Goal: Task Accomplishment & Management: Use online tool/utility

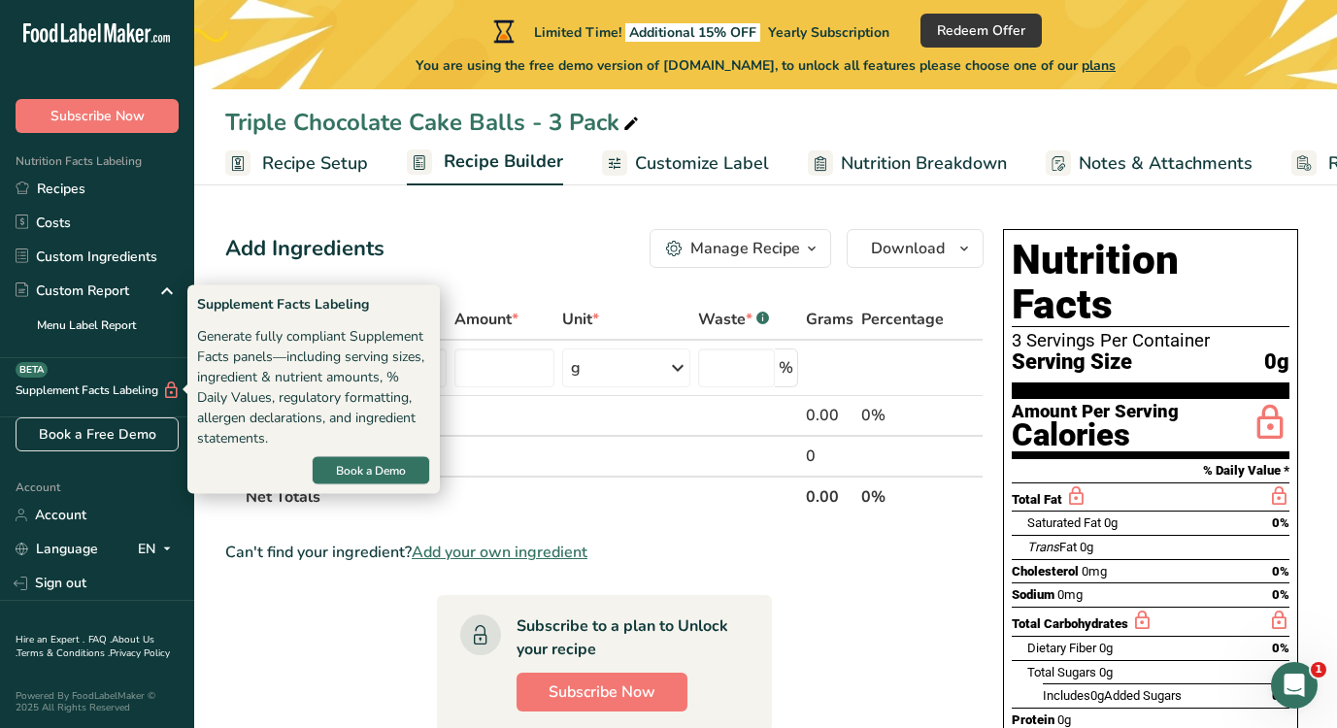
scroll to position [1, 0]
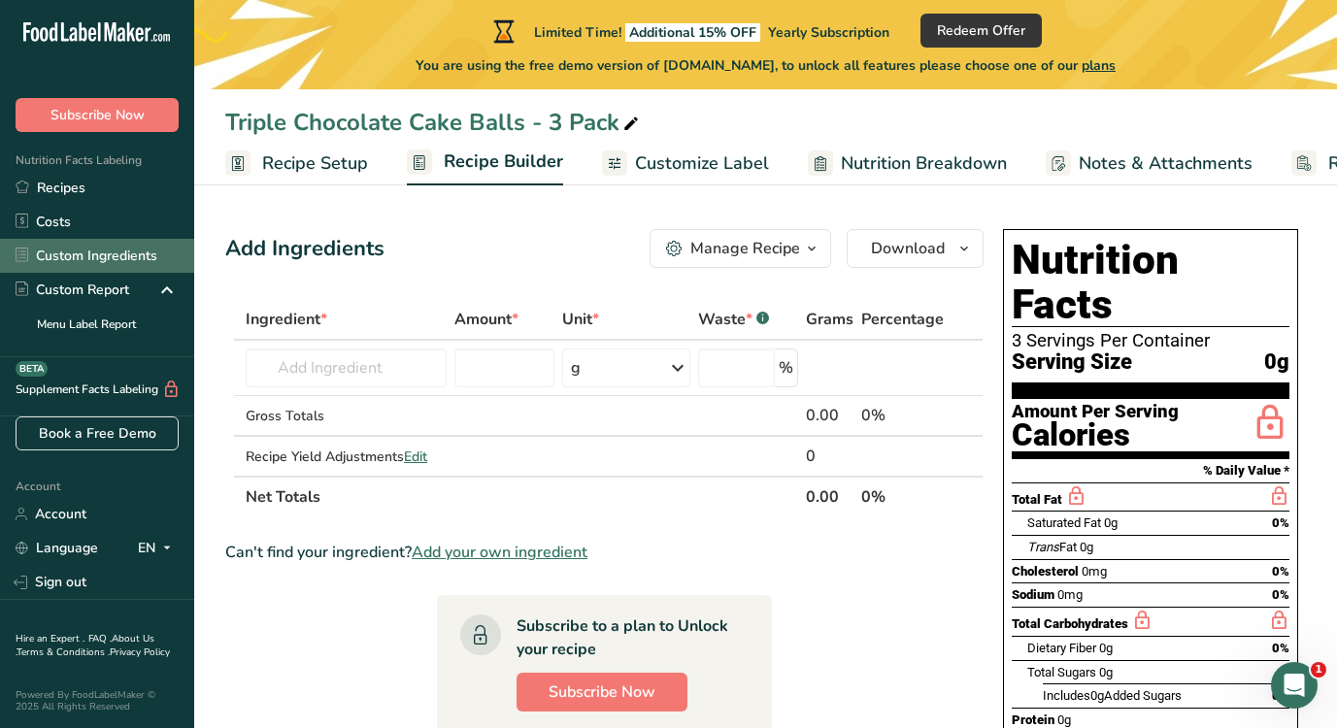
click at [122, 249] on link "Custom Ingredients" at bounding box center [97, 256] width 194 height 34
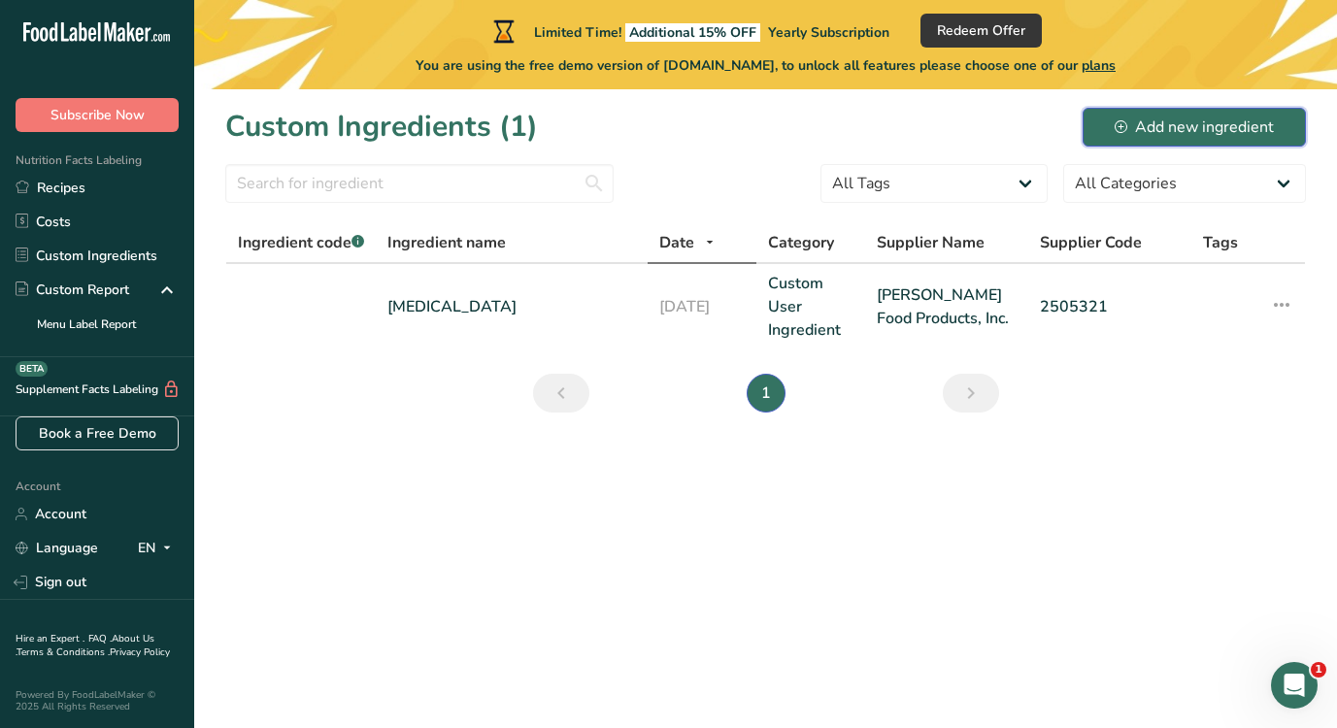
click at [1166, 132] on div "Add new ingredient" at bounding box center [1193, 127] width 159 height 23
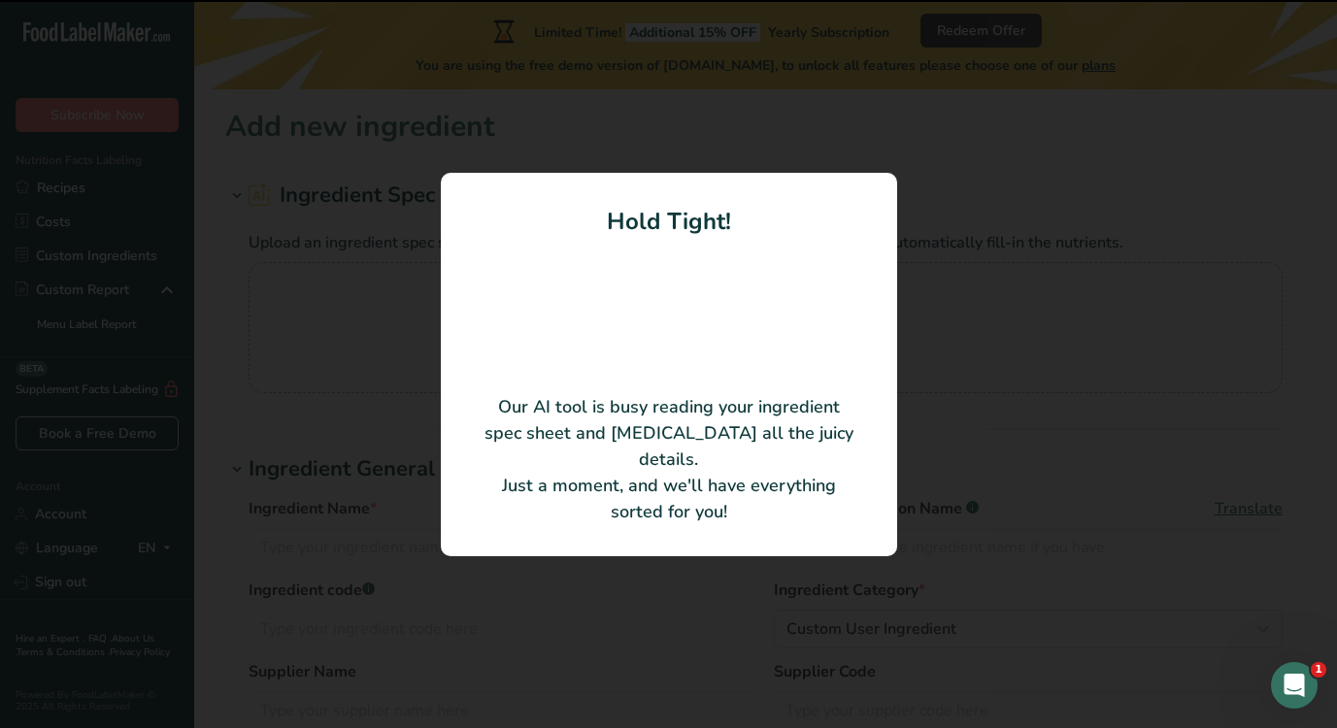
type input "[PERSON_NAME] EXCEPTIONAL® [PERSON_NAME] REQUEST® [PERSON_NAME] FOOD CAKE MIX M…"
type input "00581167\015"
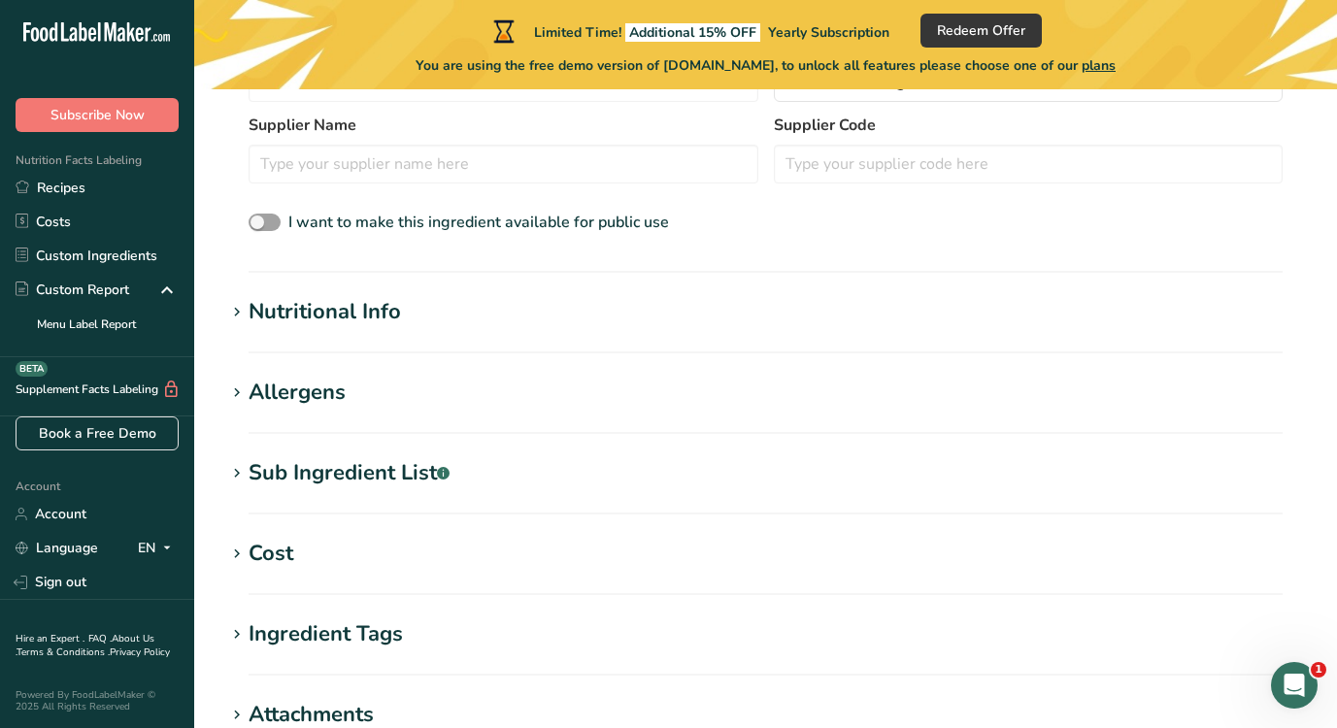
scroll to position [488, 0]
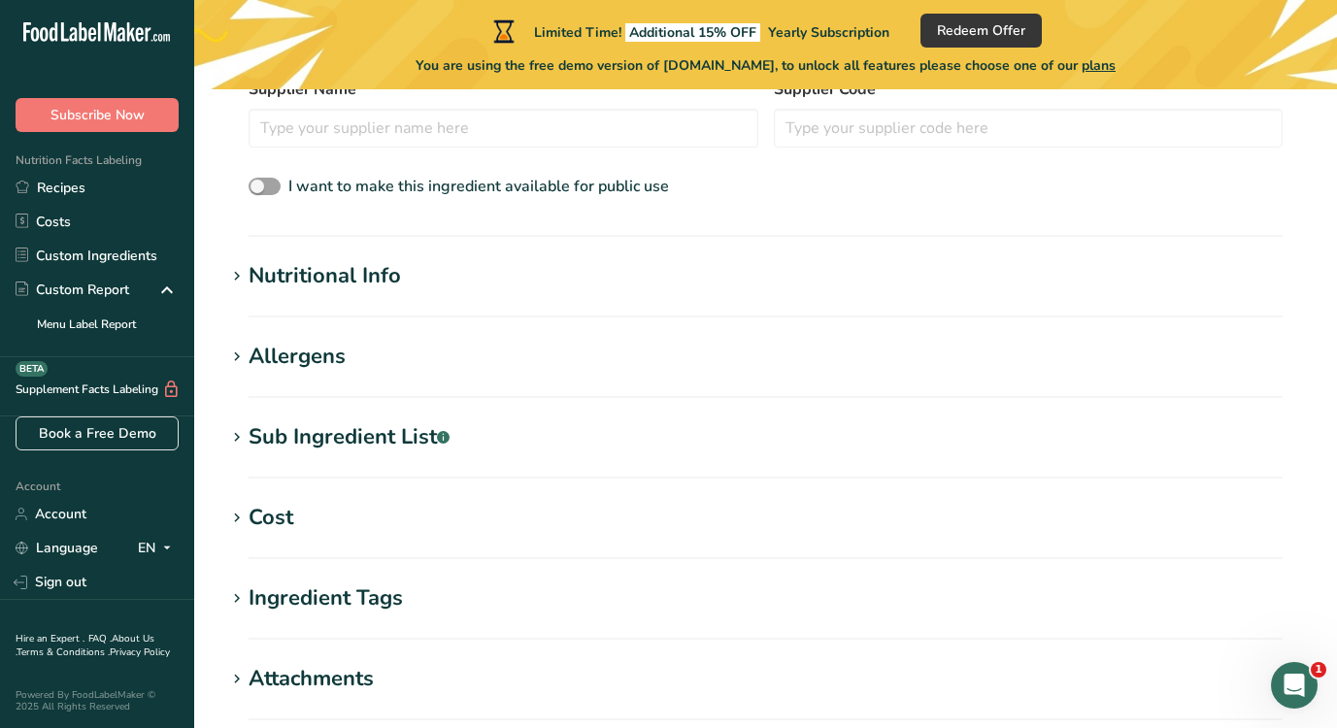
click at [236, 278] on icon at bounding box center [236, 276] width 17 height 27
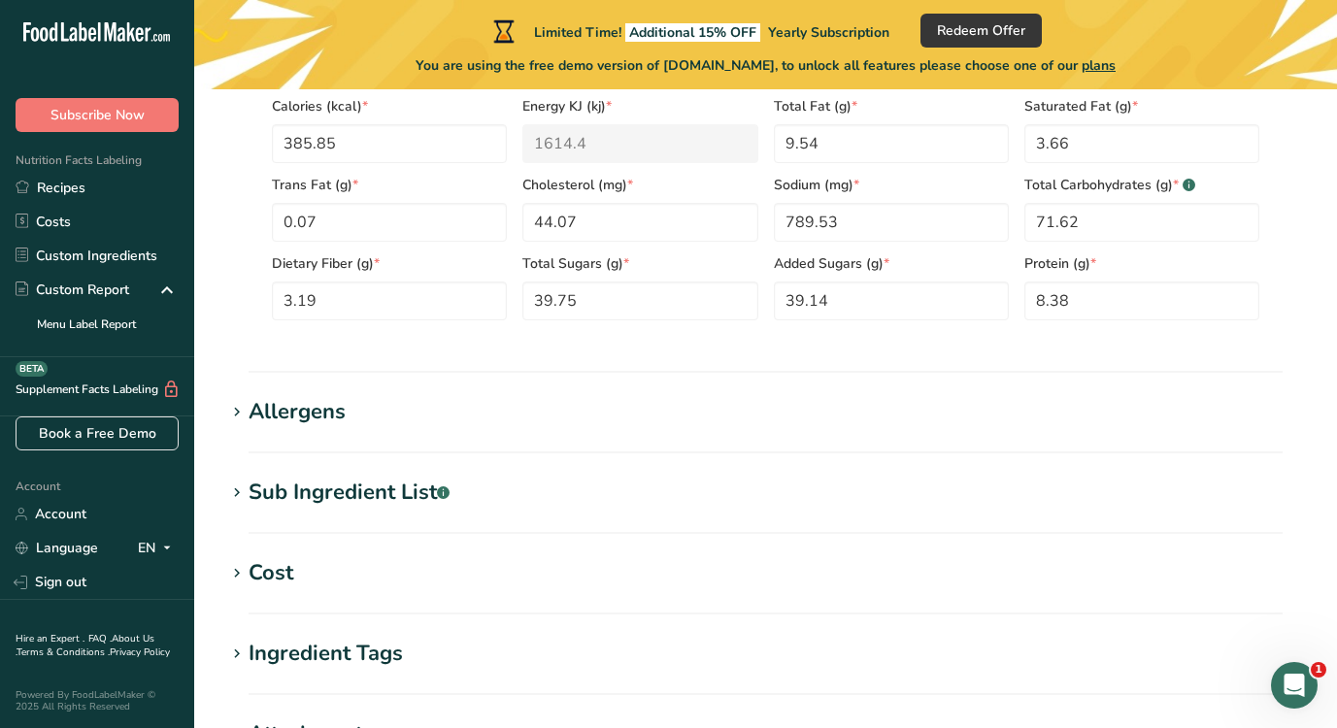
scroll to position [933, 0]
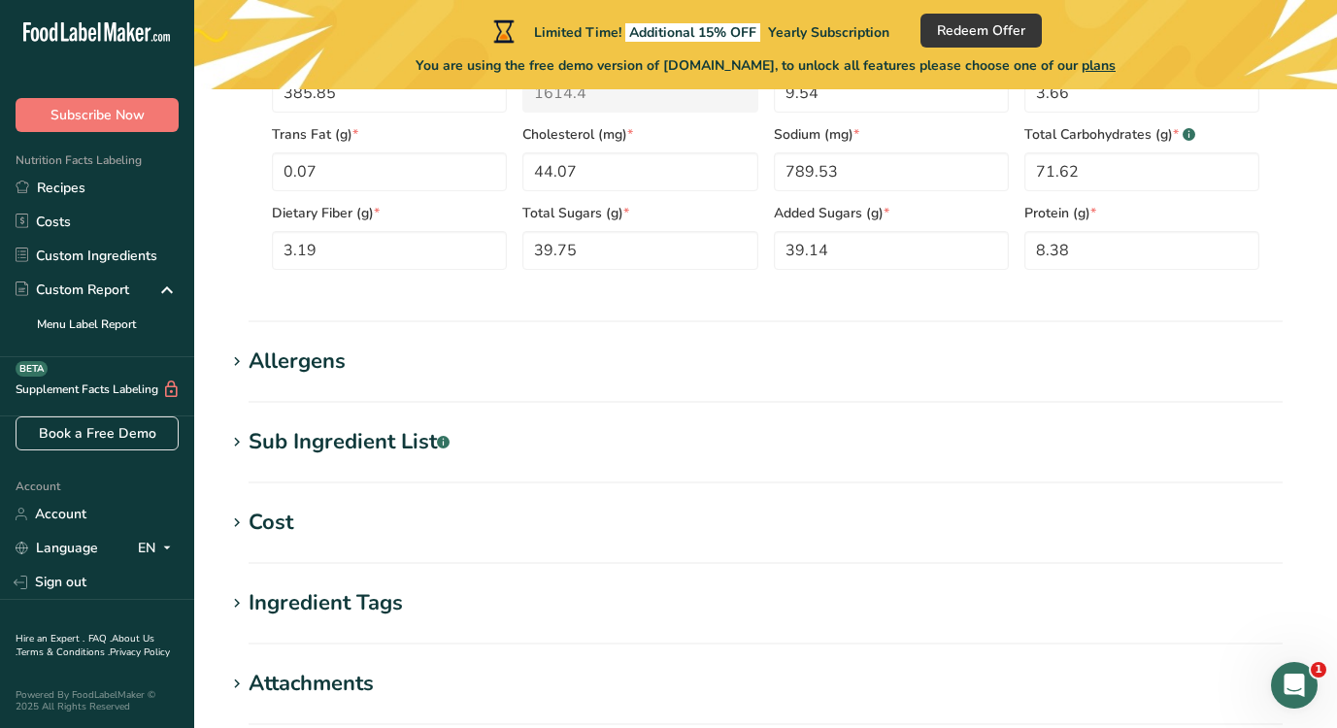
click at [233, 359] on icon at bounding box center [236, 361] width 17 height 27
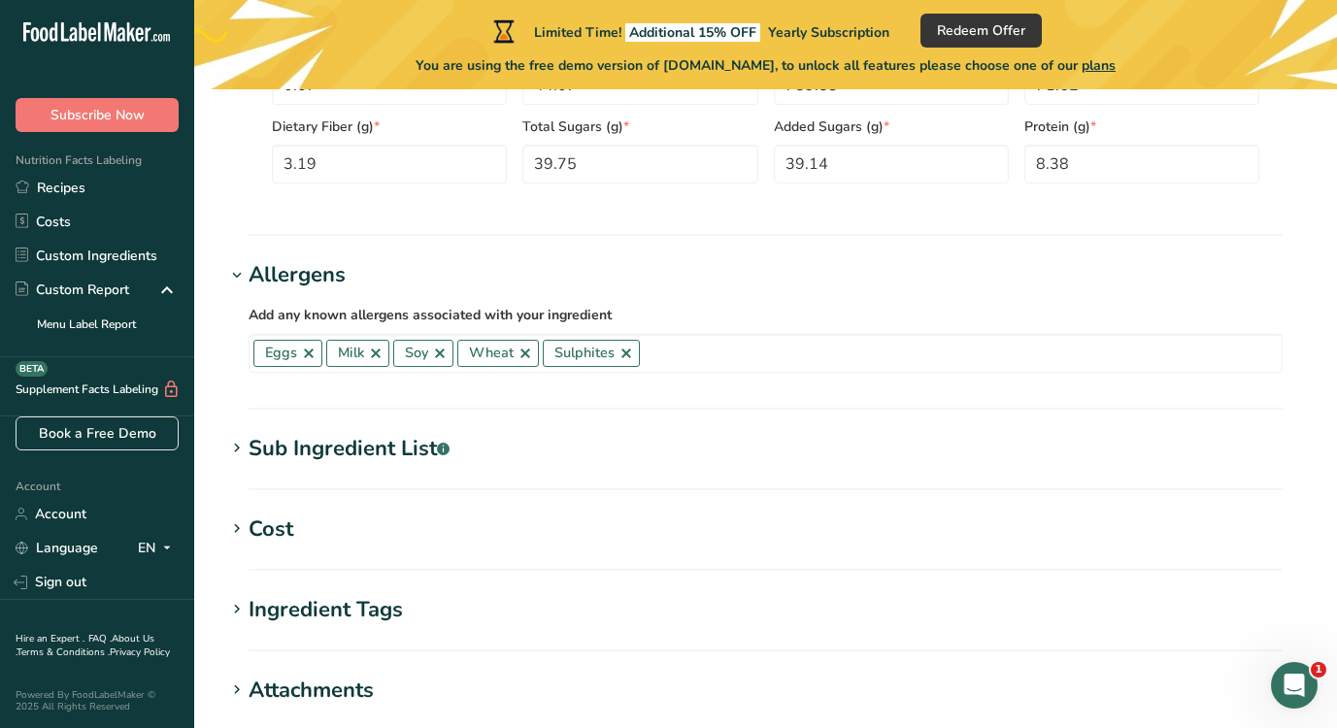
scroll to position [1030, 0]
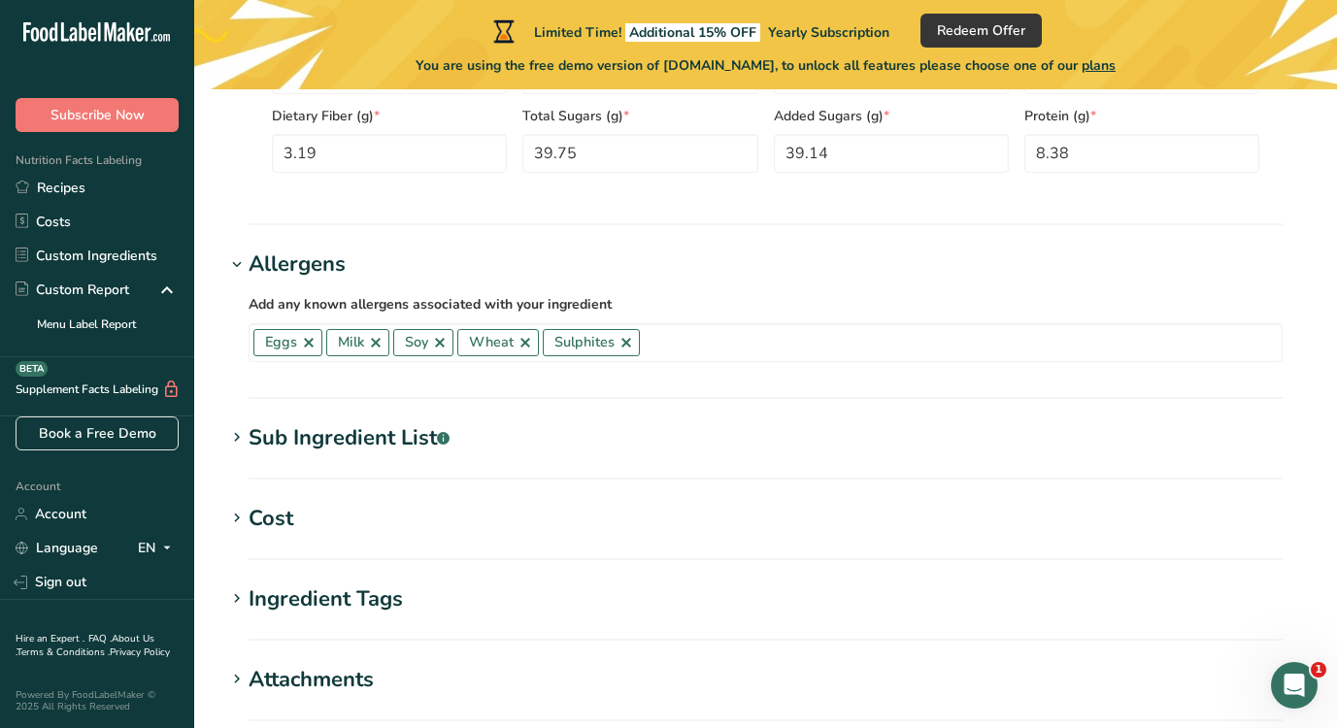
click at [231, 428] on icon at bounding box center [236, 437] width 17 height 27
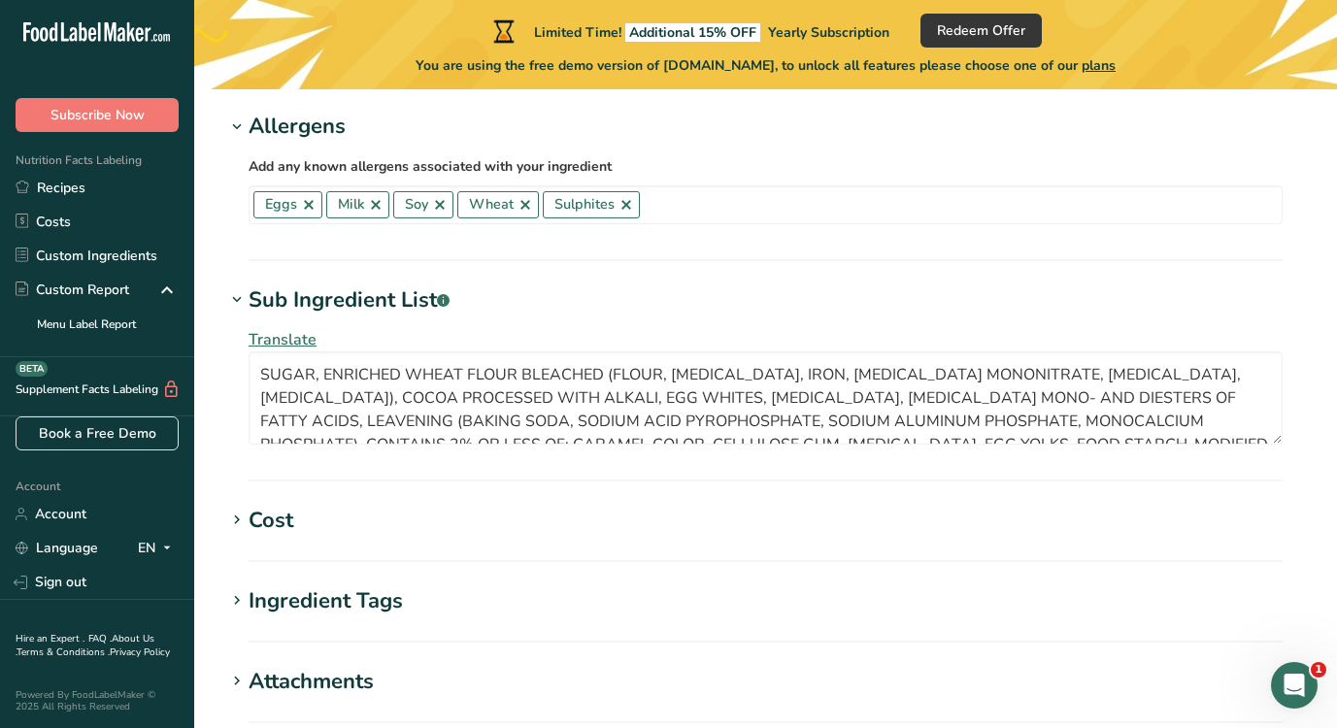
scroll to position [1231, 0]
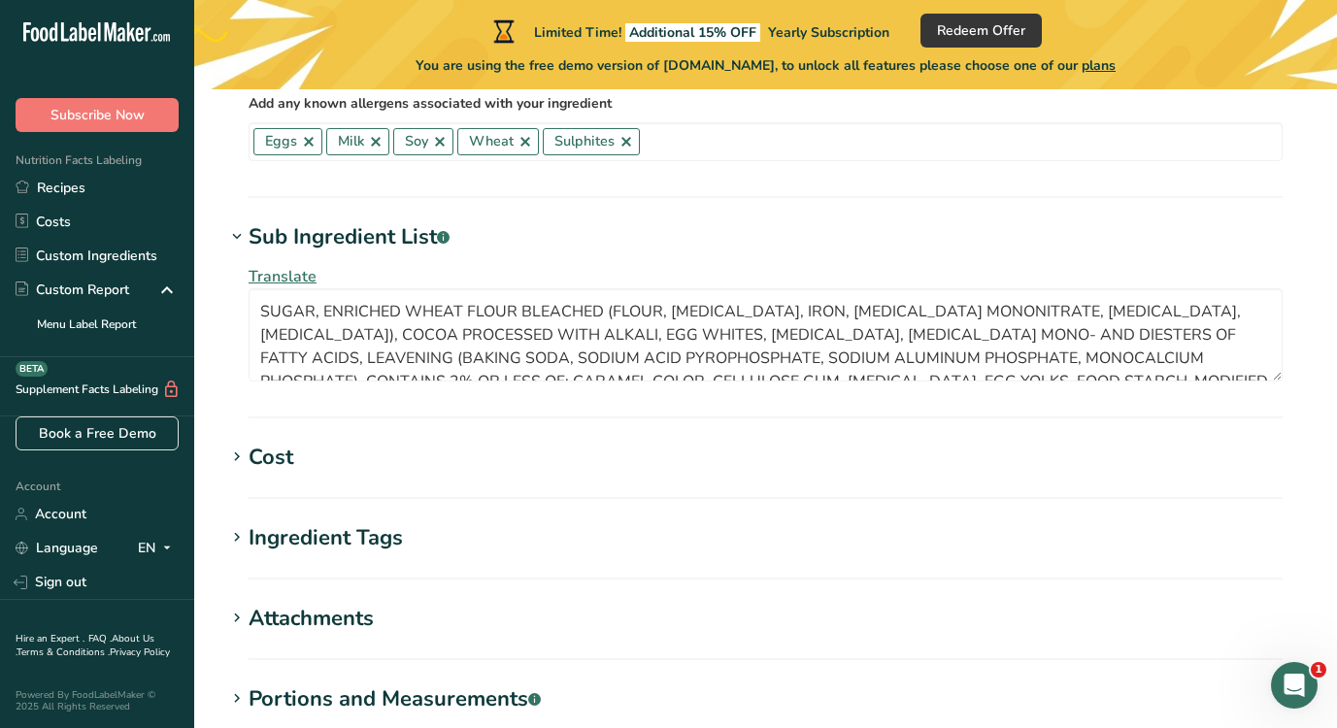
click at [242, 454] on icon at bounding box center [236, 457] width 17 height 27
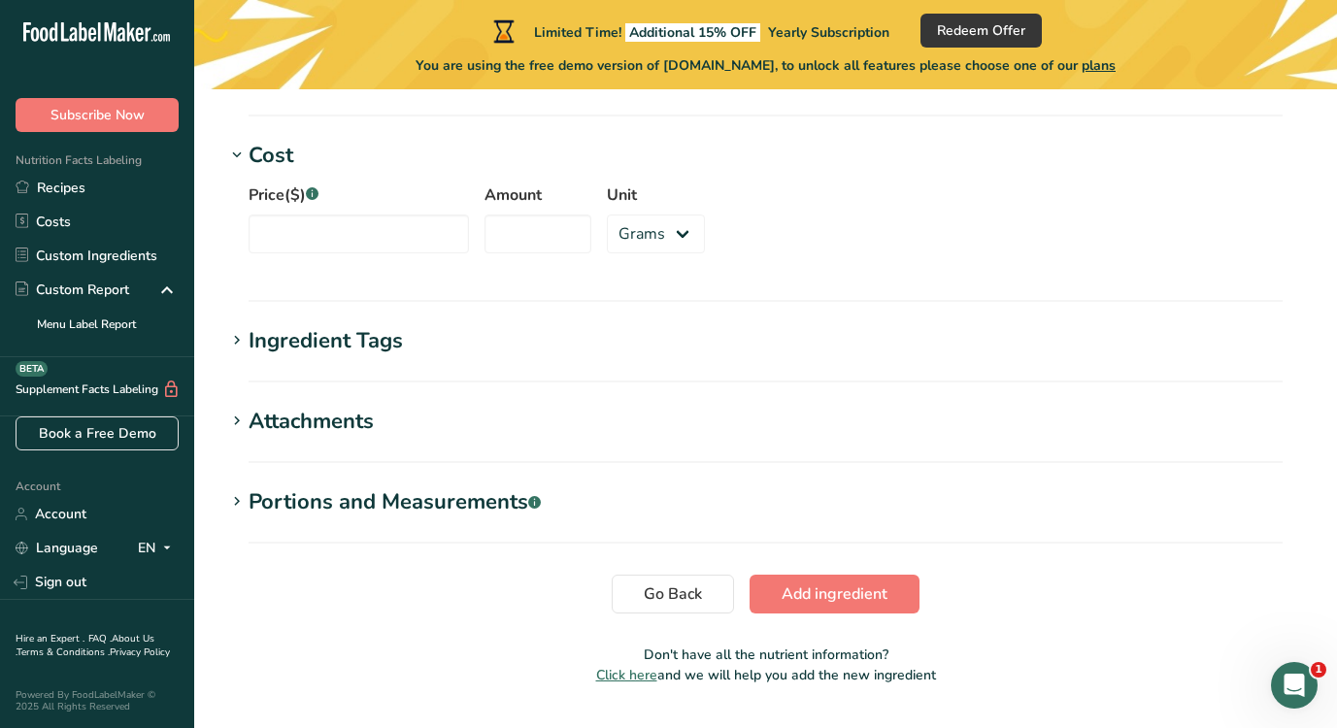
scroll to position [1583, 0]
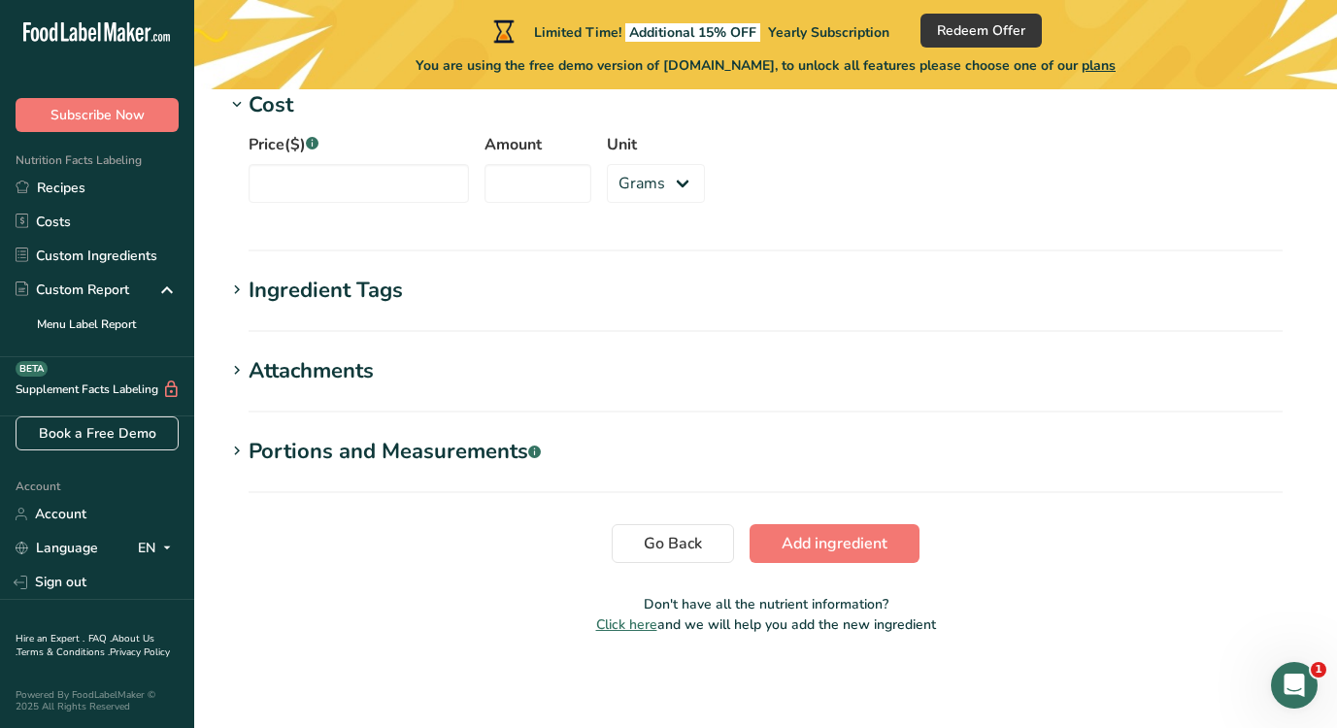
click at [241, 288] on icon at bounding box center [236, 290] width 17 height 27
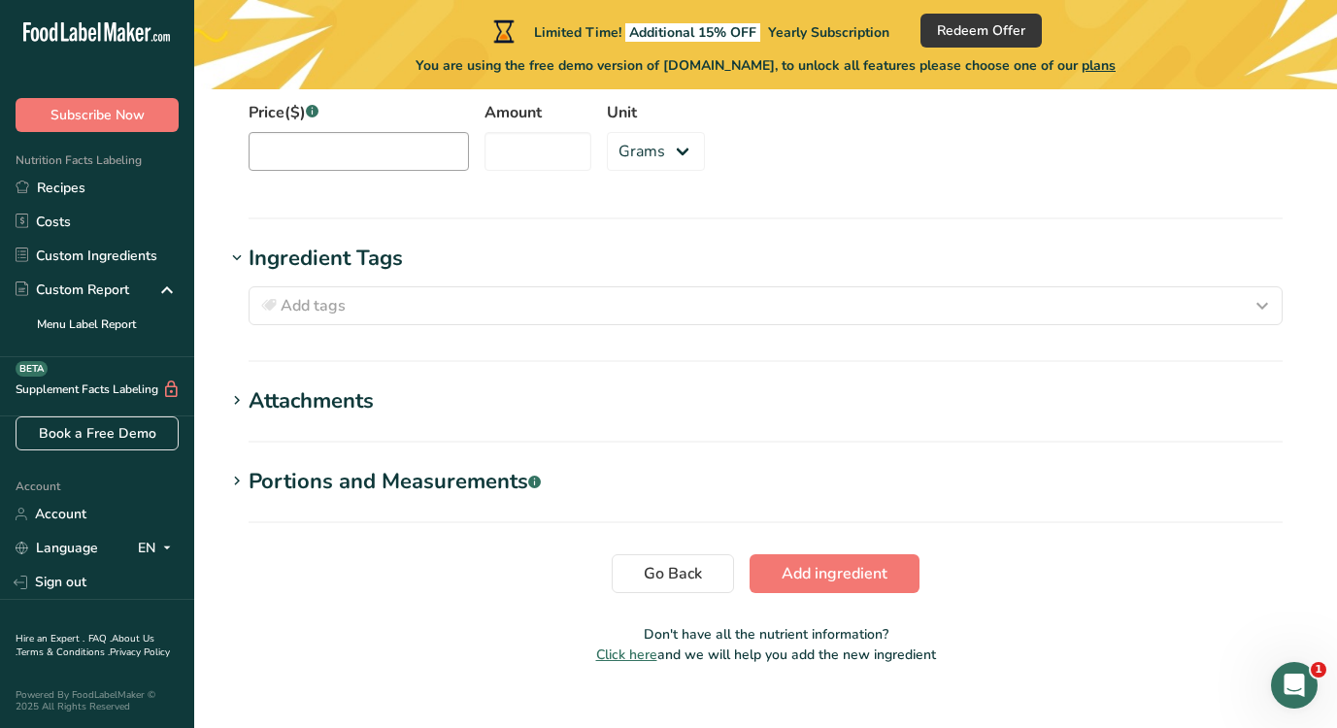
scroll to position [1645, 0]
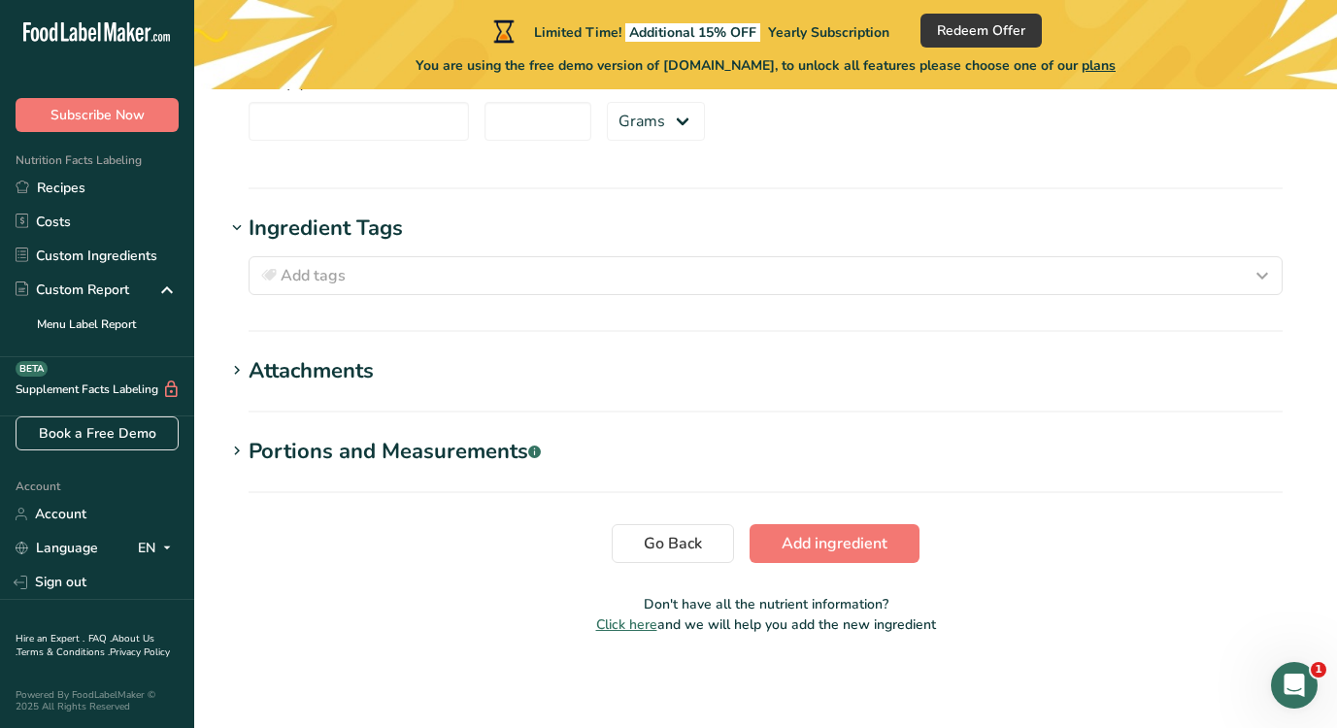
click at [242, 379] on icon at bounding box center [236, 370] width 17 height 27
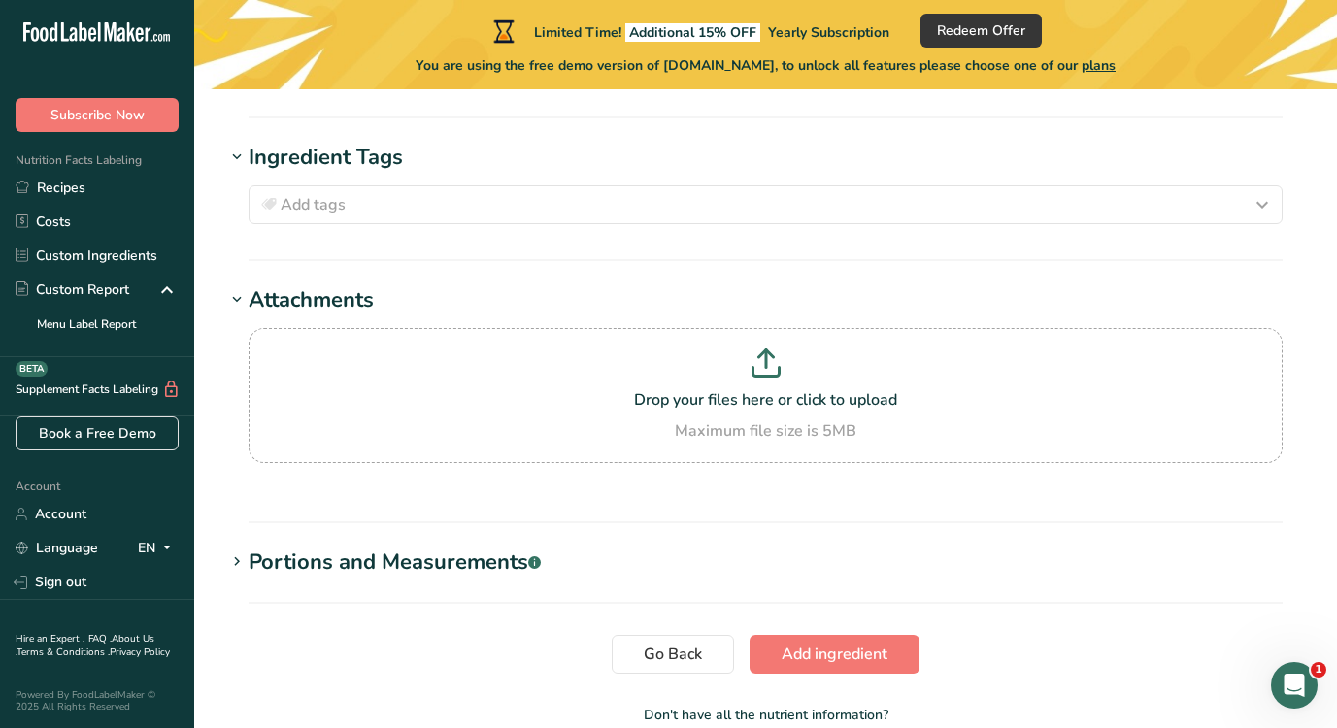
scroll to position [1827, 0]
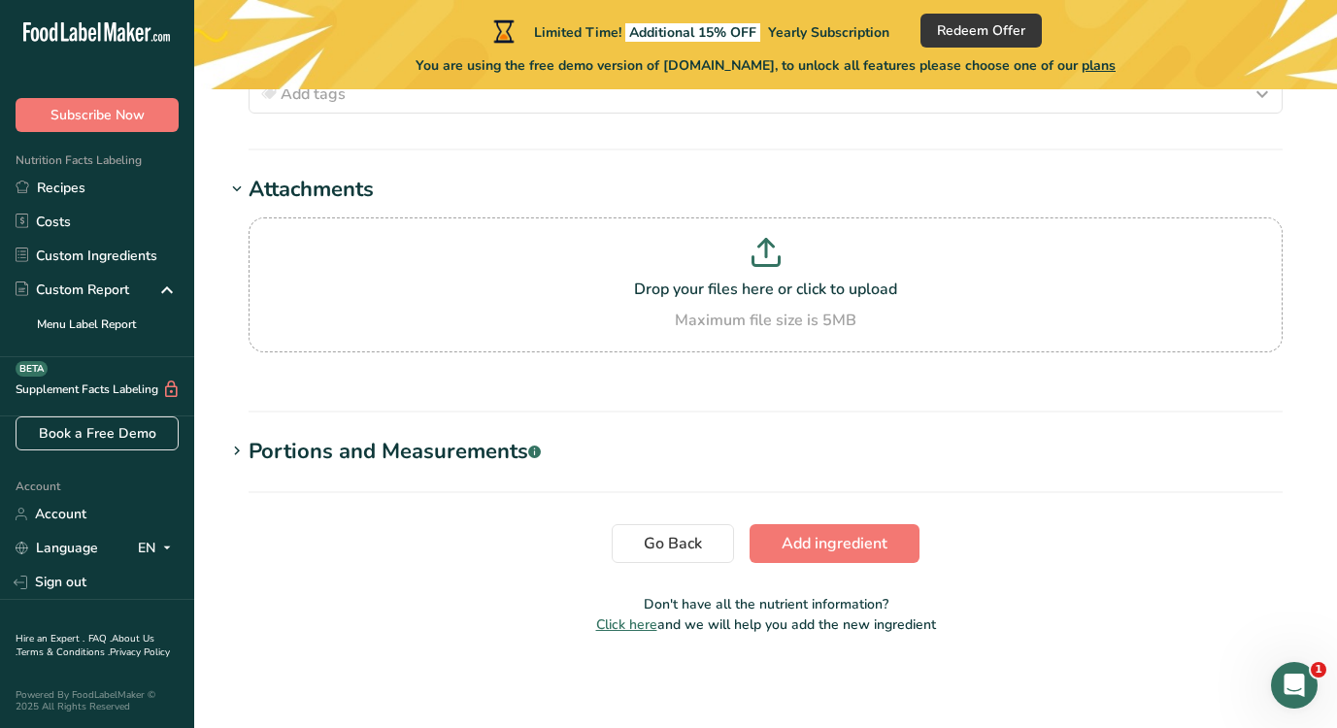
click at [237, 450] on icon at bounding box center [236, 451] width 17 height 27
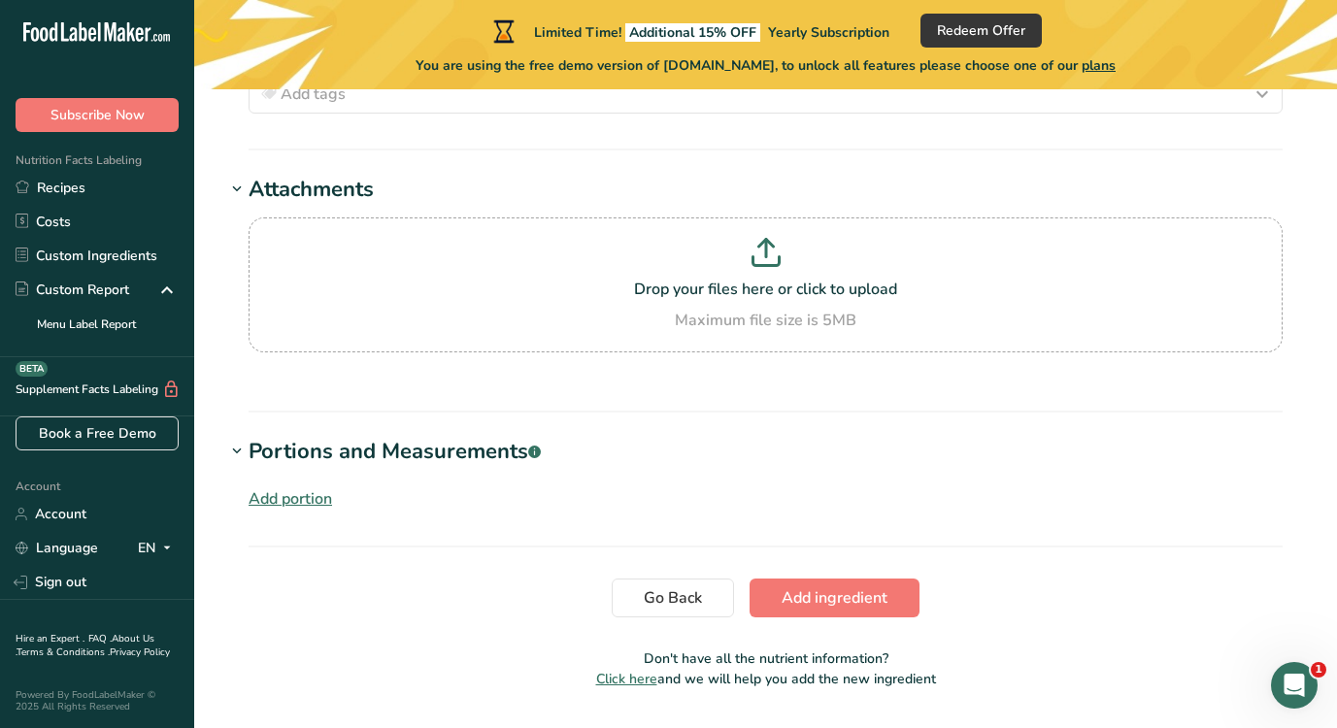
scroll to position [1881, 0]
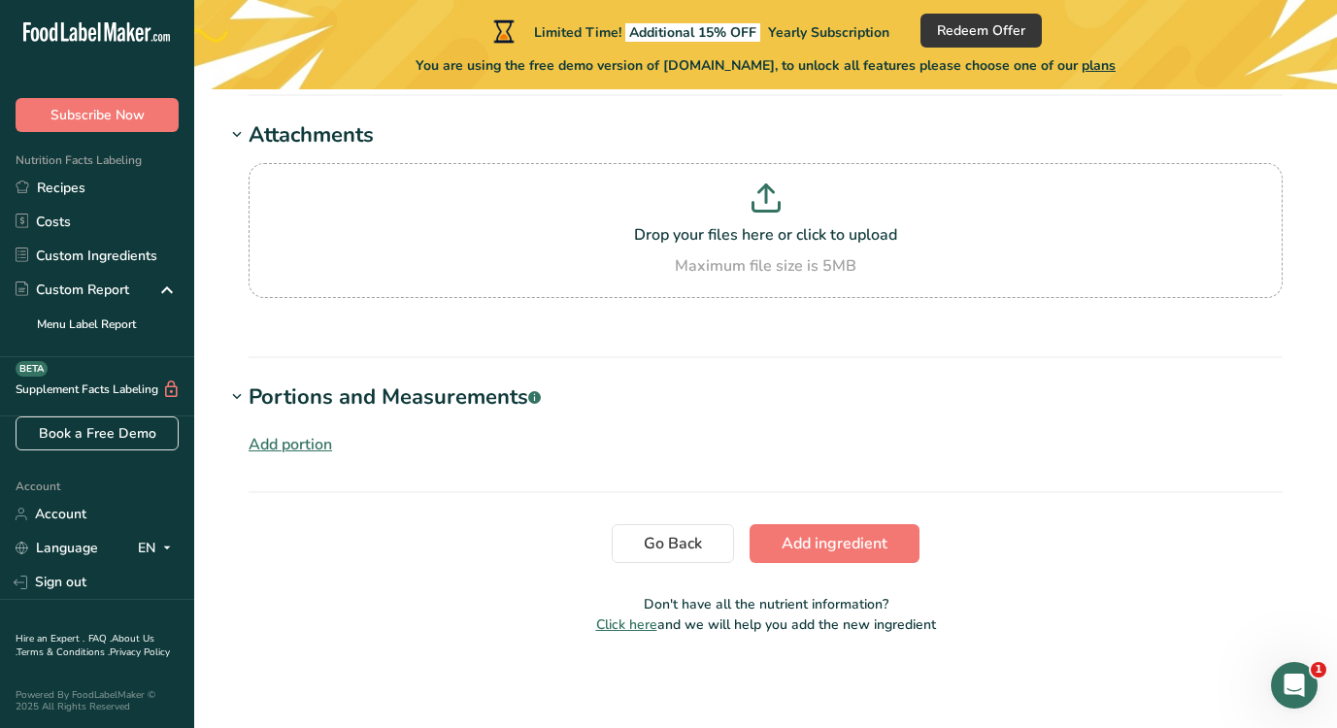
click at [316, 443] on div "Add portion" at bounding box center [290, 444] width 83 height 23
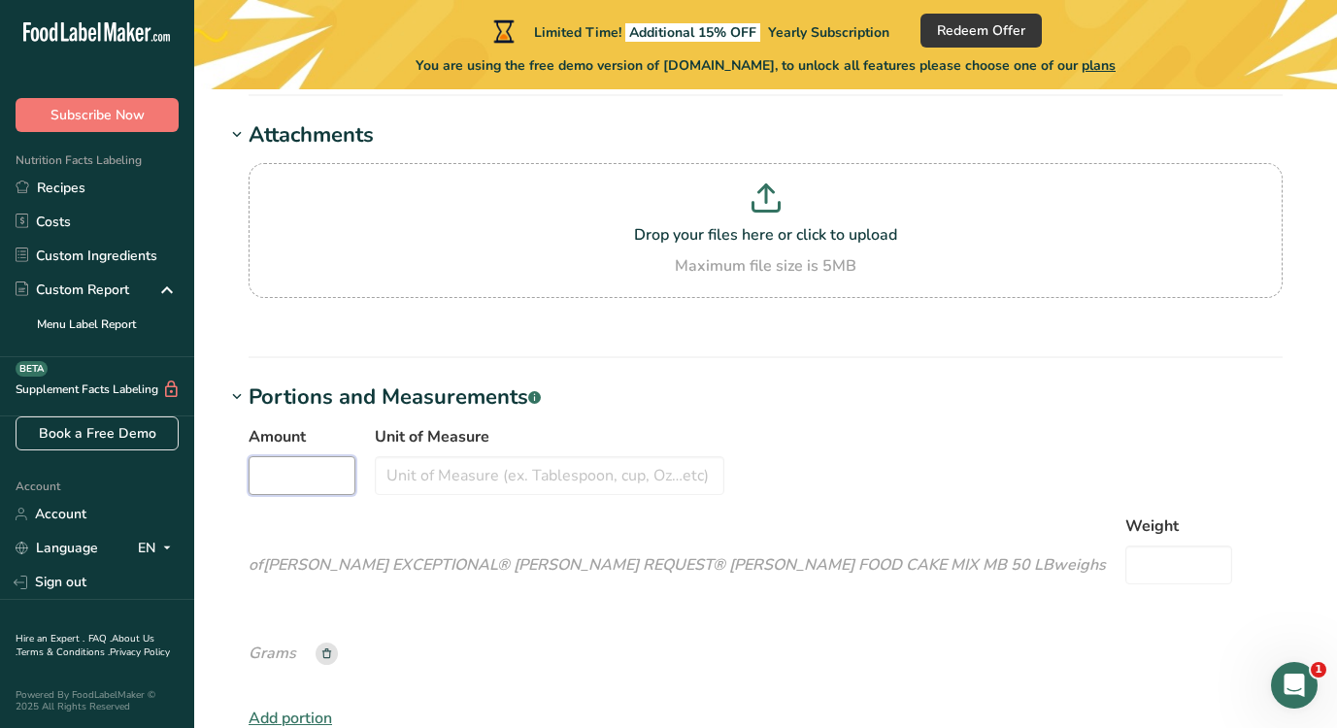
click at [300, 477] on input "Amount" at bounding box center [302, 475] width 107 height 39
type input "1"
click at [437, 463] on input "Unit of Measure" at bounding box center [549, 475] width 349 height 39
type input "Oz"
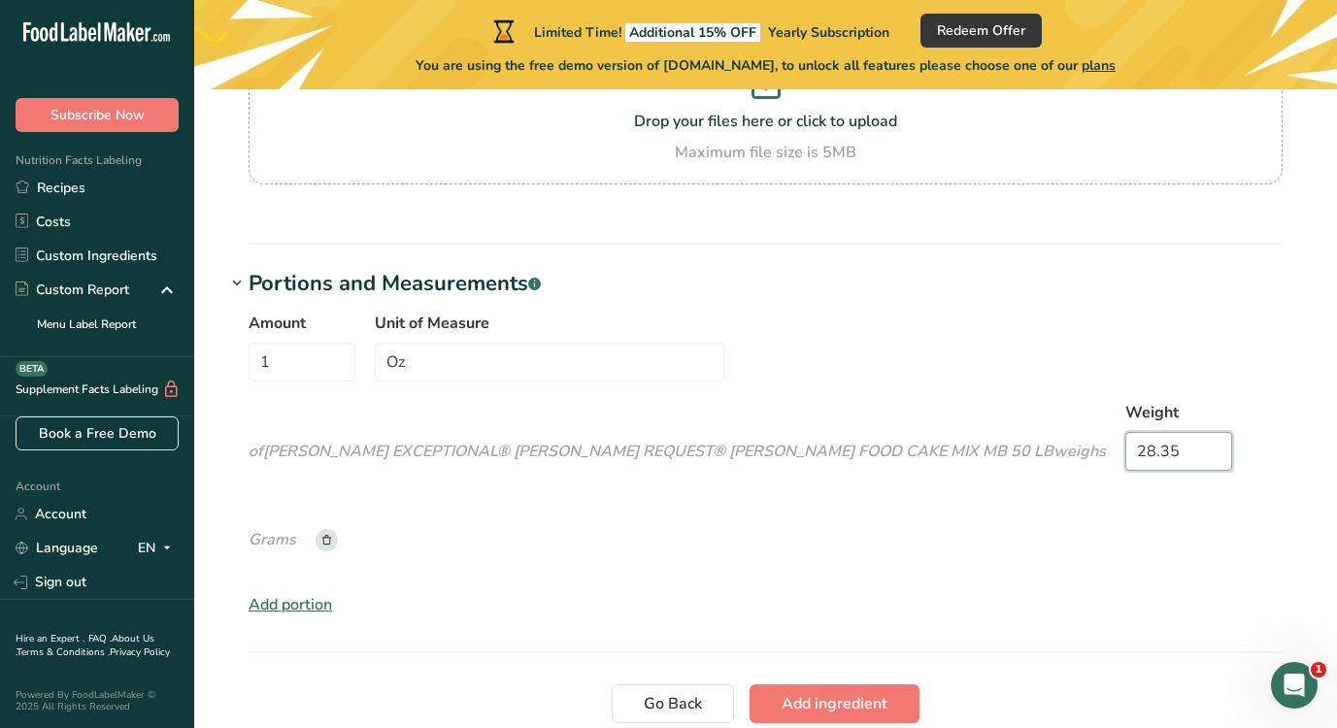
scroll to position [2041, 0]
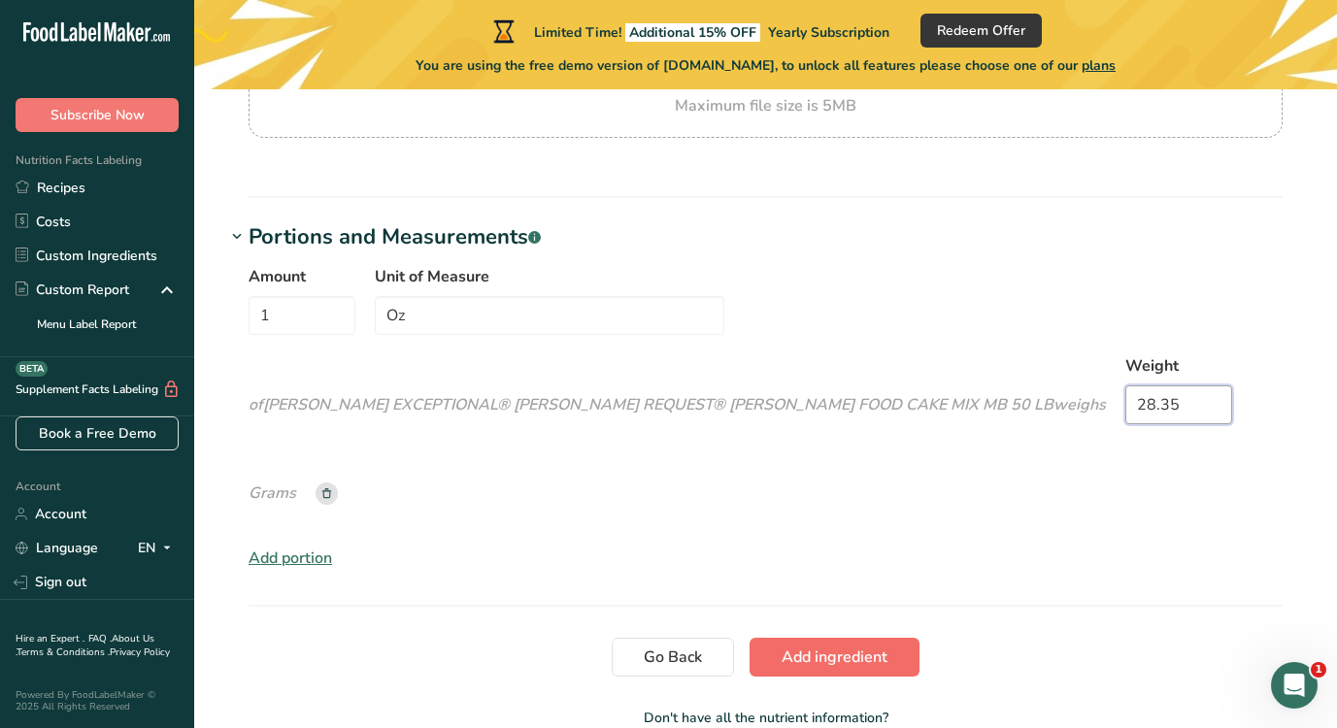
type input "28.35"
click at [852, 646] on span "Add ingredient" at bounding box center [834, 657] width 106 height 23
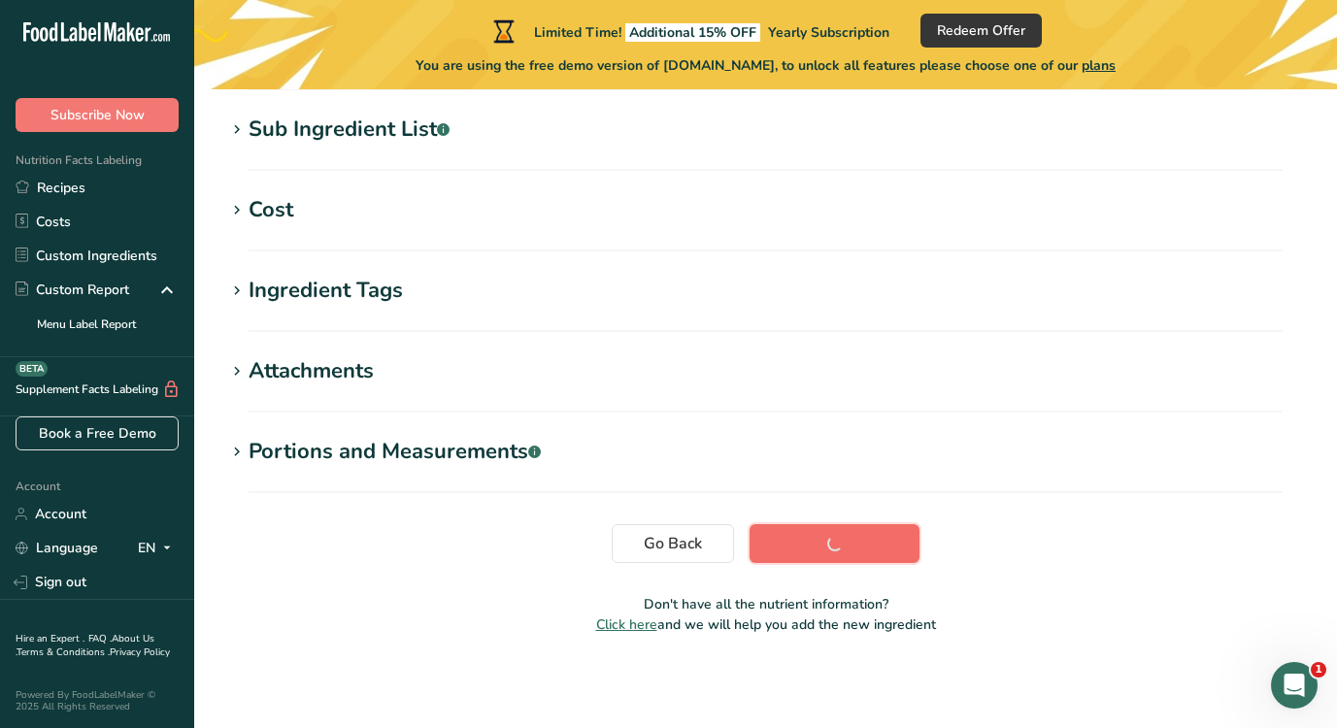
scroll to position [388, 0]
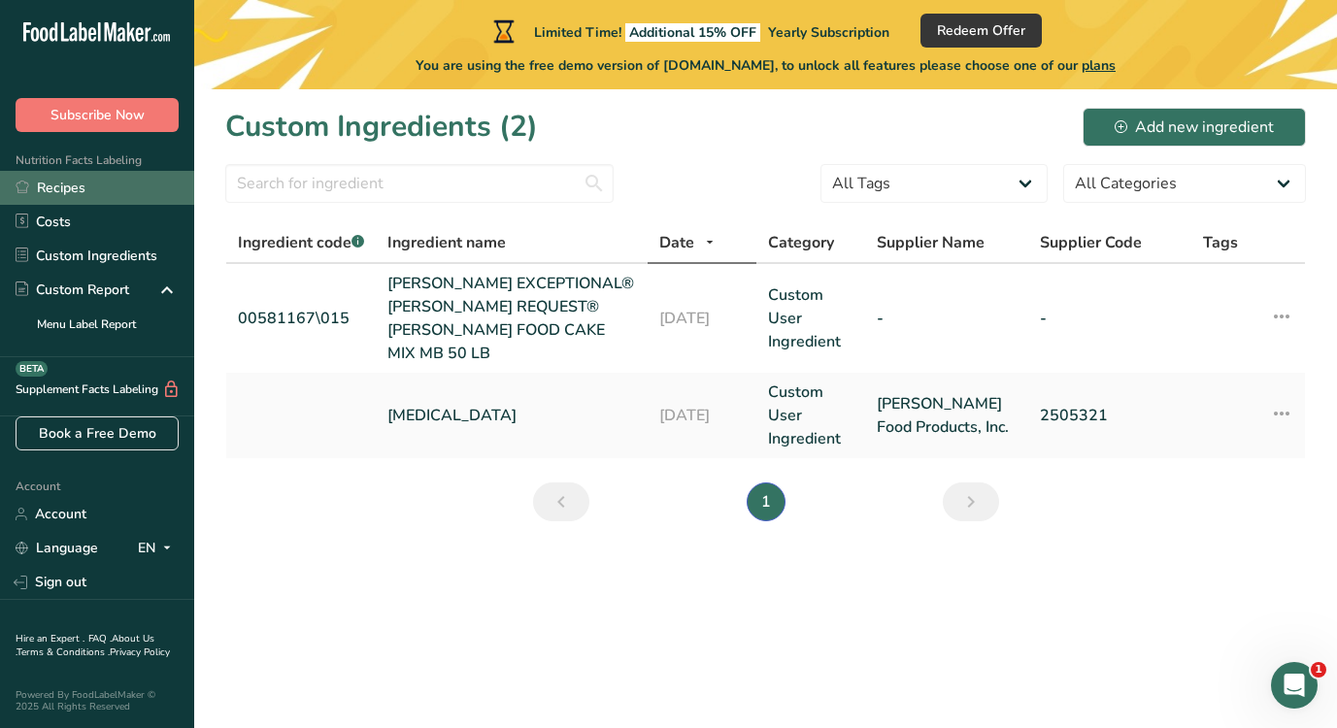
click at [102, 187] on link "Recipes" at bounding box center [97, 188] width 194 height 34
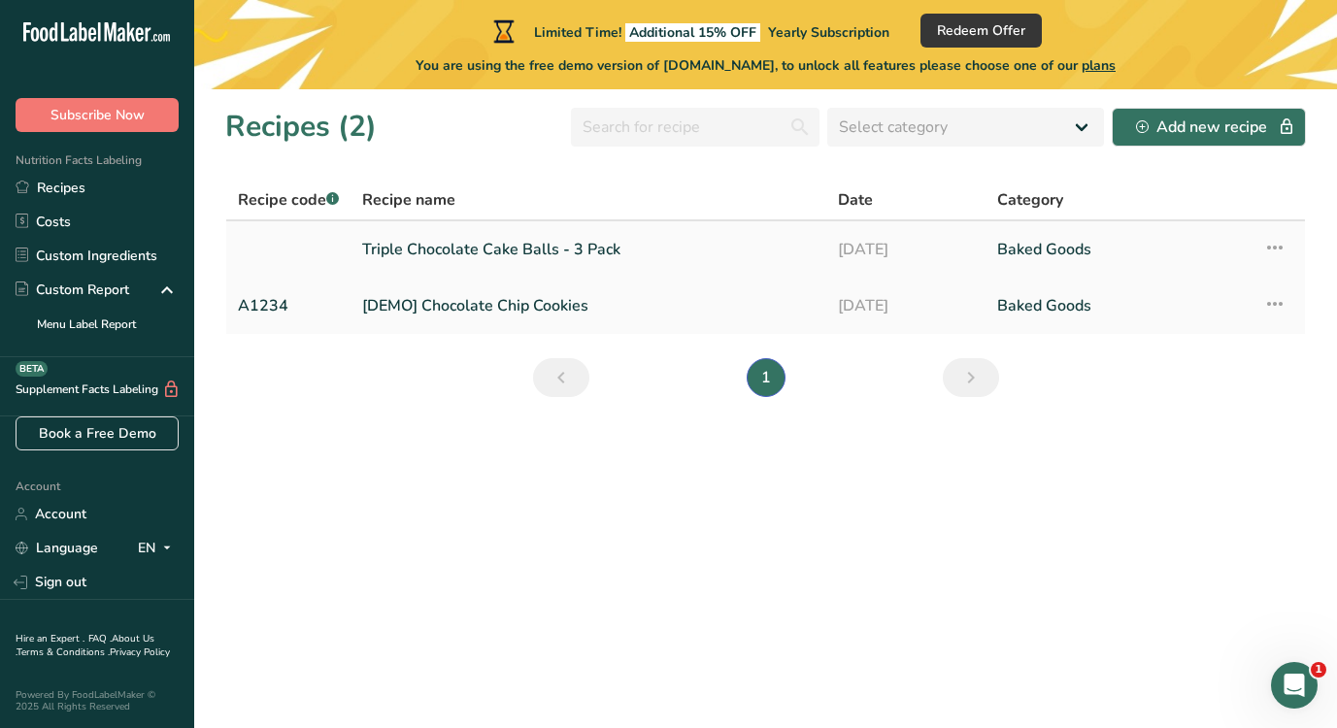
click at [468, 250] on link "Triple Chocolate Cake Balls - 3 Pack" at bounding box center [588, 249] width 452 height 41
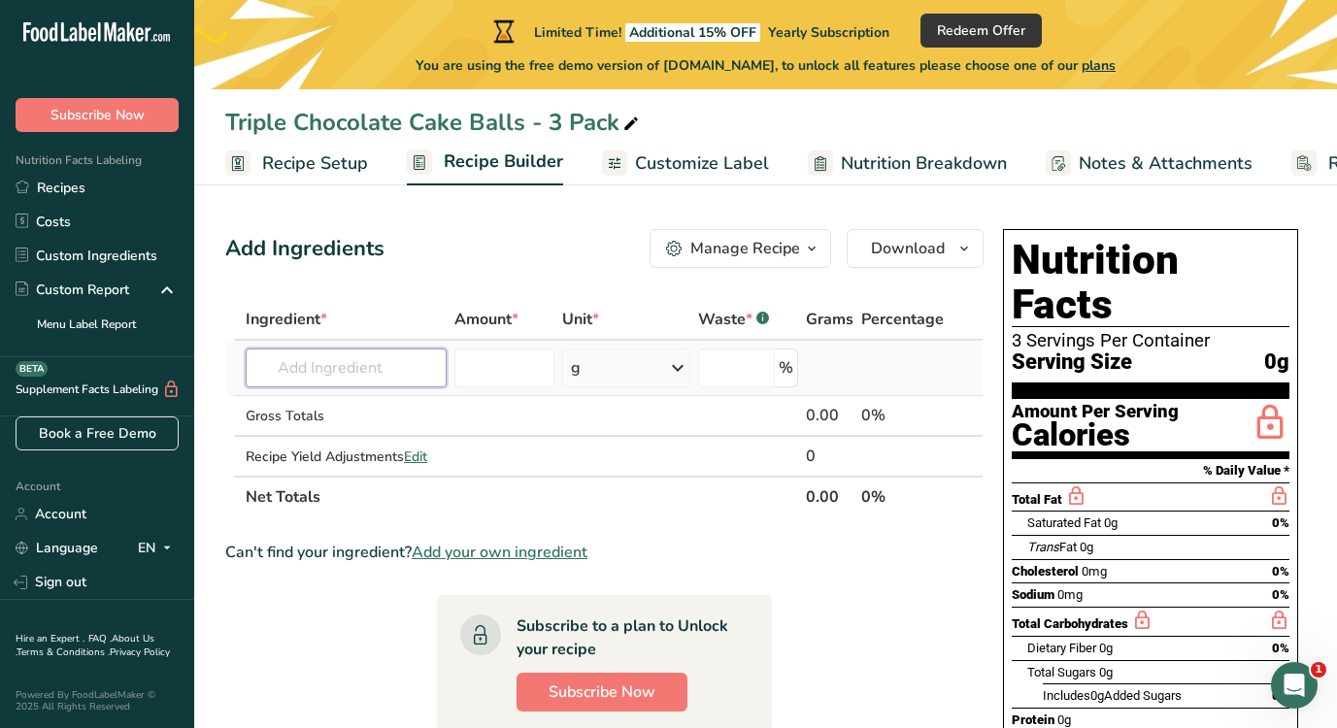
click at [370, 376] on input "text" at bounding box center [346, 367] width 201 height 39
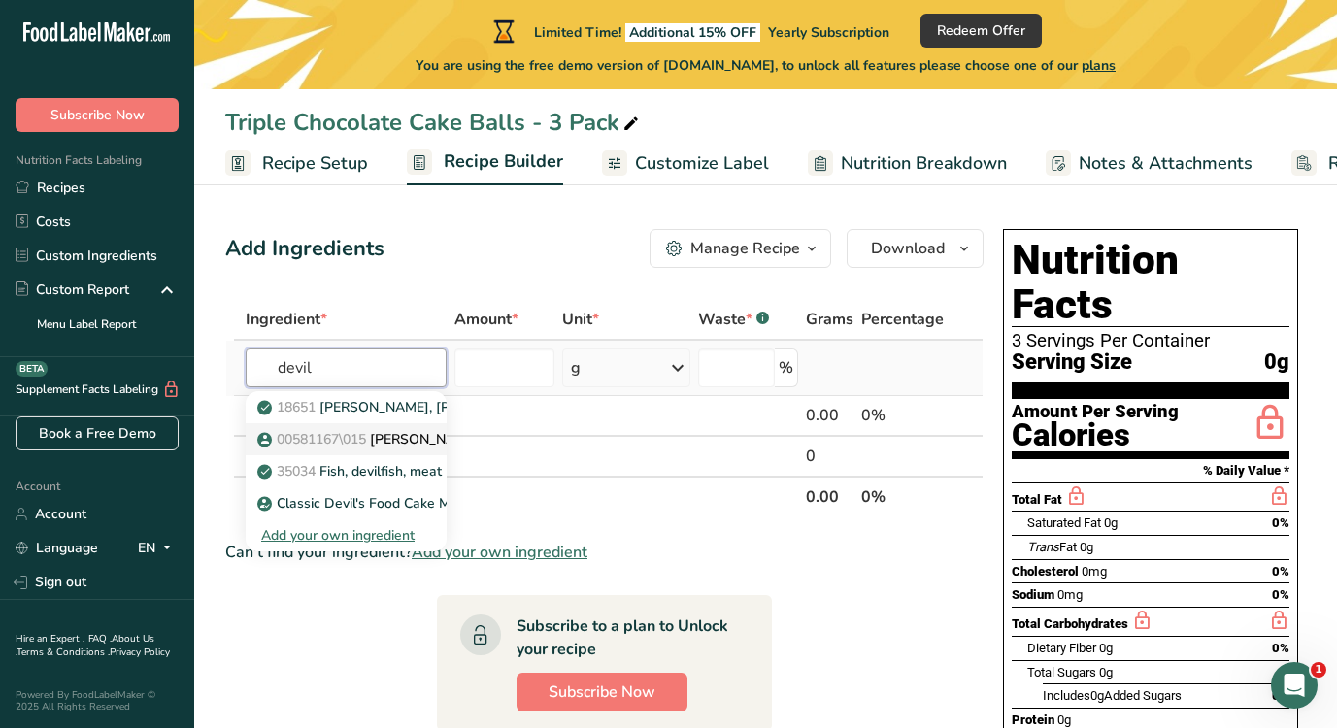
type input "devil"
click at [402, 434] on p "00581167\015 DAWN EXCEPTIONAL® BAKER'S REQUEST® DARK DEVIL'S FOOD CAKE MIX MB 5…" at bounding box center [663, 439] width 804 height 20
type input "[PERSON_NAME] EXCEPTIONAL® [PERSON_NAME] REQUEST® [PERSON_NAME] FOOD CAKE MIX M…"
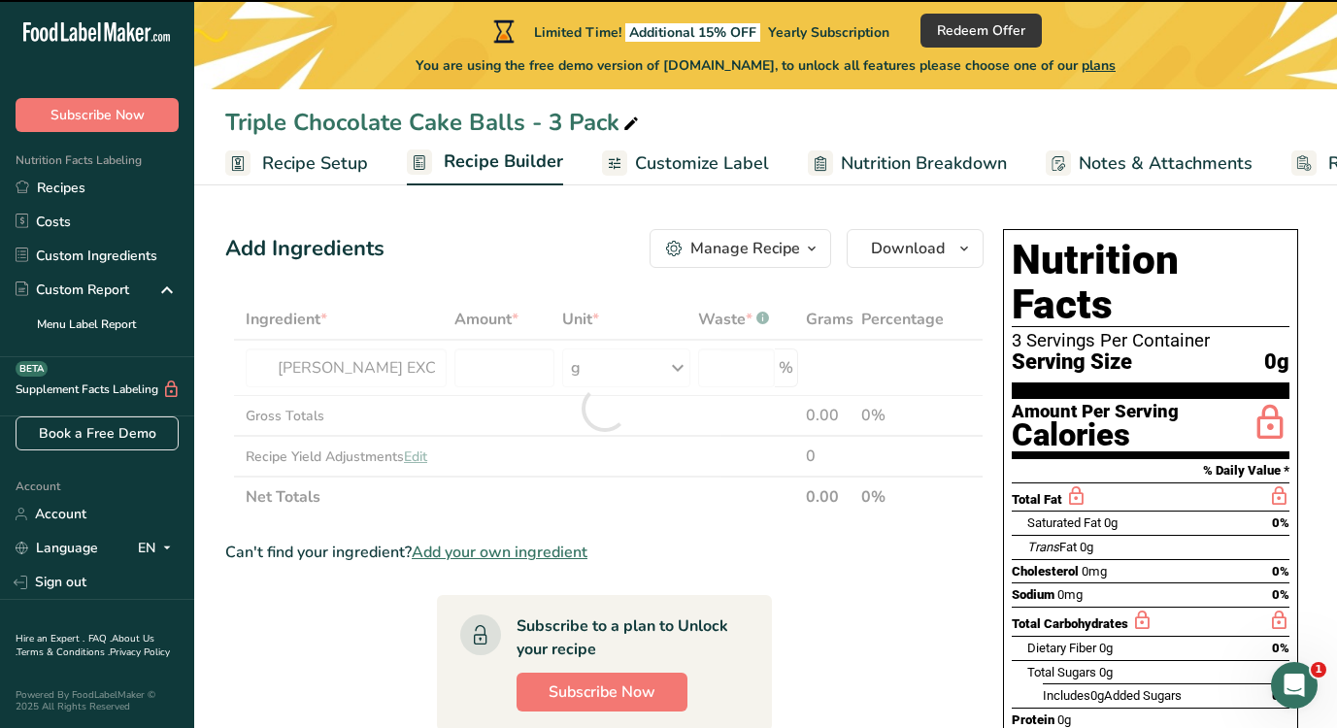
type input "0"
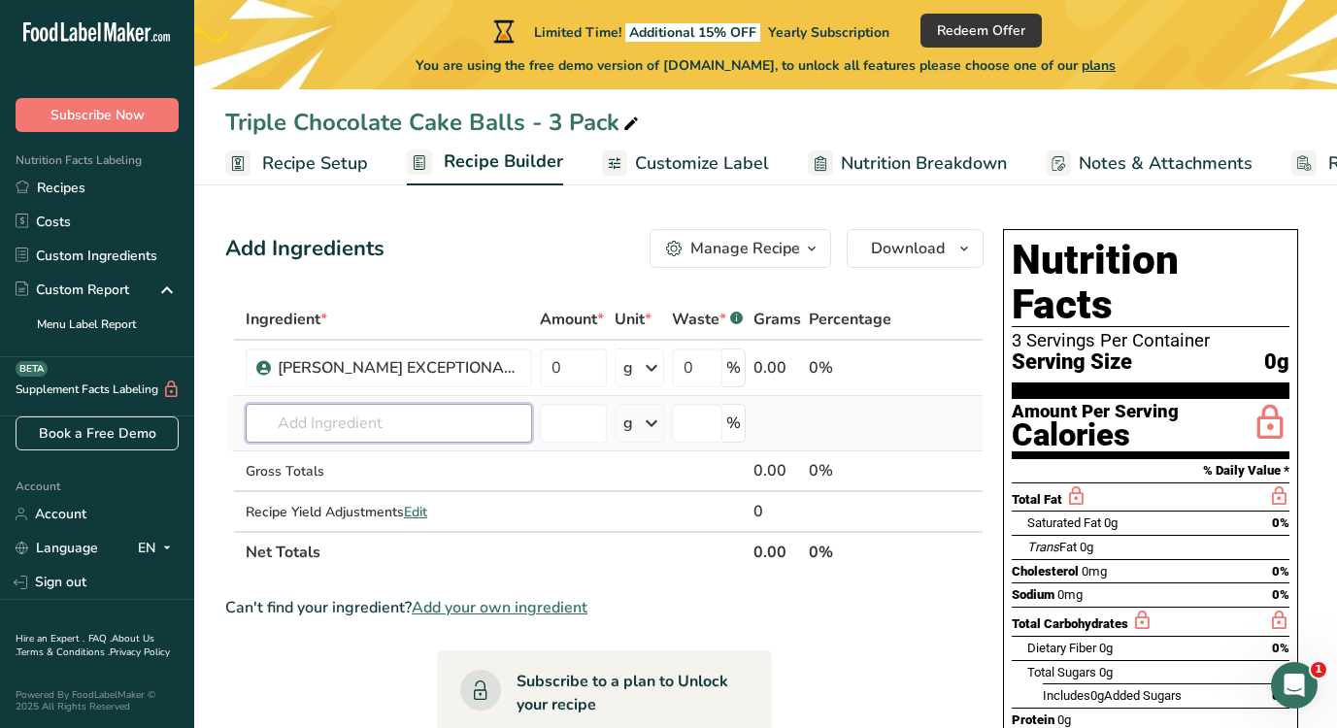
click at [418, 427] on input "text" at bounding box center [389, 423] width 286 height 39
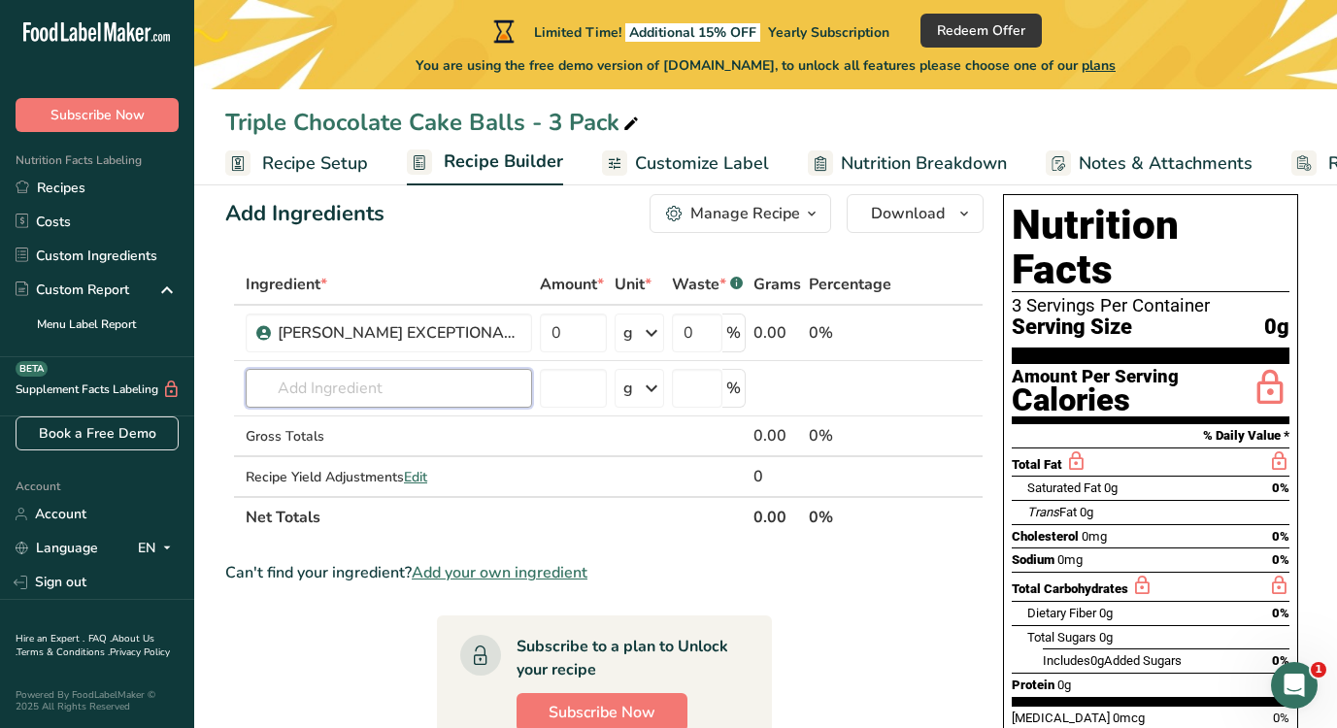
scroll to position [36, 0]
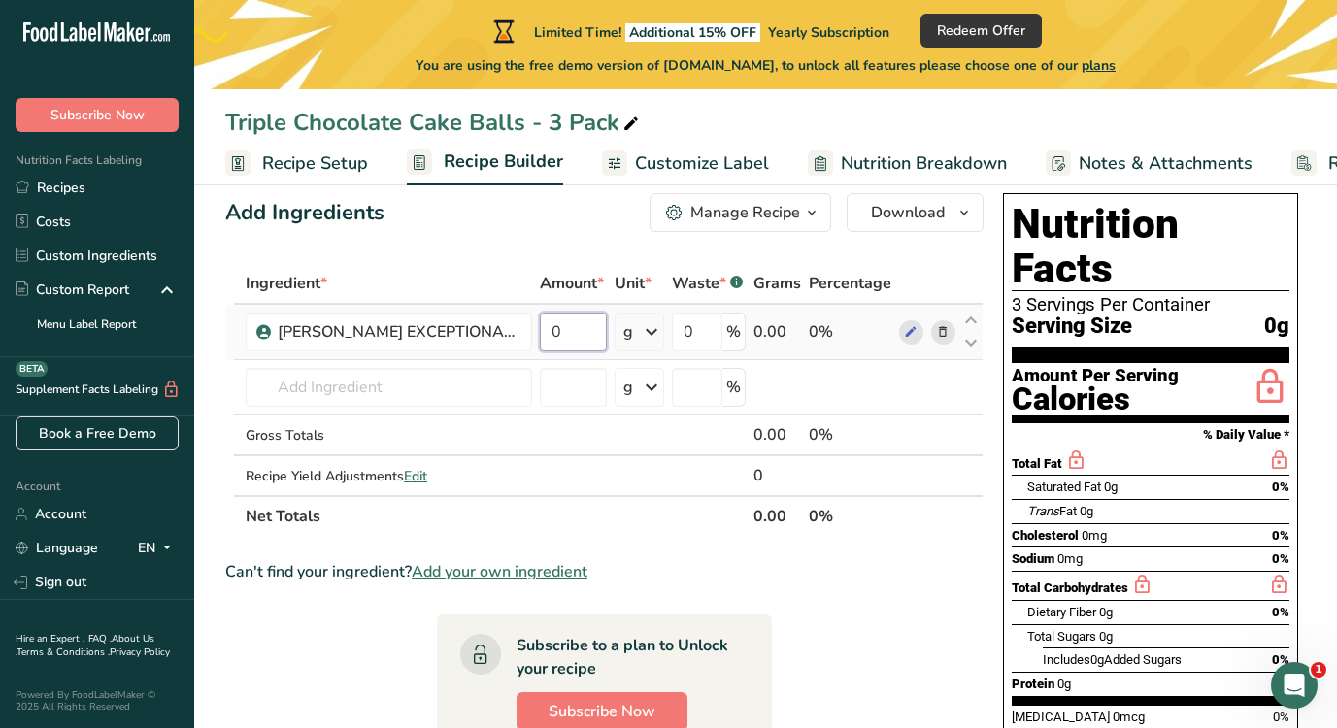
click at [580, 325] on input "0" at bounding box center [573, 332] width 67 height 39
type input "800"
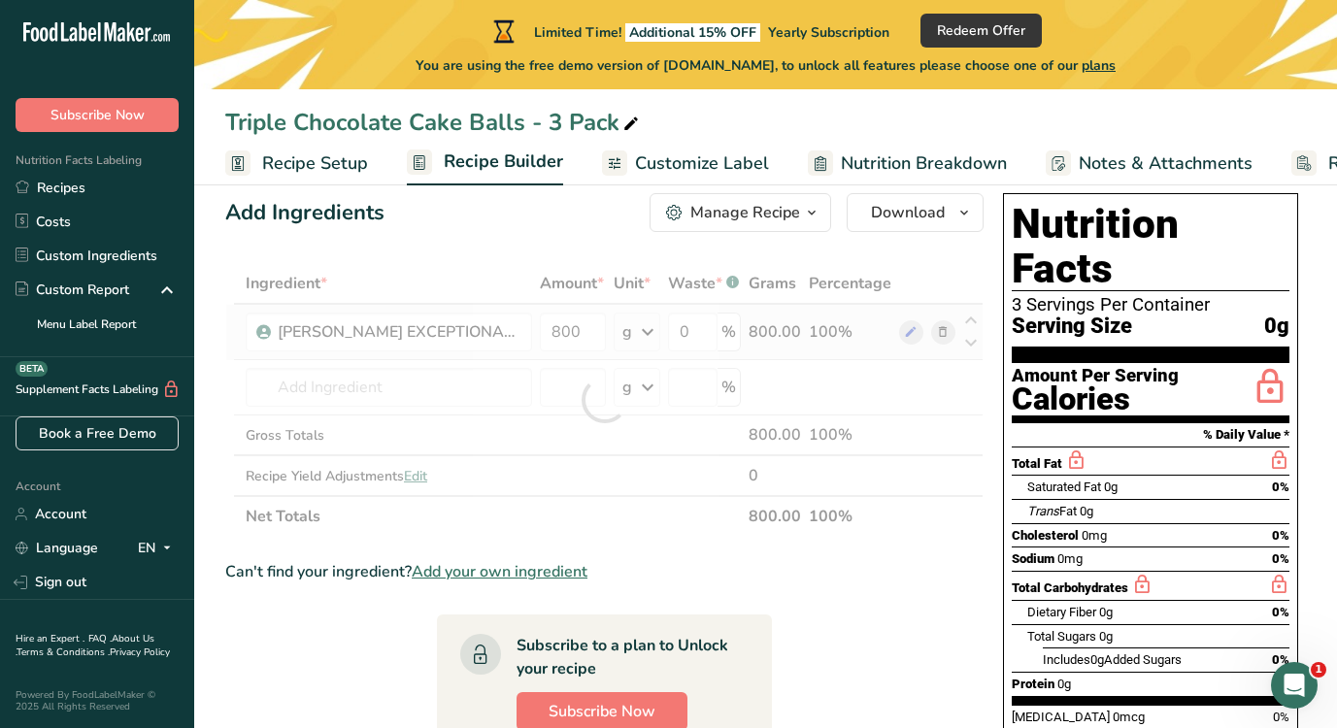
click at [644, 333] on div "Ingredient * Amount * Unit * Waste * .a-a{fill:#347362;}.b-a{fill:#fff;} Grams …" at bounding box center [604, 400] width 758 height 274
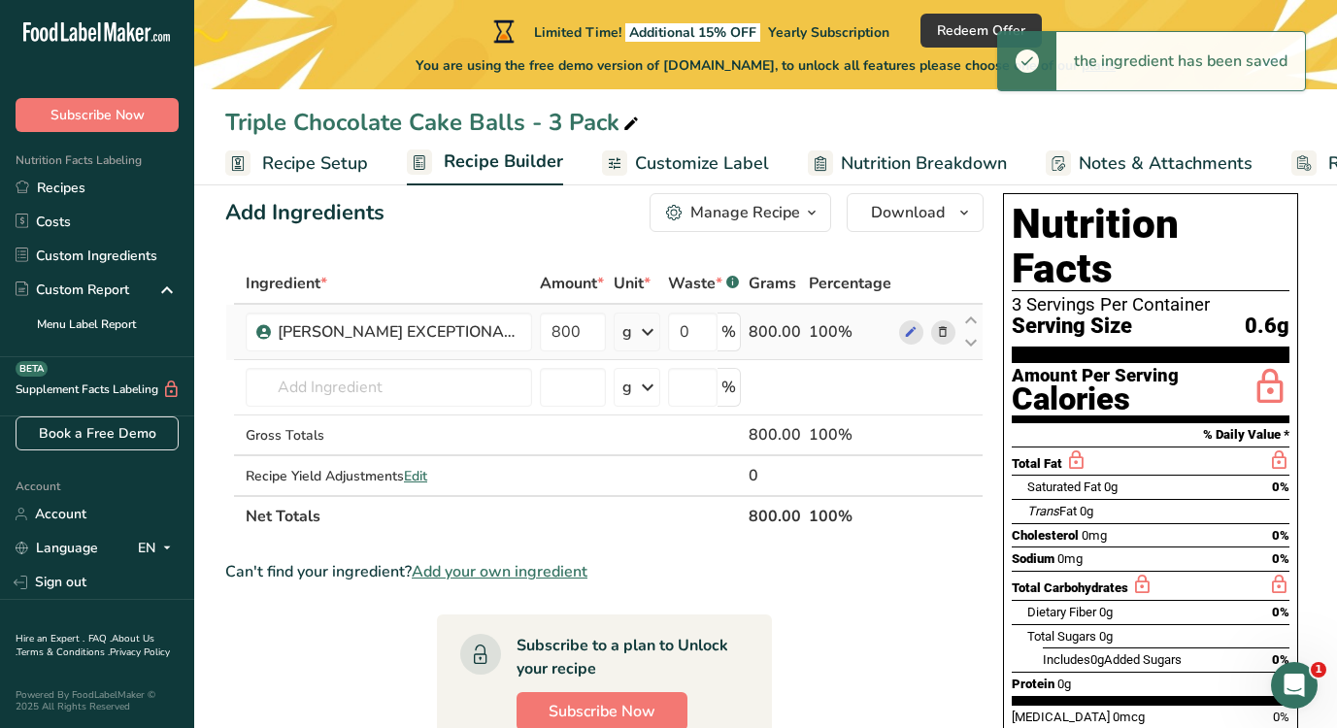
click at [646, 330] on icon at bounding box center [647, 332] width 23 height 35
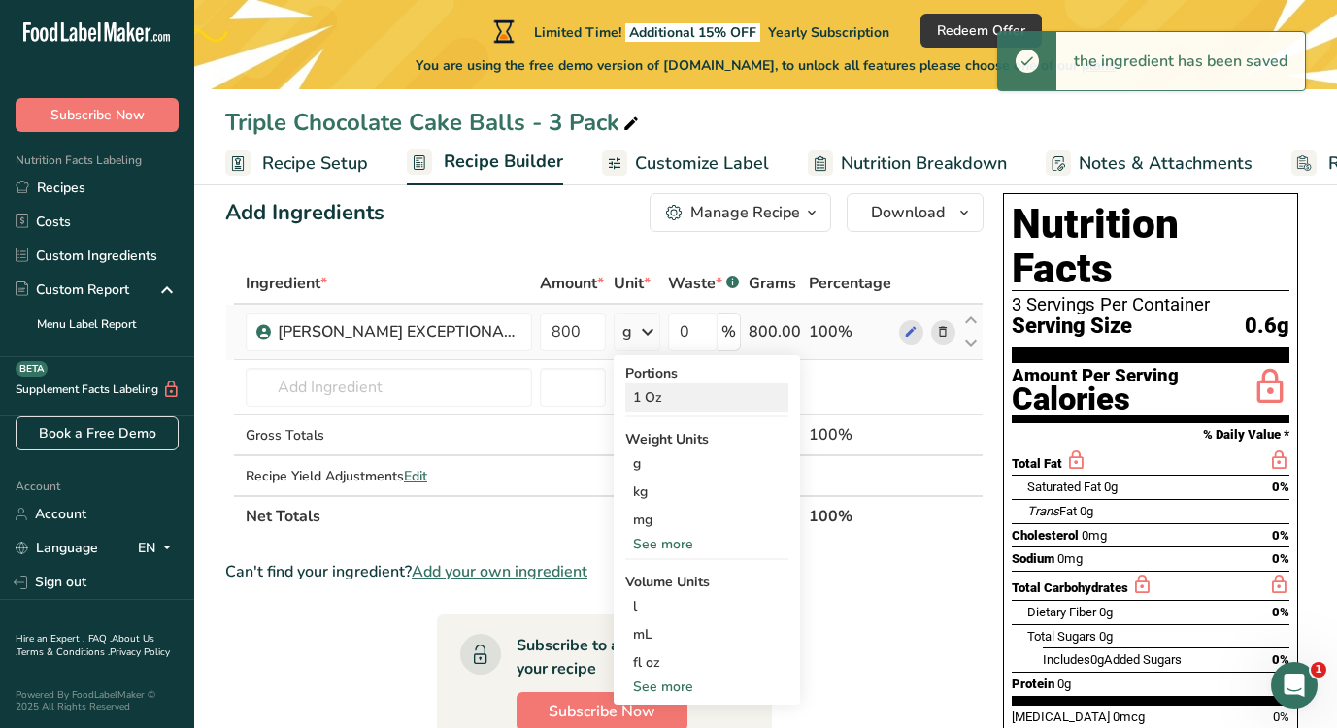
click at [658, 398] on div "1 Oz" at bounding box center [706, 397] width 163 height 28
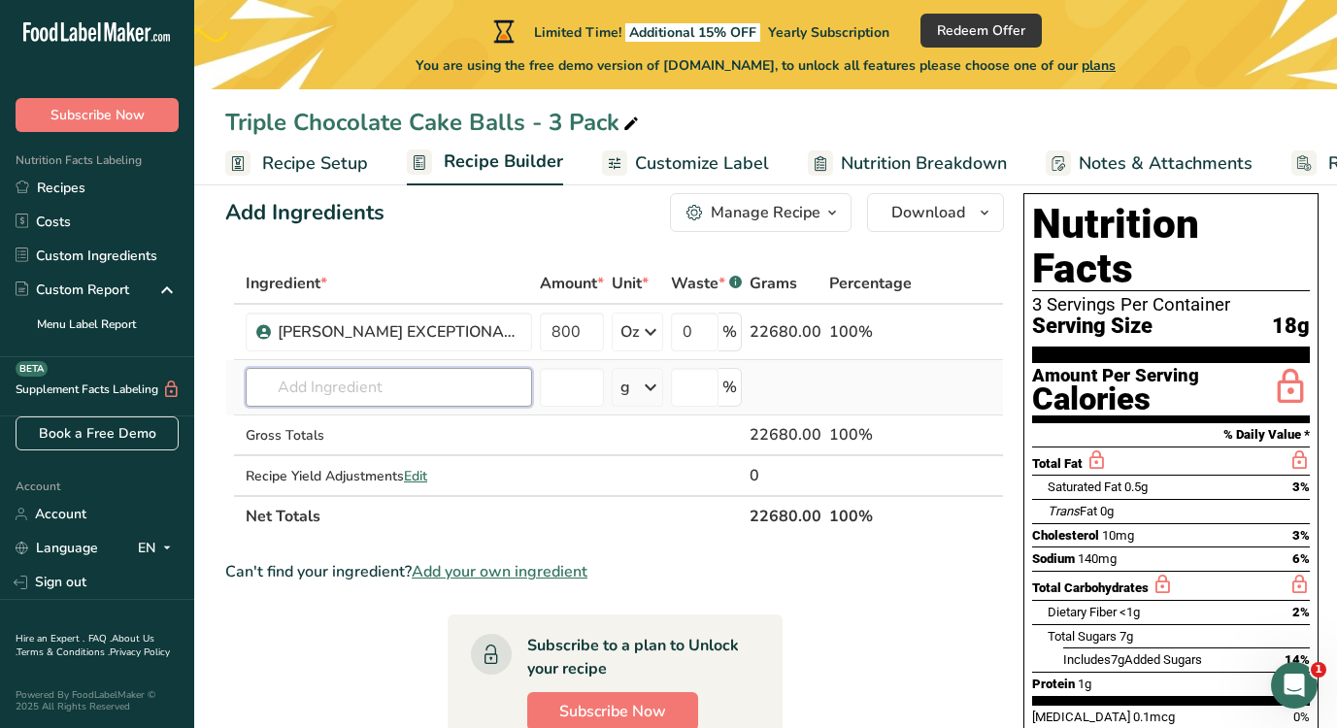
click at [425, 384] on input "text" at bounding box center [389, 387] width 286 height 39
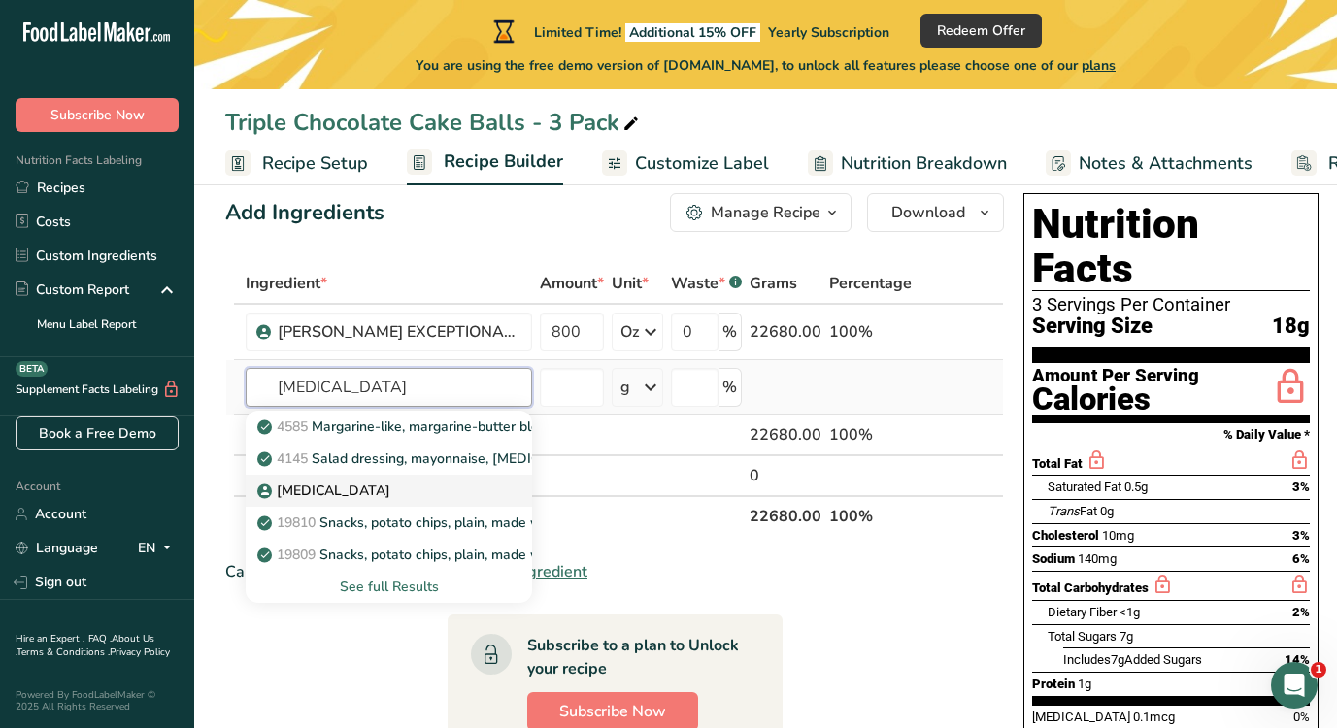
scroll to position [83, 0]
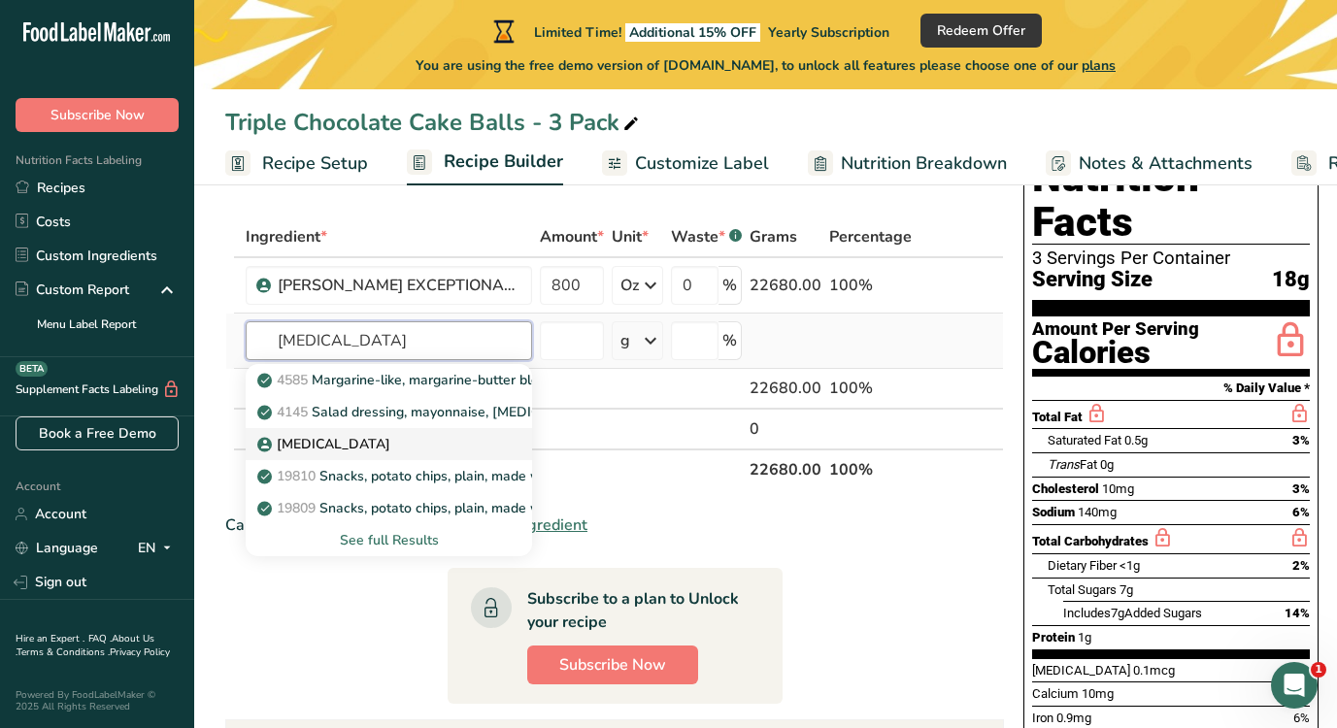
type input "soybean oil"
click at [352, 452] on div "[MEDICAL_DATA]" at bounding box center [373, 444] width 224 height 20
type input "[MEDICAL_DATA]"
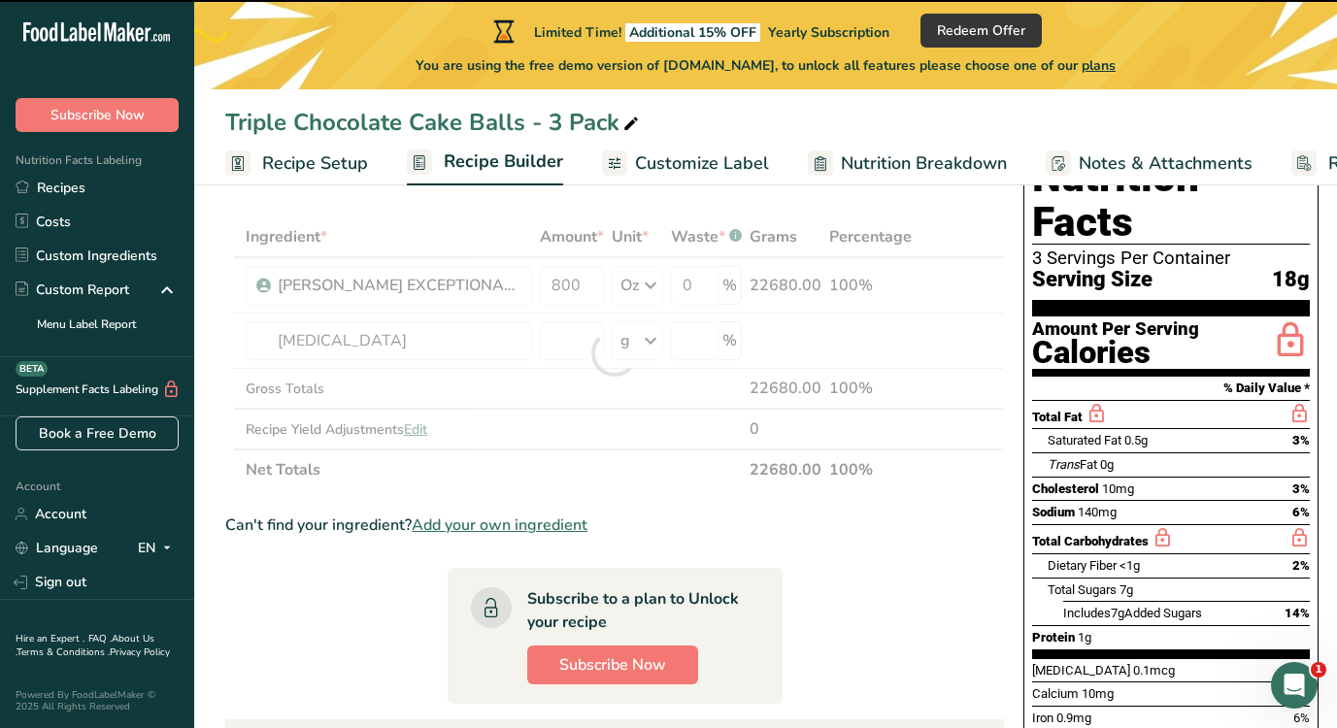
type input "0"
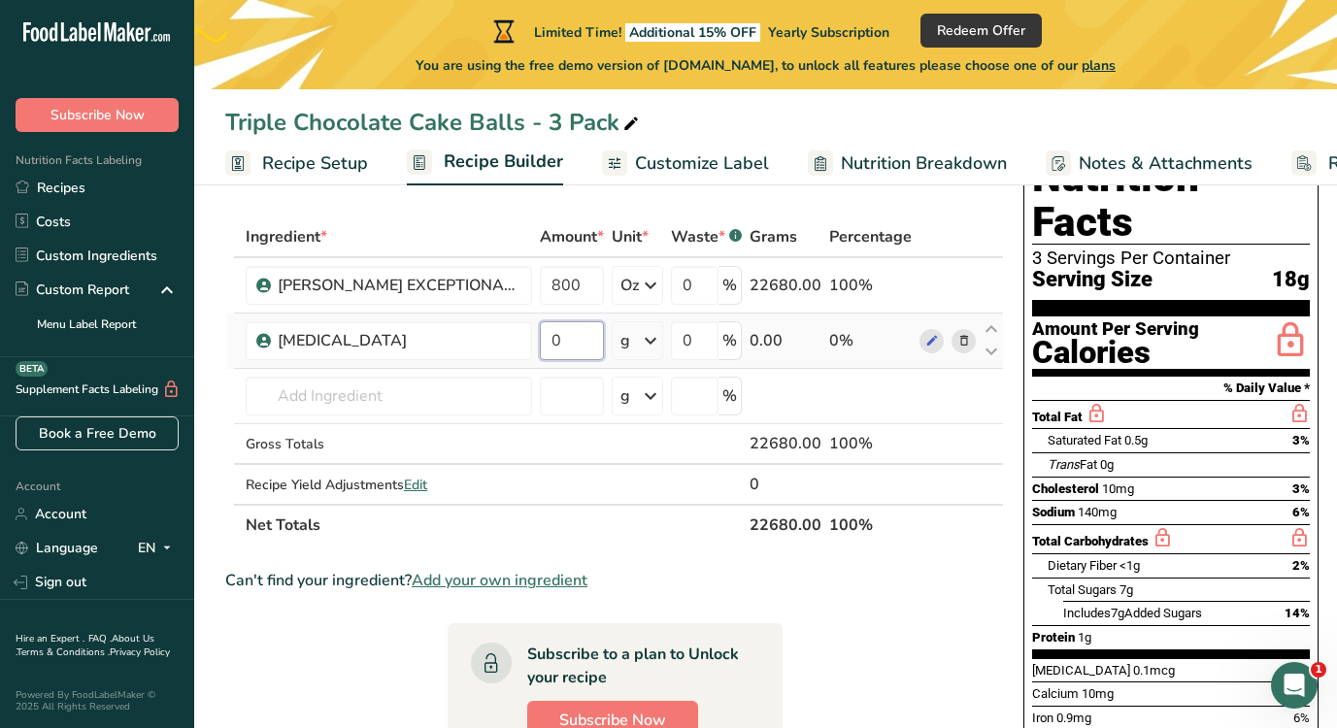
click at [576, 343] on input "0" at bounding box center [572, 340] width 64 height 39
type input "96"
click at [934, 561] on section "Ingredient * Amount * Unit * Waste * .a-a{fill:#347362;}.b-a{fill:#fff;} Grams …" at bounding box center [614, 700] width 779 height 968
click at [646, 326] on icon at bounding box center [650, 340] width 23 height 35
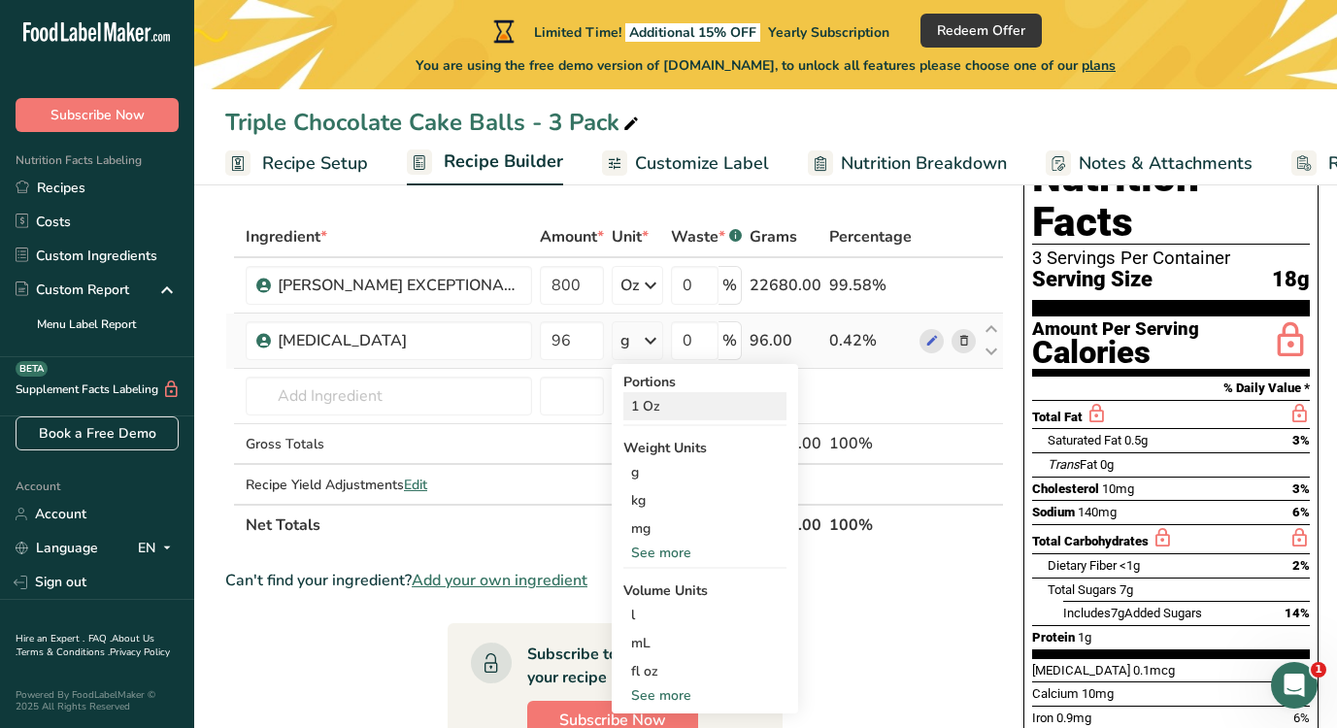
click at [657, 402] on div "1 Oz" at bounding box center [704, 406] width 163 height 28
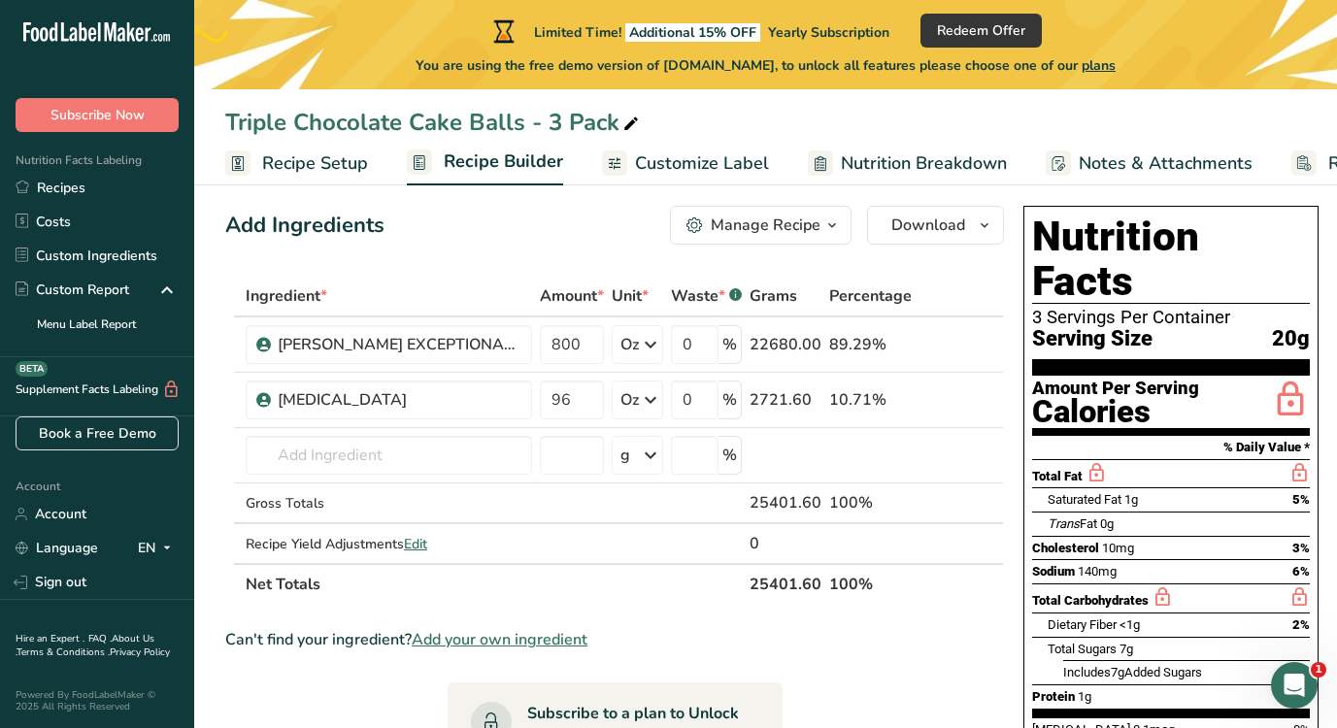
scroll to position [0, 0]
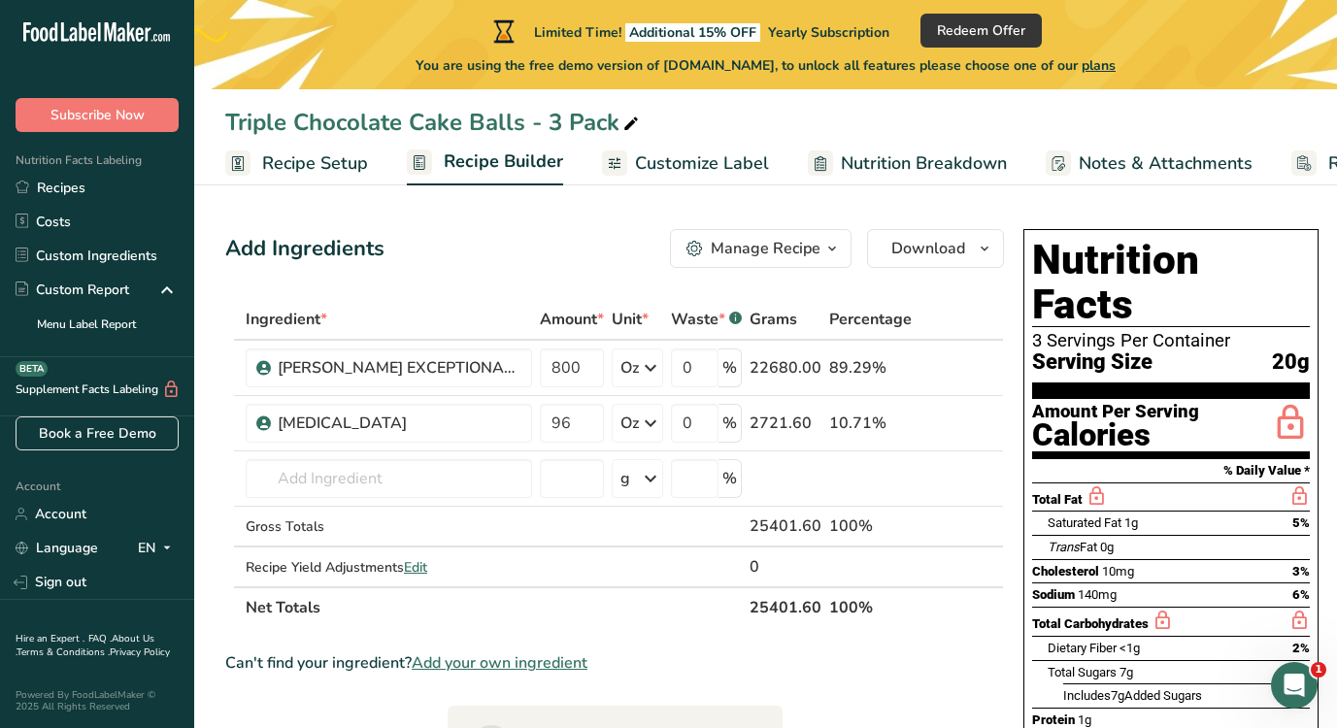
click at [1144, 511] on div "Saturated Fat 1g 5%" at bounding box center [1178, 523] width 262 height 24
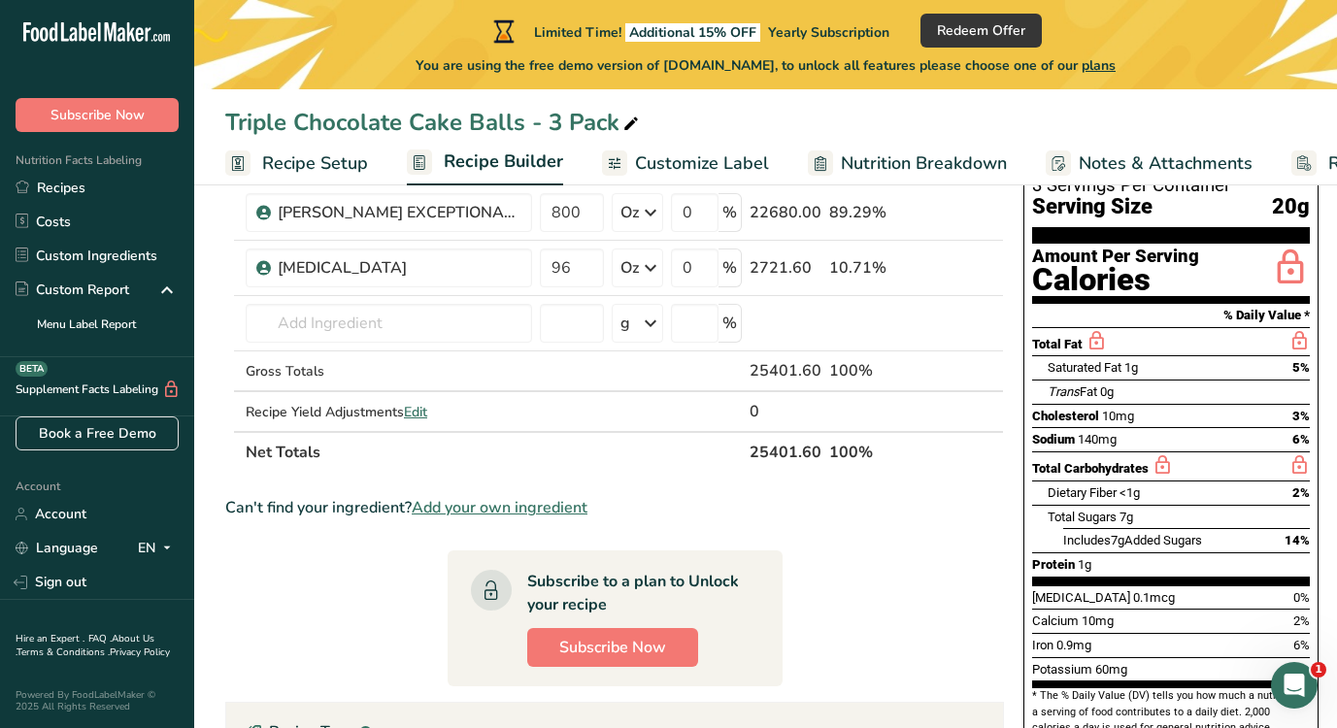
scroll to position [167, 0]
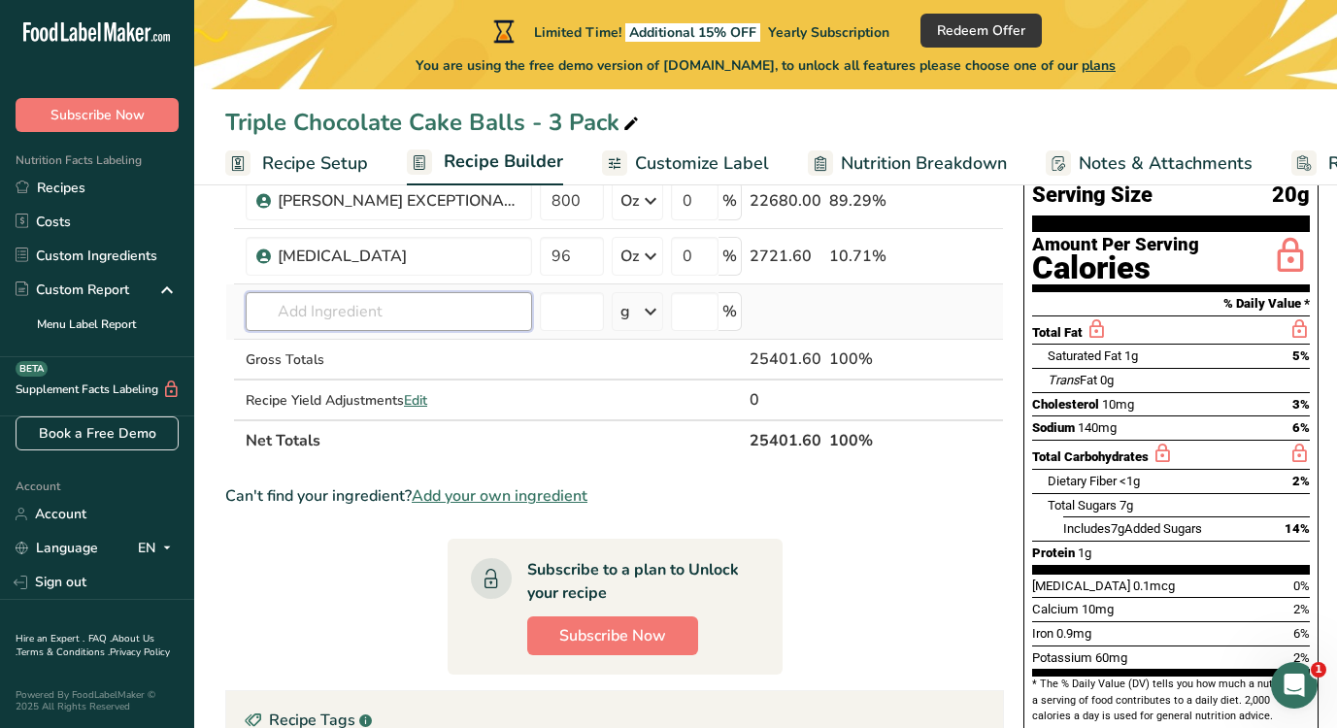
click at [442, 301] on input "text" at bounding box center [389, 311] width 286 height 39
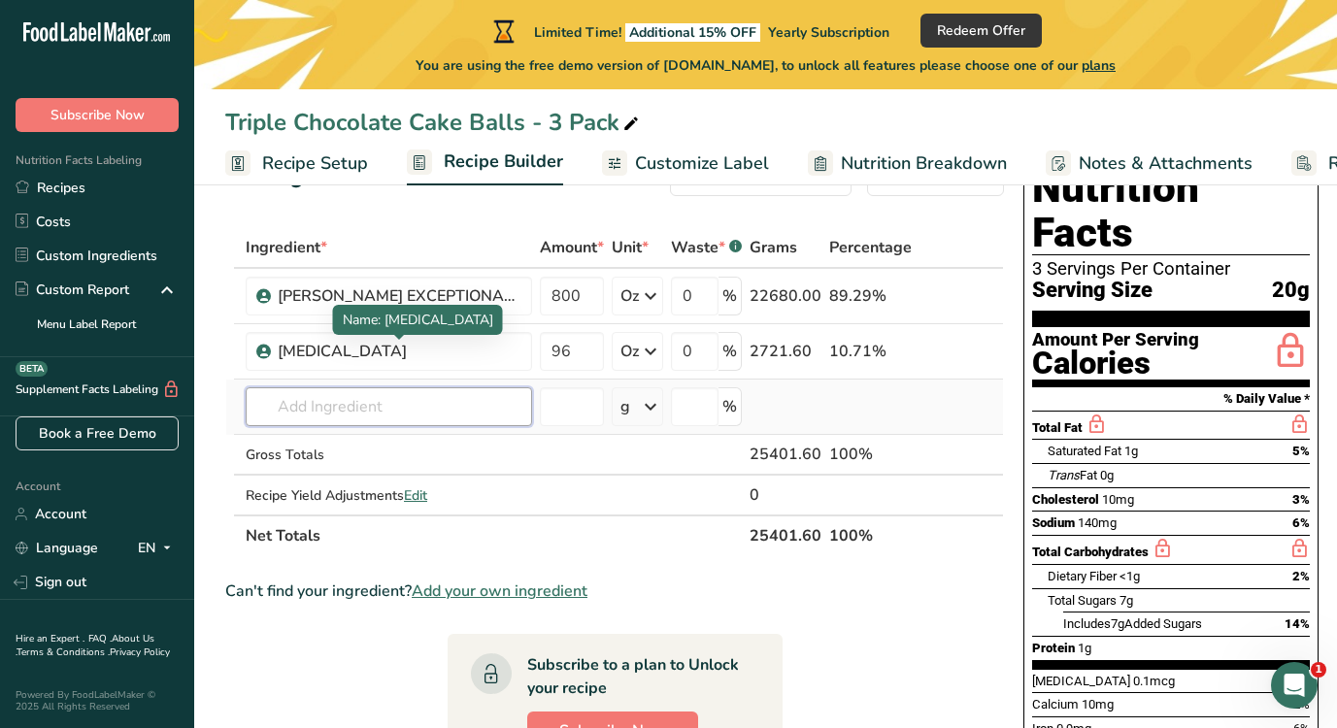
scroll to position [0, 0]
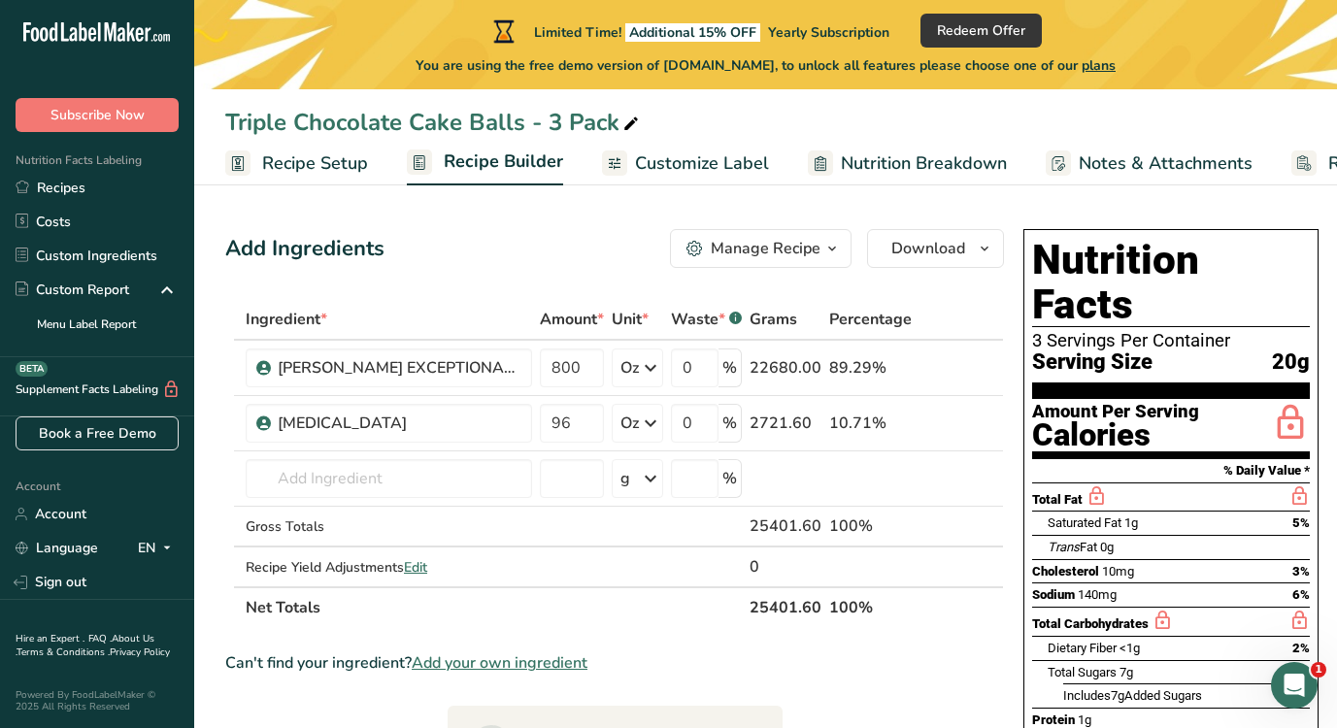
drag, startPoint x: 395, startPoint y: 241, endPoint x: 223, endPoint y: 242, distance: 171.8
click at [381, 236] on div "Add Ingredients" at bounding box center [304, 249] width 159 height 32
drag, startPoint x: 401, startPoint y: 243, endPoint x: 304, endPoint y: 226, distance: 98.5
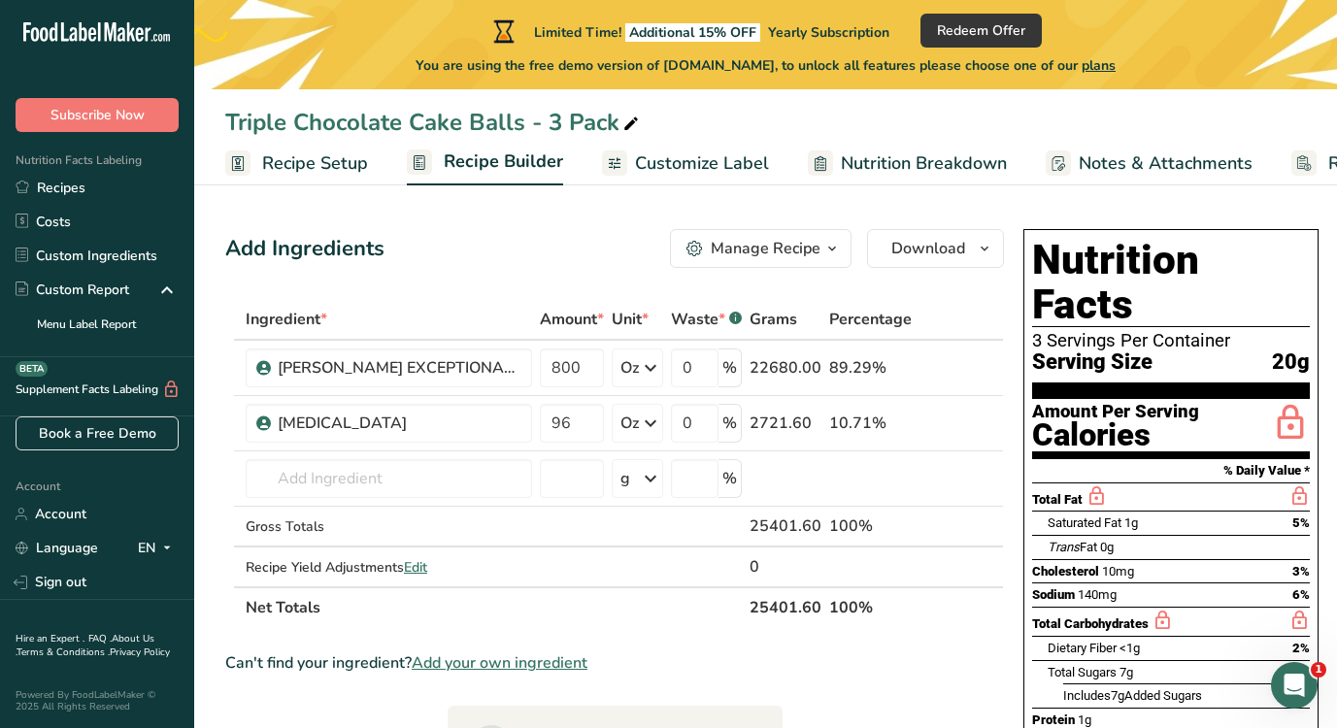
click at [130, 253] on link "Custom Ingredients" at bounding box center [97, 256] width 194 height 34
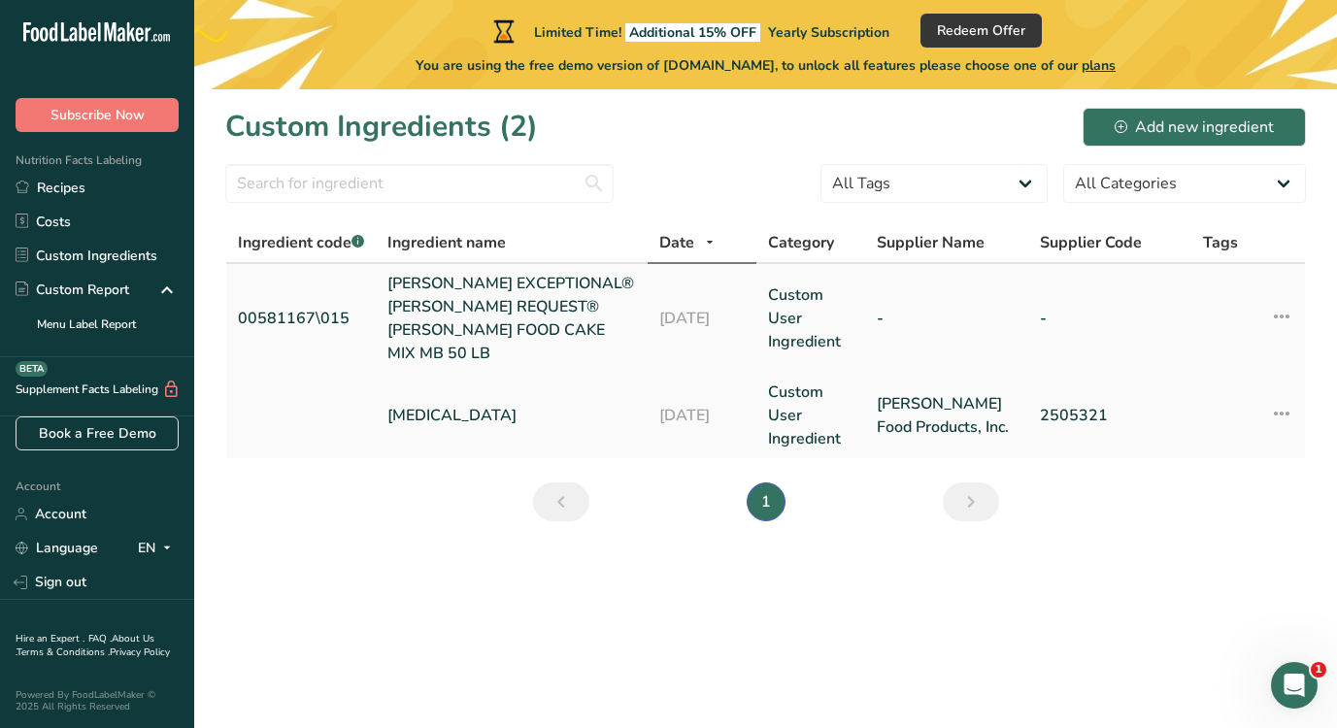
click at [317, 293] on td "00581167\015" at bounding box center [300, 318] width 149 height 109
click at [317, 307] on link "00581167\015" at bounding box center [301, 318] width 126 height 23
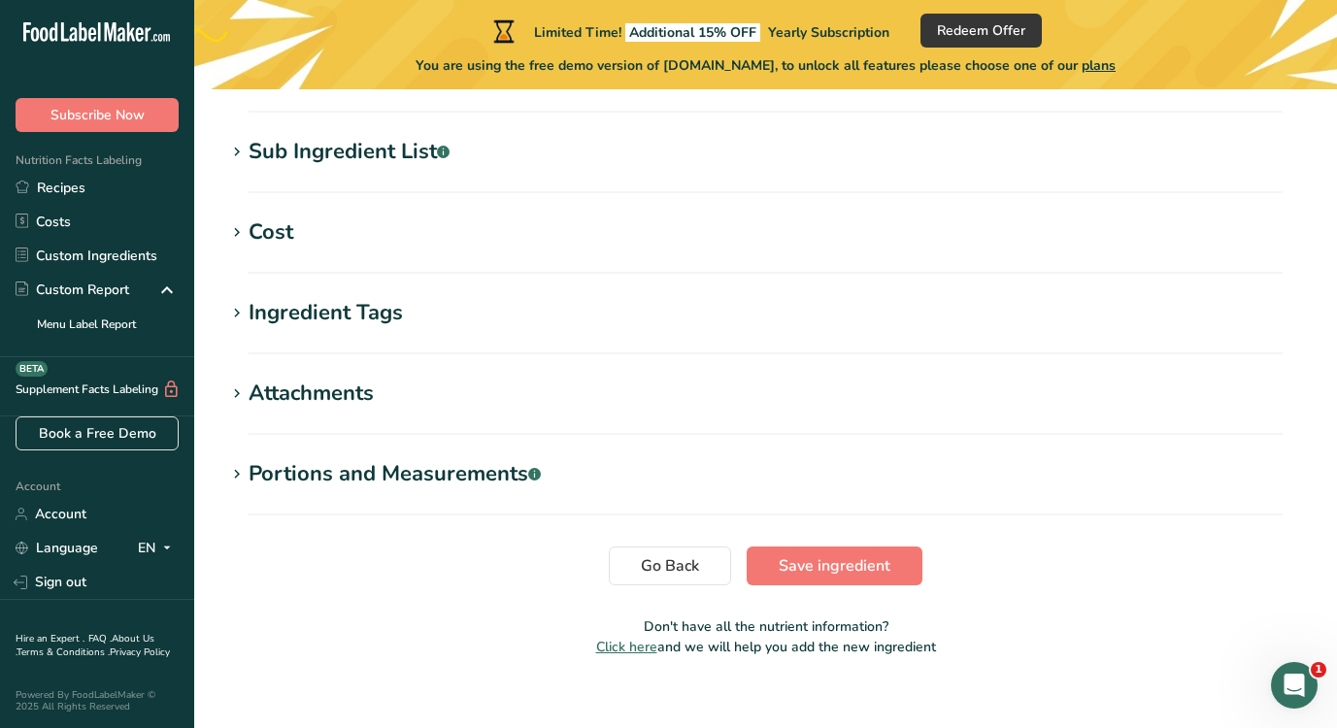
scroll to position [799, 0]
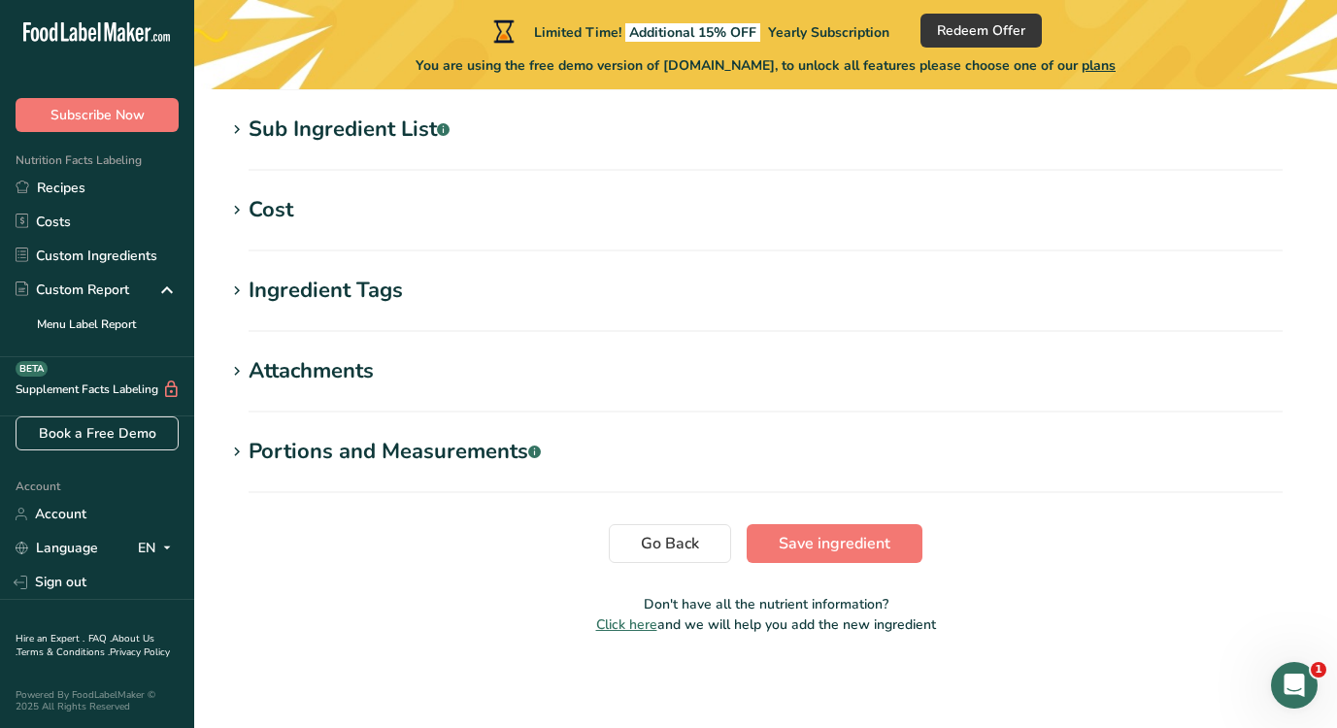
click at [238, 450] on icon at bounding box center [236, 452] width 17 height 27
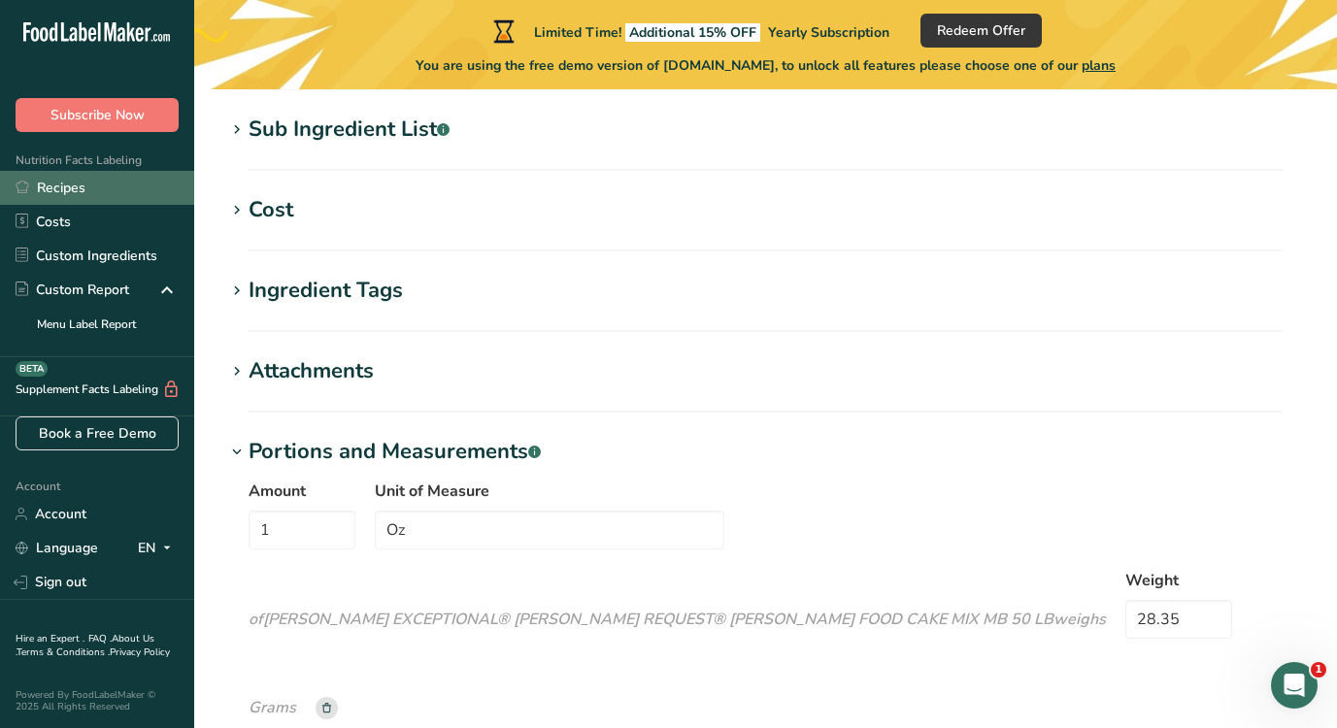
click at [123, 183] on link "Recipes" at bounding box center [97, 188] width 194 height 34
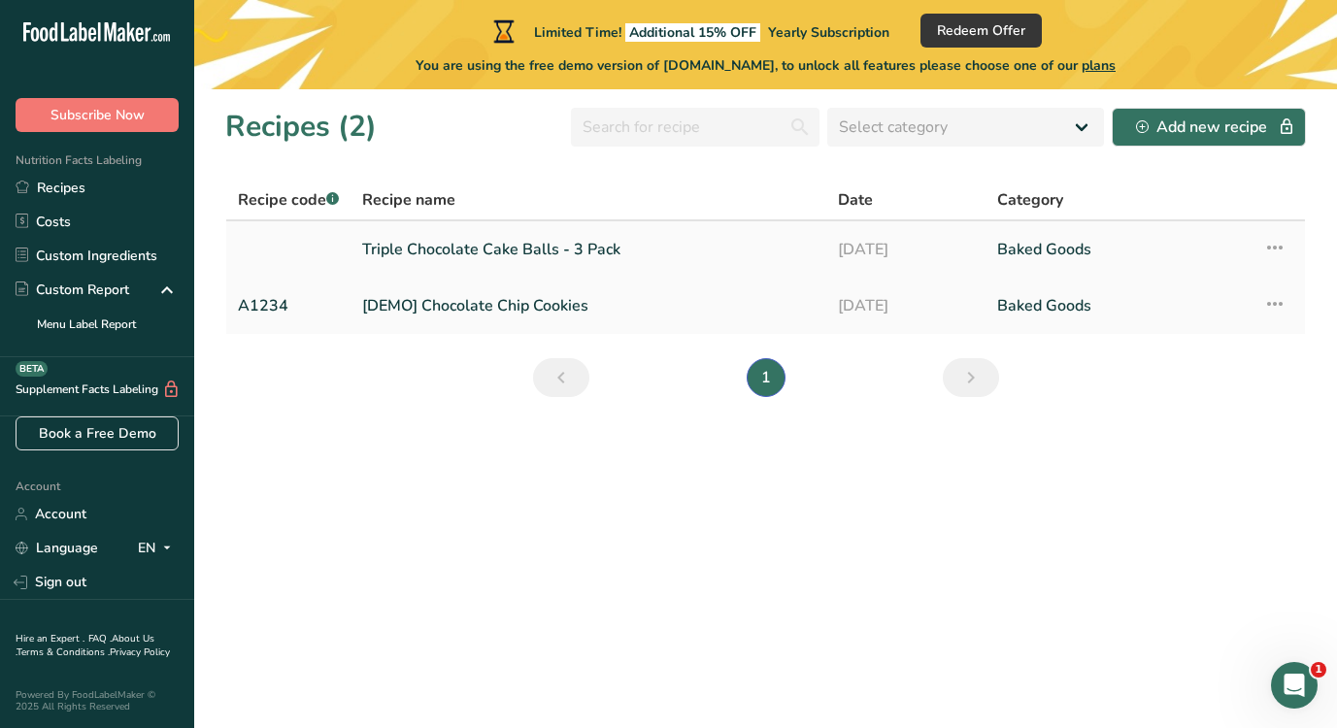
click at [507, 256] on link "Triple Chocolate Cake Balls - 3 Pack" at bounding box center [588, 249] width 452 height 41
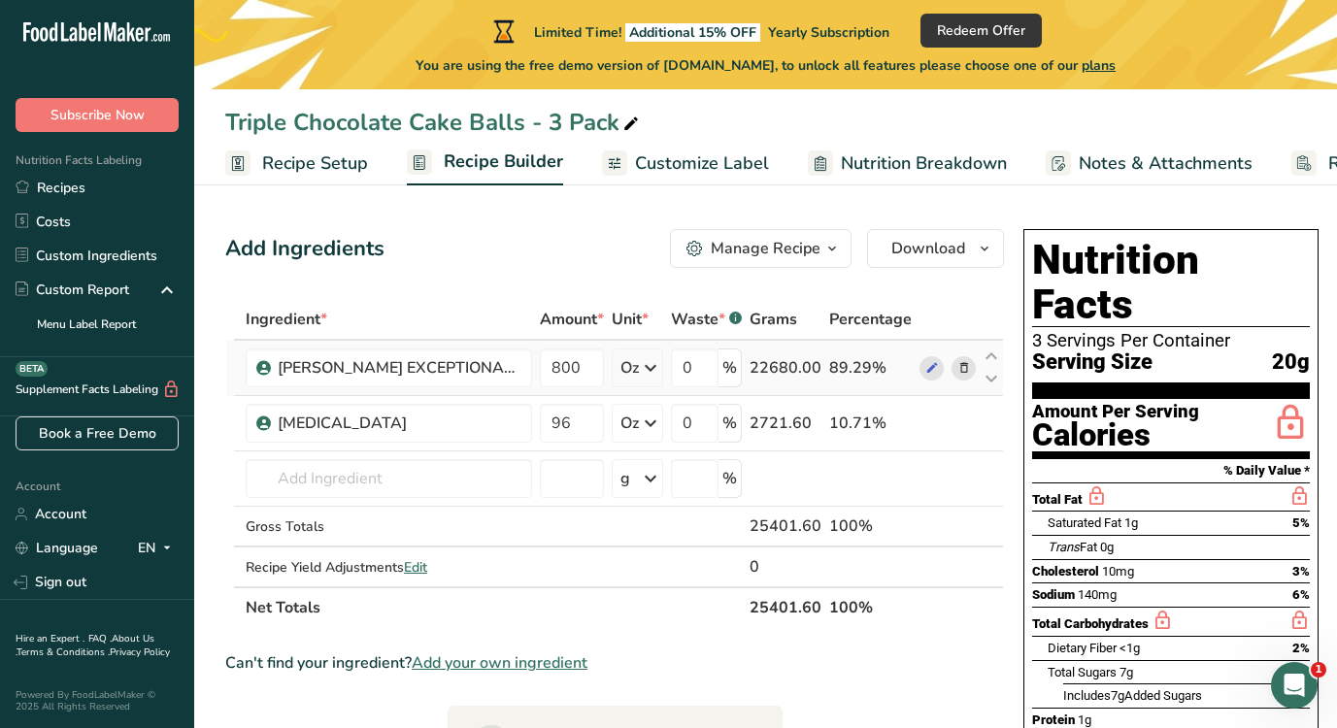
click at [648, 373] on icon at bounding box center [650, 367] width 23 height 35
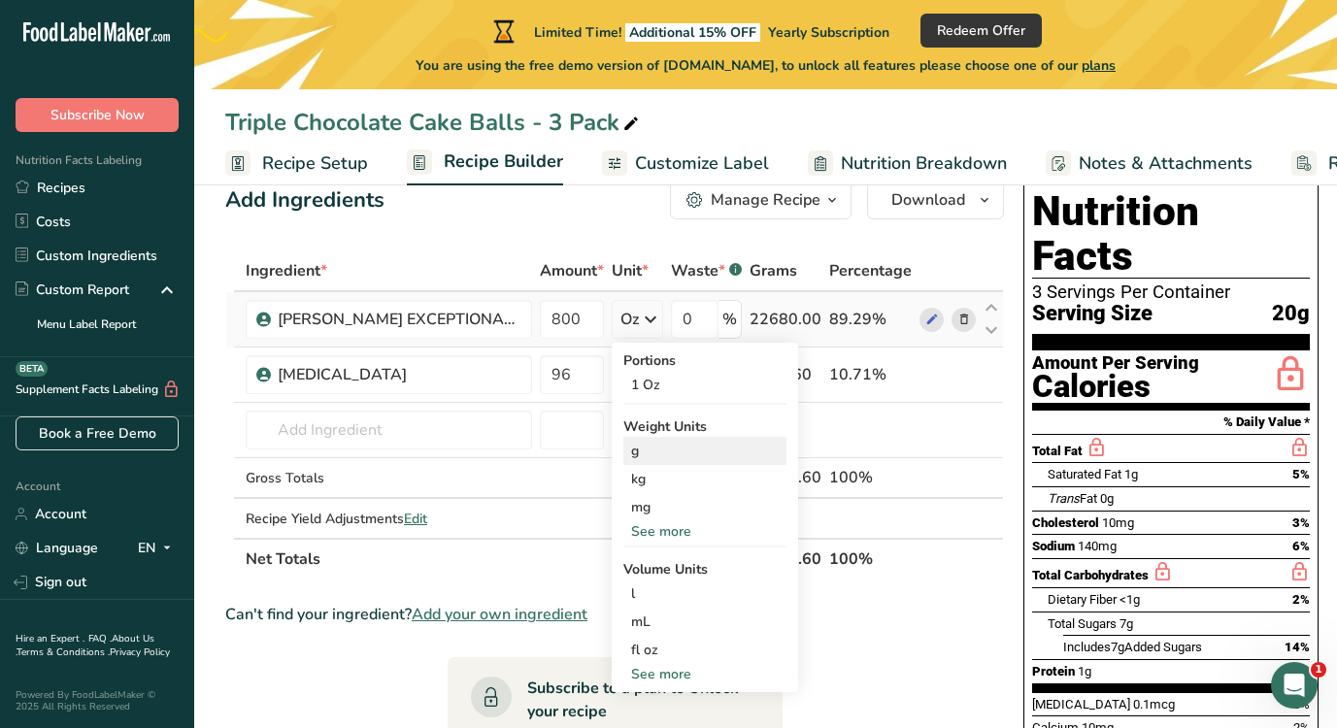
scroll to position [31, 0]
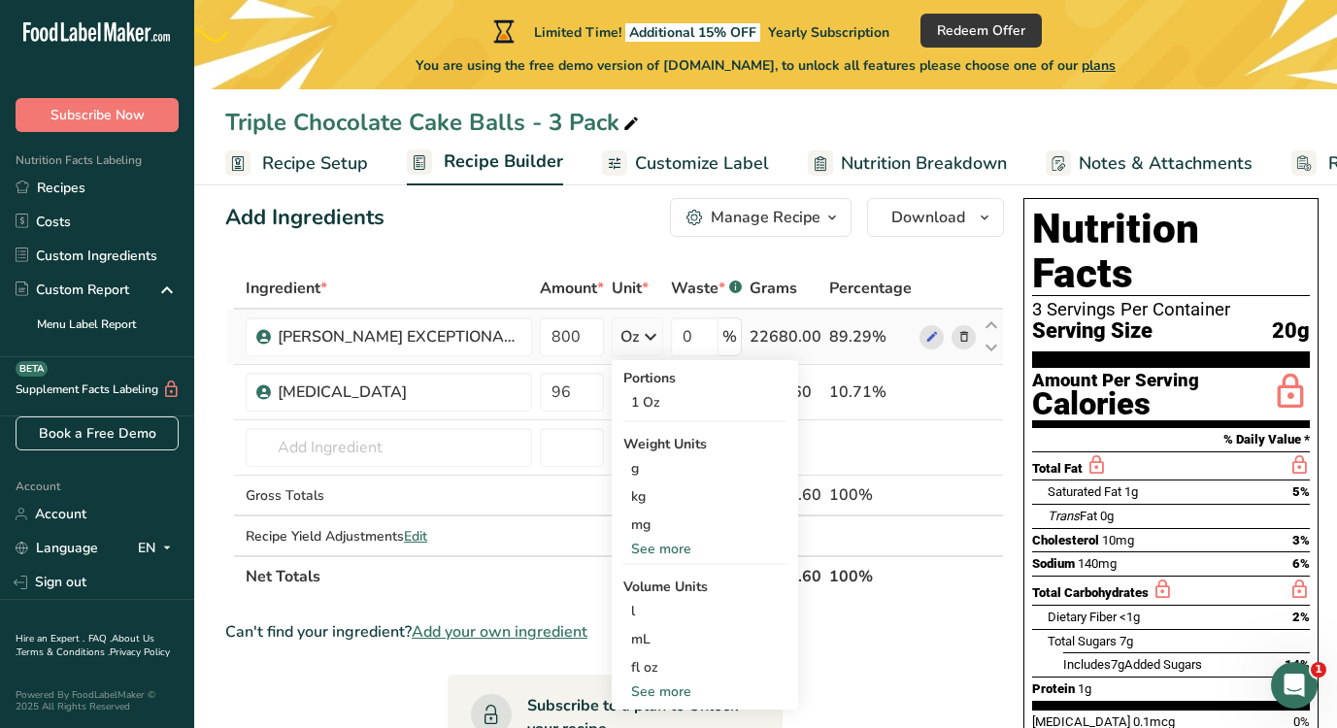
click at [646, 547] on div "See more" at bounding box center [704, 549] width 163 height 20
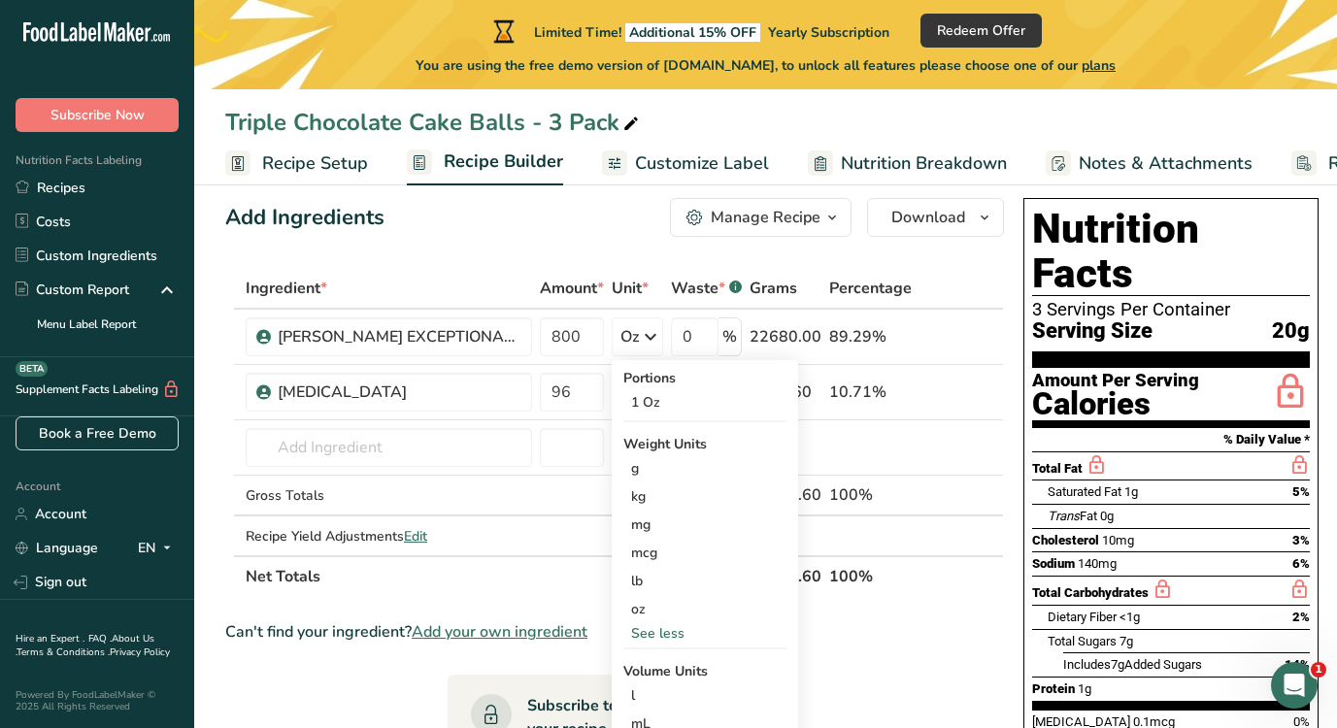
click at [579, 270] on th "Amount *" at bounding box center [572, 289] width 72 height 41
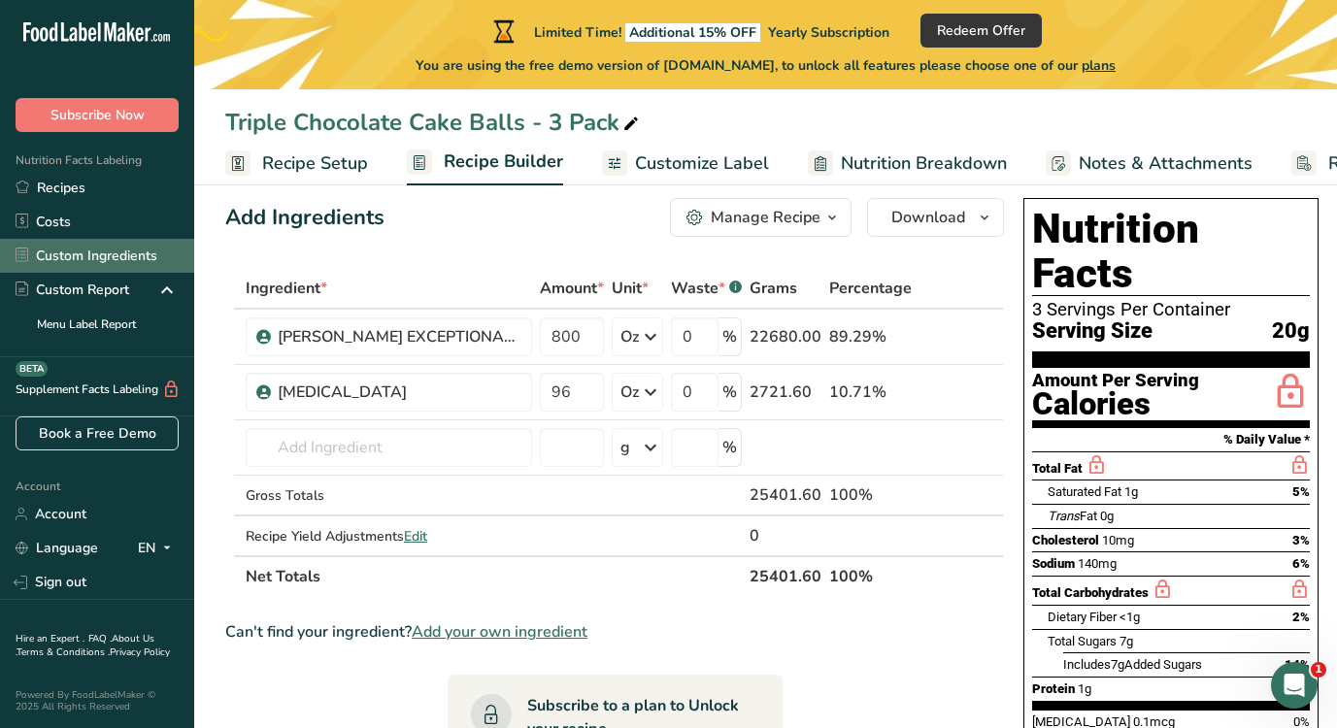
click at [114, 256] on link "Custom Ingredients" at bounding box center [97, 256] width 194 height 34
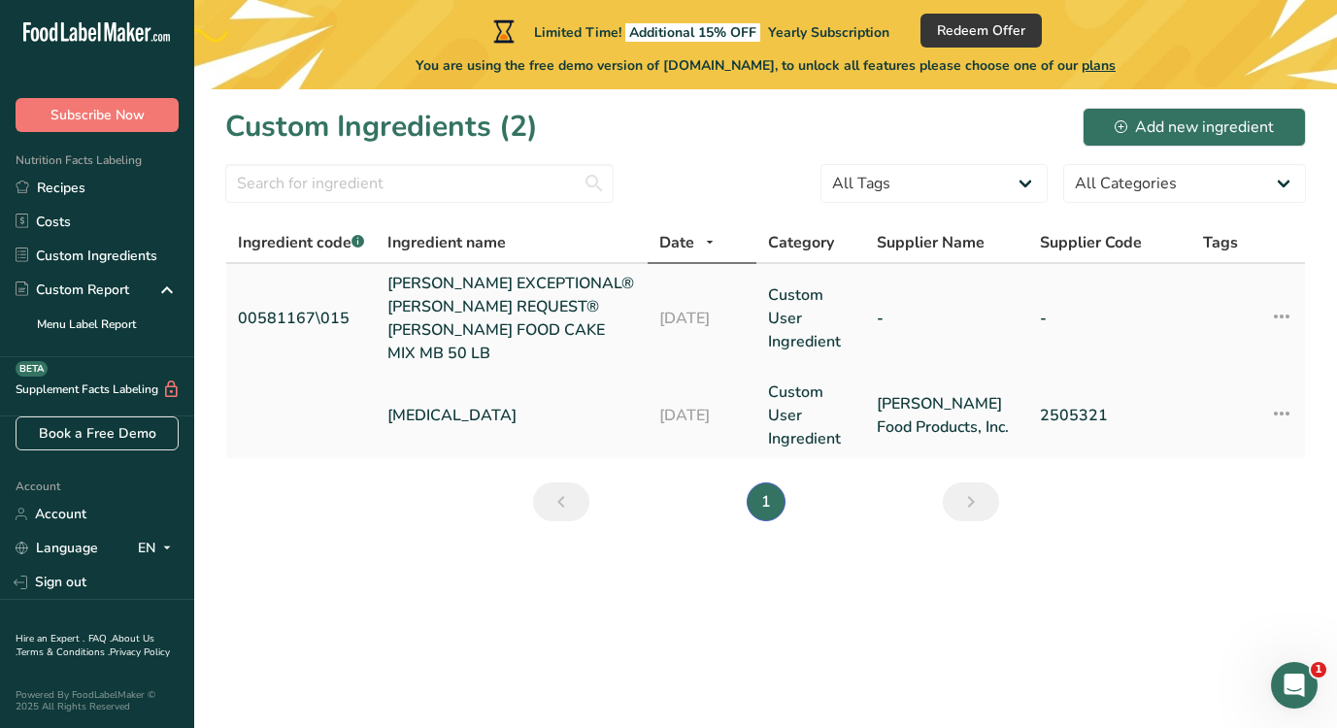
click at [610, 335] on link "[PERSON_NAME] EXCEPTIONAL® [PERSON_NAME] REQUEST® [PERSON_NAME] FOOD CAKE MIX M…" at bounding box center [511, 318] width 249 height 93
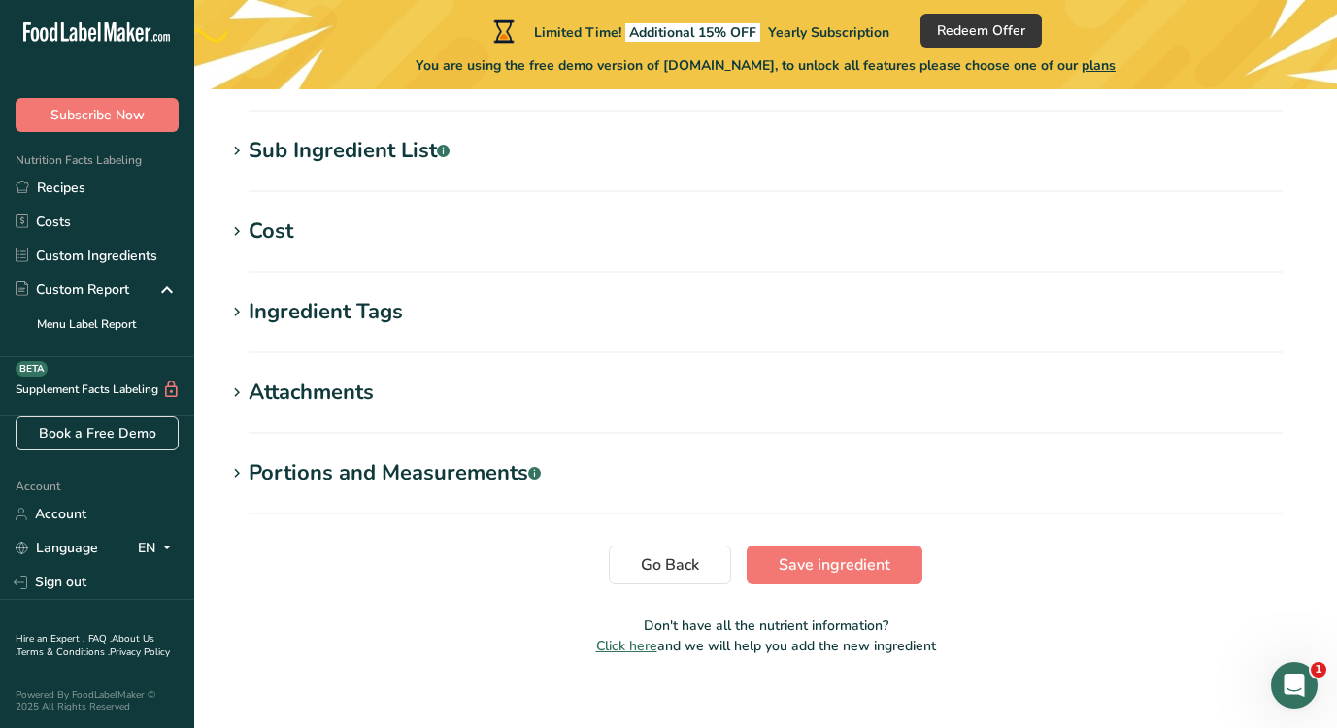
scroll to position [799, 0]
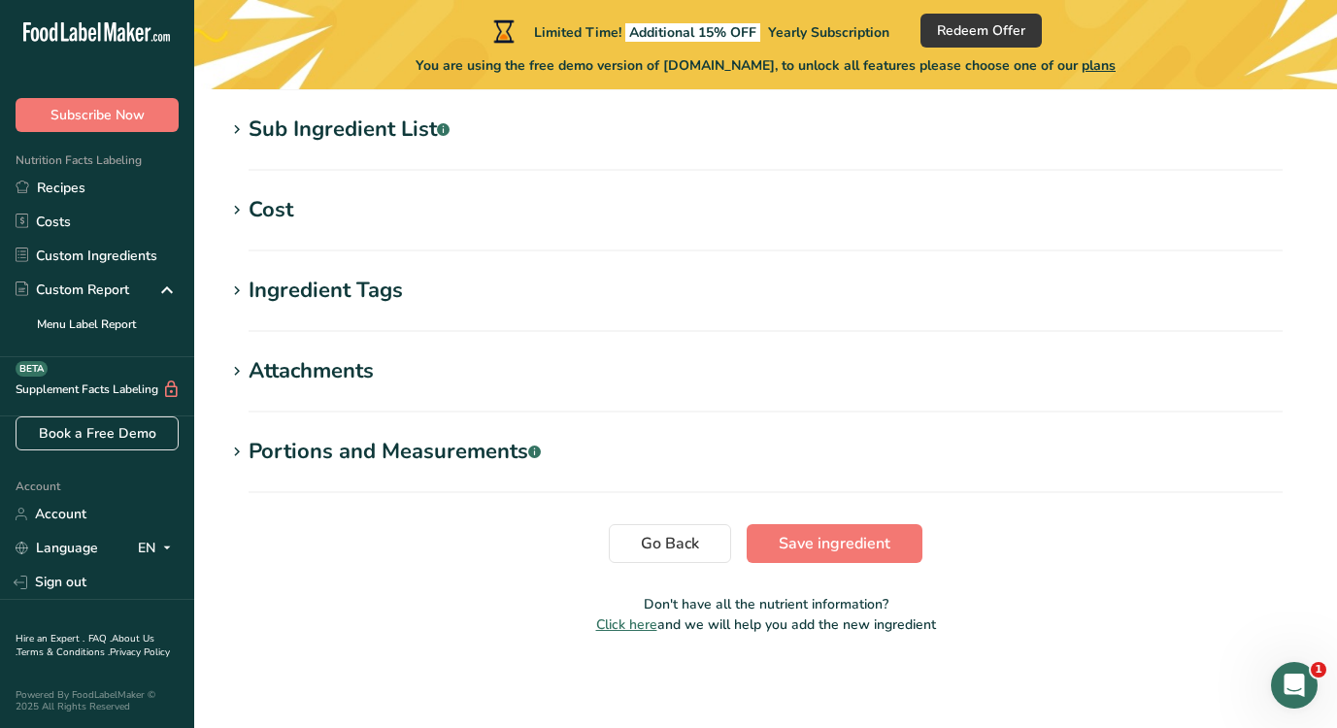
click at [448, 465] on div "Portions and Measurements .a-a{fill:#347362;}.b-a{fill:#fff;}" at bounding box center [395, 452] width 292 height 32
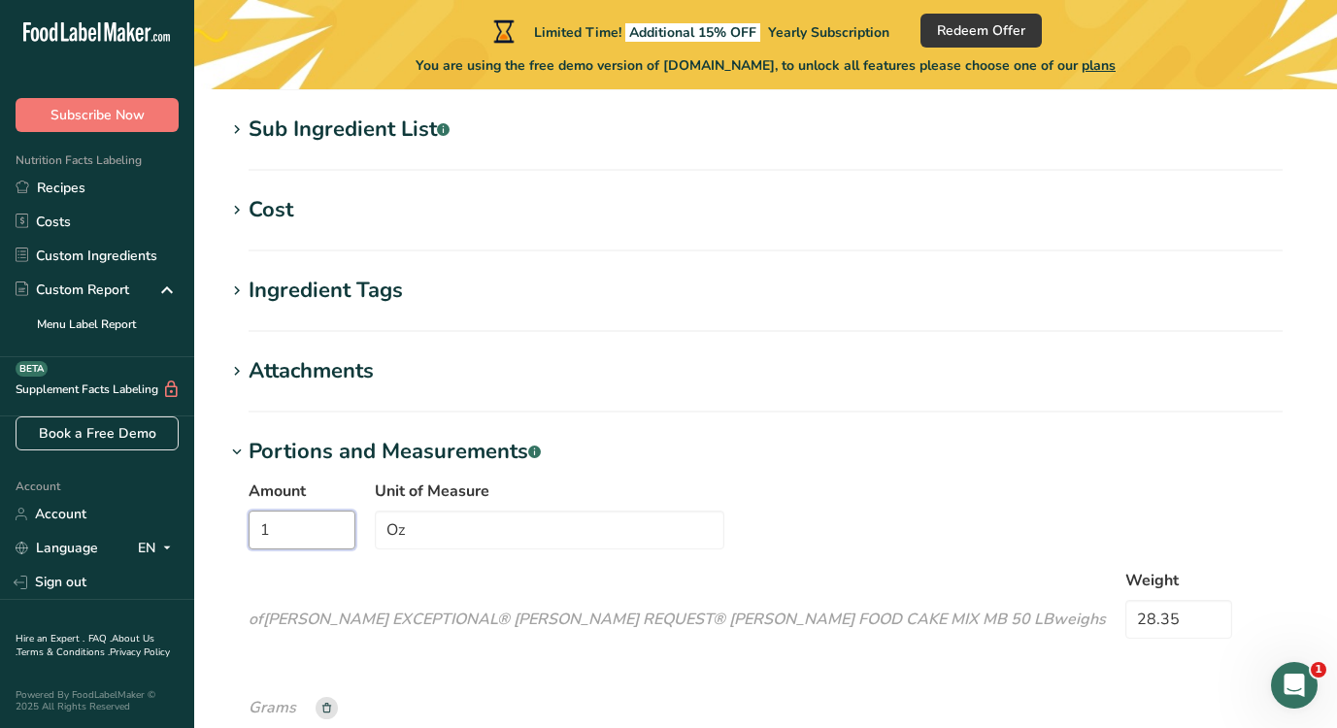
click at [354, 523] on input "1" at bounding box center [302, 530] width 107 height 39
click at [411, 533] on input "Oz" at bounding box center [549, 530] width 349 height 39
type input "O"
click at [1125, 621] on input "28.35" at bounding box center [1178, 619] width 107 height 39
type input "2"
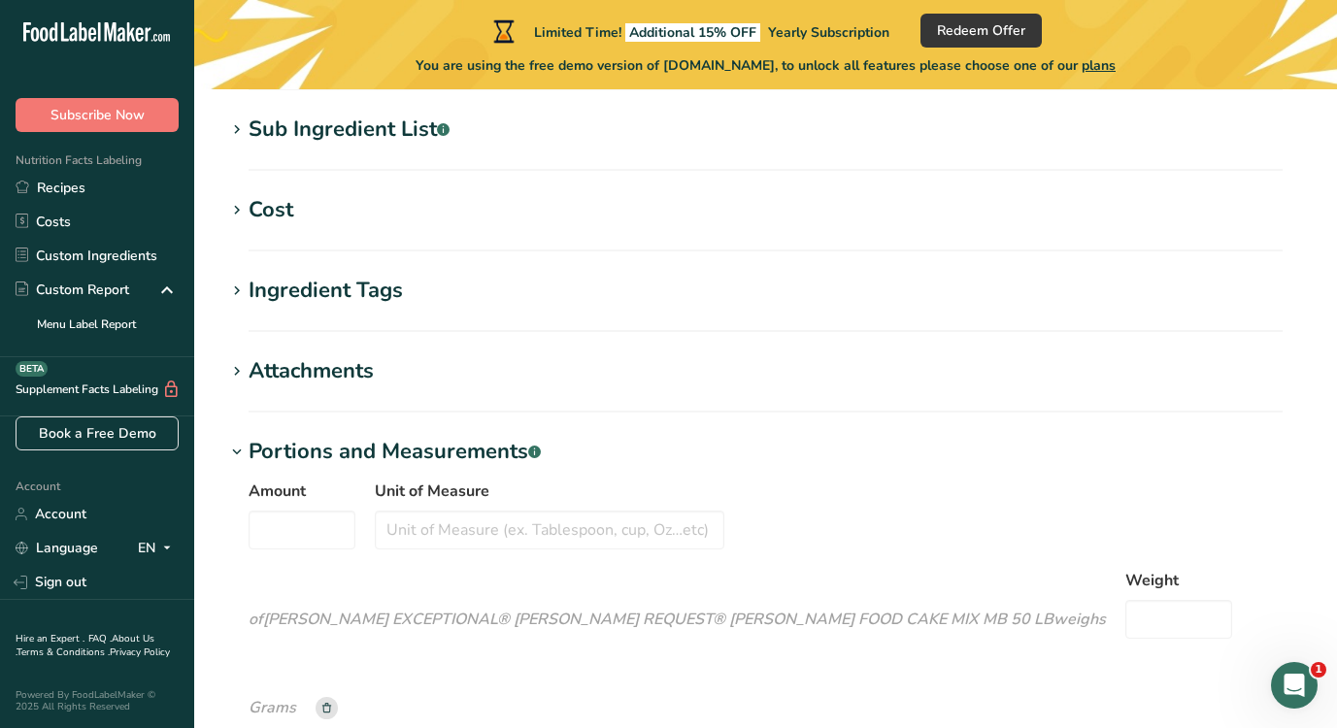
click at [929, 609] on icon "of DAWN EXCEPTIONAL® BAKER'S REQUEST® DARK DEVIL'S FOOD CAKE MIX MB 50 LB weigh…" at bounding box center [677, 619] width 857 height 21
click at [279, 309] on section "Ingredient Tags Add tags Standard Tags Custom Tags Source of Antioxidants Prebi…" at bounding box center [765, 303] width 1080 height 57
click at [272, 294] on div "Ingredient Tags" at bounding box center [326, 291] width 154 height 32
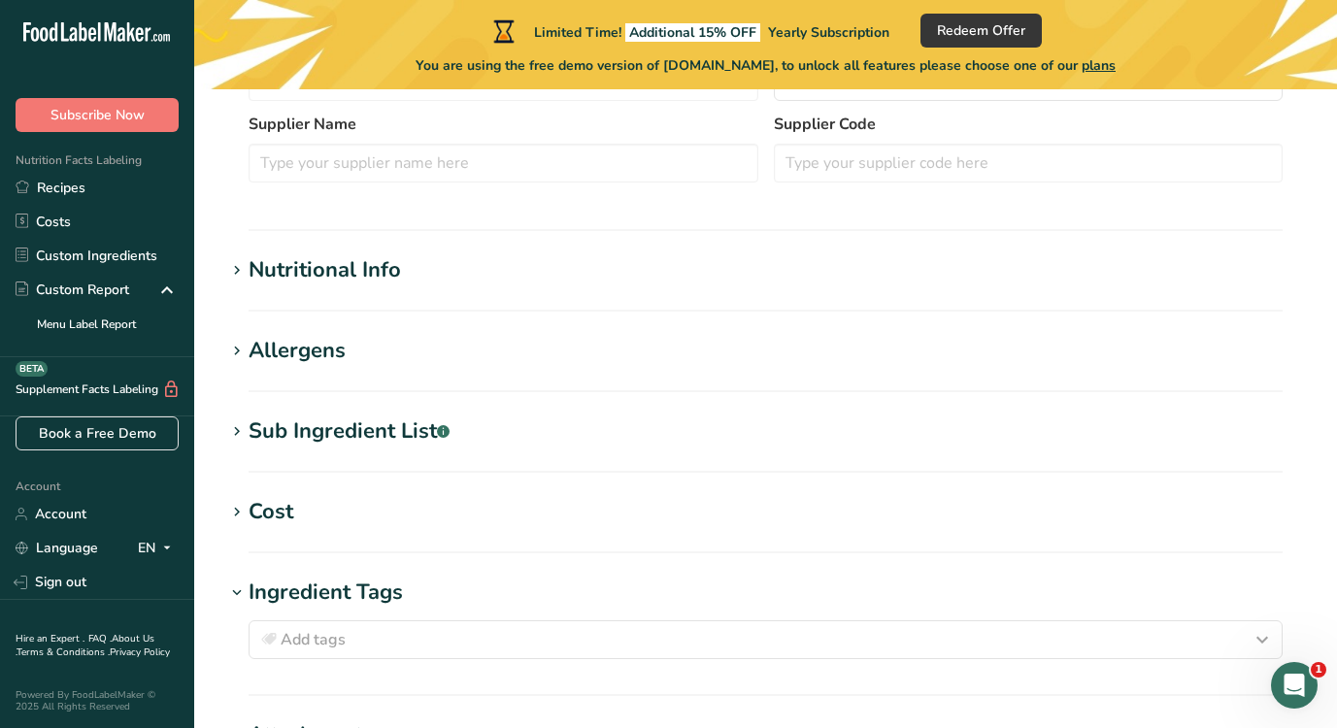
scroll to position [488, 0]
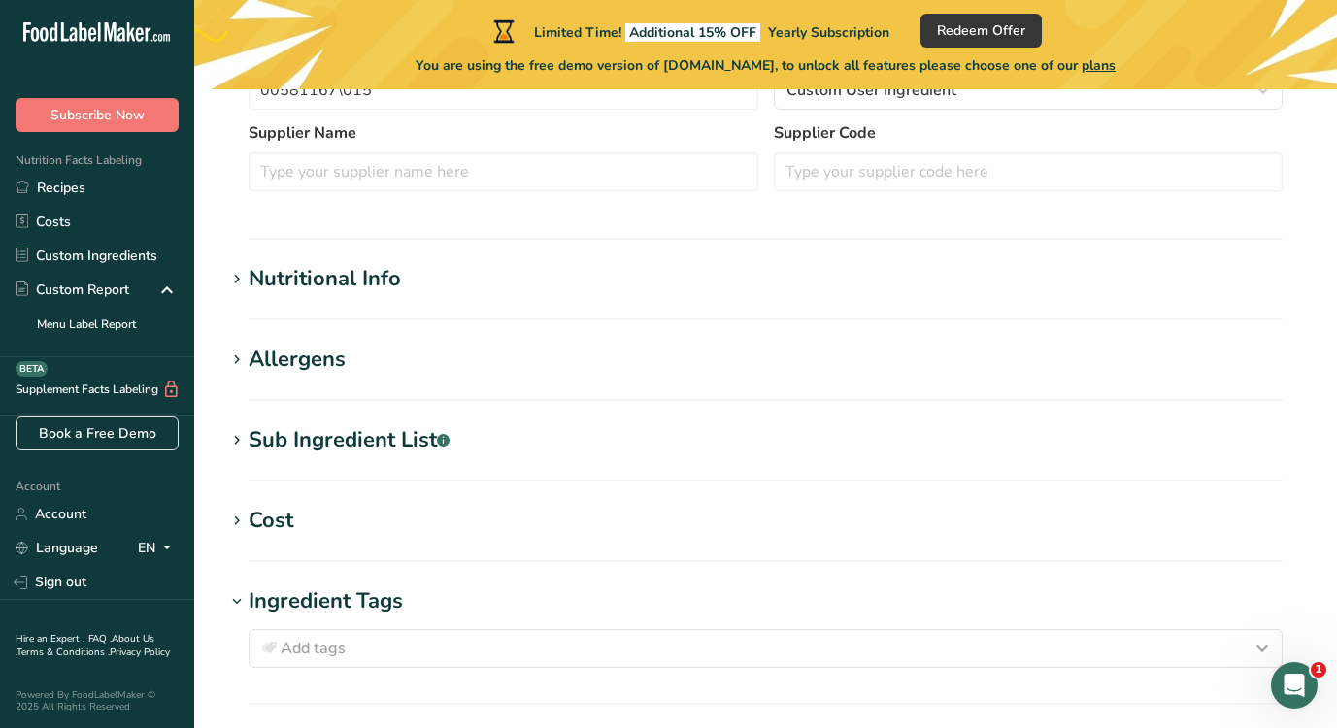
click at [276, 354] on div "Allergens" at bounding box center [297, 360] width 97 height 32
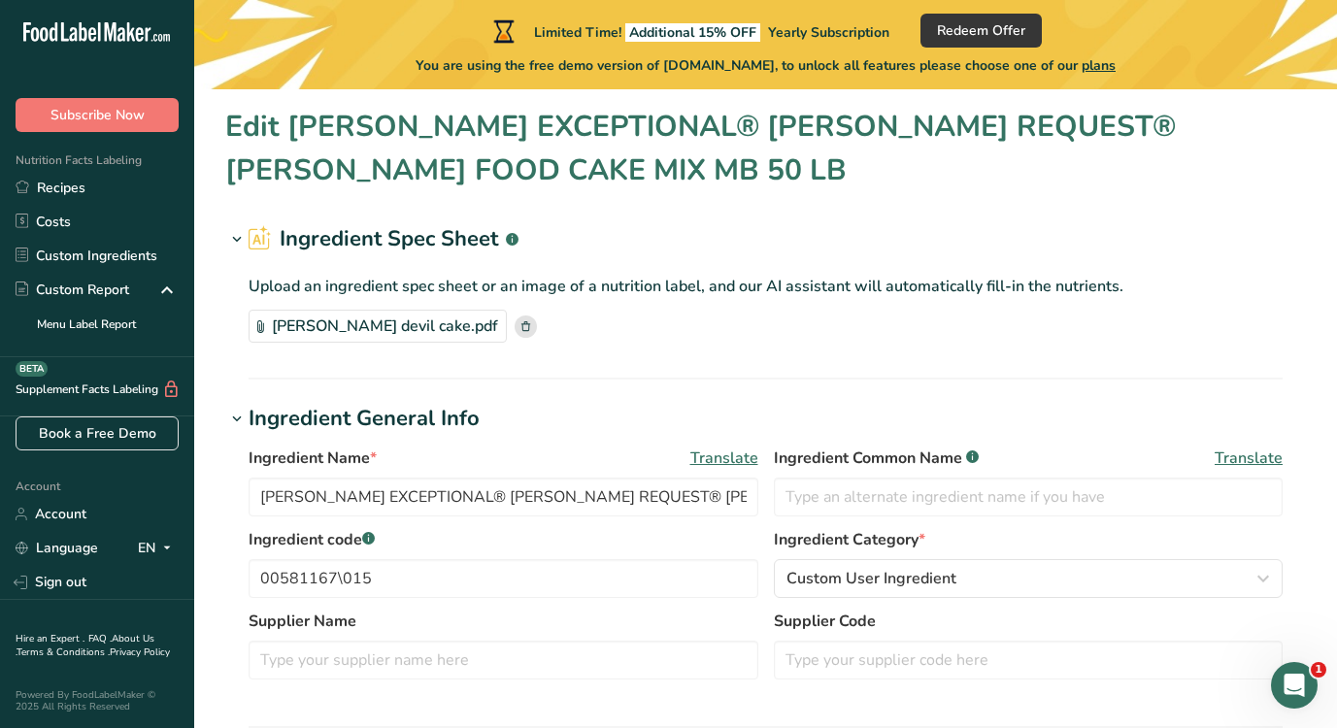
scroll to position [0, 0]
click at [101, 199] on link "Recipes" at bounding box center [97, 188] width 194 height 34
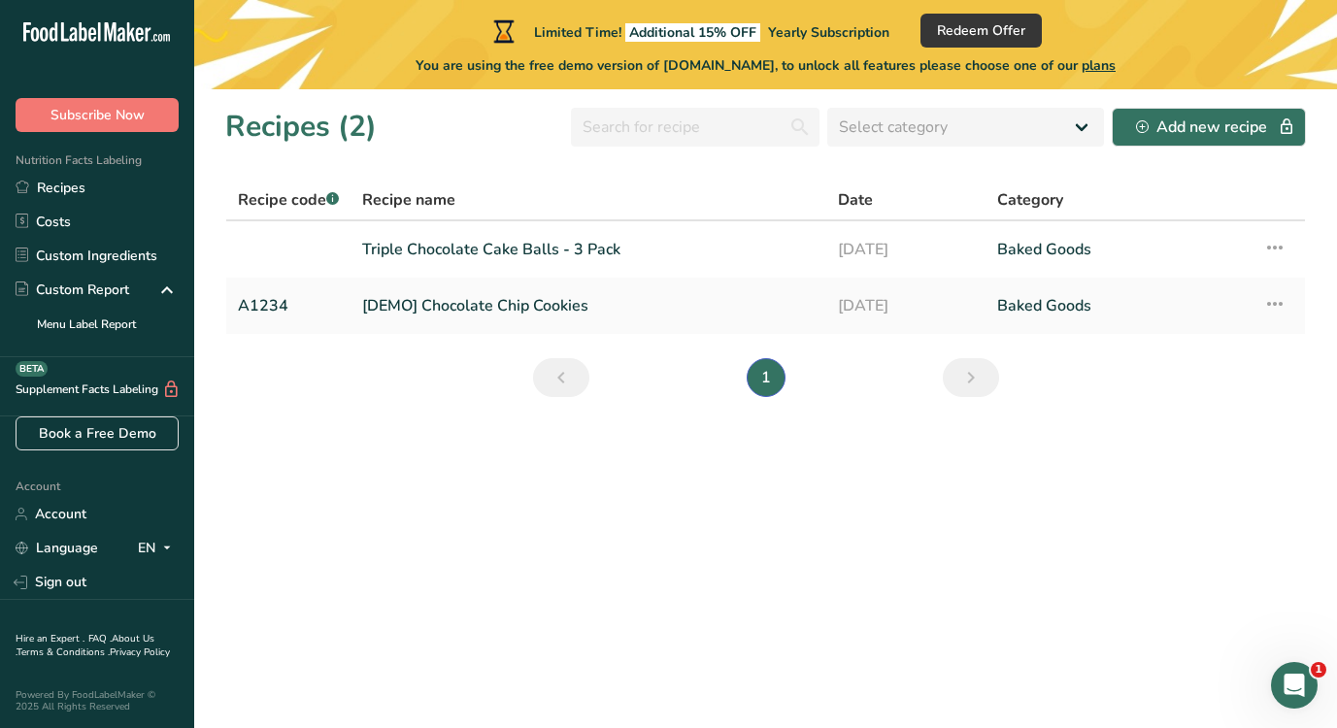
click at [951, 368] on link "Next page" at bounding box center [971, 377] width 56 height 39
click at [967, 376] on icon "Next page" at bounding box center [970, 377] width 23 height 35
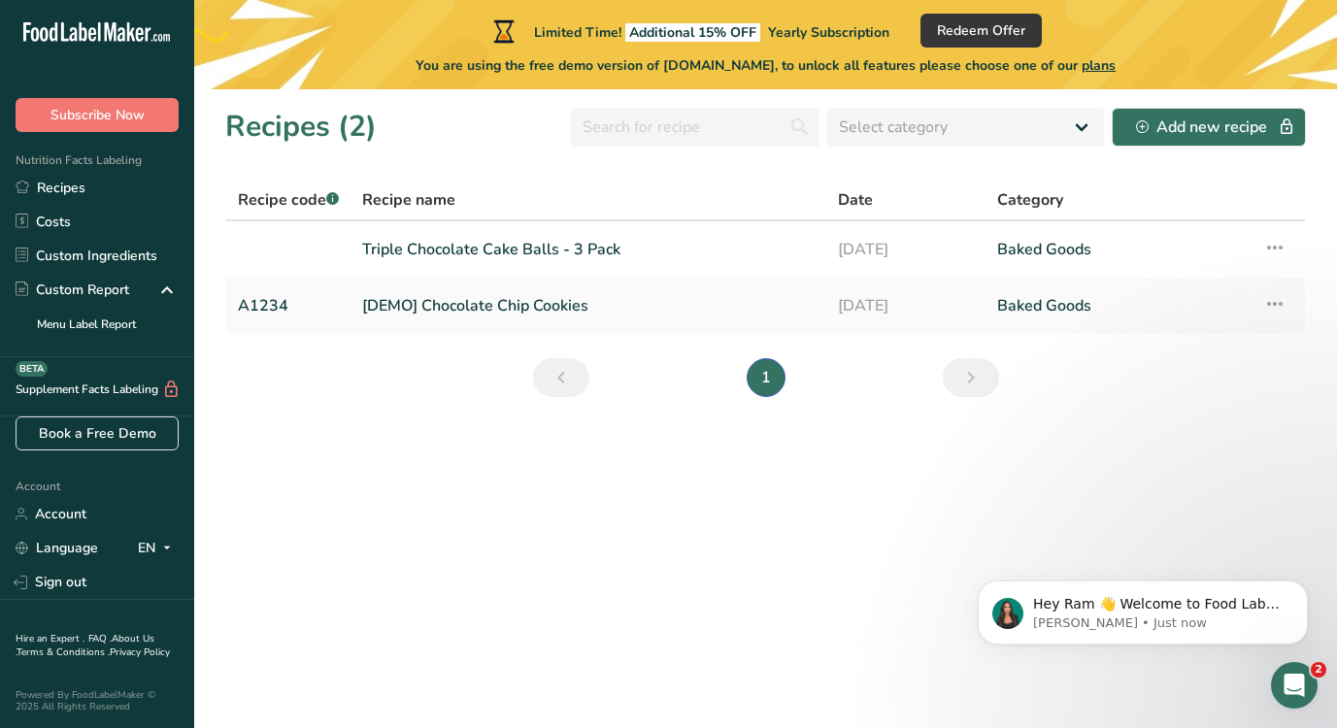
click at [446, 208] on span "Recipe name" at bounding box center [408, 199] width 93 height 23
click at [459, 207] on div "Recipe name" at bounding box center [588, 199] width 452 height 23
click at [555, 384] on icon "Previous page" at bounding box center [560, 377] width 23 height 35
click at [553, 320] on link "[DEMO] Chocolate Chip Cookies" at bounding box center [588, 305] width 452 height 41
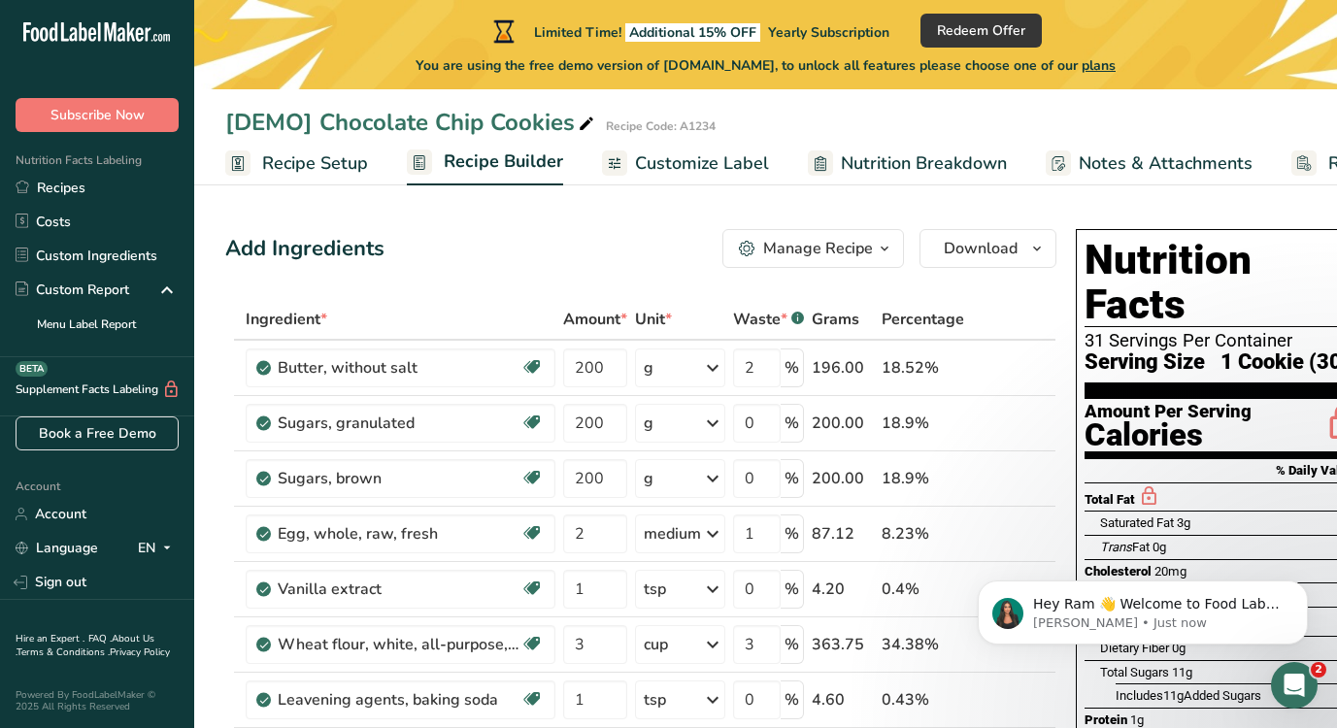
click at [691, 158] on span "Customize Label" at bounding box center [702, 163] width 134 height 26
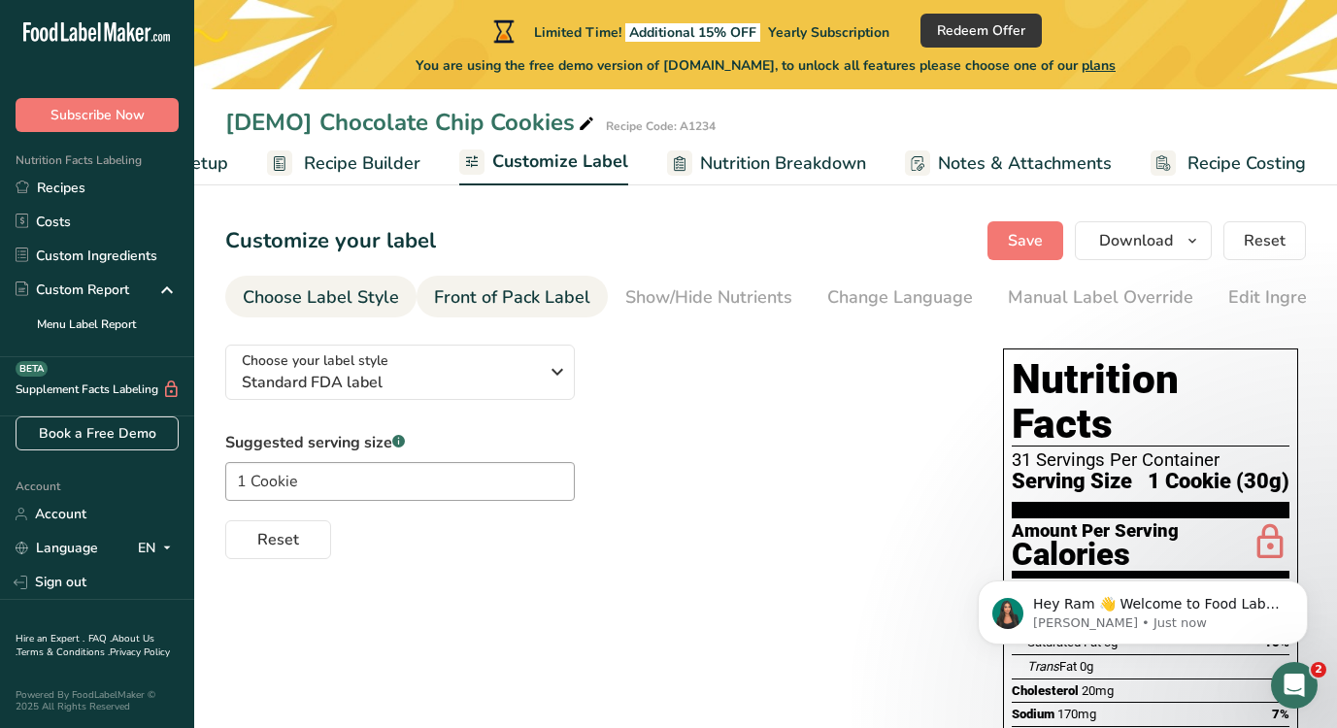
click at [562, 309] on div "Front of Pack Label" at bounding box center [512, 297] width 156 height 26
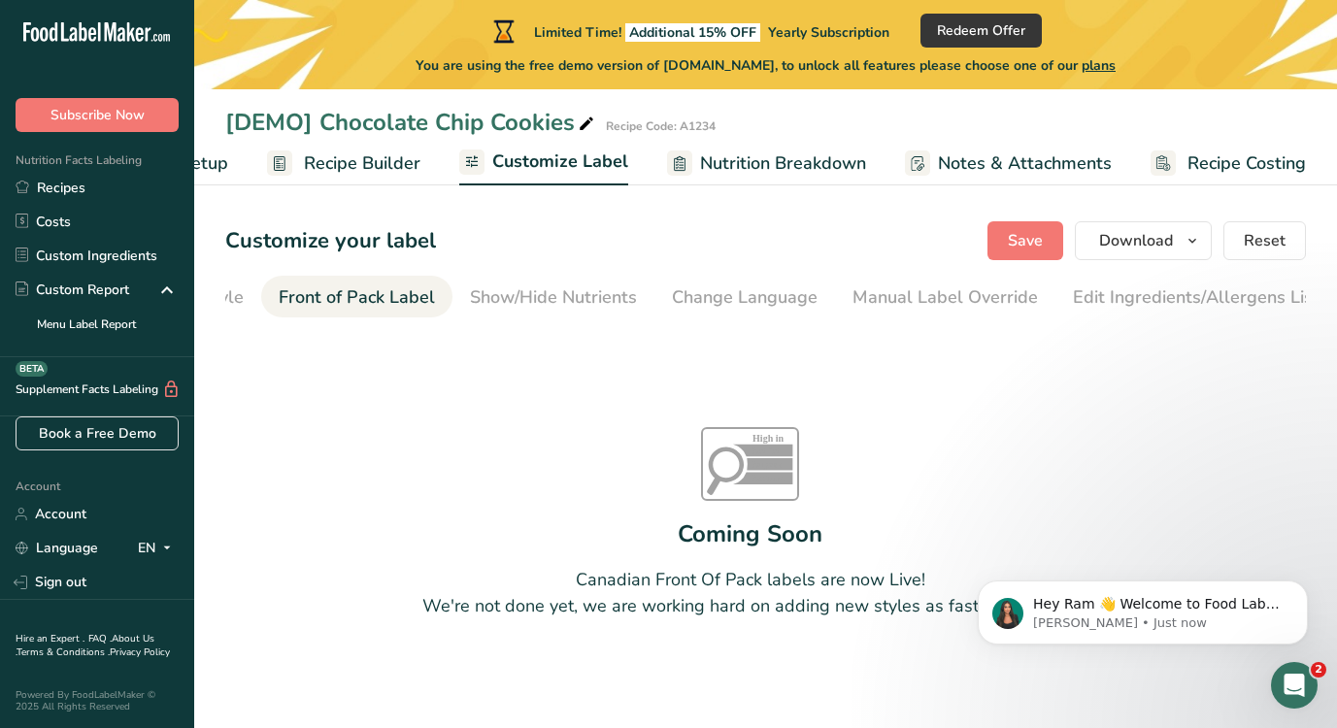
scroll to position [0, 188]
click at [562, 309] on div "Show/Hide Nutrients" at bounding box center [520, 297] width 167 height 26
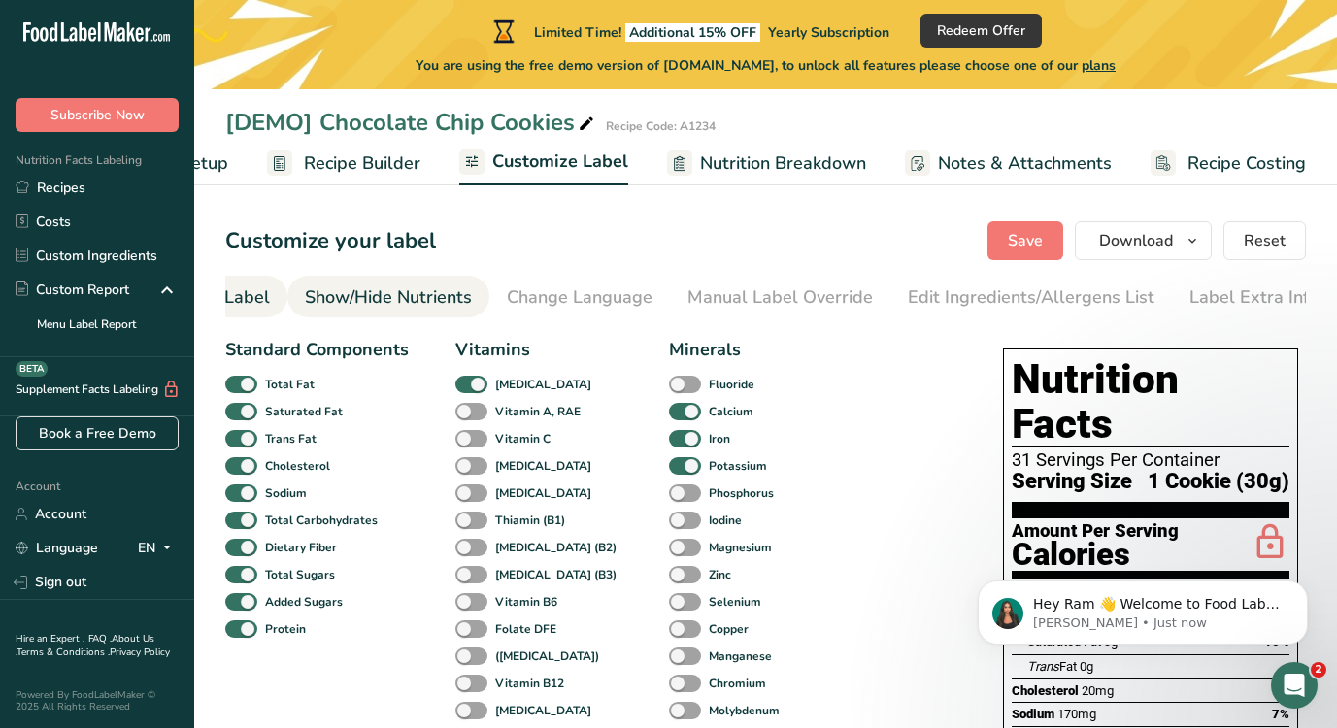
scroll to position [0, 330]
click at [562, 309] on div "Change Language" at bounding box center [570, 297] width 146 height 26
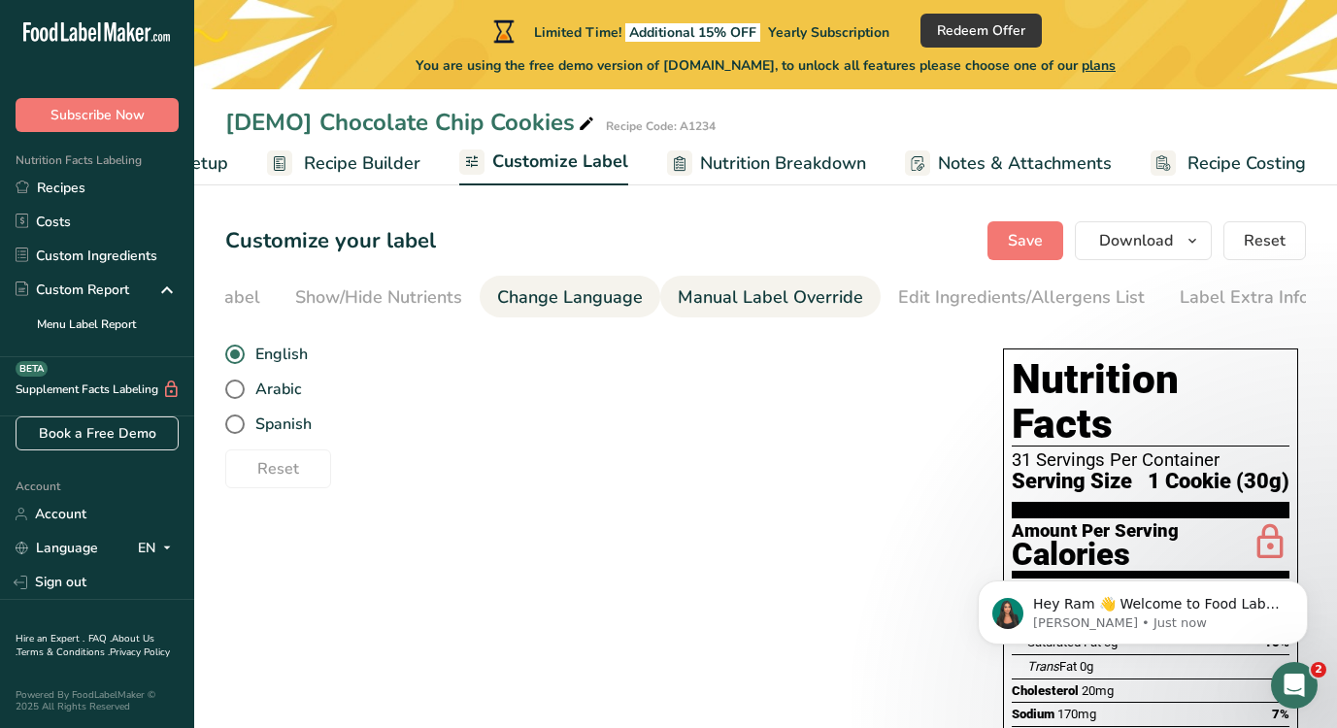
click at [678, 309] on div "Manual Label Override" at bounding box center [770, 297] width 185 height 26
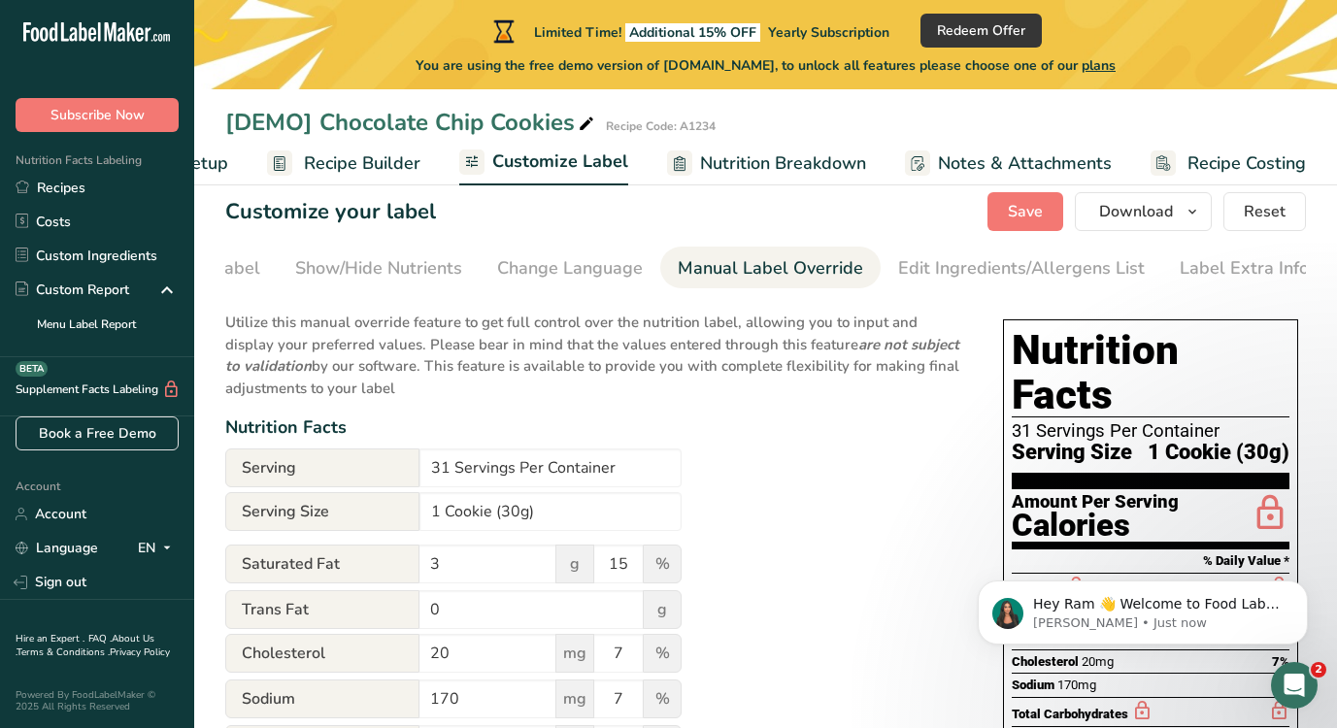
scroll to position [0, 0]
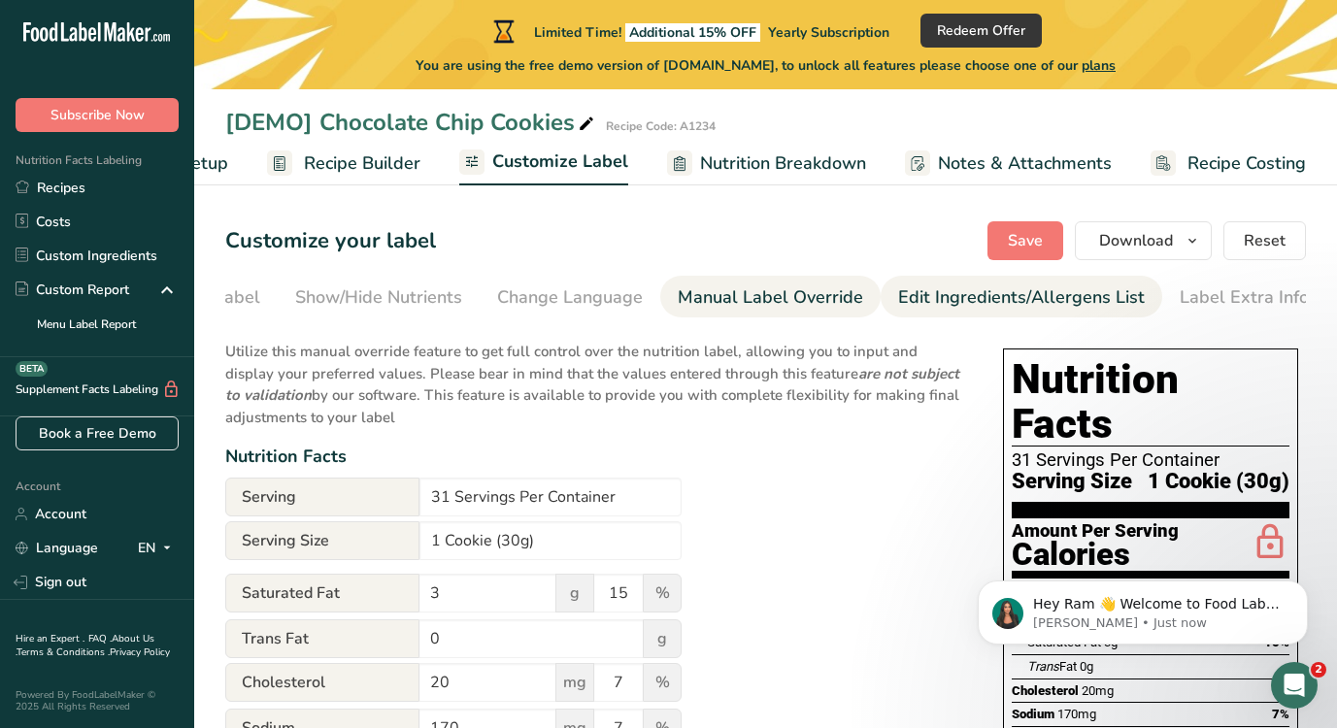
click at [991, 305] on div "Edit Ingredients/Allergens List" at bounding box center [1021, 297] width 247 height 26
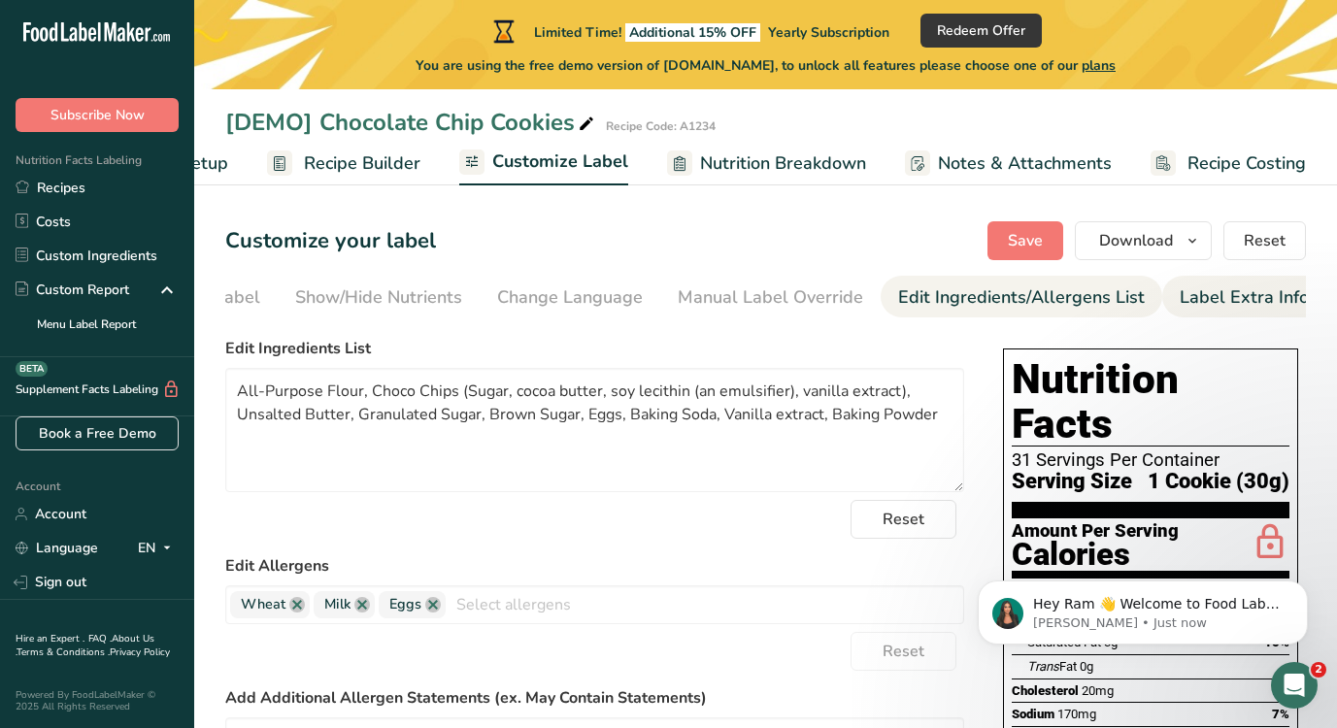
click at [1181, 311] on link "Label Extra Info" at bounding box center [1243, 298] width 129 height 44
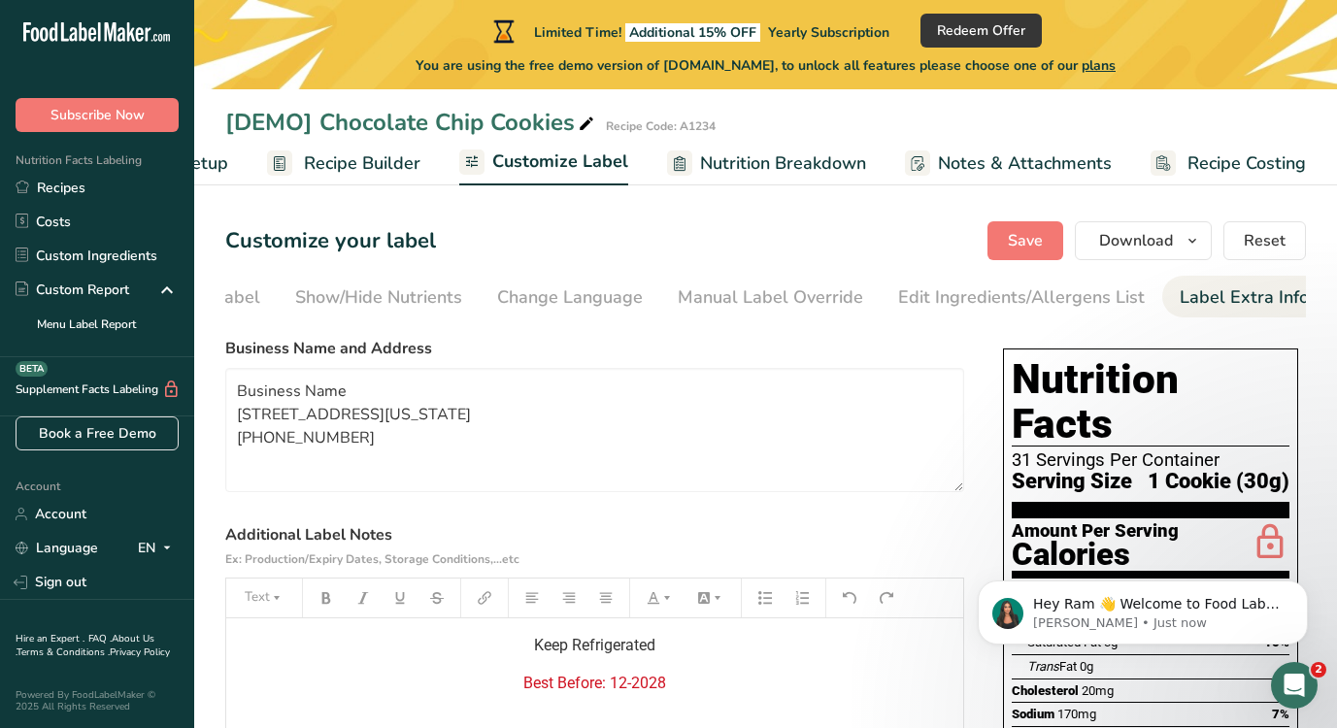
click at [812, 157] on span "Nutrition Breakdown" at bounding box center [783, 163] width 166 height 26
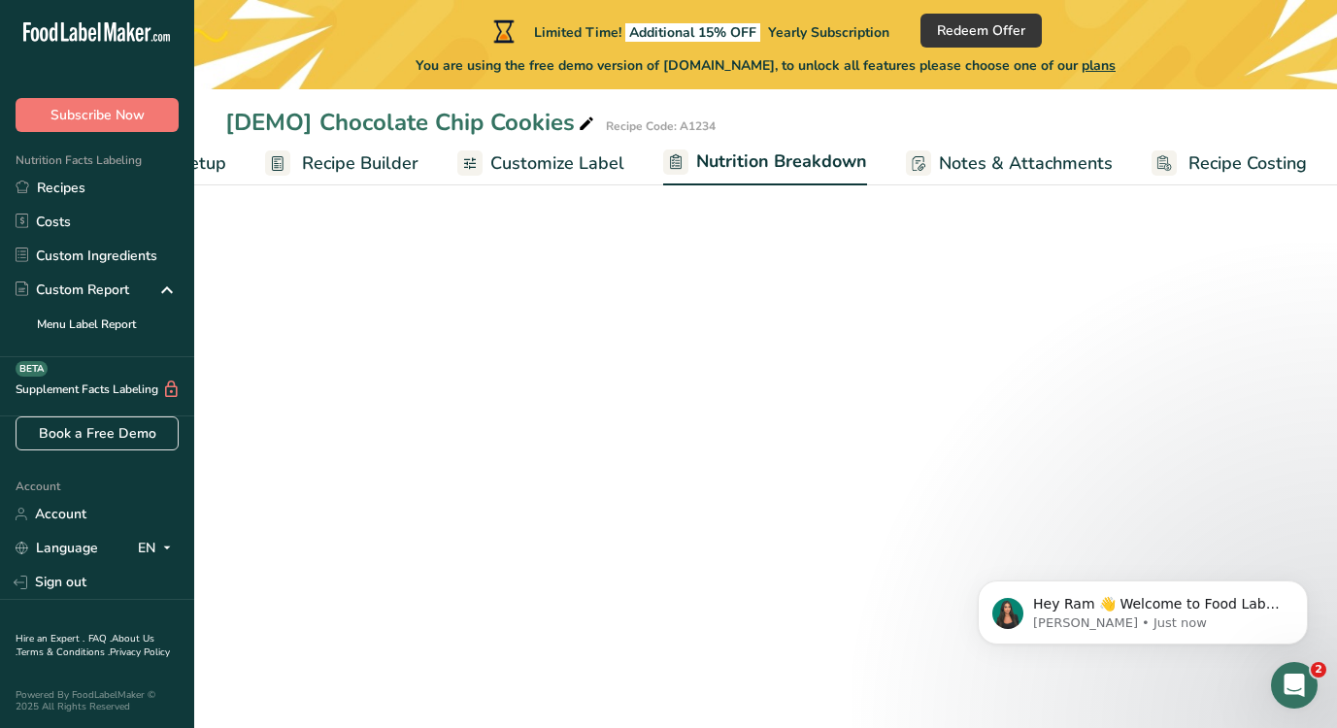
click at [812, 157] on span "Nutrition Breakdown" at bounding box center [781, 162] width 171 height 26
select select "Calories"
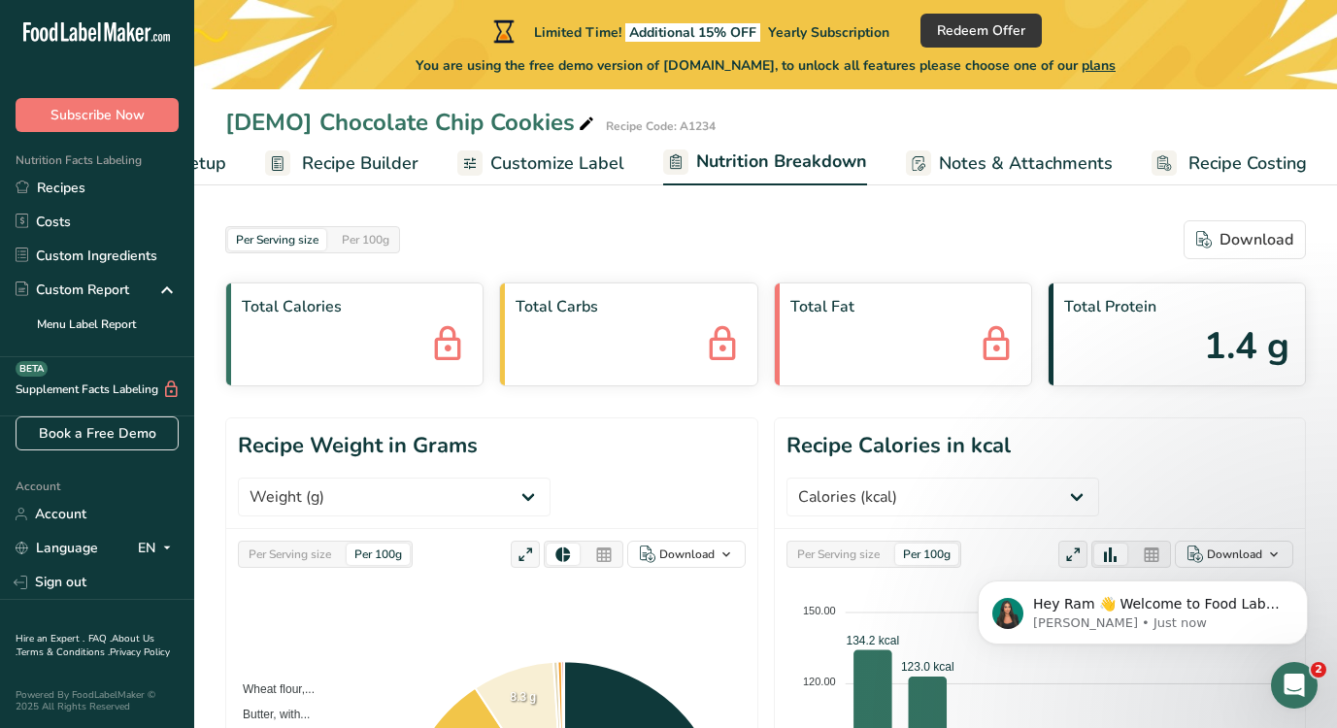
scroll to position [0, 0]
click at [95, 184] on link "Recipes" at bounding box center [97, 188] width 194 height 34
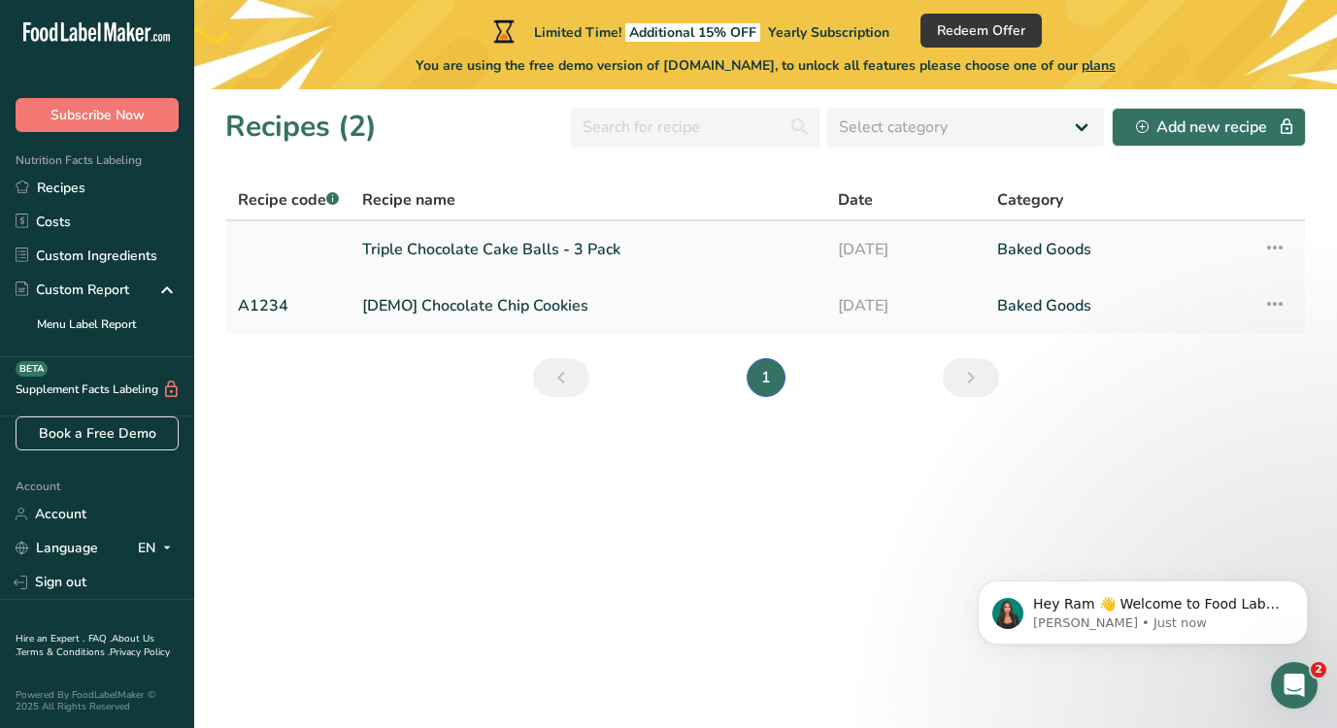
click at [517, 230] on link "Triple Chocolate Cake Balls - 3 Pack" at bounding box center [588, 249] width 452 height 41
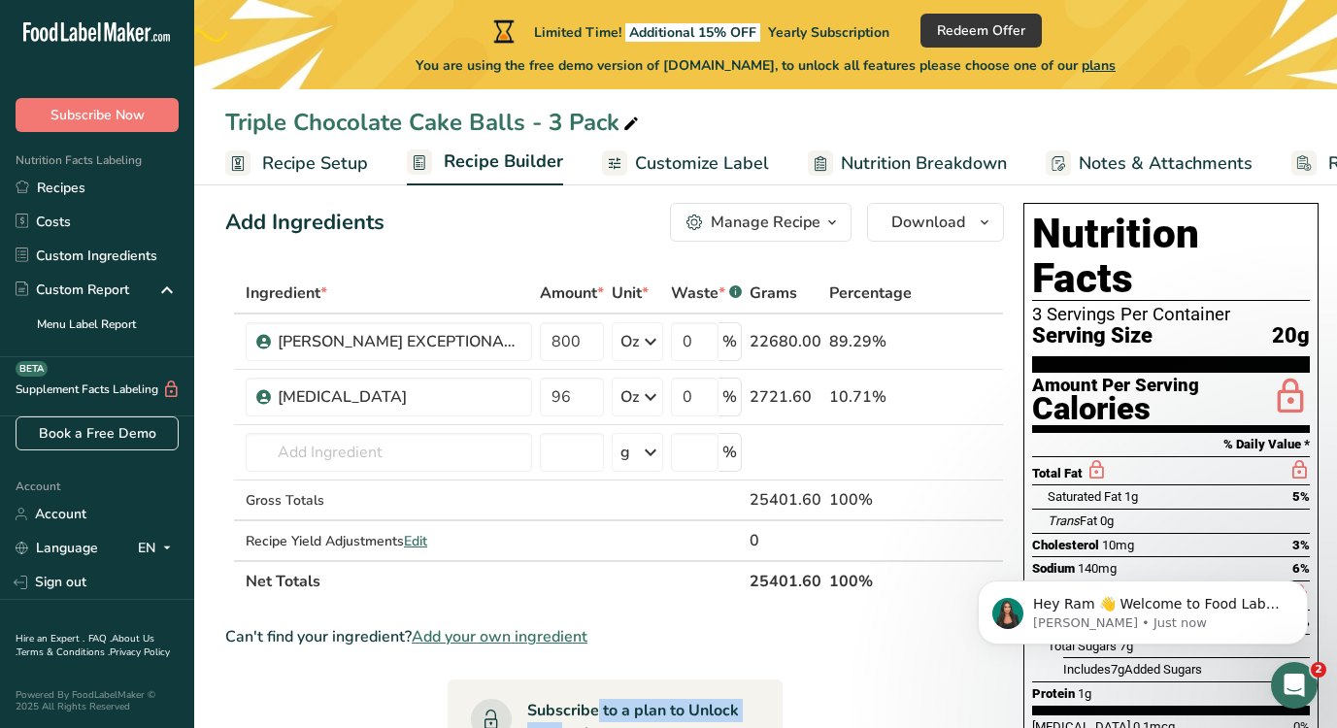
scroll to position [129, 0]
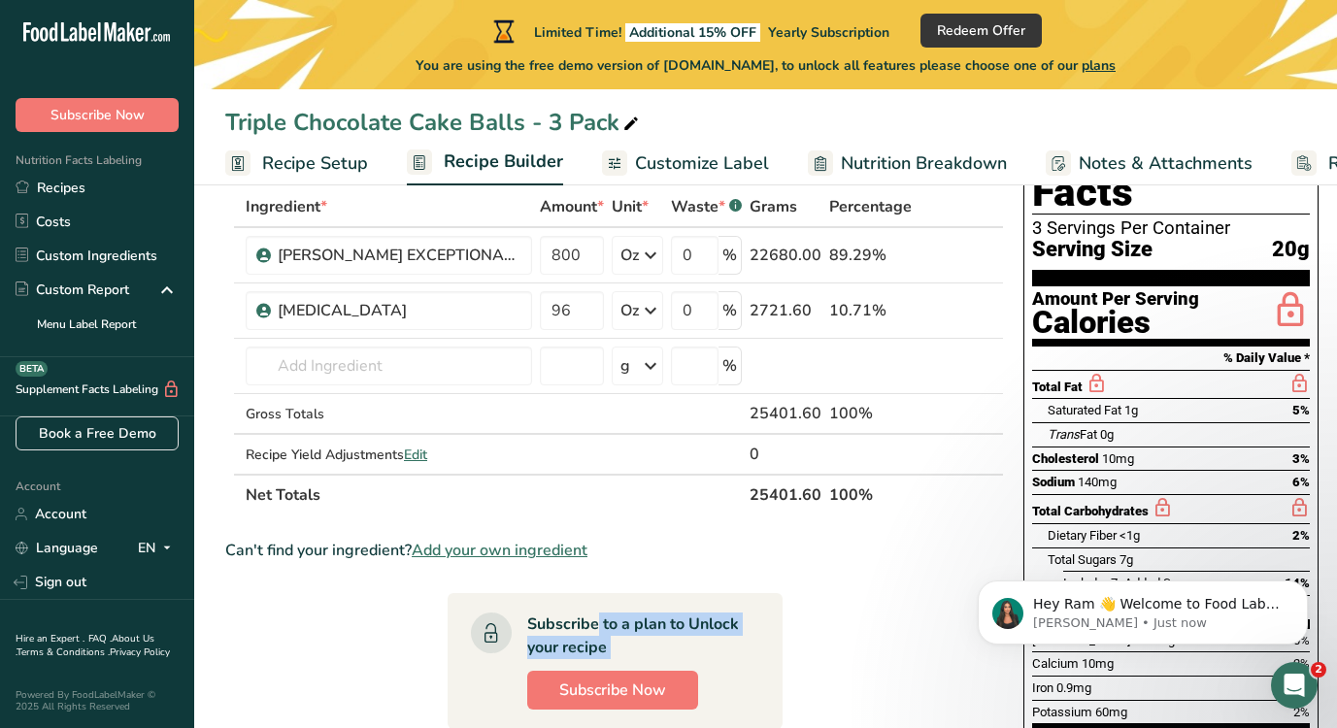
drag, startPoint x: 648, startPoint y: 715, endPoint x: 718, endPoint y: 729, distance: 71.2
click at [718, 727] on html ".a-20{fill:#fff;} Subscribe Now Nutrition Facts Labeling Recipes Costs Custom I…" at bounding box center [668, 668] width 1337 height 1563
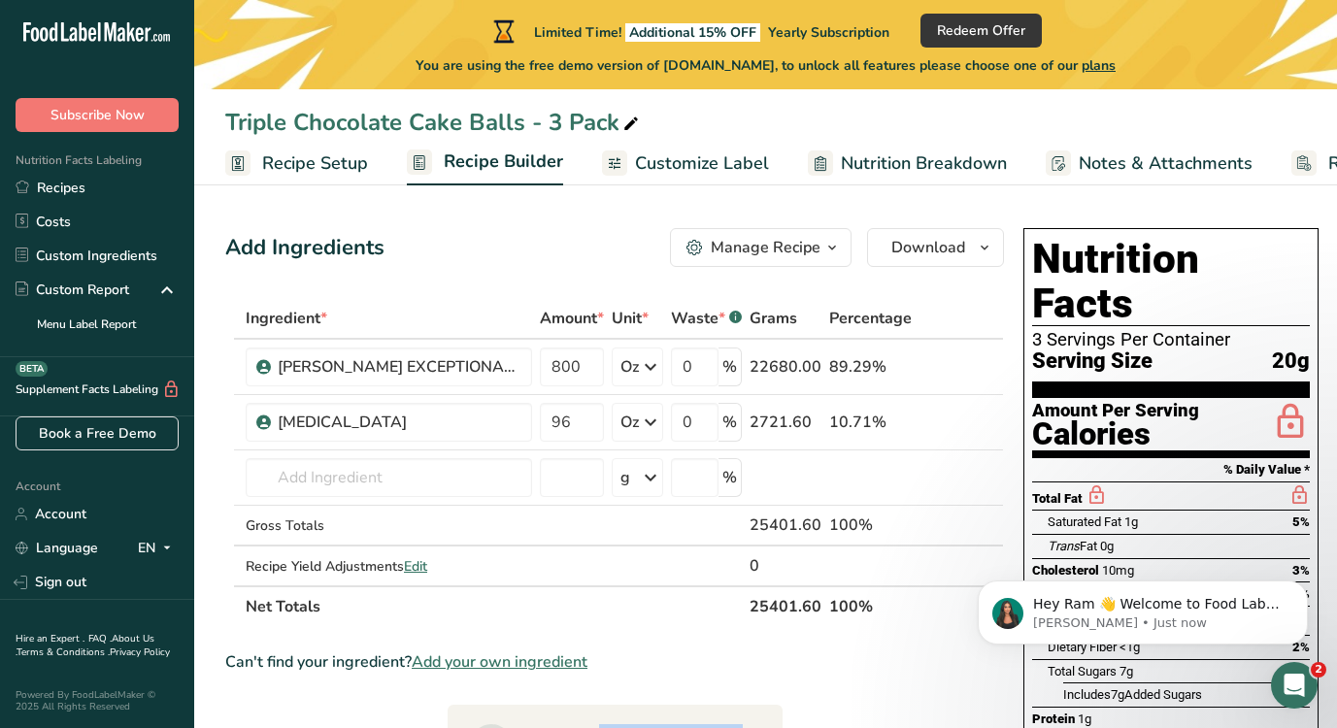
scroll to position [0, 0]
click at [681, 158] on span "Customize Label" at bounding box center [702, 163] width 134 height 26
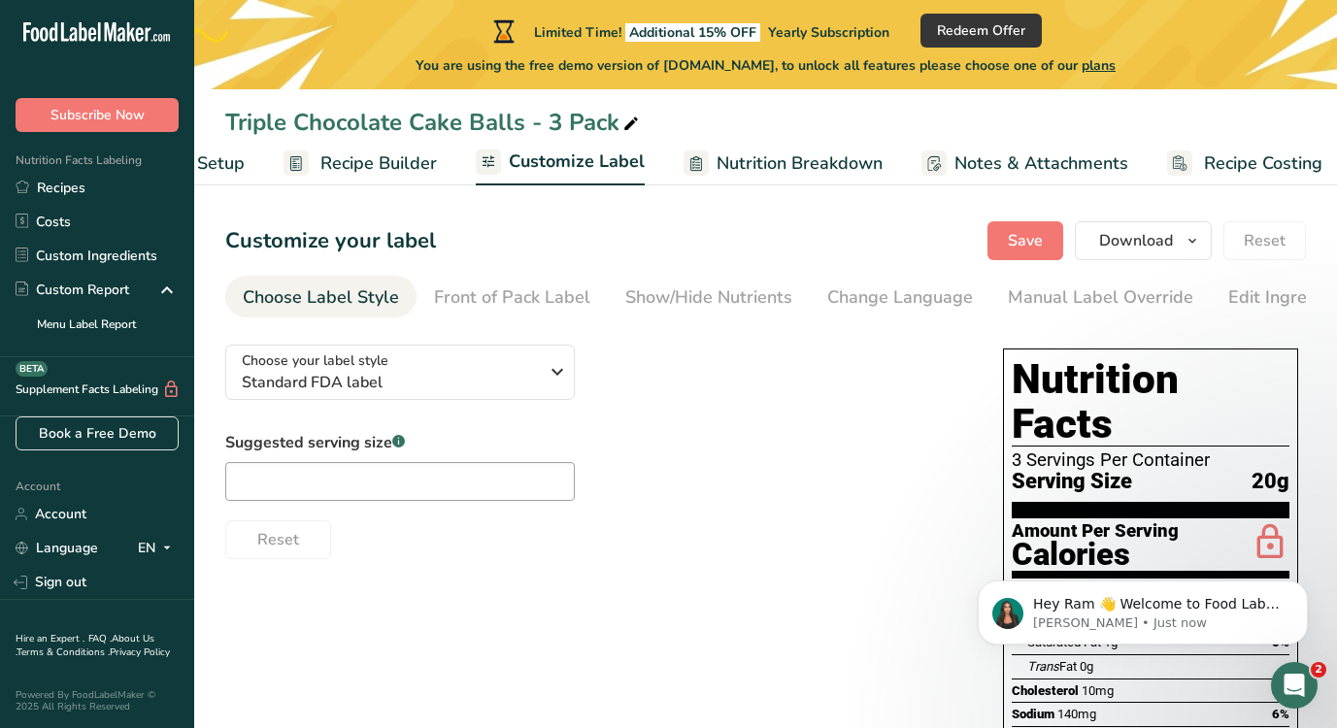
scroll to position [0, 140]
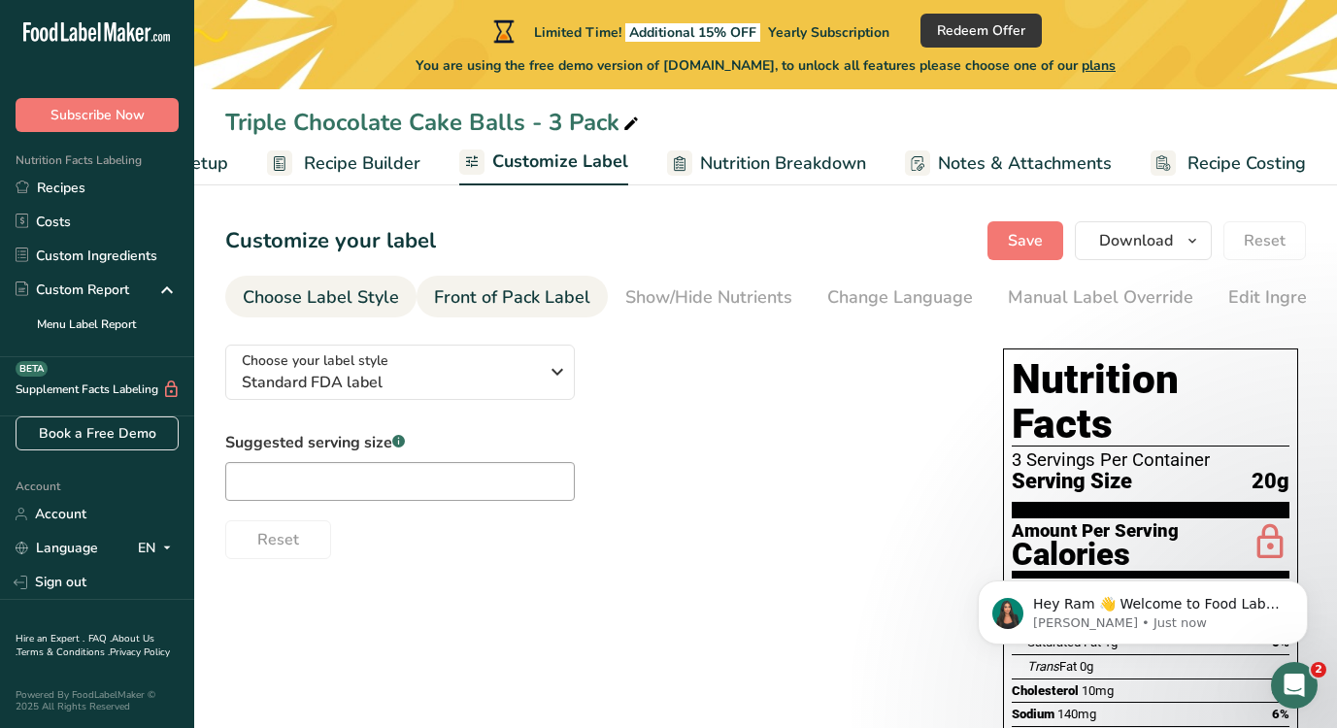
click at [479, 286] on div "Front of Pack Label" at bounding box center [512, 297] width 156 height 26
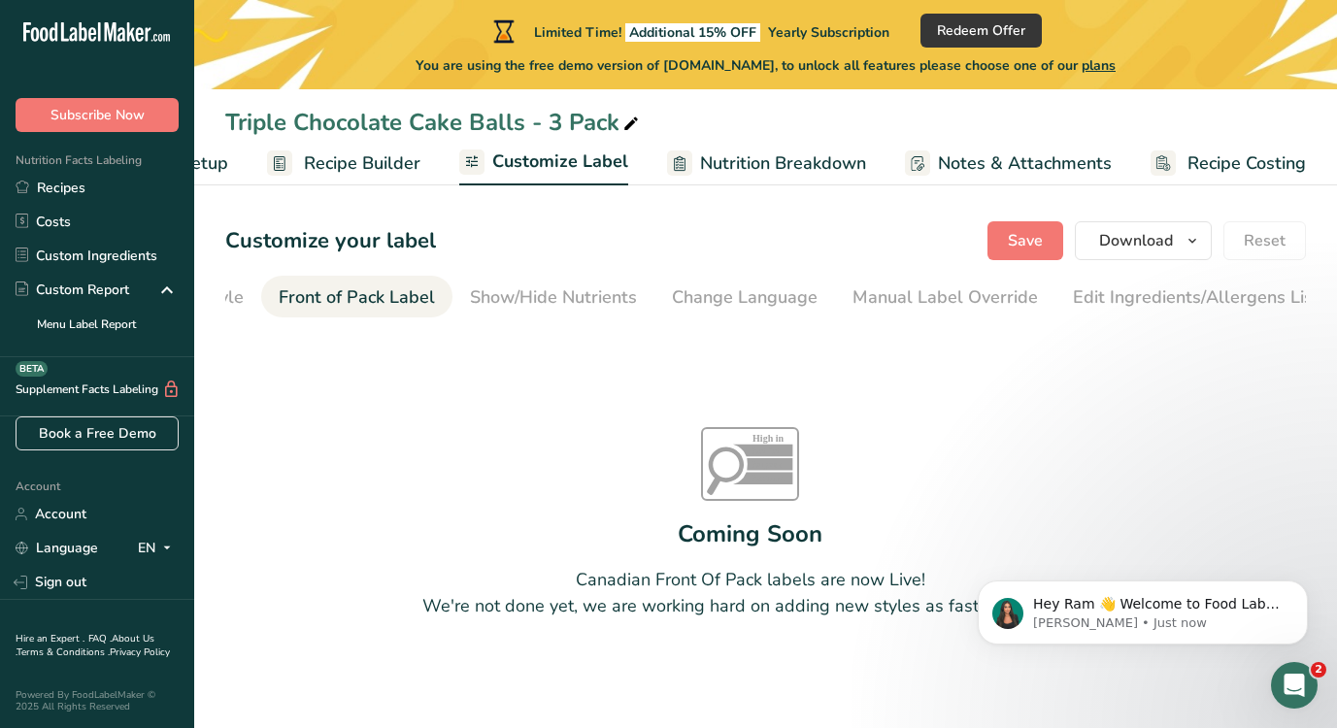
scroll to position [0, 188]
click at [499, 292] on div "Show/Hide Nutrients" at bounding box center [520, 297] width 167 height 26
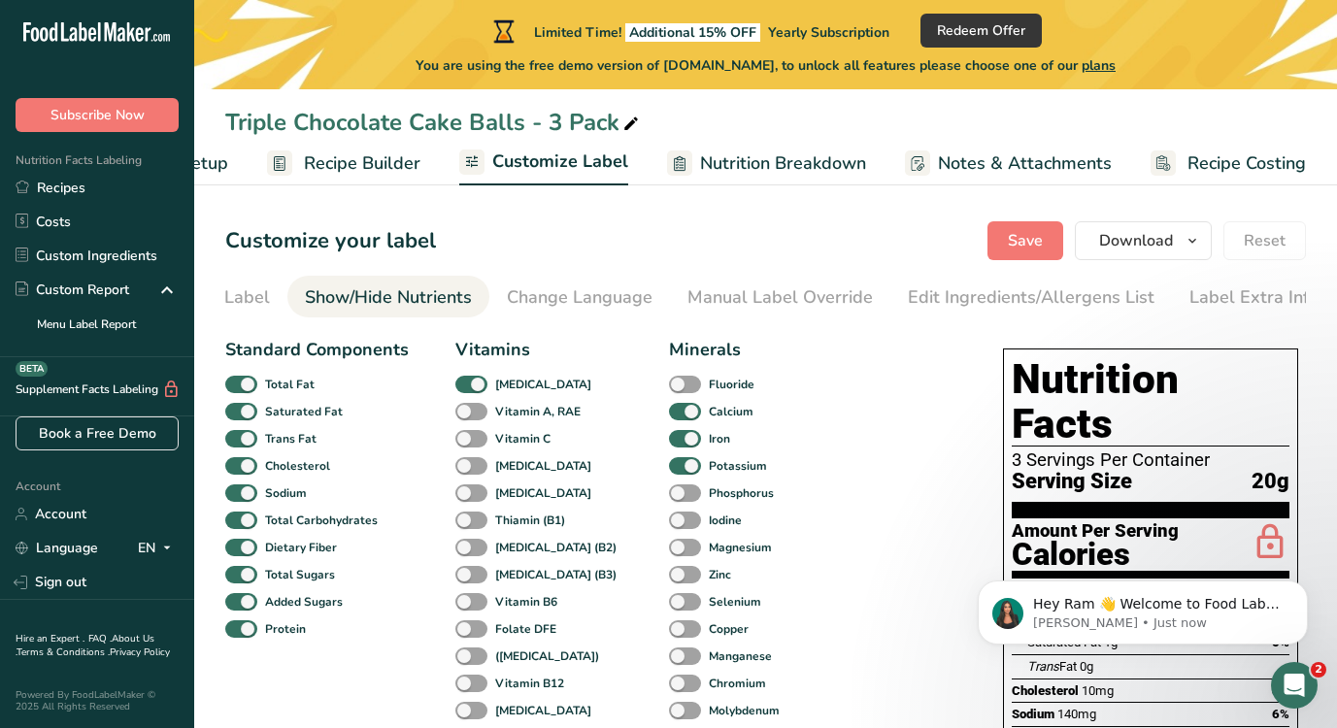
scroll to position [0, 330]
click at [511, 295] on div "Change Language" at bounding box center [570, 297] width 146 height 26
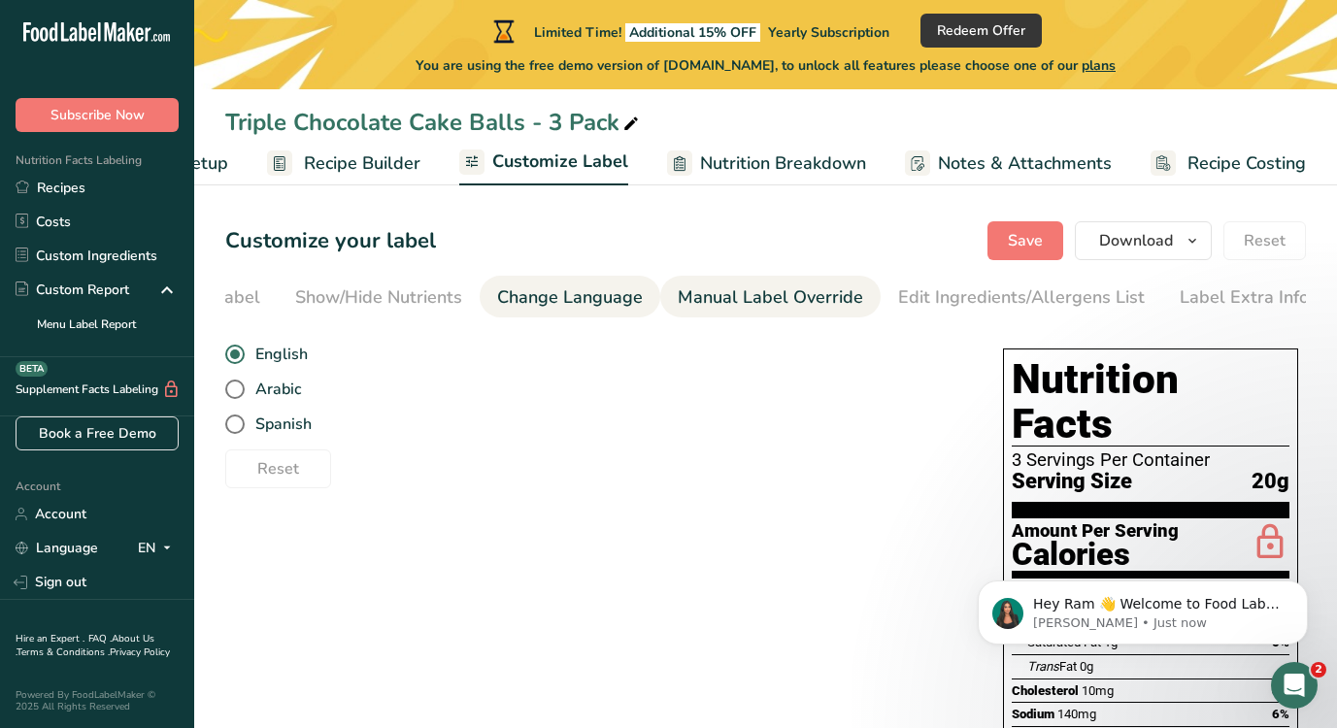
click at [668, 301] on li "Manual Label Override" at bounding box center [770, 297] width 220 height 42
click at [701, 297] on div "Manual Label Override" at bounding box center [770, 297] width 185 height 26
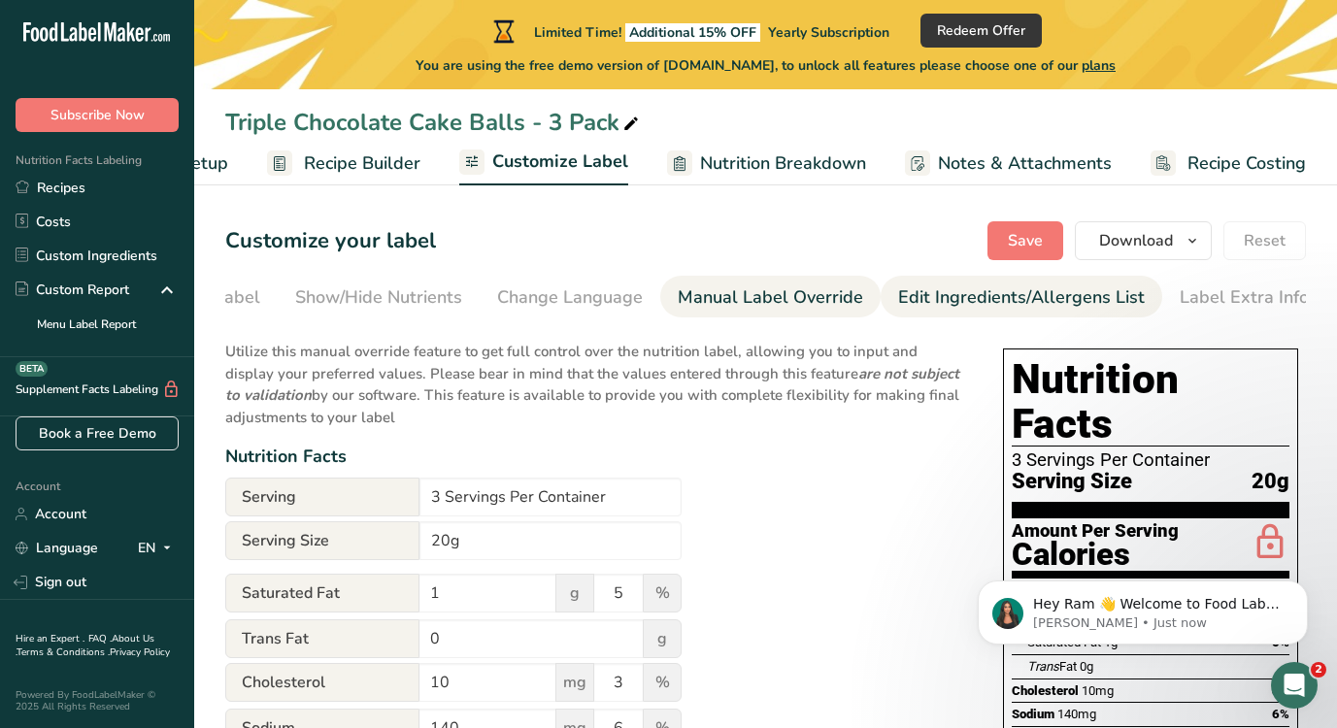
click at [903, 307] on div "Edit Ingredients/Allergens List" at bounding box center [1021, 297] width 247 height 26
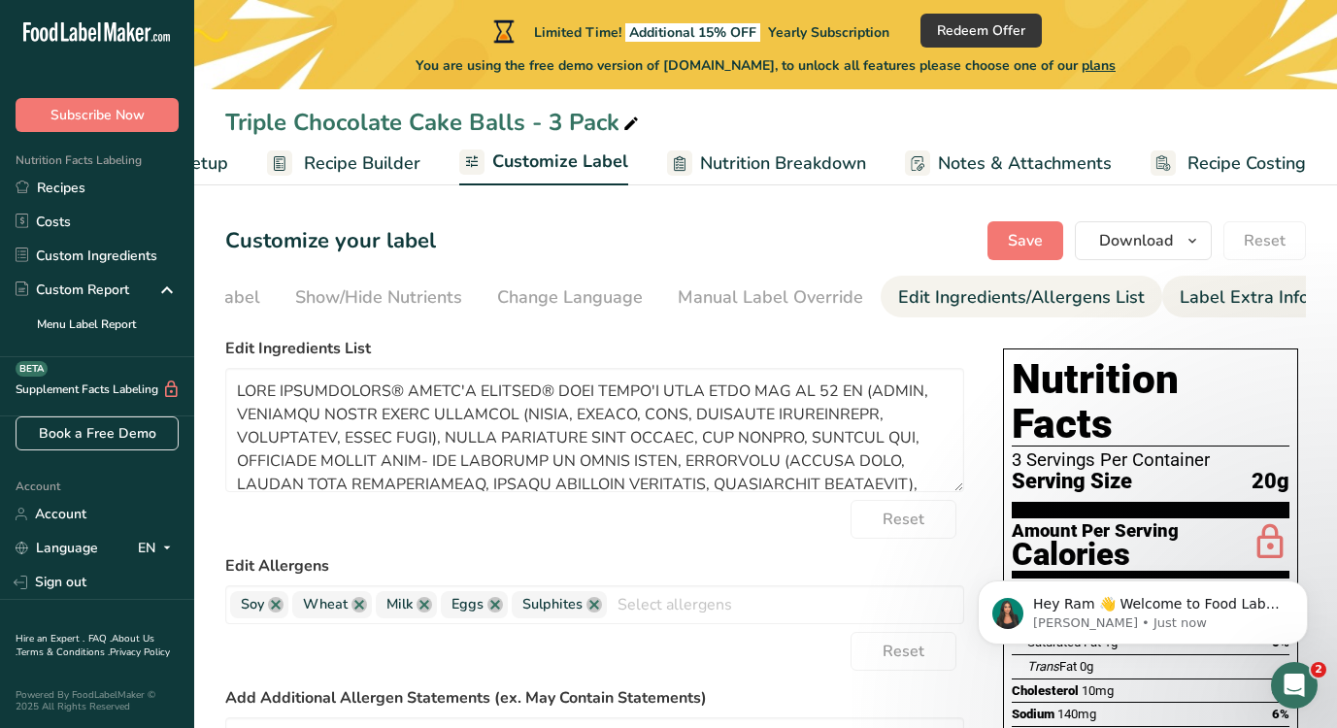
click at [1162, 299] on li "Label Extra Info" at bounding box center [1244, 297] width 164 height 42
click at [57, 182] on link "Recipes" at bounding box center [97, 188] width 194 height 34
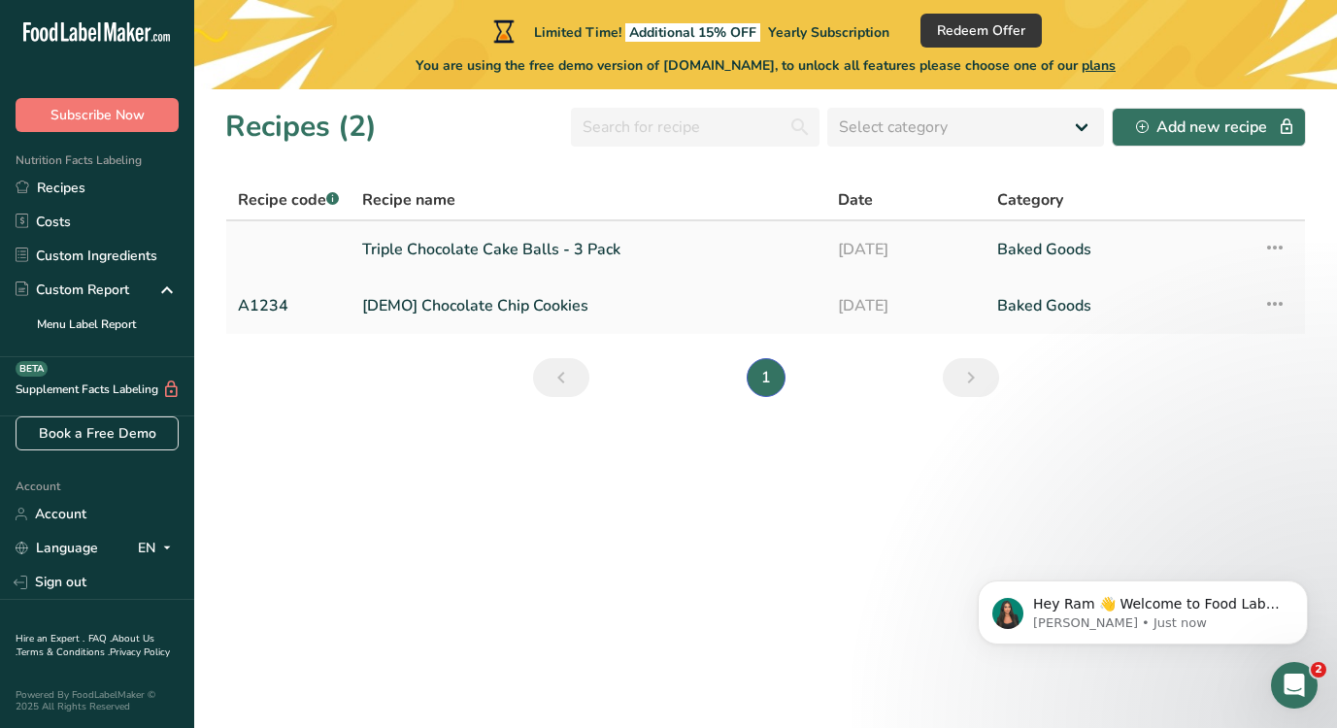
click at [434, 260] on link "Triple Chocolate Cake Balls - 3 Pack" at bounding box center [588, 249] width 452 height 41
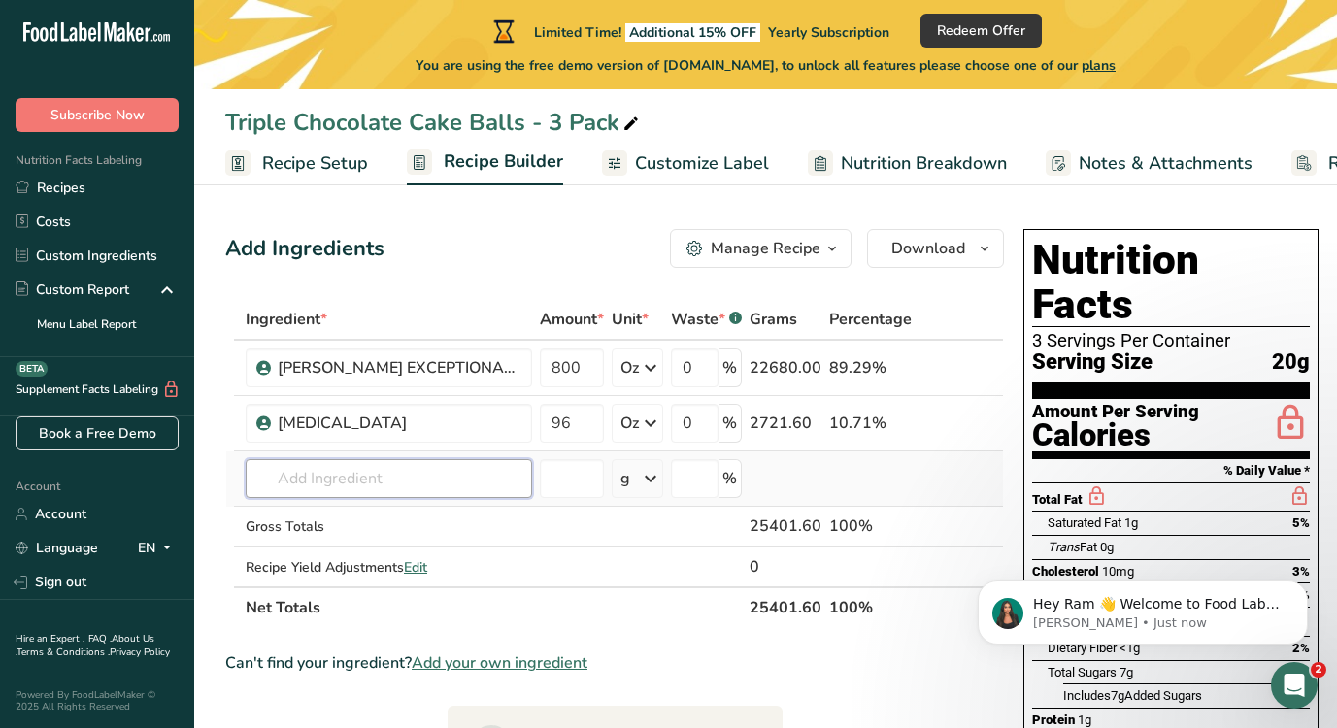
click at [408, 471] on input "text" at bounding box center [389, 478] width 286 height 39
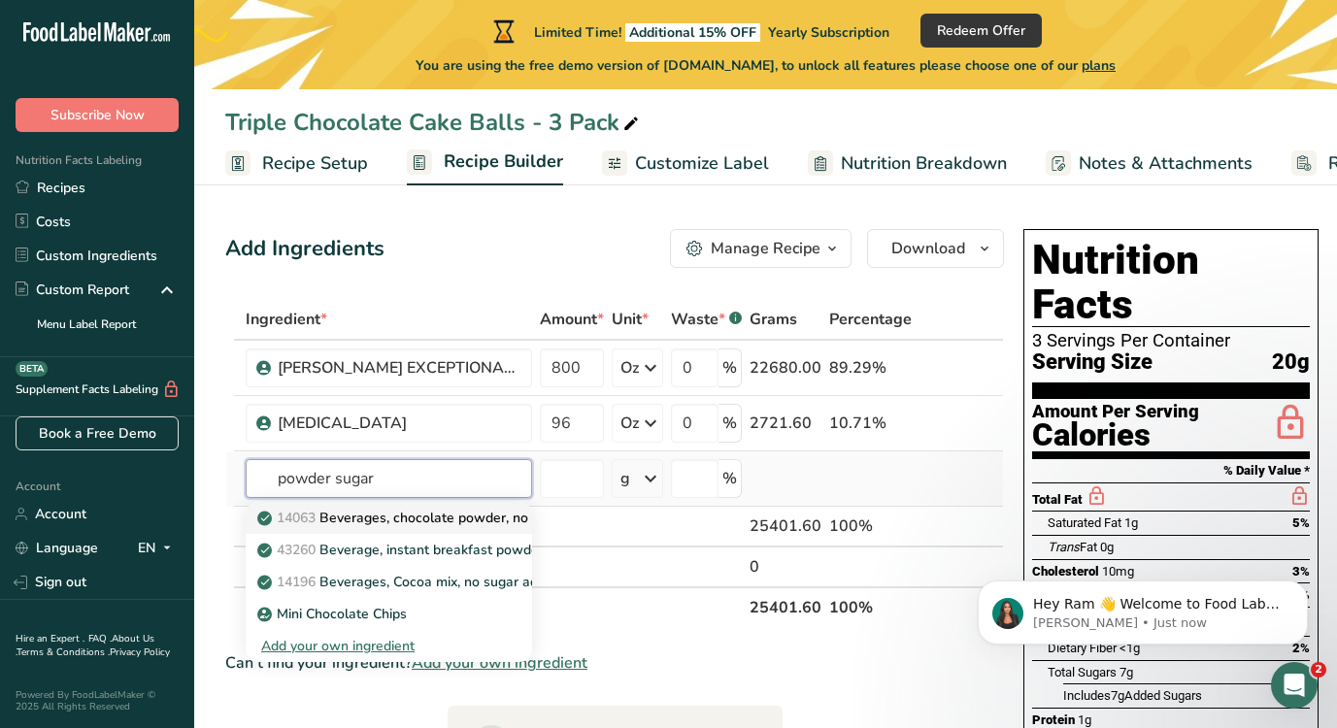
type input "Beverages, chocolate powder, no sugar added"
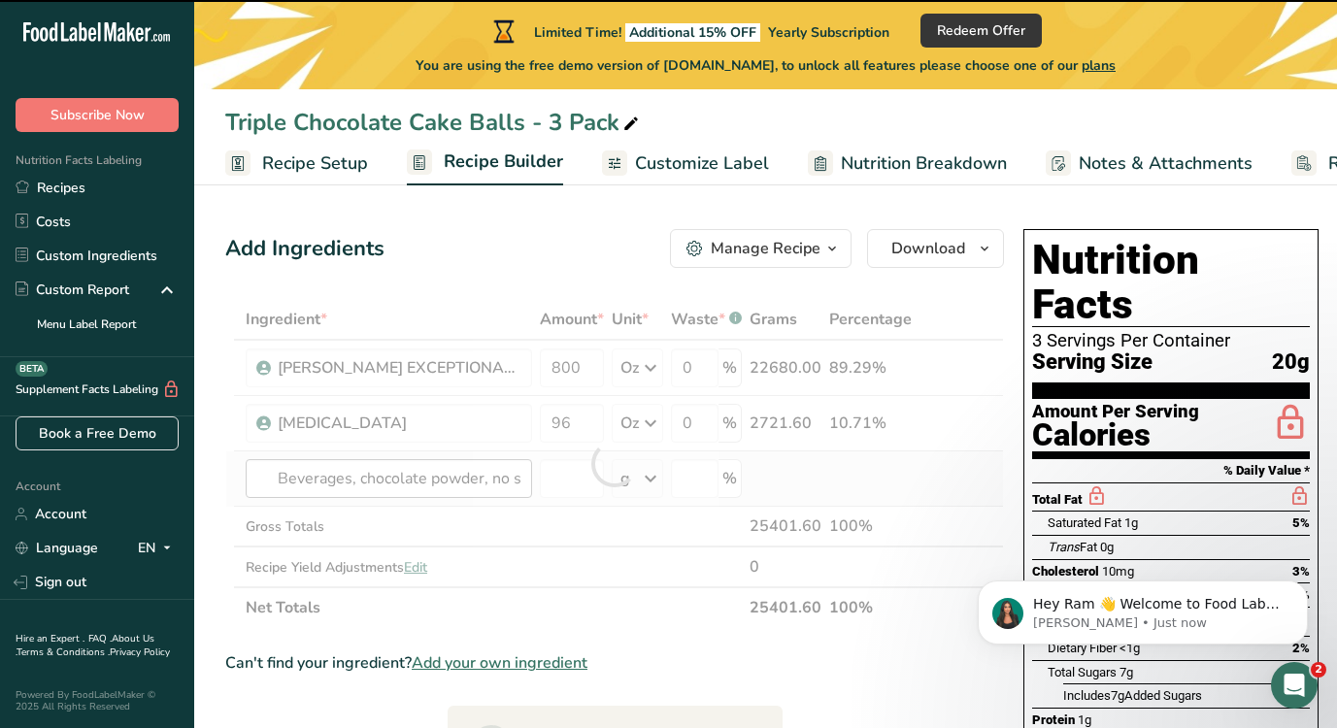
type input "0"
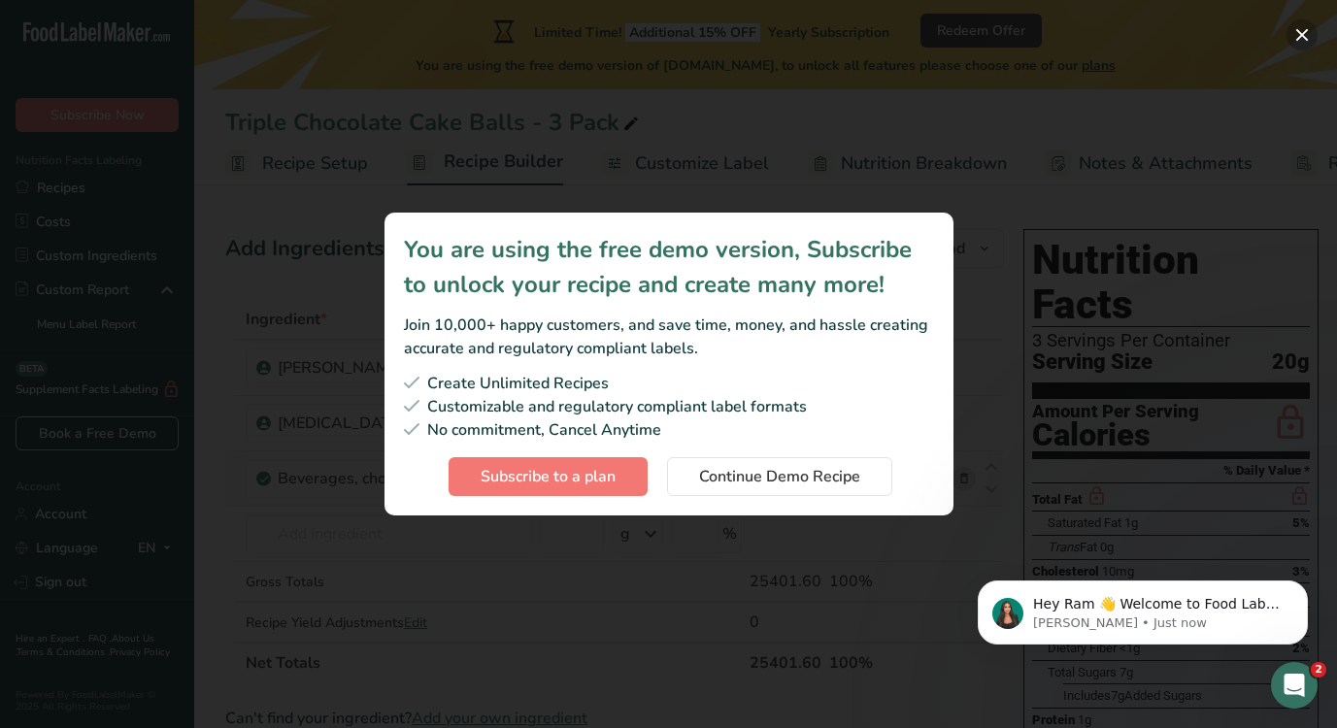
click at [1304, 34] on button "Subscription modal" at bounding box center [1301, 34] width 31 height 31
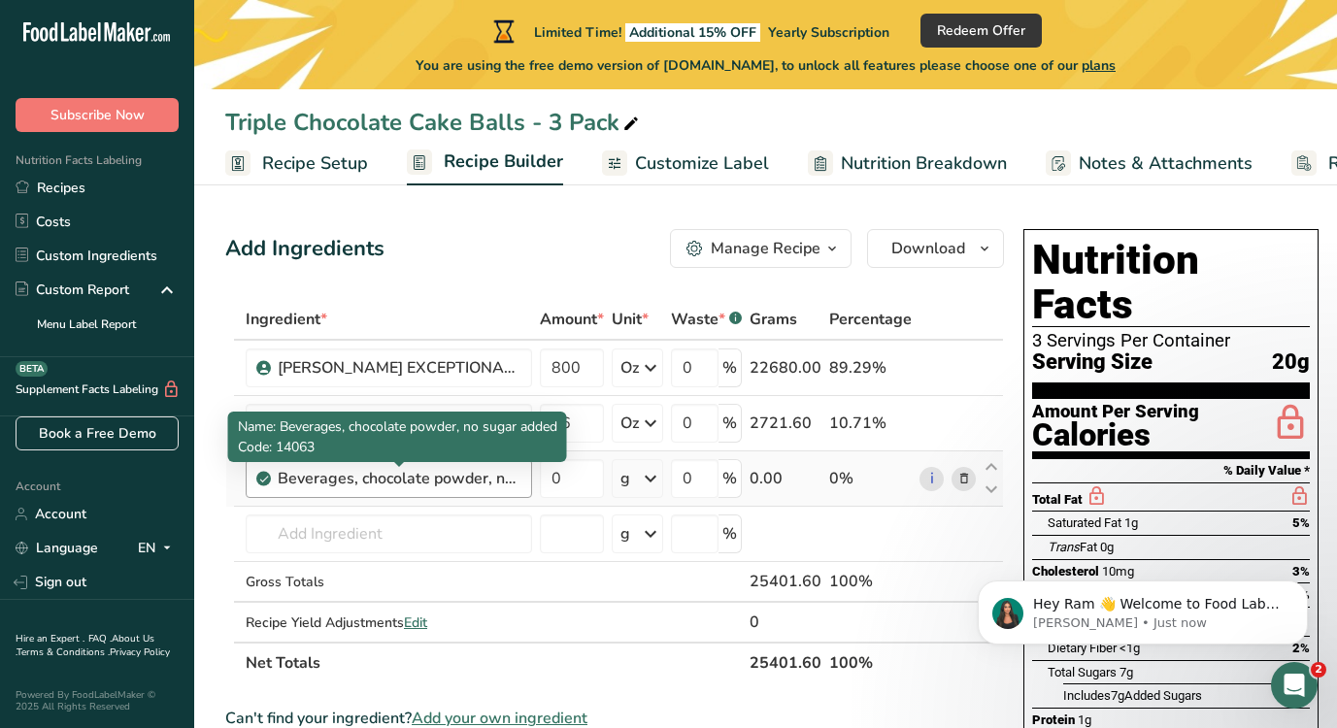
click at [286, 481] on div "Beverages, chocolate powder, no sugar added" at bounding box center [399, 478] width 243 height 23
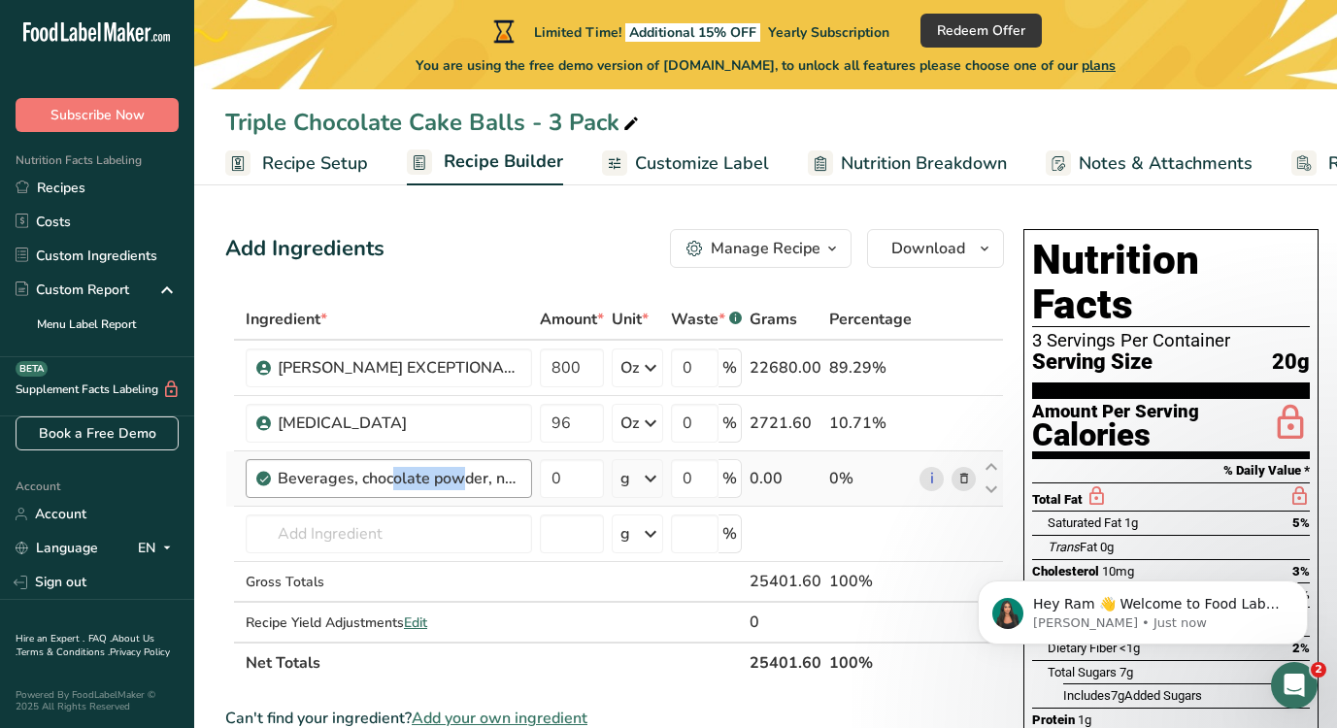
click at [282, 478] on div "Beverages, chocolate powder, no sugar added" at bounding box center [399, 478] width 243 height 23
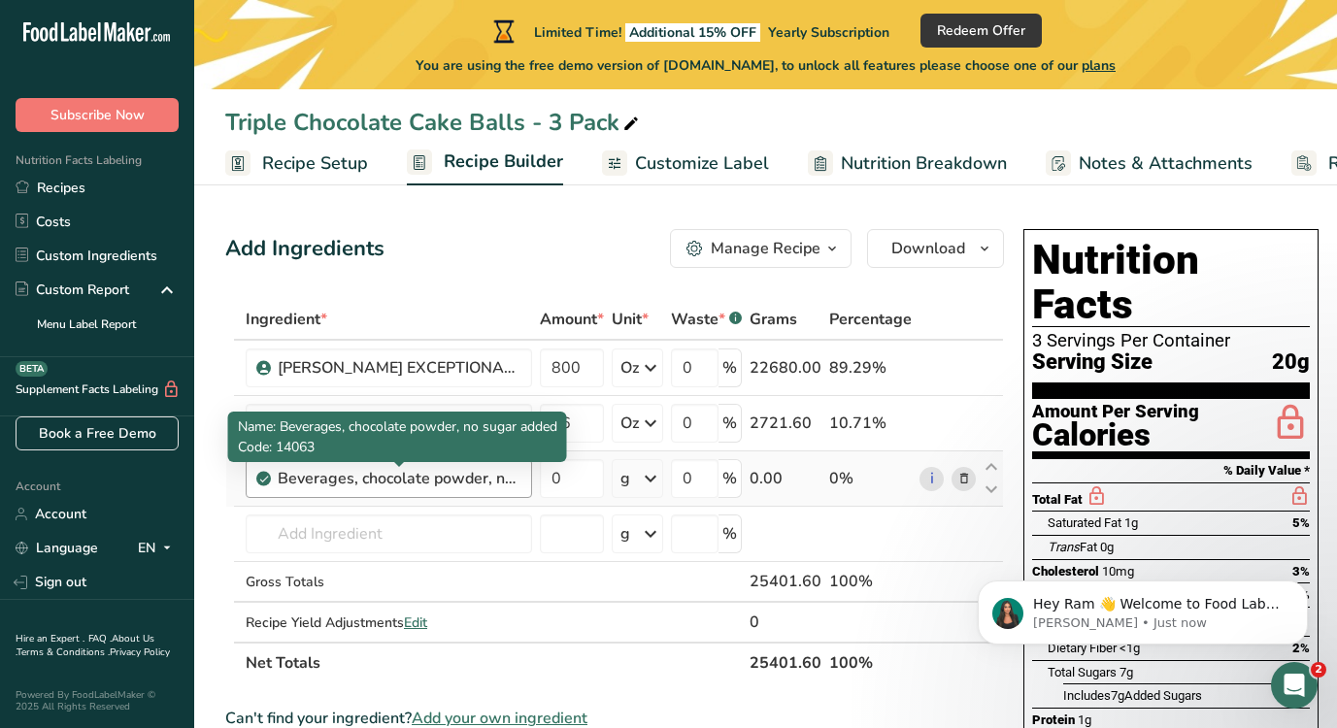
click at [508, 479] on div "Beverages, chocolate powder, no sugar added" at bounding box center [399, 478] width 243 height 23
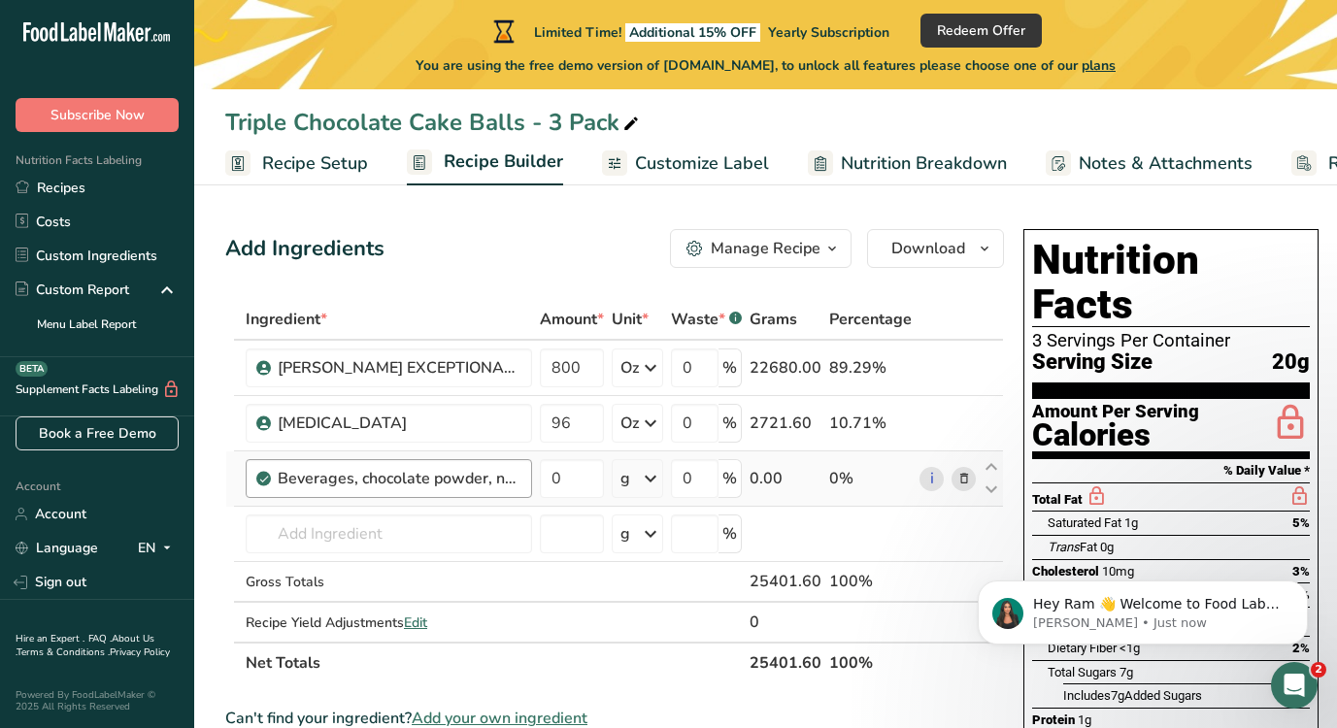
click at [283, 480] on div "Beverages, chocolate powder, no sugar added" at bounding box center [399, 478] width 243 height 23
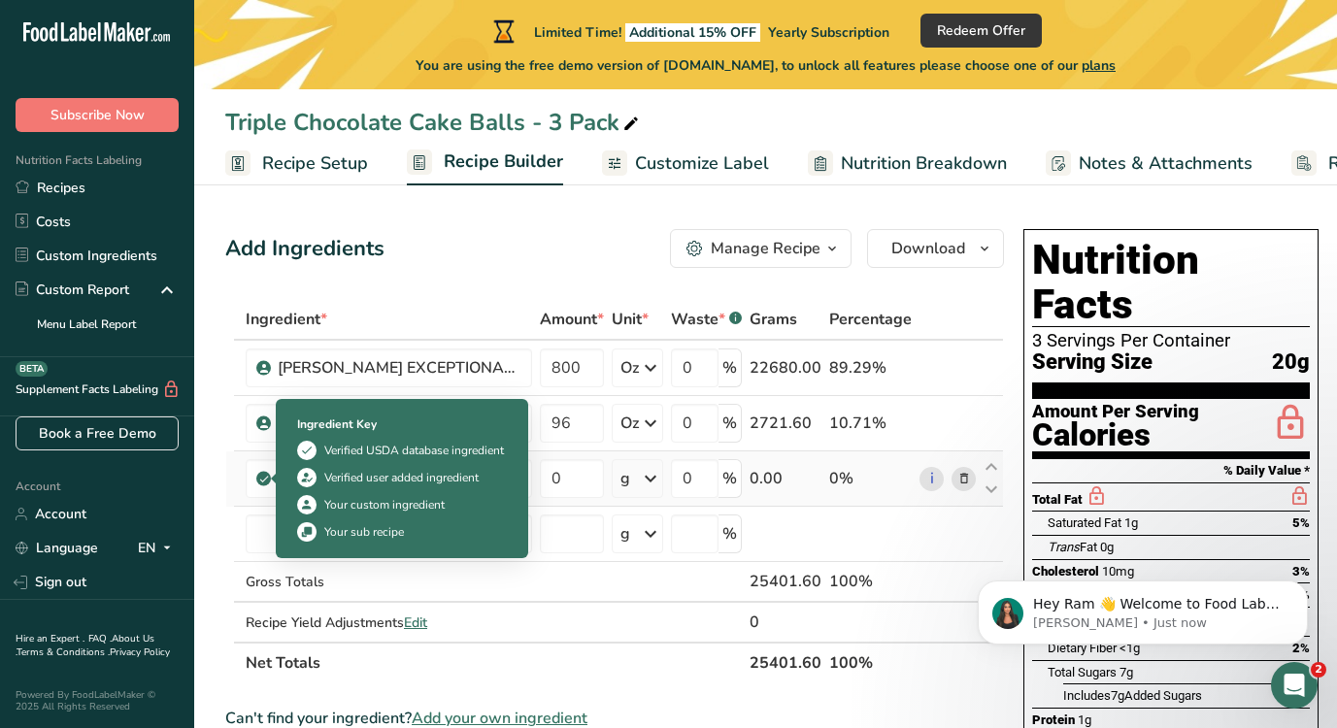
click at [265, 479] on icon at bounding box center [264, 478] width 12 height 17
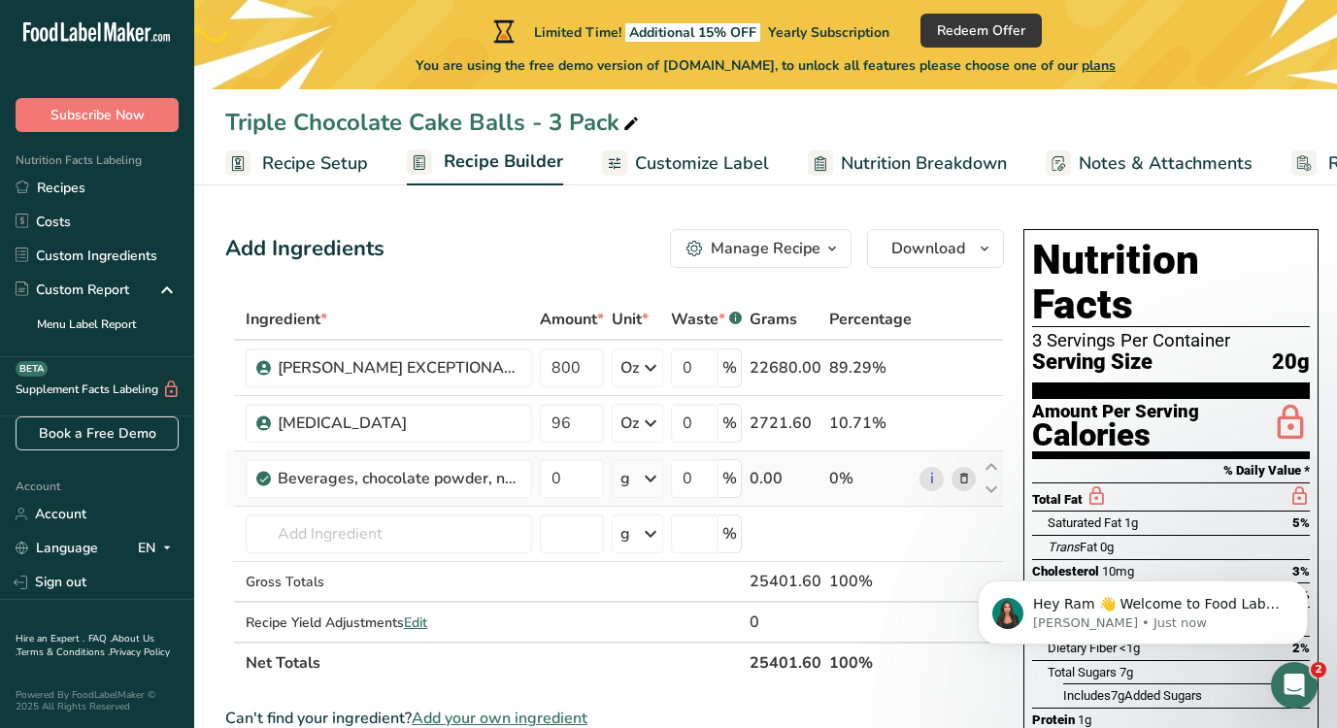
click at [265, 479] on icon at bounding box center [264, 478] width 12 height 17
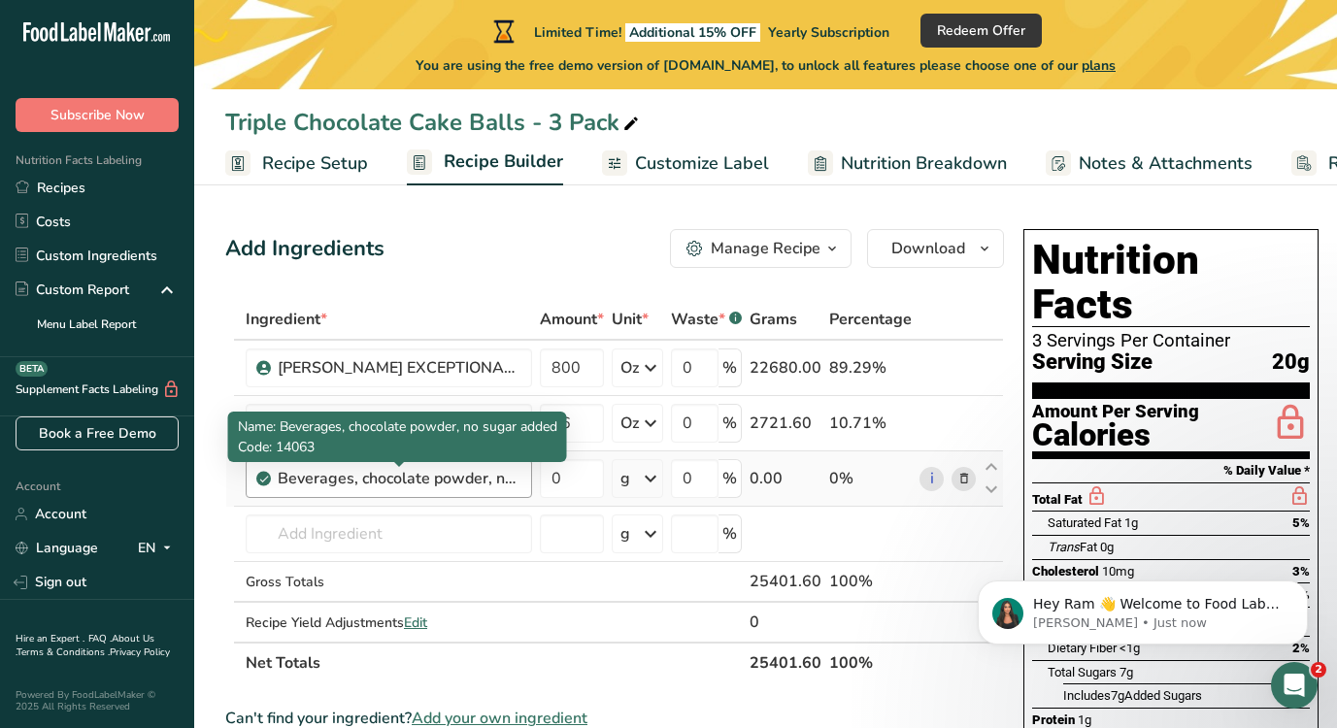
click at [519, 484] on div "Beverages, chocolate powder, no sugar added" at bounding box center [399, 478] width 243 height 23
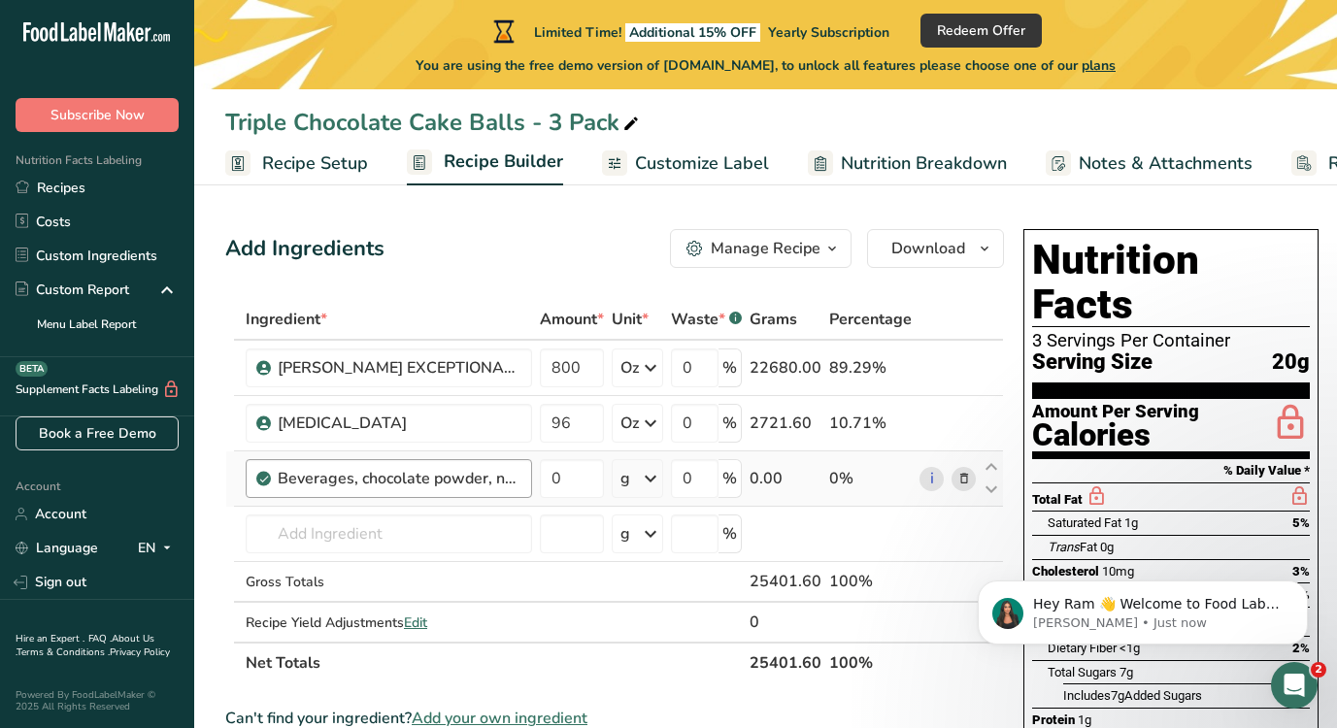
click at [519, 484] on div "Beverages, chocolate powder, no sugar added" at bounding box center [399, 478] width 243 height 23
drag, startPoint x: 519, startPoint y: 484, endPoint x: 276, endPoint y: 483, distance: 243.7
click at [276, 483] on div "Beverages, chocolate powder, no sugar added" at bounding box center [389, 478] width 286 height 39
click at [235, 481] on td at bounding box center [238, 478] width 8 height 55
click at [967, 481] on icon at bounding box center [964, 479] width 14 height 20
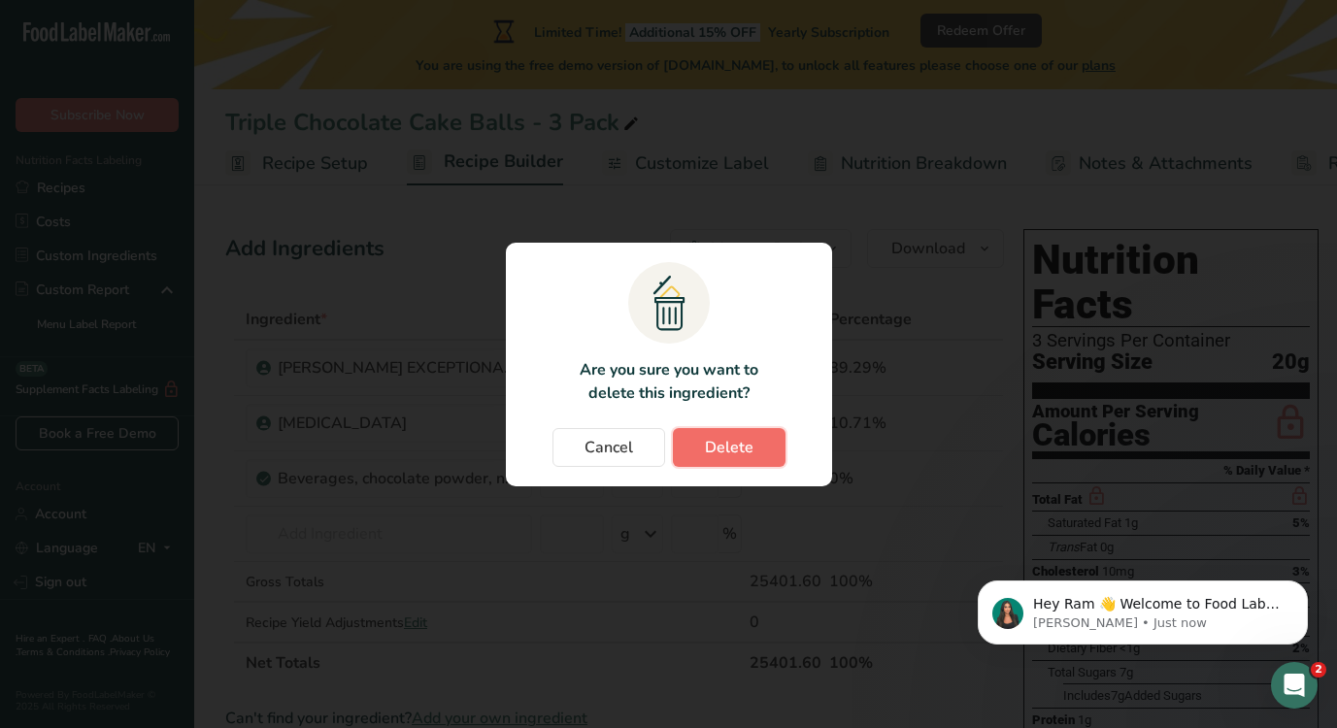
click at [750, 452] on span "Delete" at bounding box center [729, 447] width 49 height 23
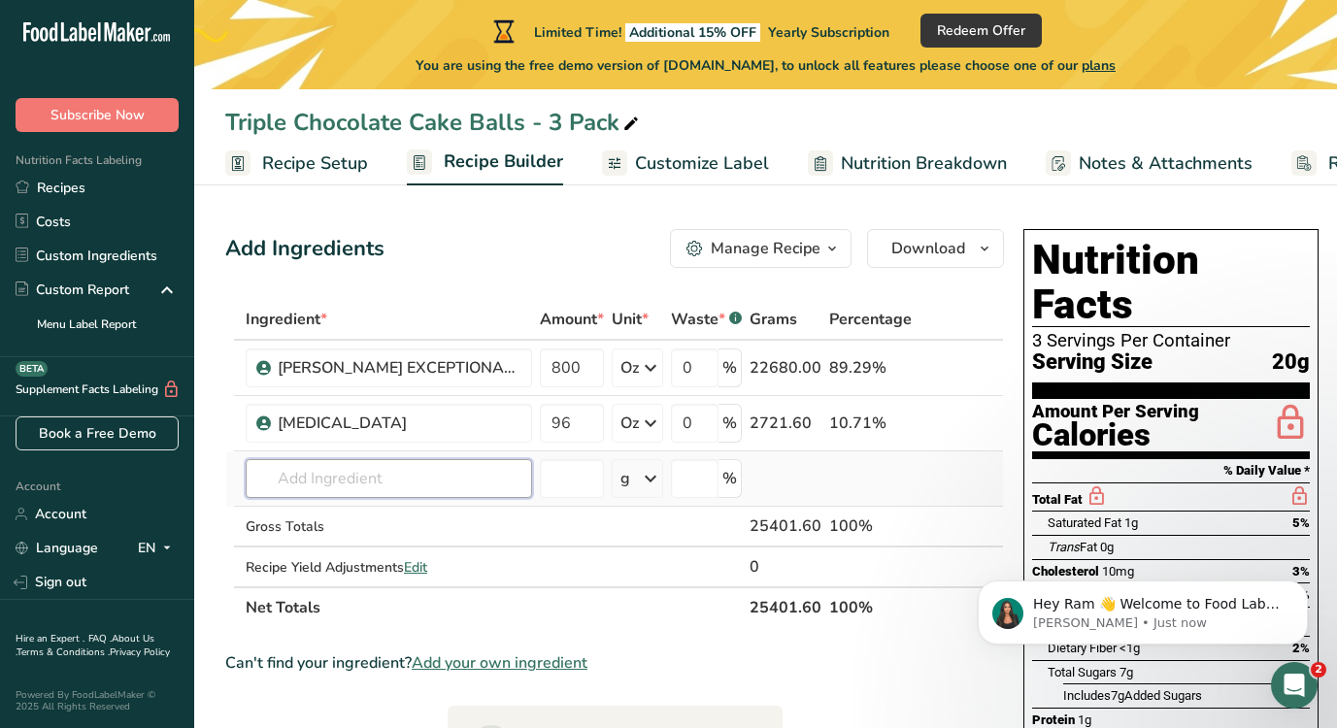
click at [284, 473] on input "text" at bounding box center [389, 478] width 286 height 39
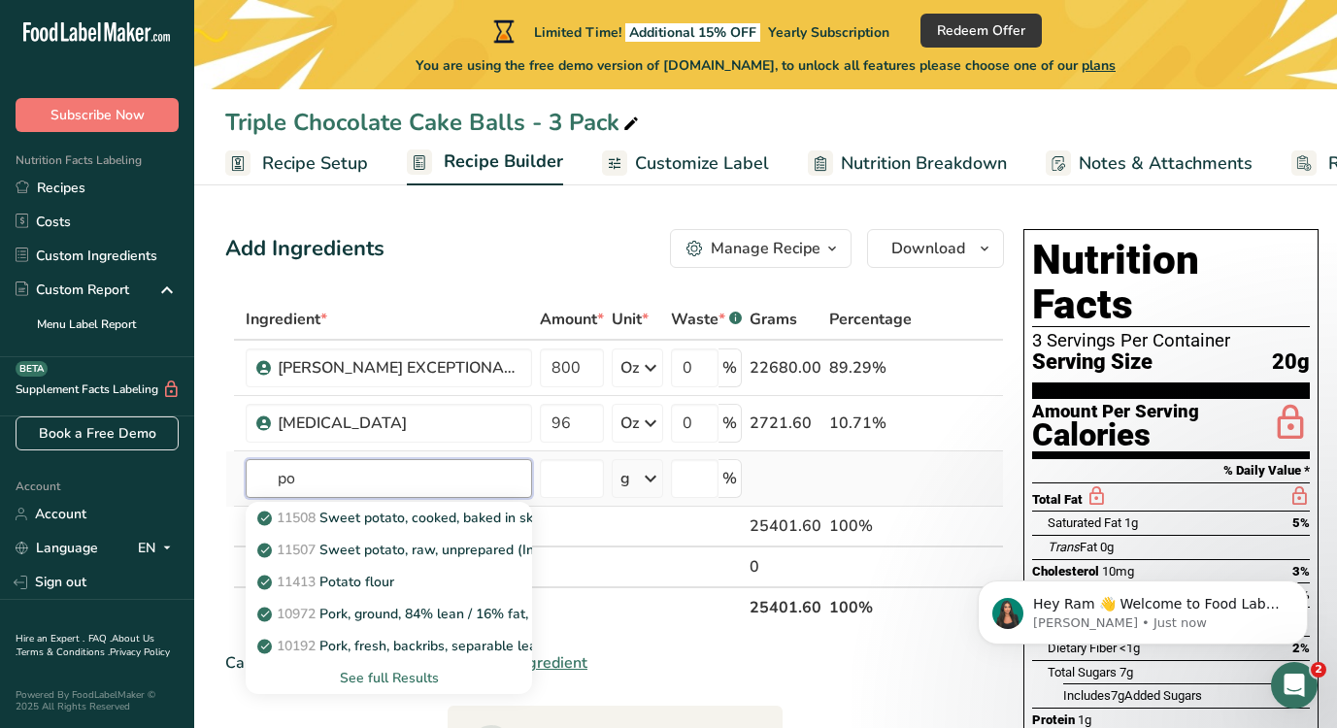
type input "p"
type input "sugar"
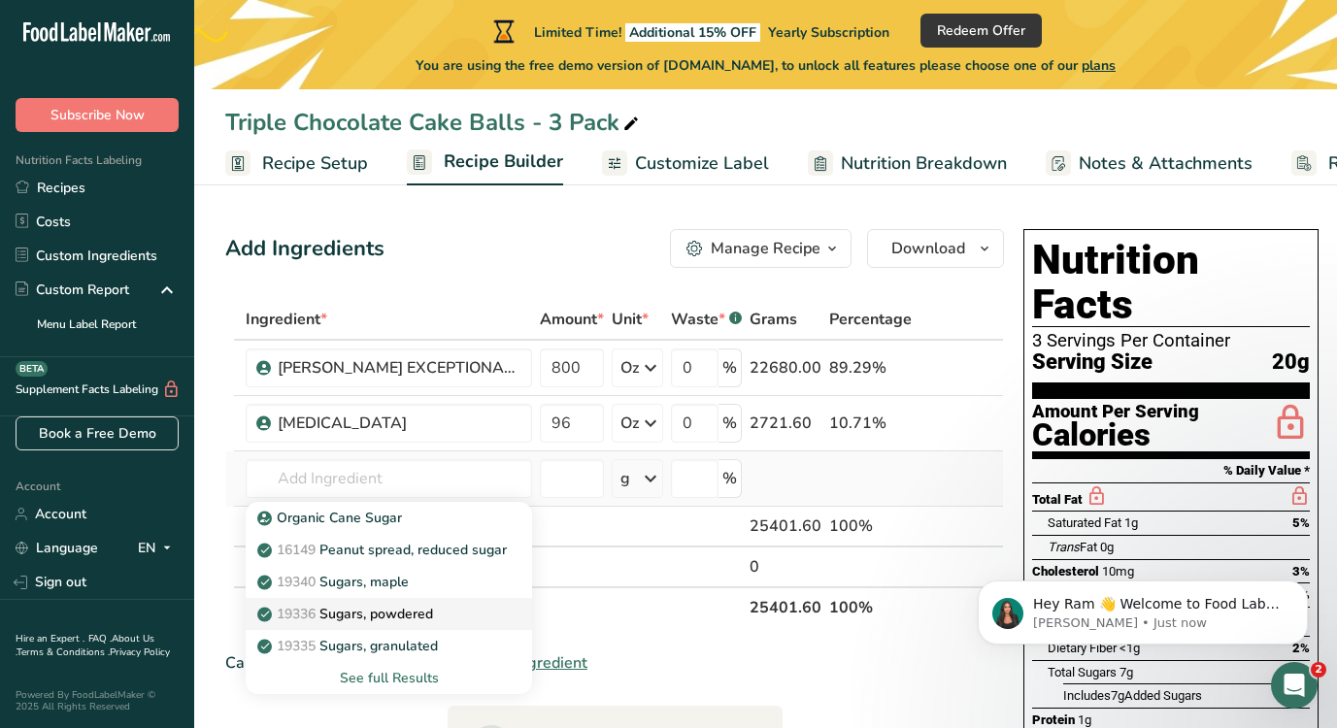
click at [353, 614] on p "19336 Sugars, powdered" at bounding box center [347, 614] width 172 height 20
type input "Sugars, powdered"
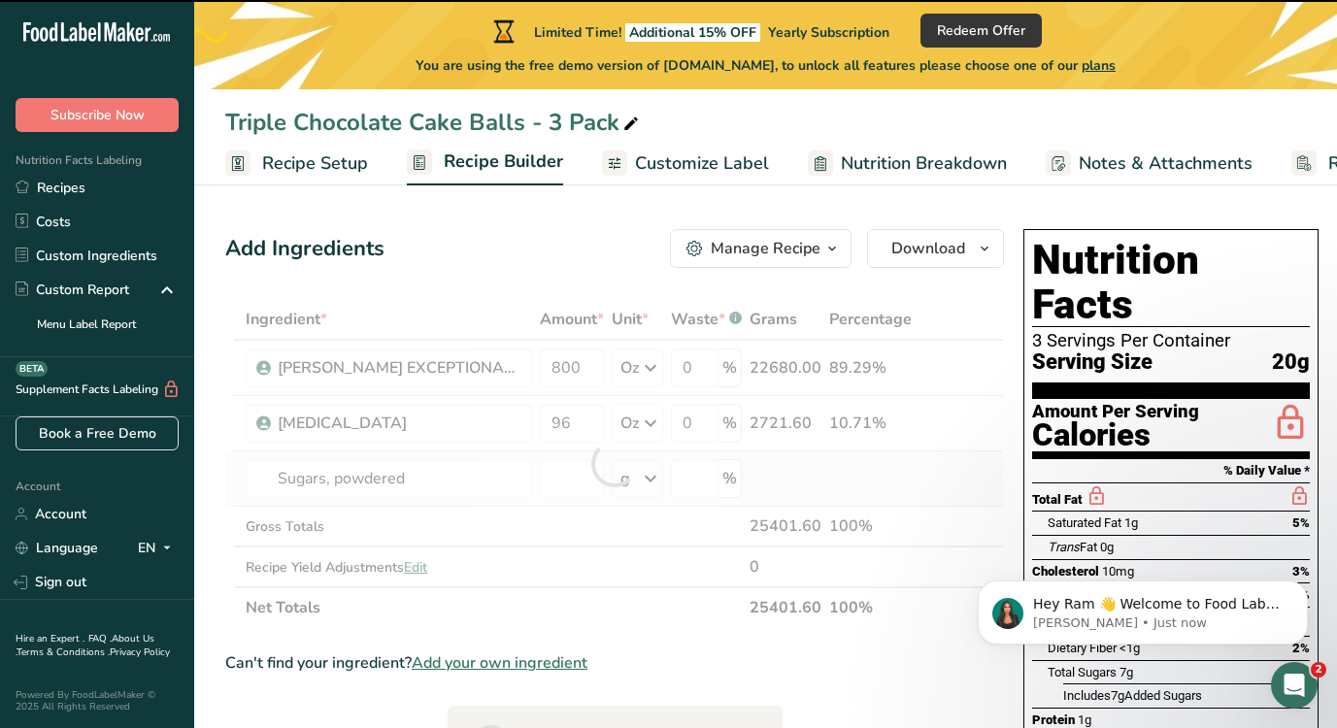
type input "0"
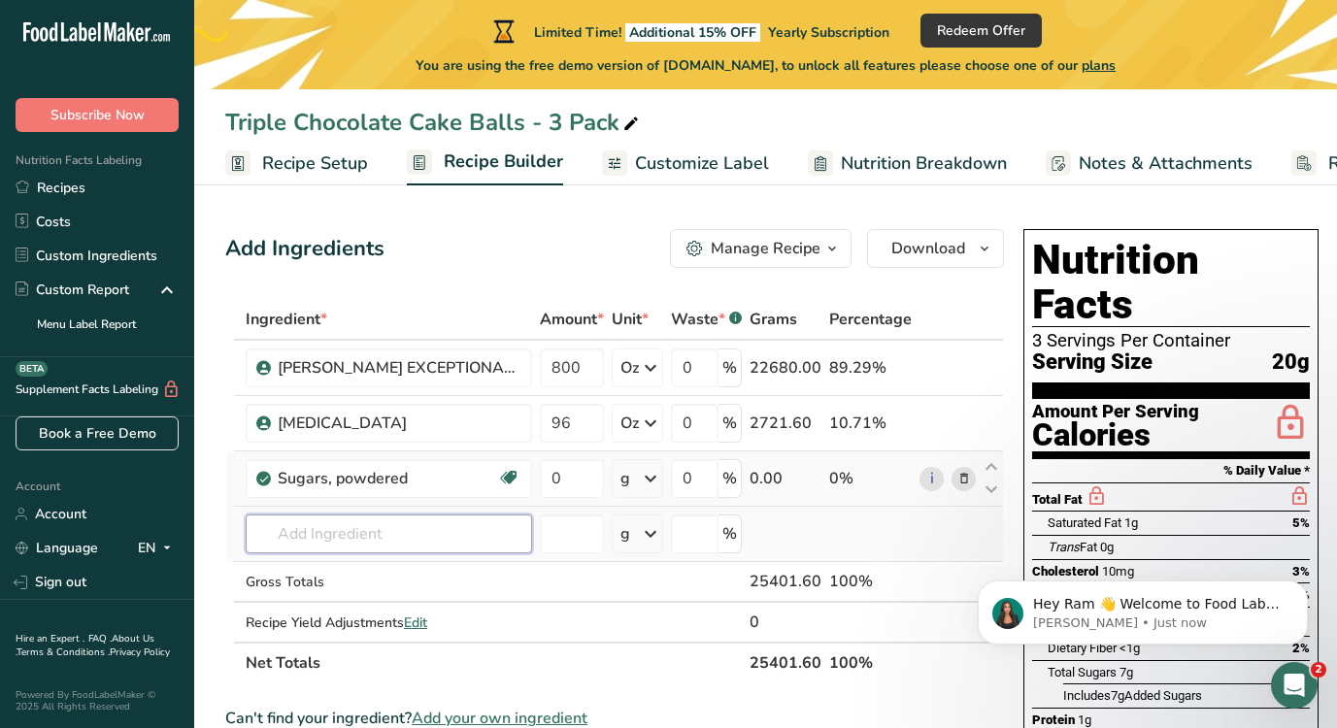
click at [406, 527] on input "text" at bounding box center [389, 533] width 286 height 39
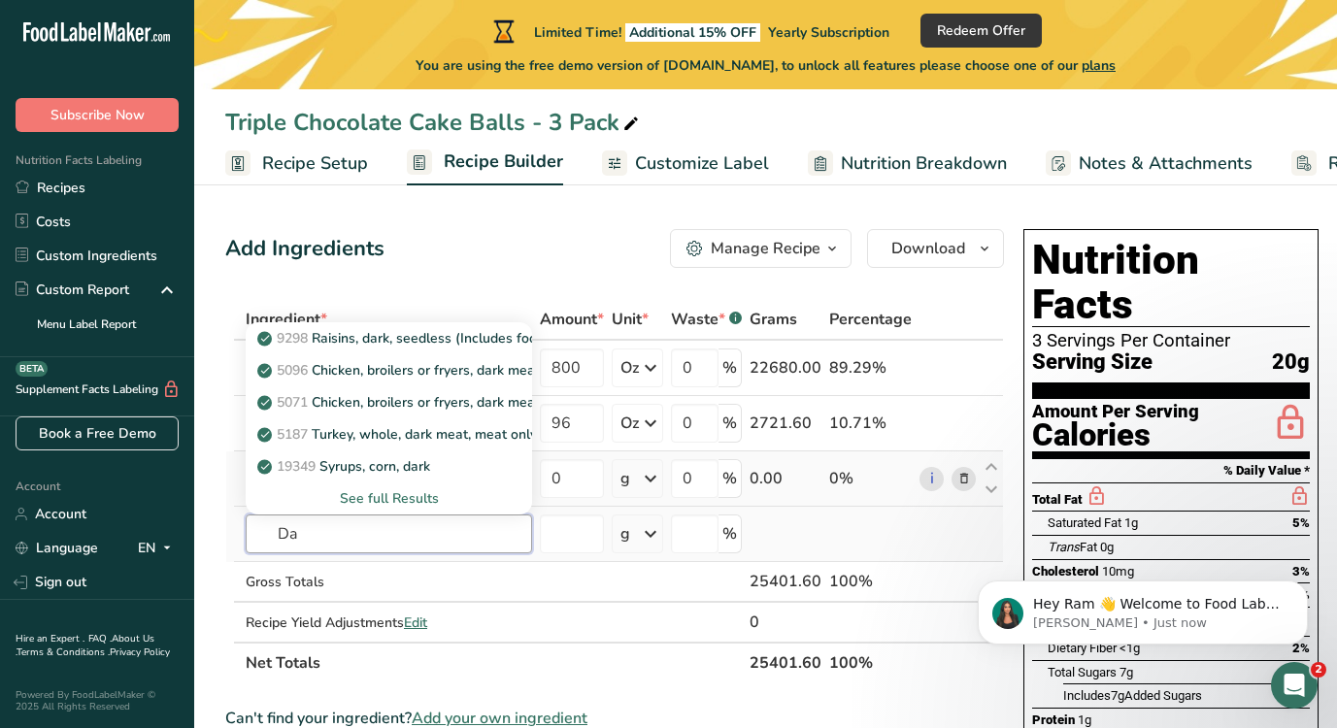
type input "D"
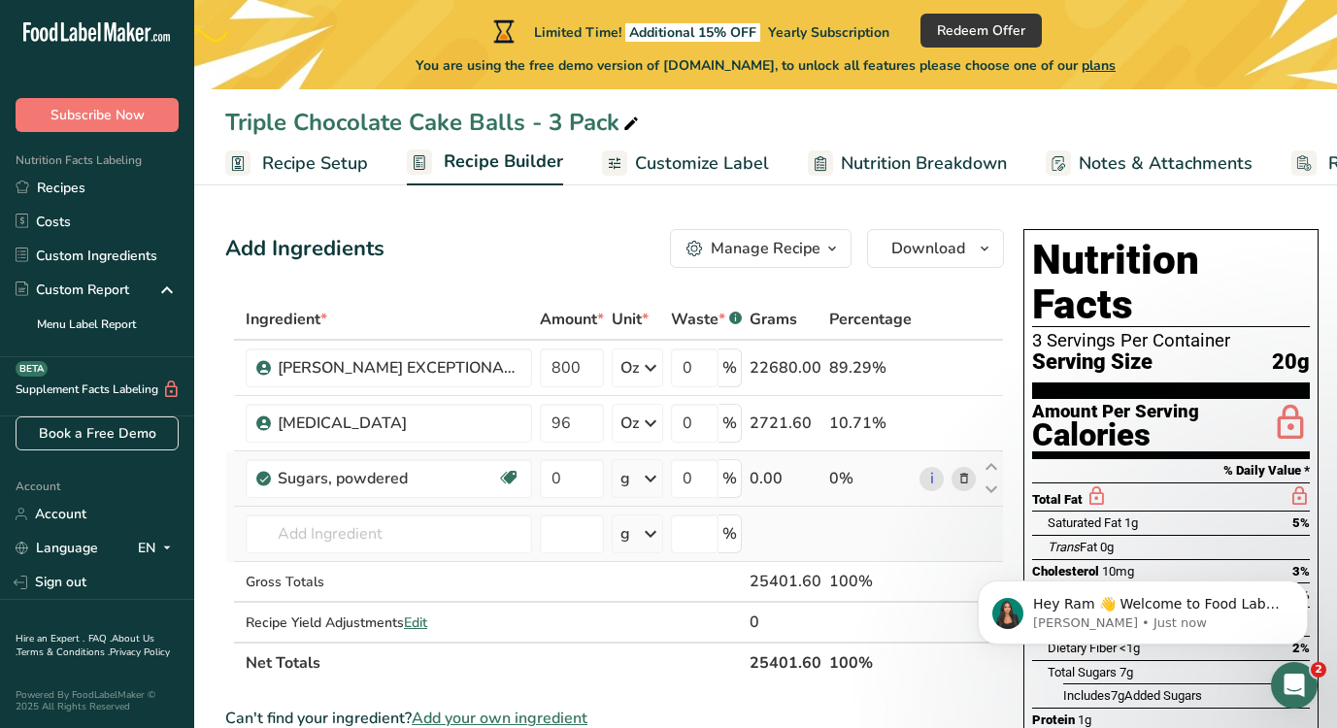
click at [779, 533] on td at bounding box center [786, 534] width 80 height 55
click at [597, 468] on input "0" at bounding box center [572, 478] width 64 height 39
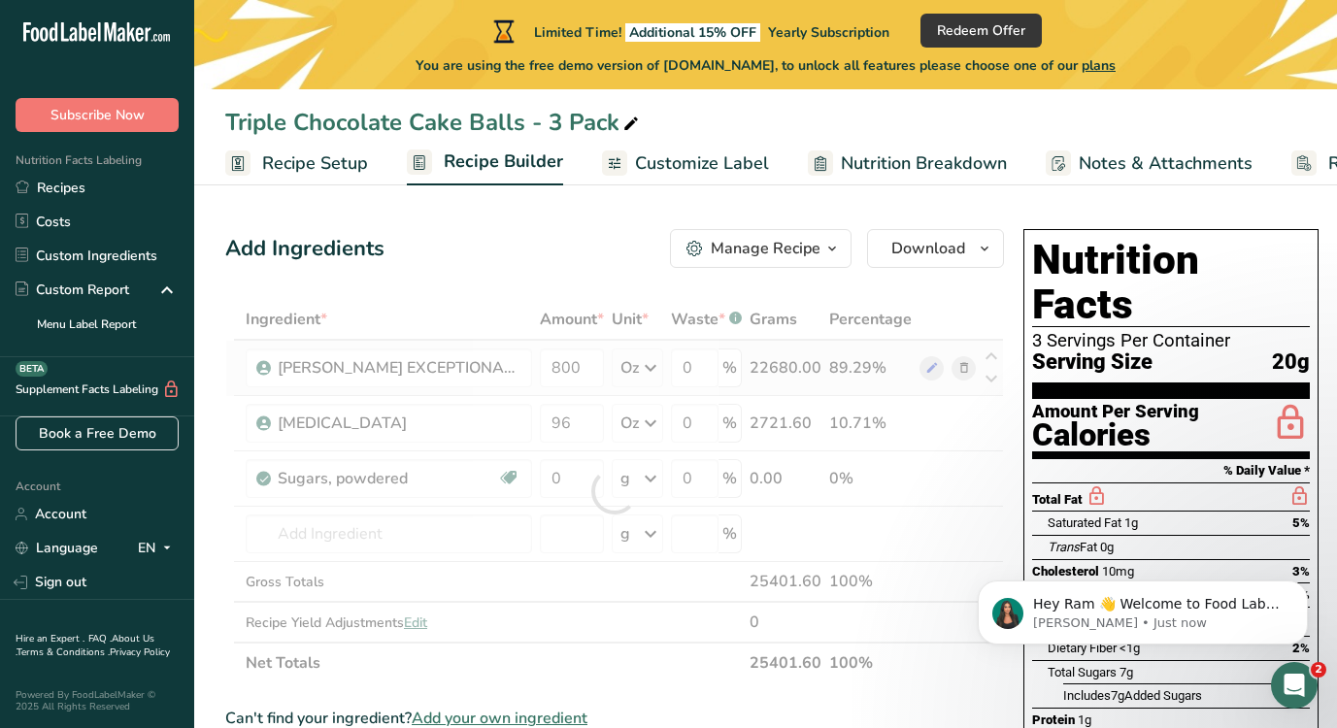
click at [661, 376] on div "Ingredient * Amount * Unit * Waste * .a-a{fill:#347362;}.b-a{fill:#fff;} Grams …" at bounding box center [614, 491] width 779 height 384
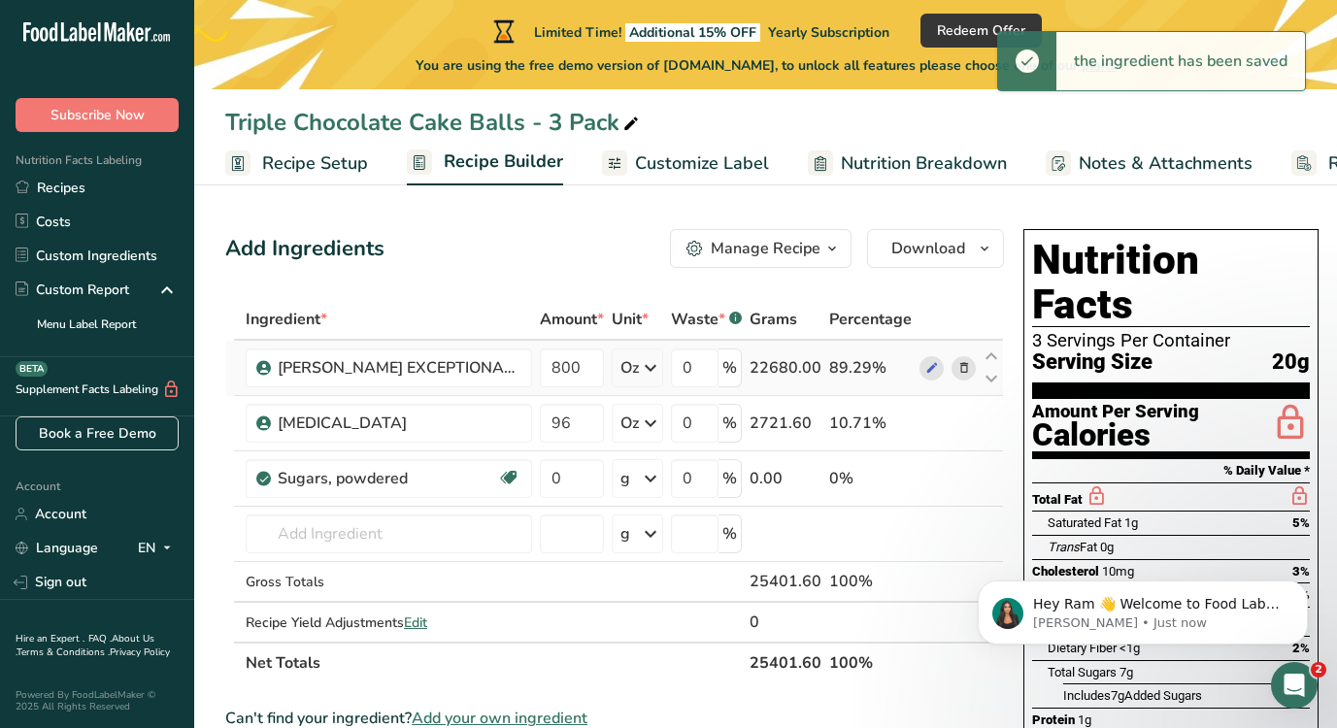
click at [657, 372] on icon at bounding box center [650, 367] width 23 height 35
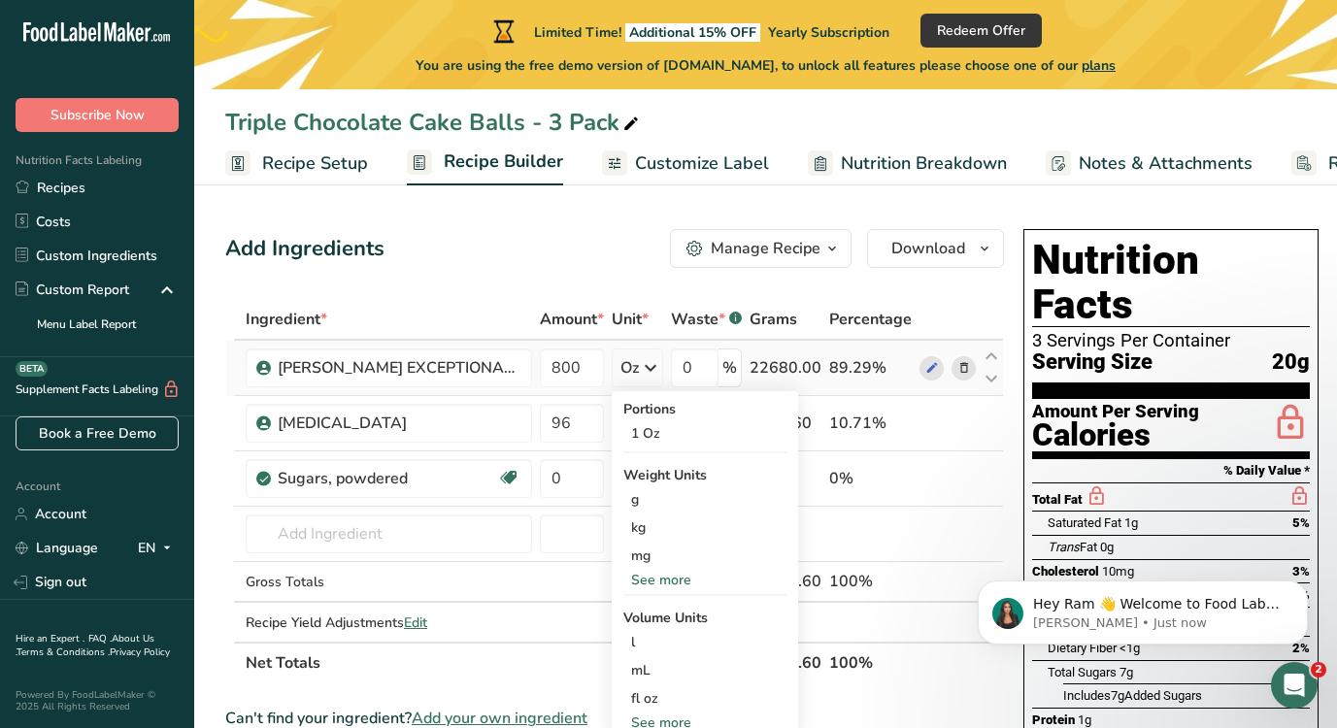
click at [661, 586] on div "See more" at bounding box center [704, 580] width 163 height 20
click at [660, 601] on div "lb" at bounding box center [704, 612] width 163 height 28
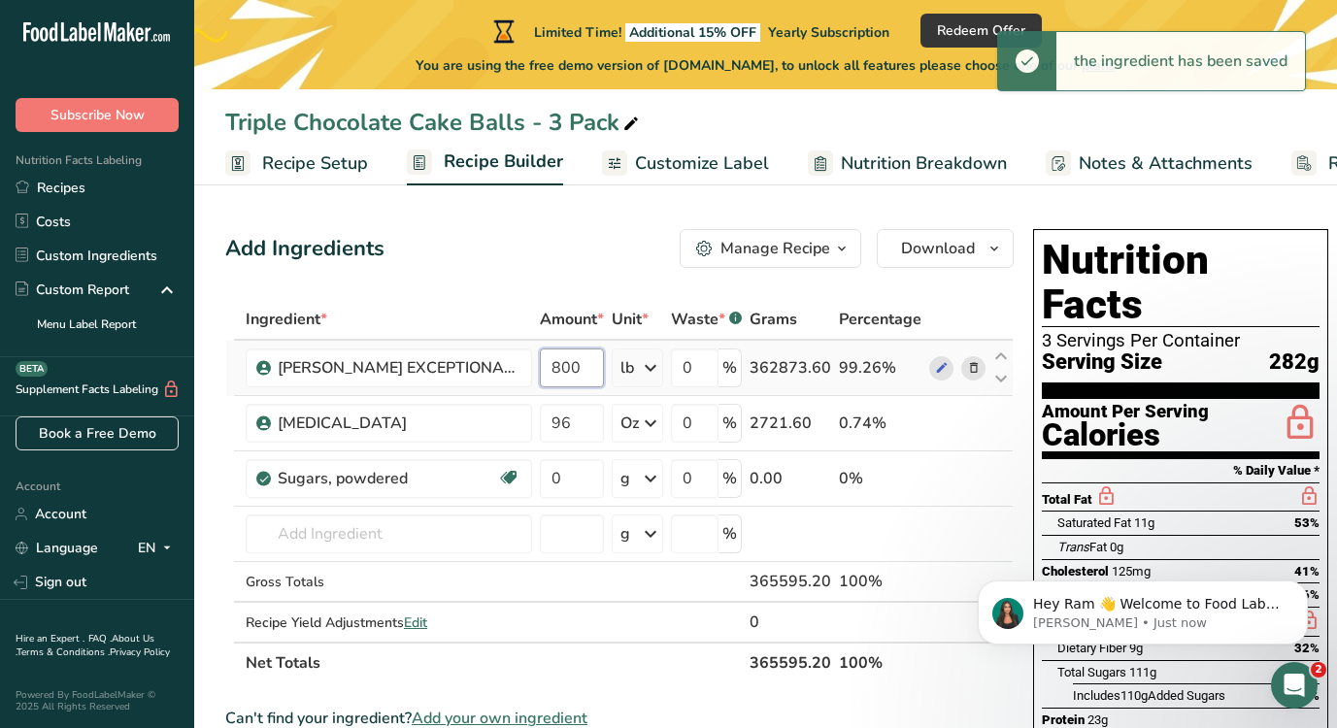
click at [591, 375] on input "800" at bounding box center [572, 367] width 64 height 39
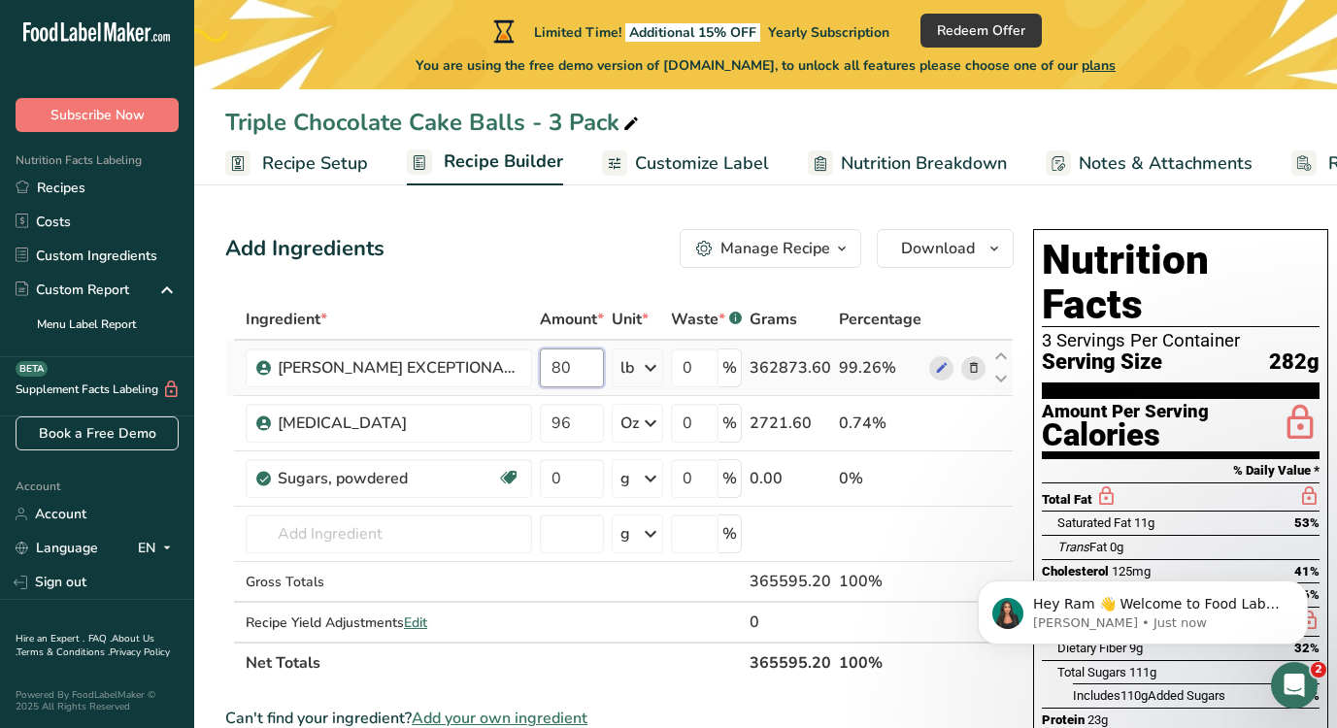
type input "8"
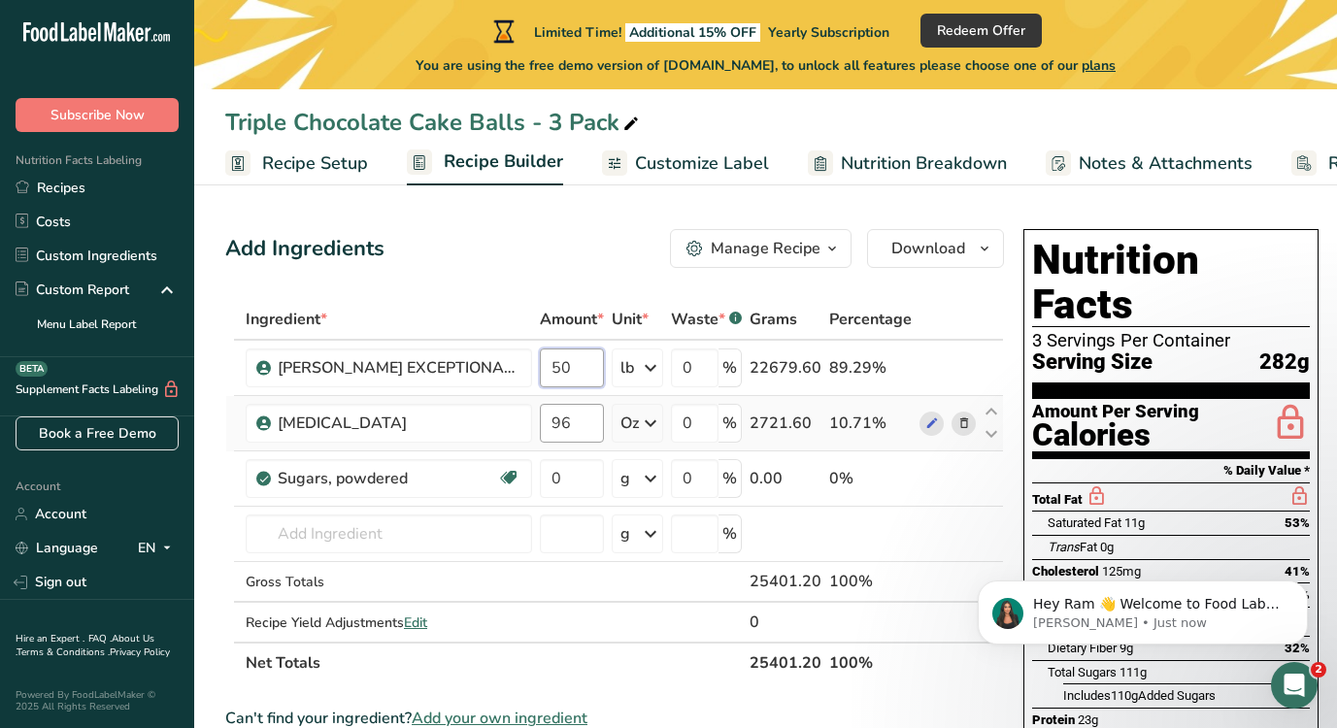
type input "50"
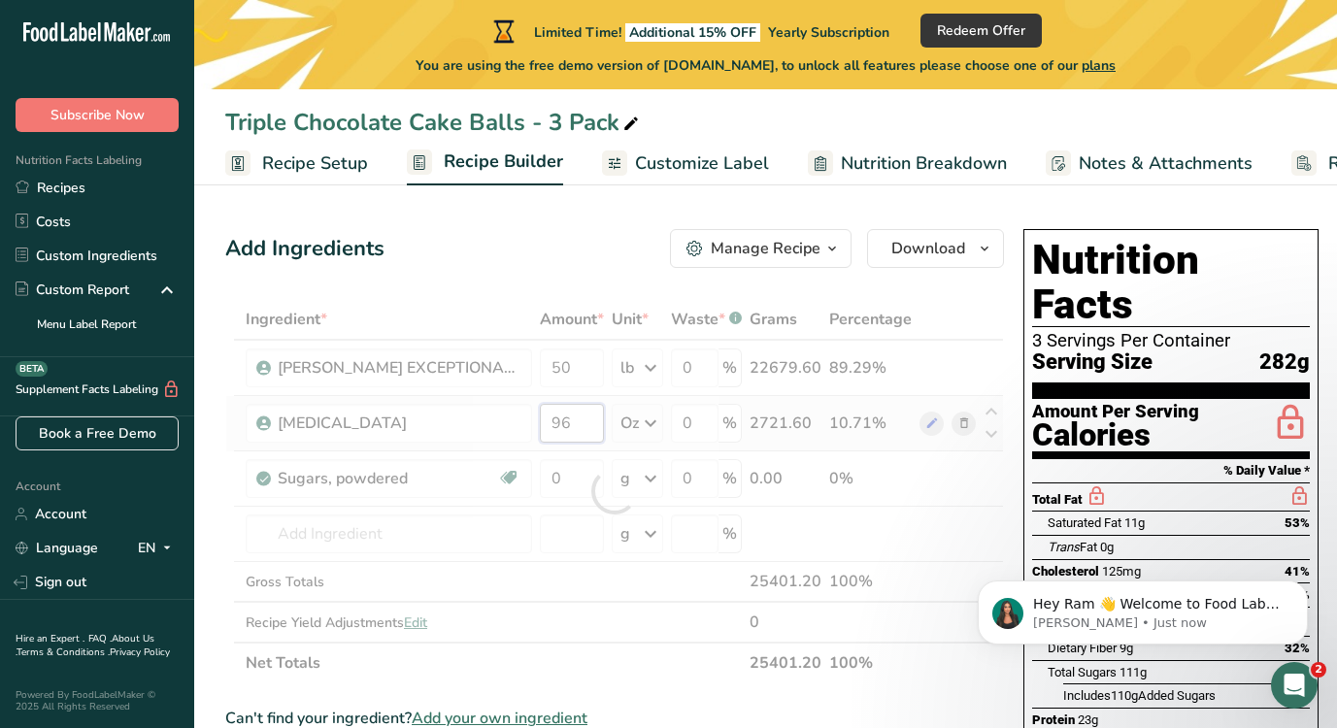
click at [584, 417] on div "Ingredient * Amount * Unit * Waste * .a-a{fill:#347362;}.b-a{fill:#fff;} Grams …" at bounding box center [614, 491] width 779 height 384
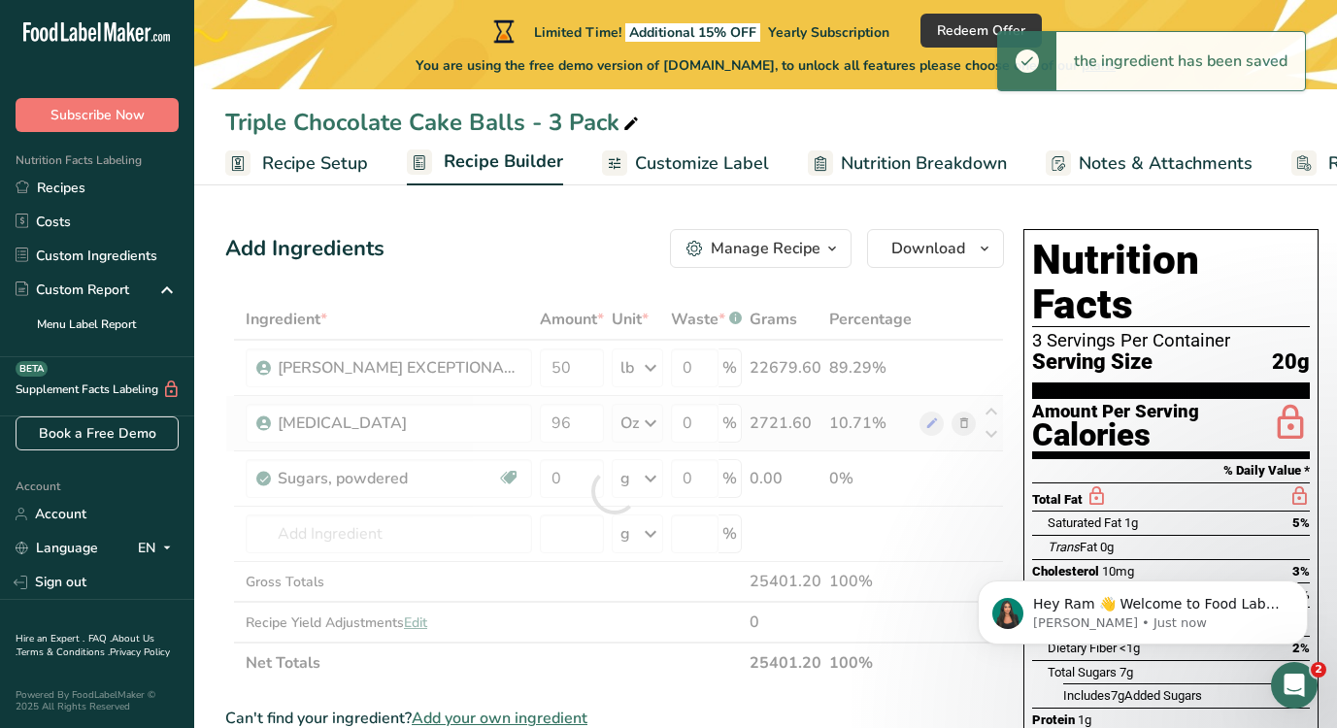
click at [648, 427] on div "Ingredient * Amount * Unit * Waste * .a-a{fill:#347362;}.b-a{fill:#fff;} Grams …" at bounding box center [614, 491] width 779 height 384
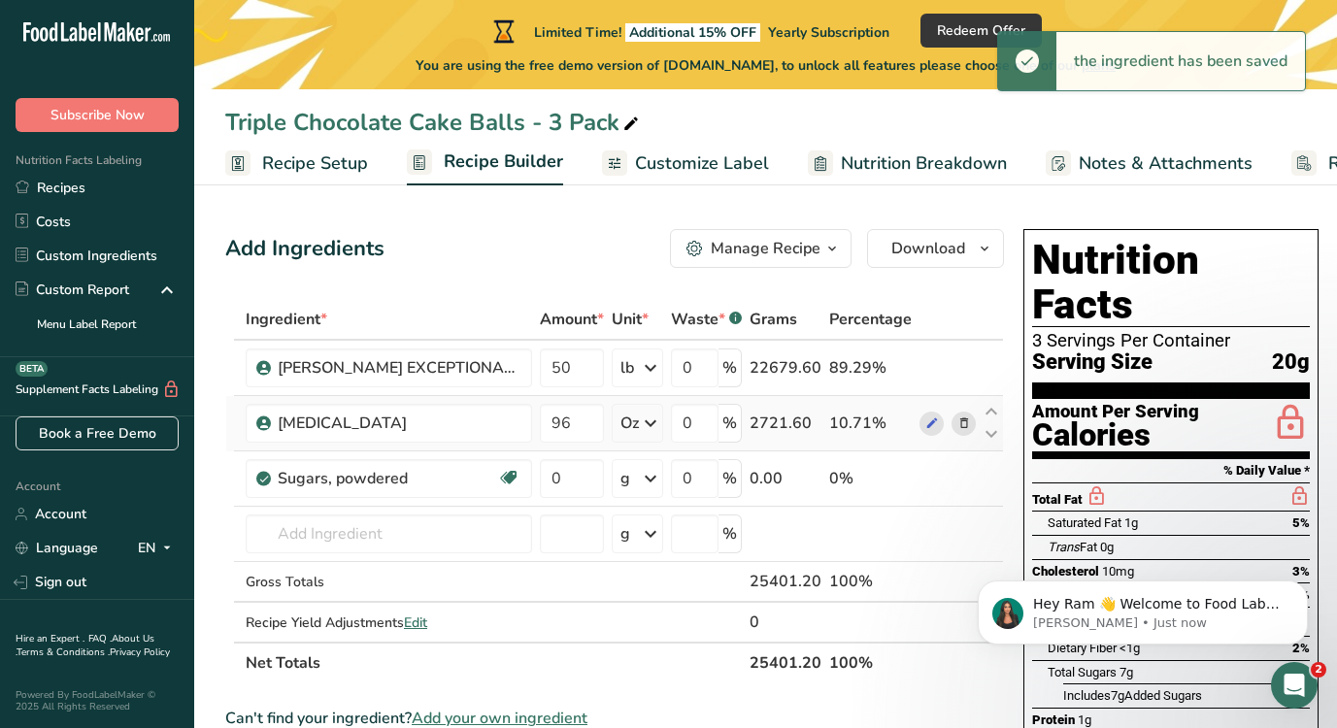
click at [648, 427] on icon at bounding box center [650, 423] width 23 height 35
click at [651, 424] on icon at bounding box center [650, 423] width 23 height 35
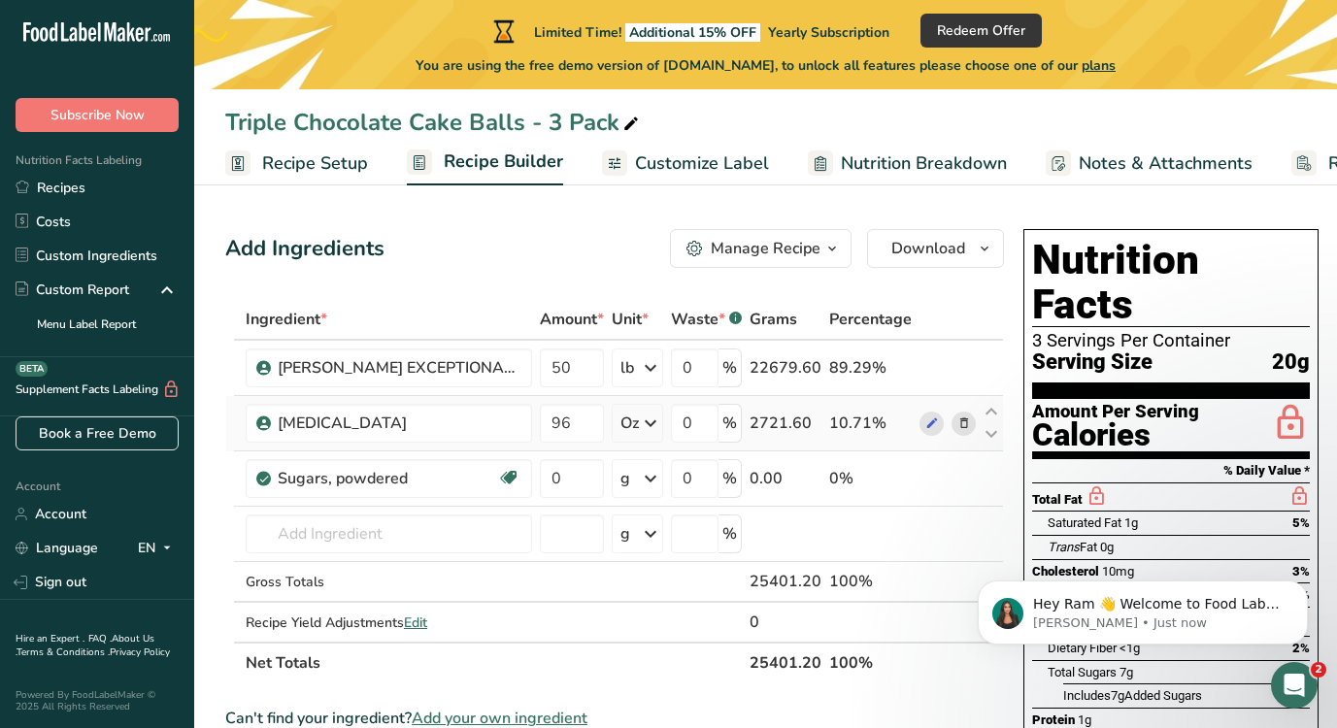
click at [651, 424] on icon at bounding box center [650, 423] width 23 height 35
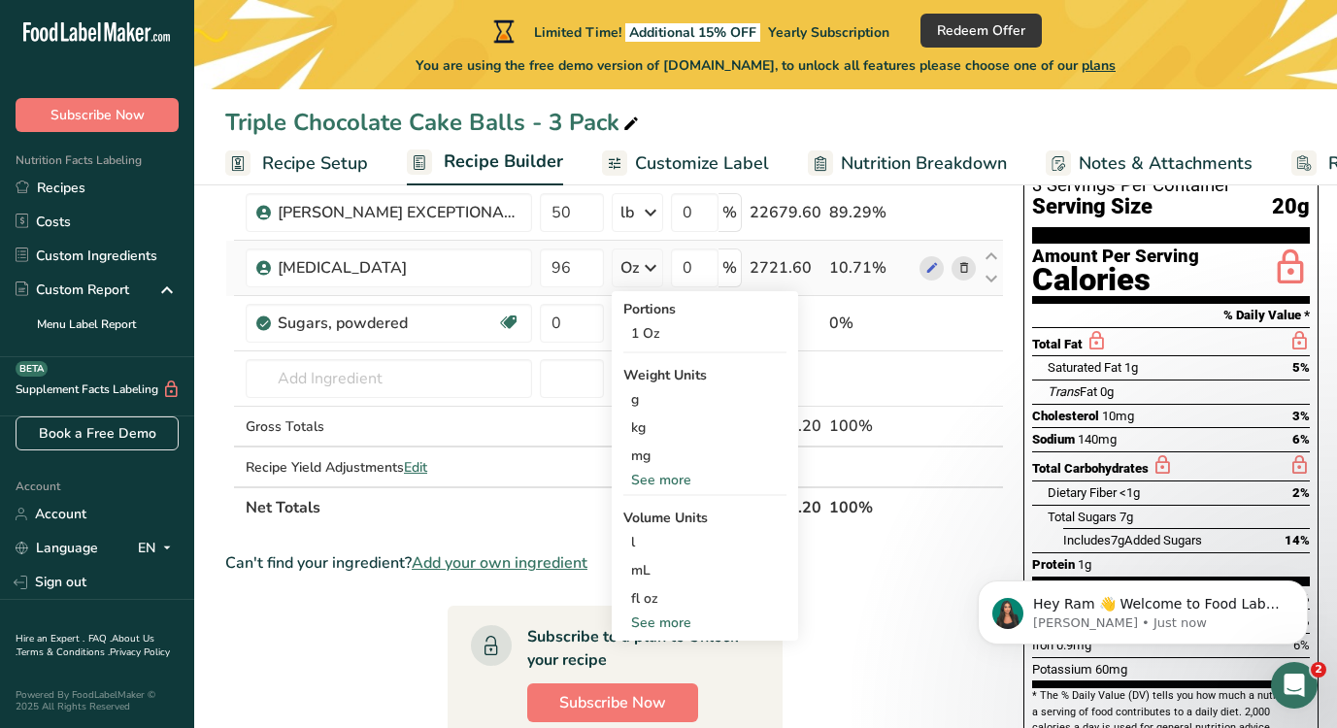
scroll to position [116, 0]
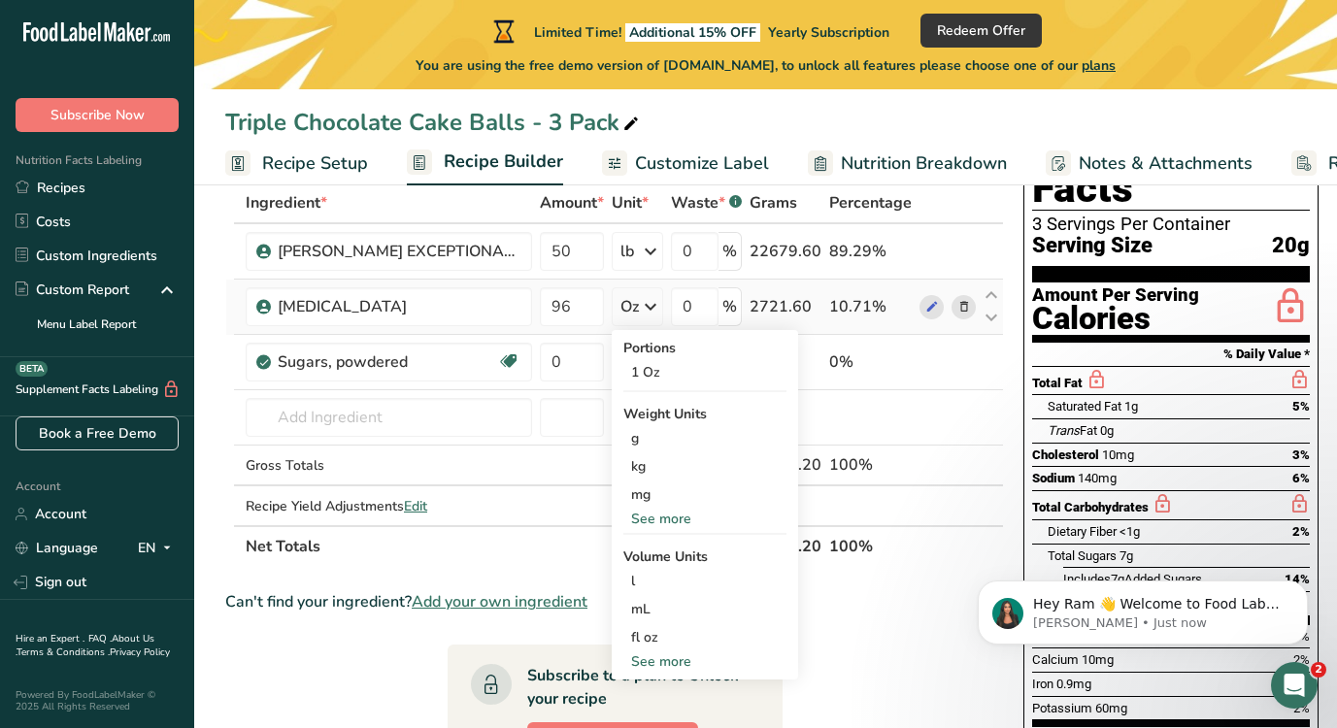
click at [697, 514] on div "See more" at bounding box center [704, 519] width 163 height 20
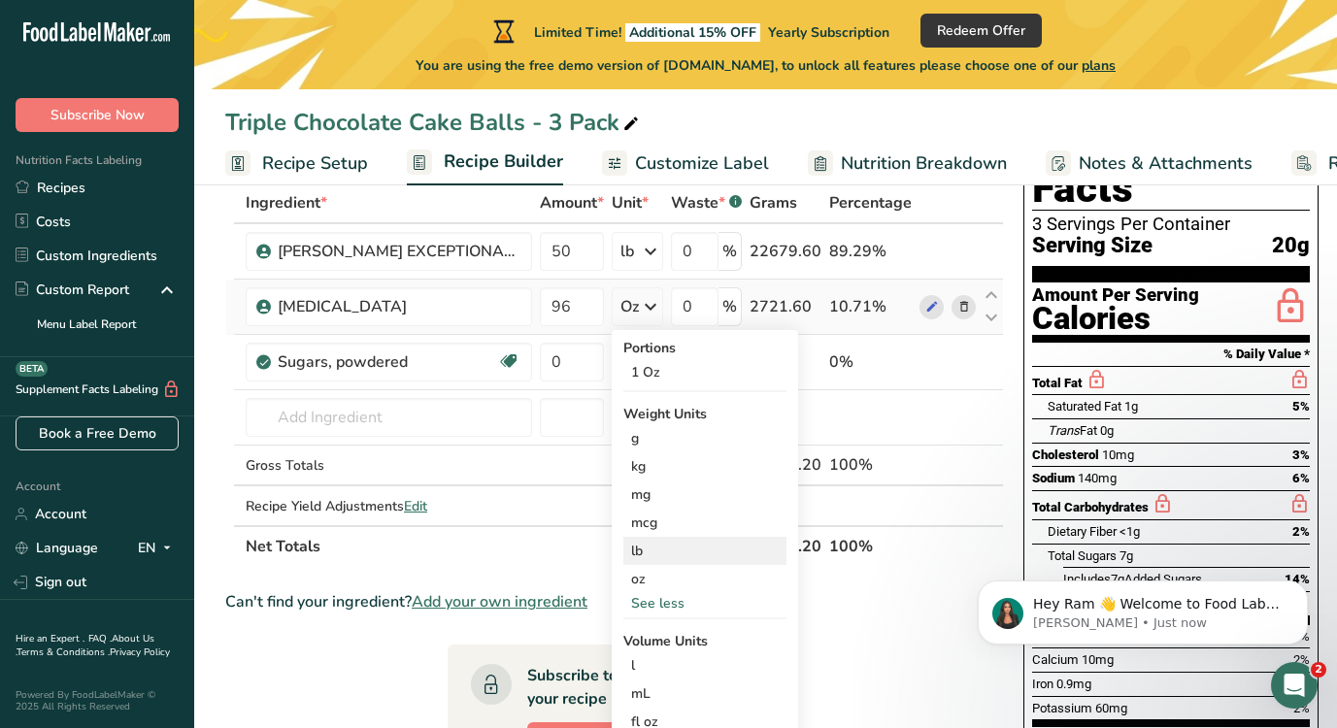
click at [670, 546] on div "lb" at bounding box center [704, 551] width 163 height 28
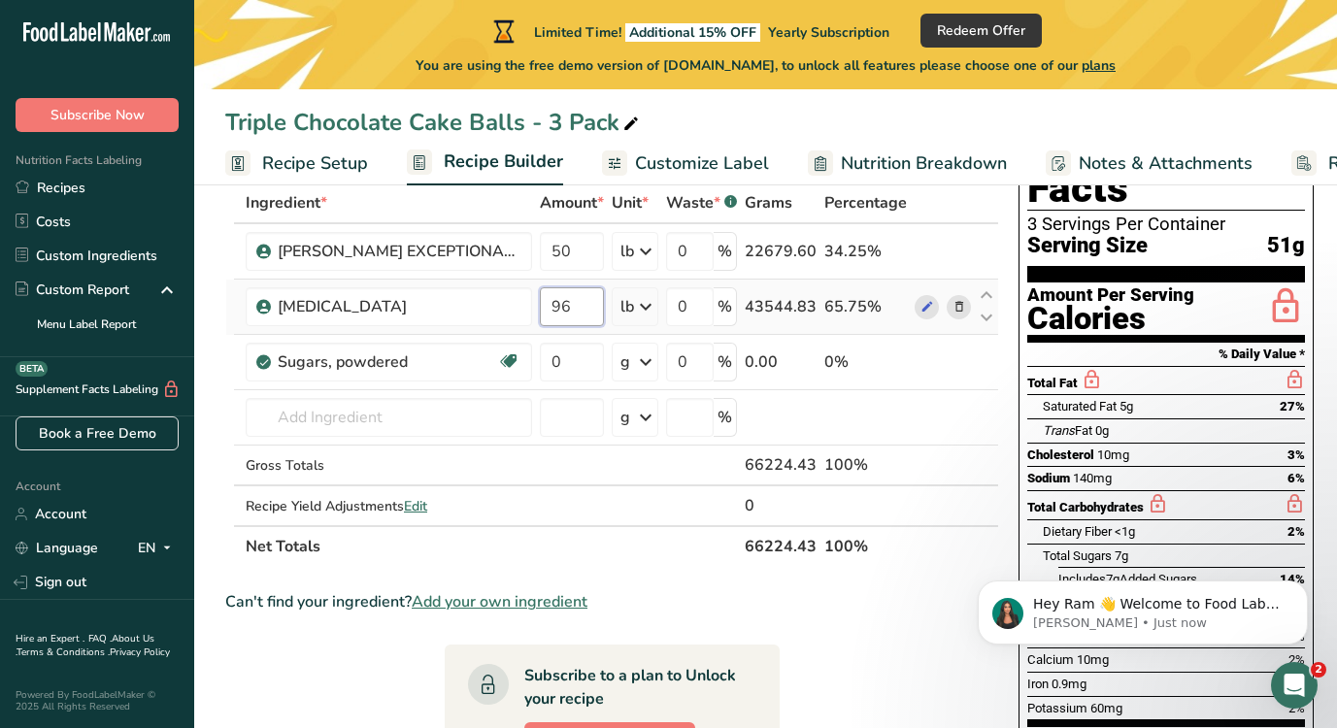
type input "9"
type input "6"
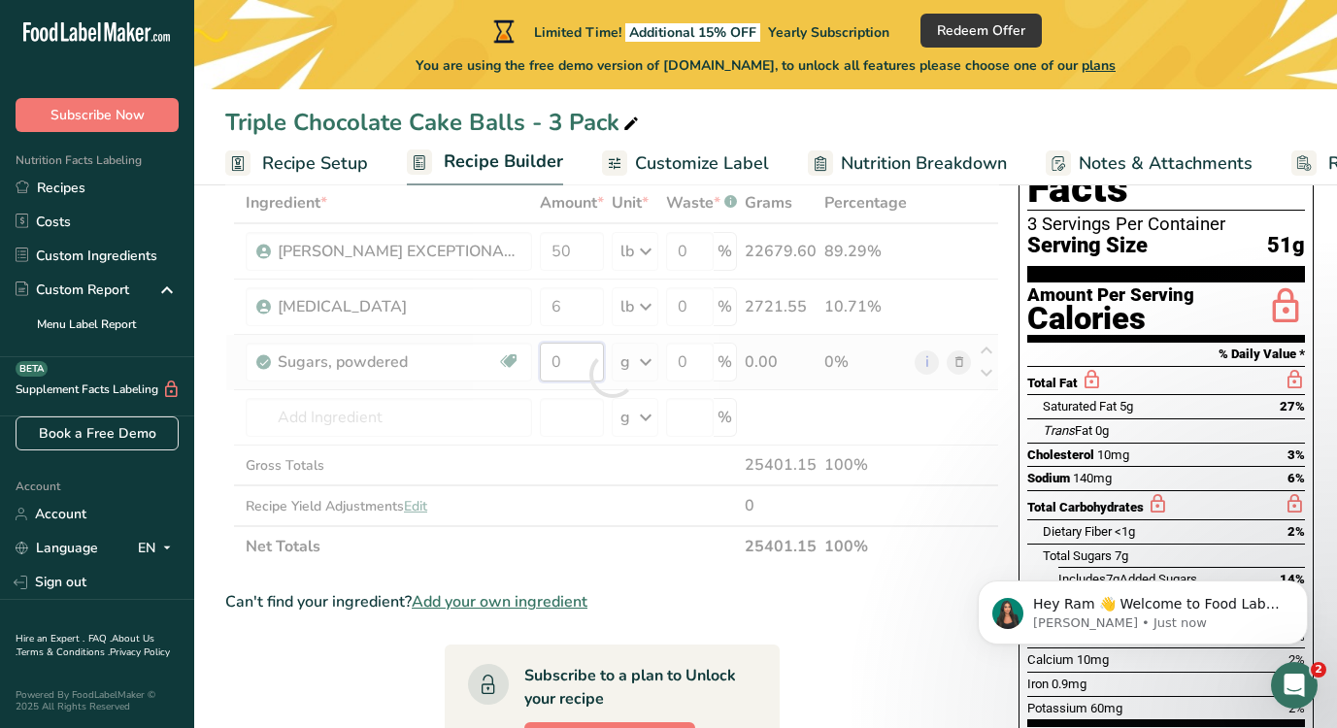
click at [572, 358] on div "Ingredient * Amount * Unit * Waste * .a-a{fill:#347362;}.b-a{fill:#fff;} Grams …" at bounding box center [612, 374] width 774 height 384
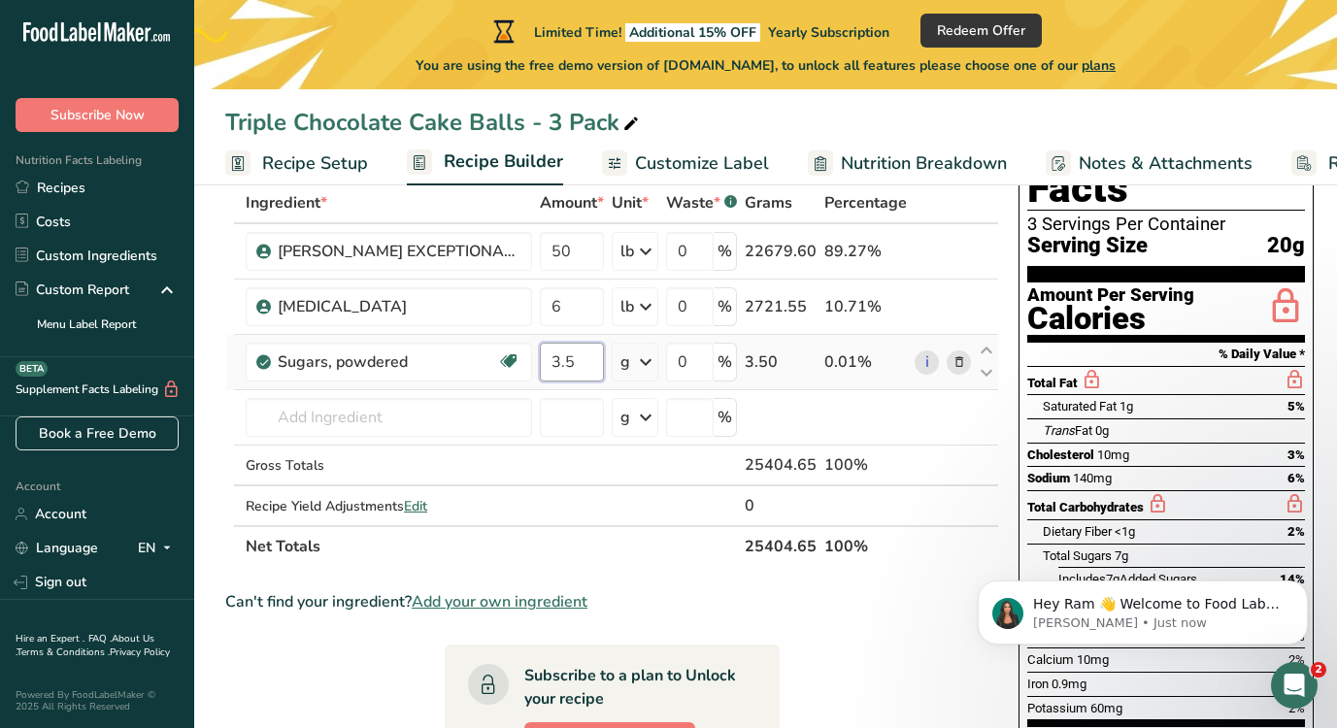
type input "3.5"
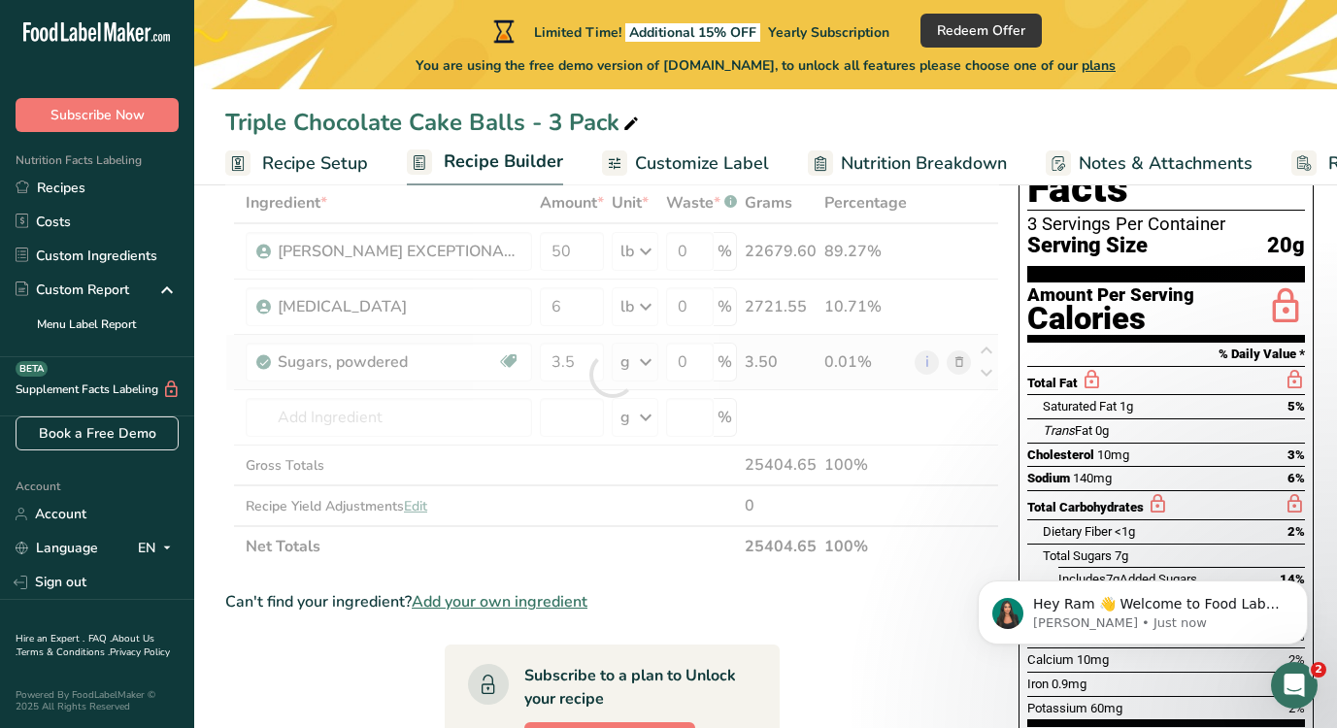
click at [640, 364] on div "Ingredient * Amount * Unit * Waste * .a-a{fill:#347362;}.b-a{fill:#fff;} Grams …" at bounding box center [612, 374] width 774 height 384
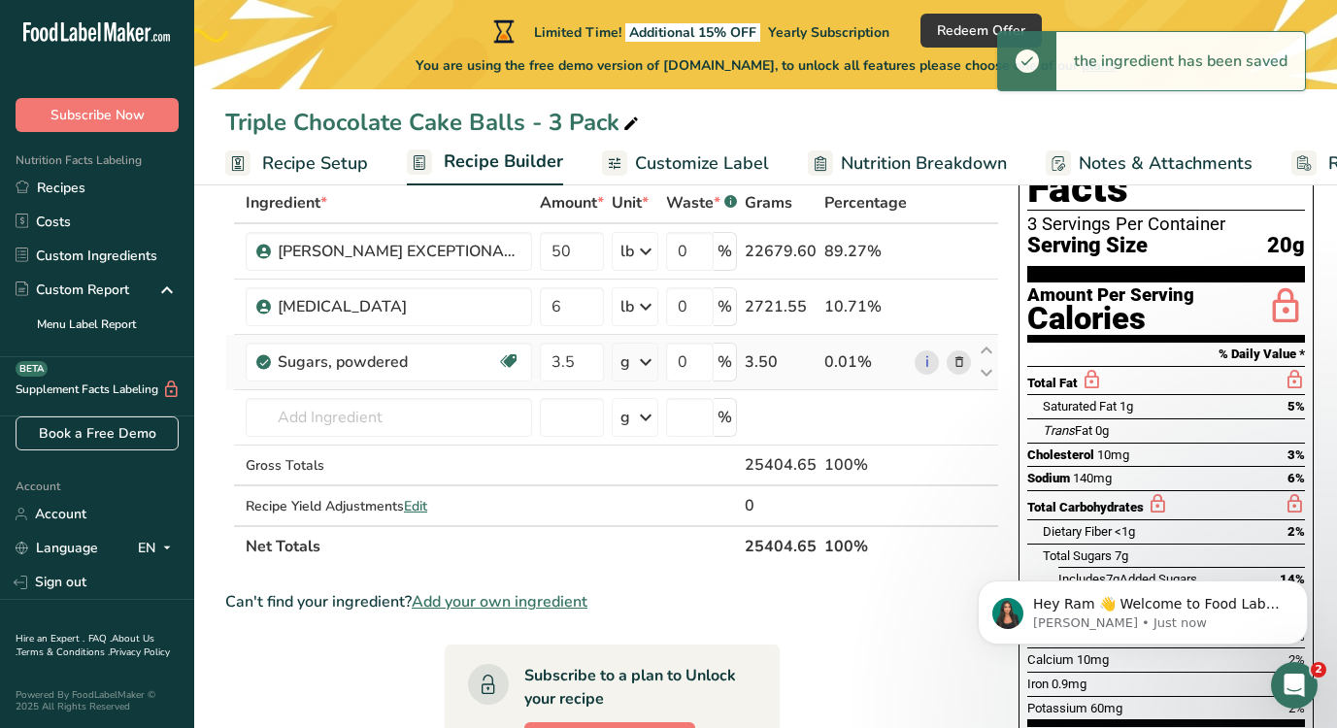
click at [648, 365] on icon at bounding box center [645, 362] width 23 height 35
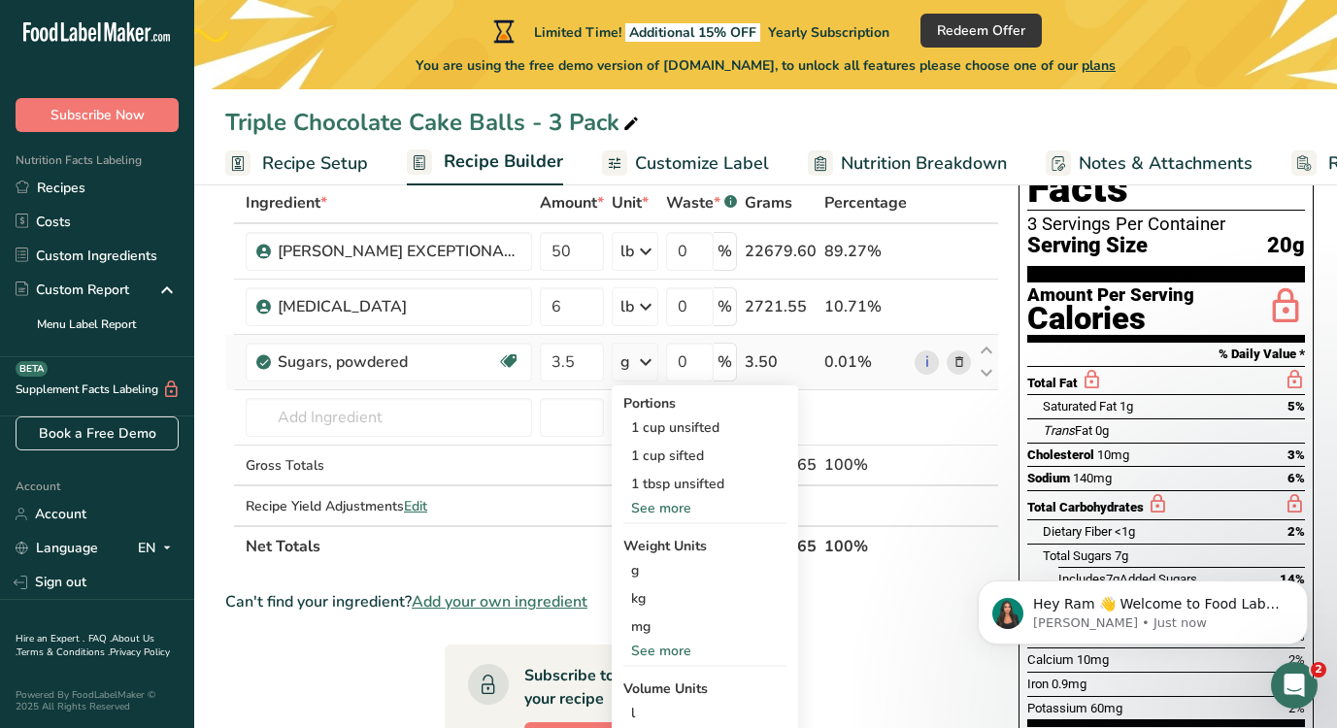
click at [660, 654] on div "See more" at bounding box center [704, 651] width 163 height 20
click at [660, 654] on div "mcg" at bounding box center [704, 655] width 163 height 28
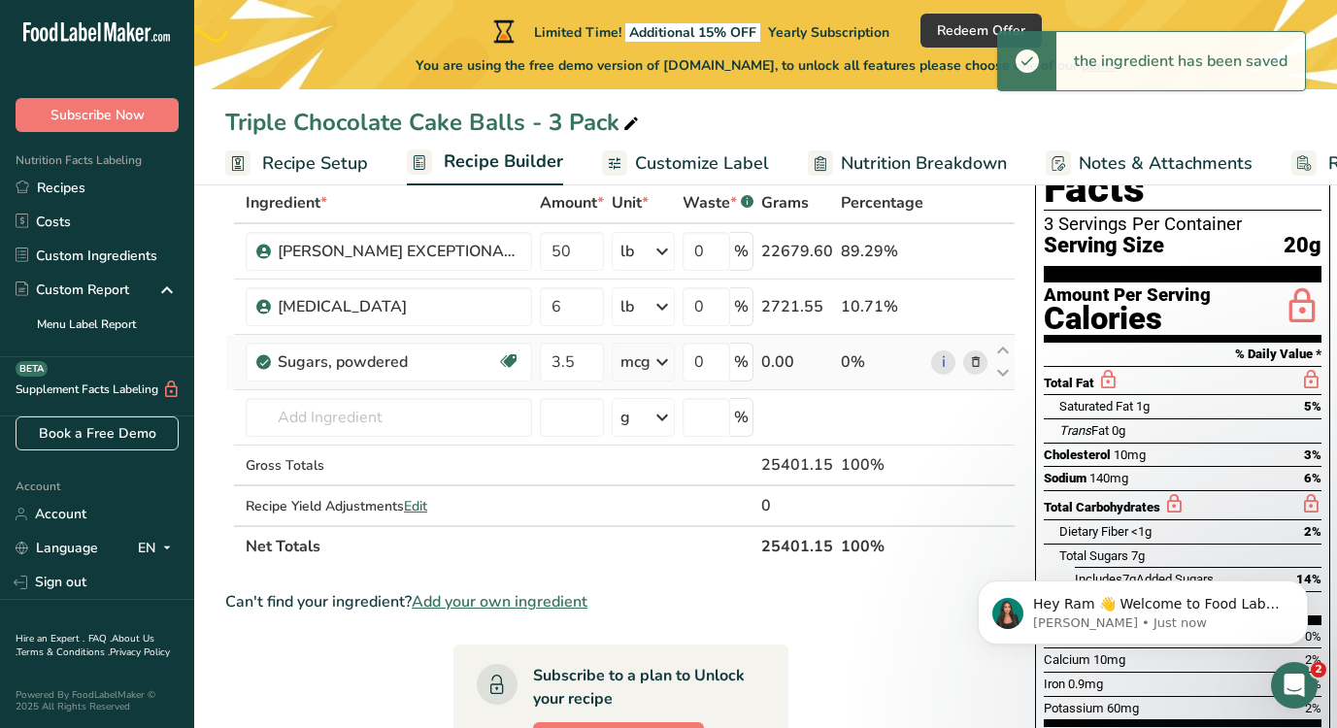
click at [658, 370] on icon at bounding box center [661, 362] width 23 height 35
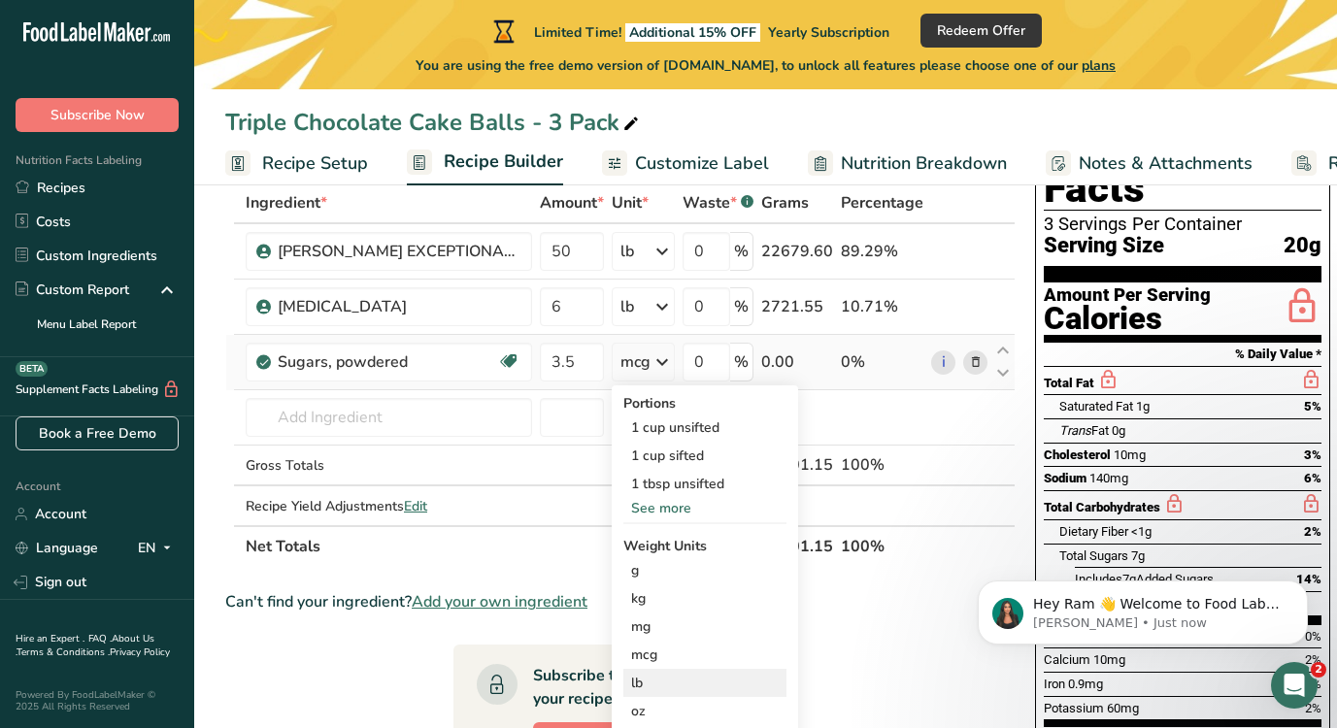
click at [636, 673] on div "lb" at bounding box center [704, 683] width 163 height 28
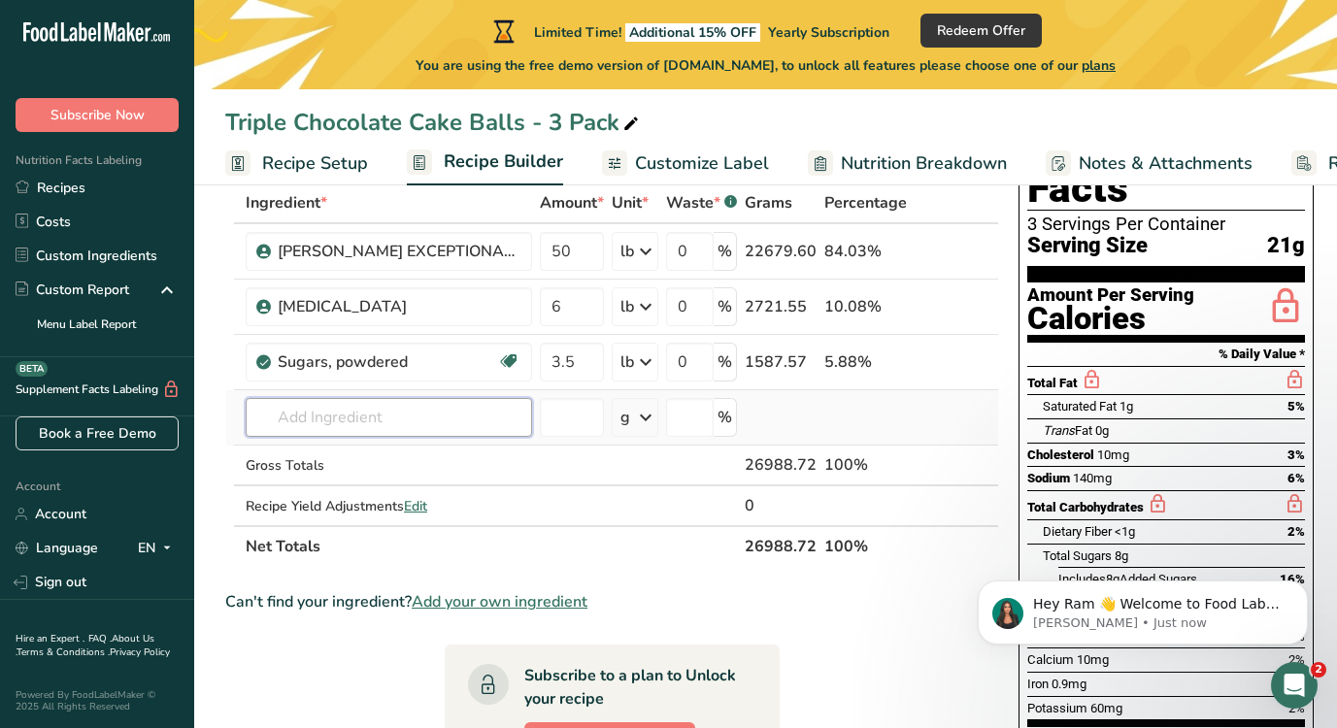
click at [452, 431] on input "text" at bounding box center [389, 417] width 286 height 39
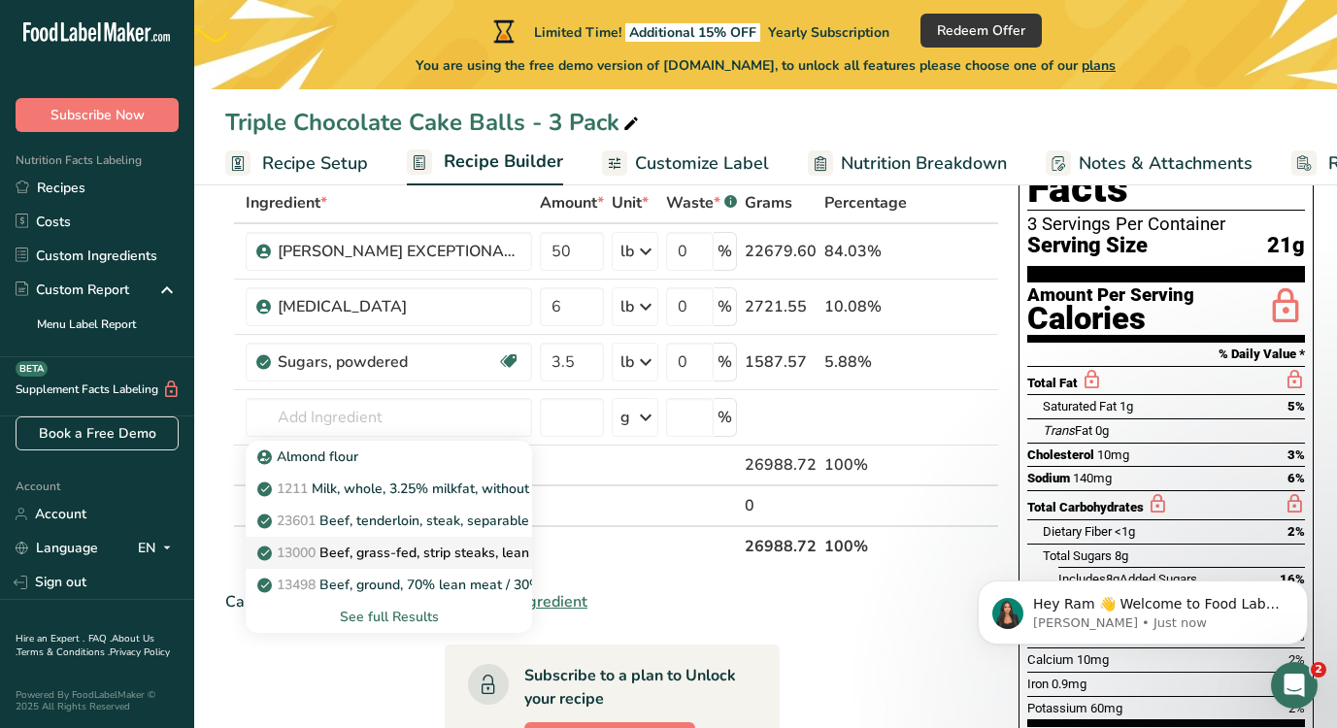
click at [884, 620] on section "Ingredient * Amount * Unit * Waste * .a-a{fill:#347362;}.b-a{fill:#fff;} Grams …" at bounding box center [612, 693] width 774 height 1023
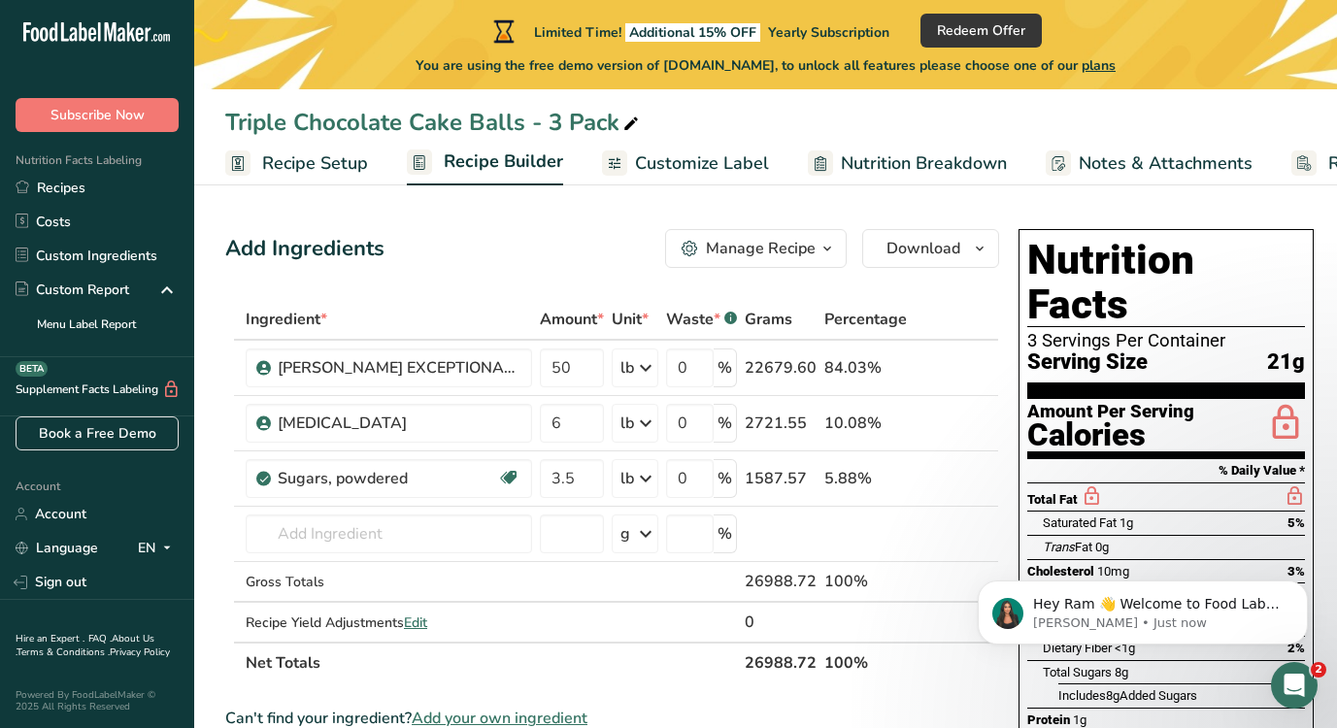
scroll to position [39, 0]
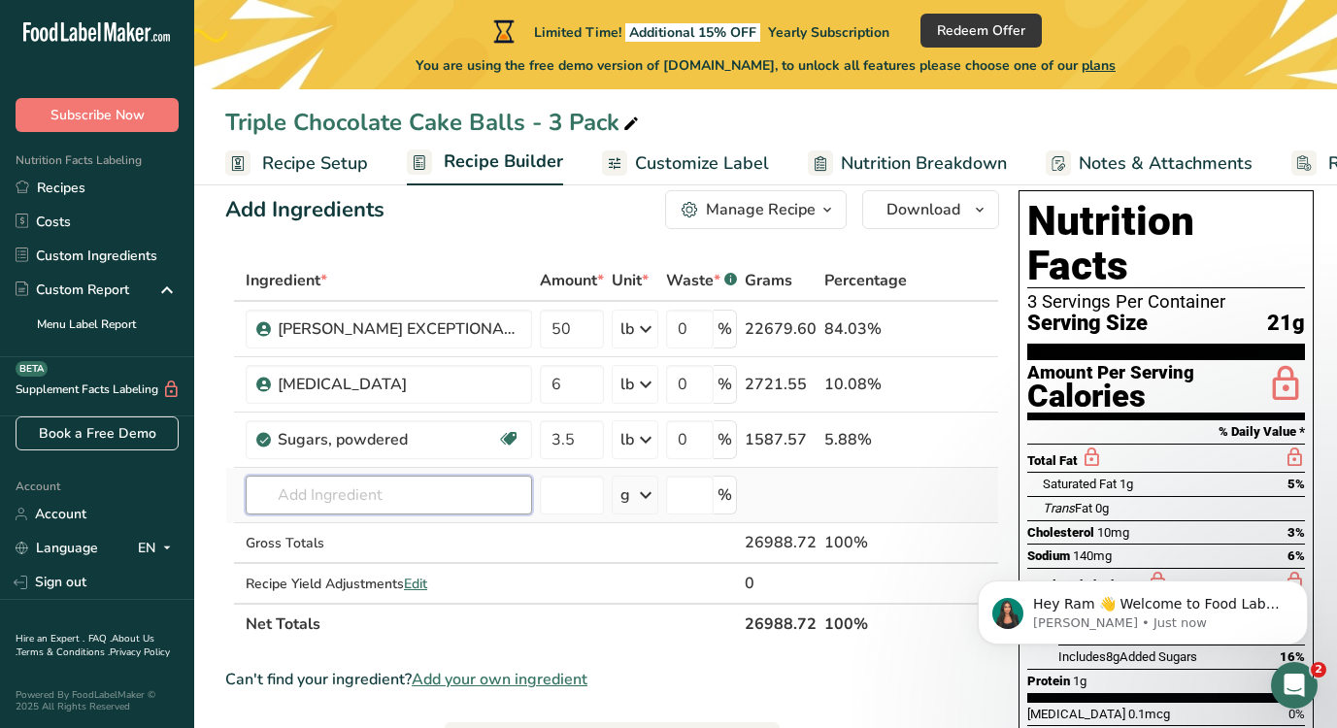
click at [408, 500] on input "text" at bounding box center [389, 495] width 286 height 39
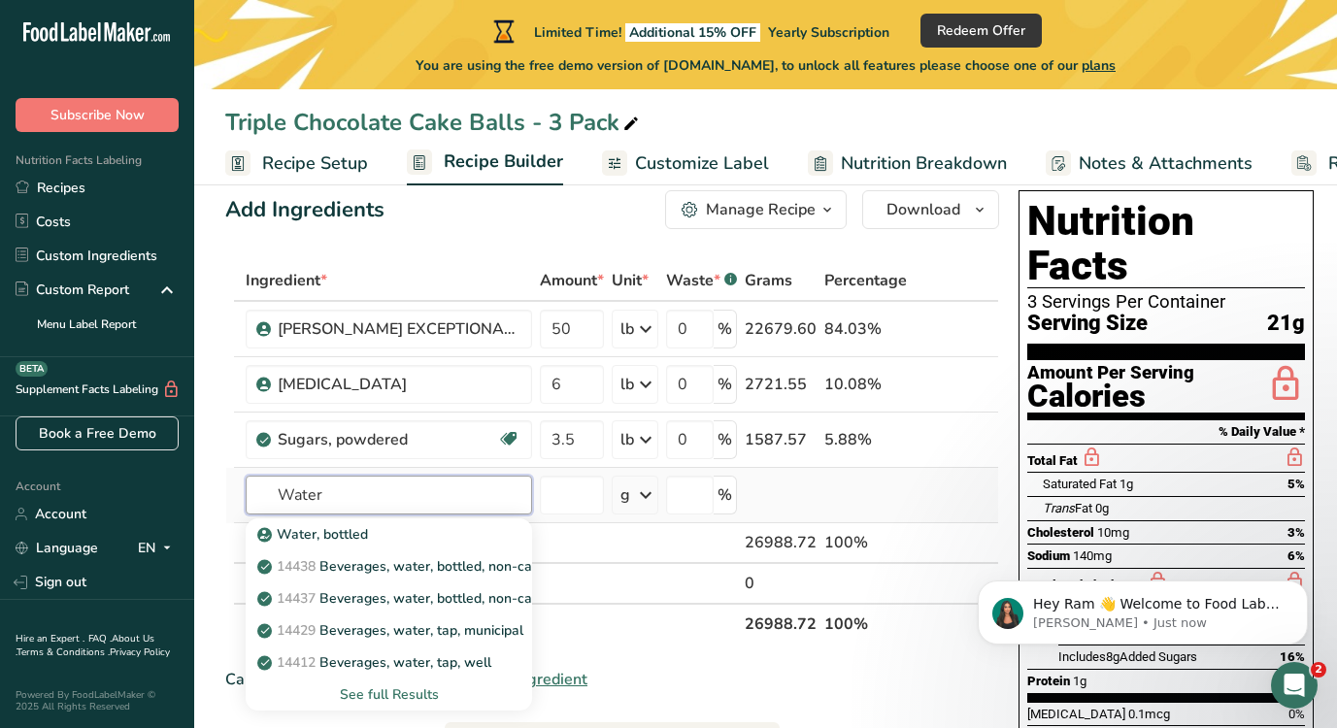
type input "Water"
click at [370, 701] on div "See full Results" at bounding box center [388, 694] width 255 height 20
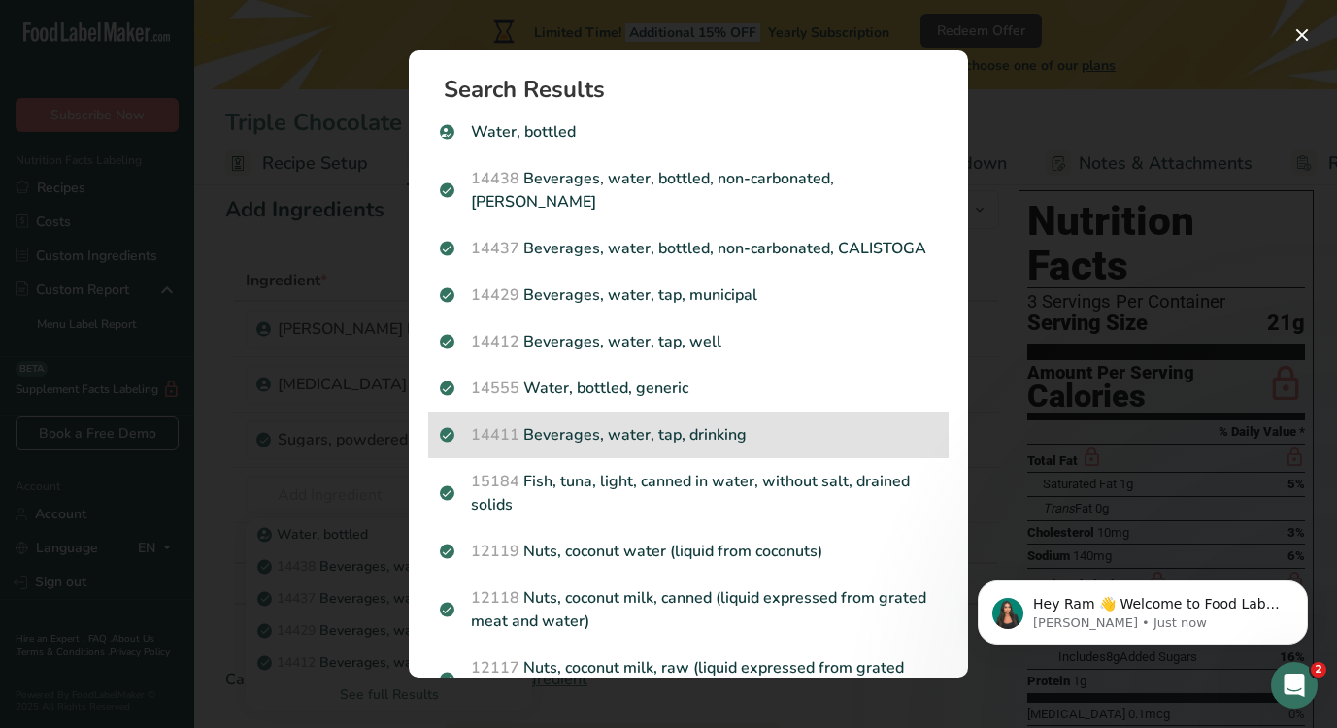
click at [638, 454] on div "14411 Beverages, water, tap, drinking" at bounding box center [688, 435] width 520 height 47
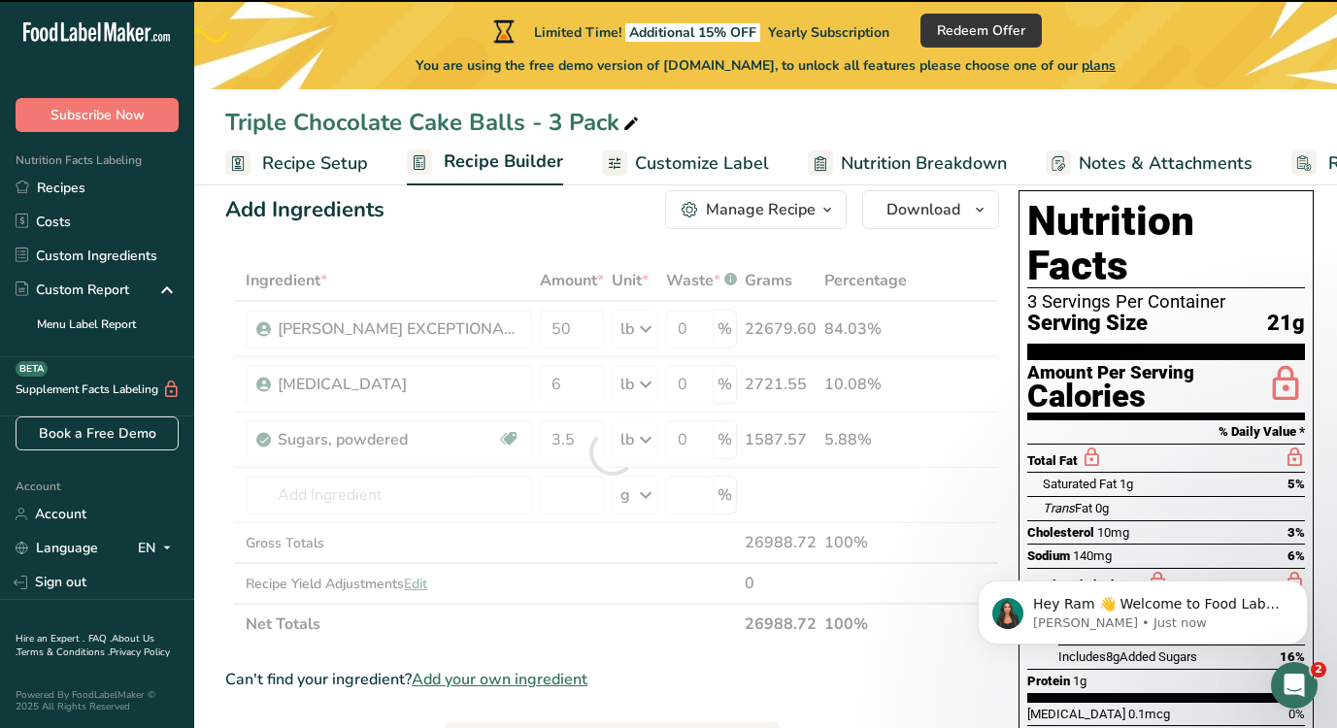
type input "0"
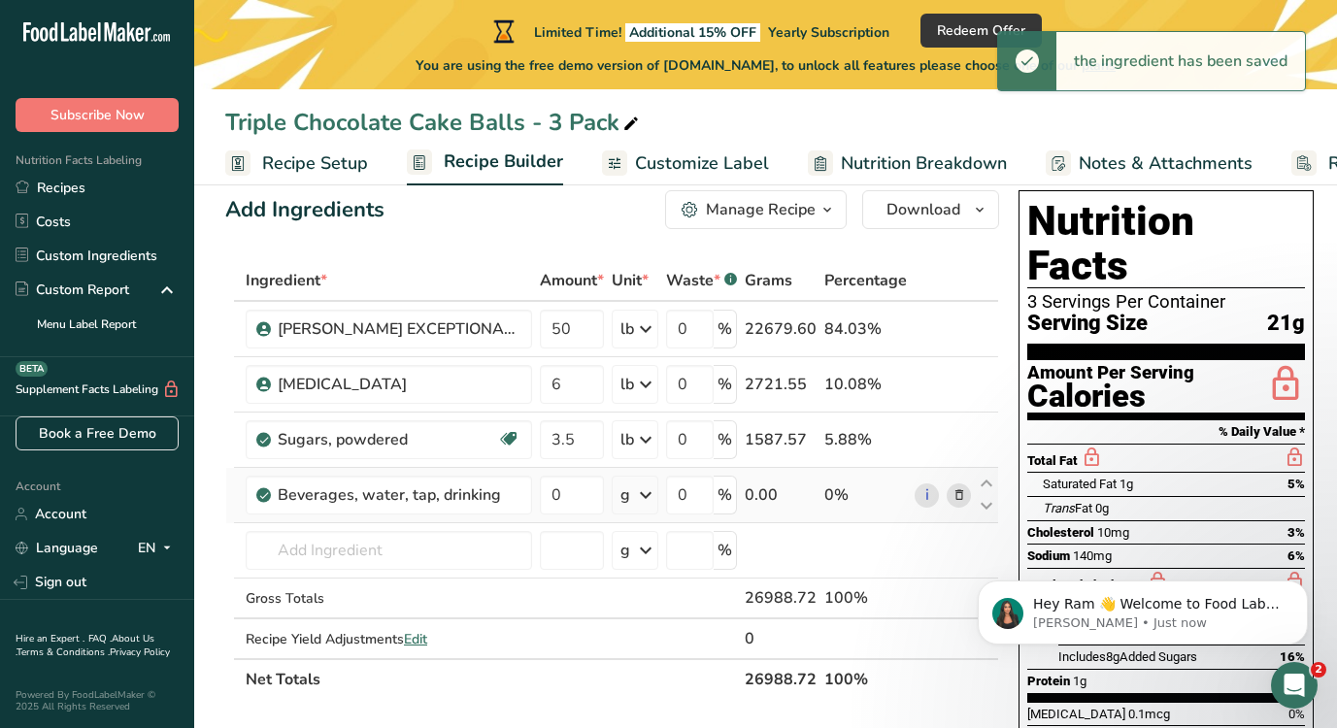
click at [644, 495] on icon at bounding box center [645, 495] width 23 height 35
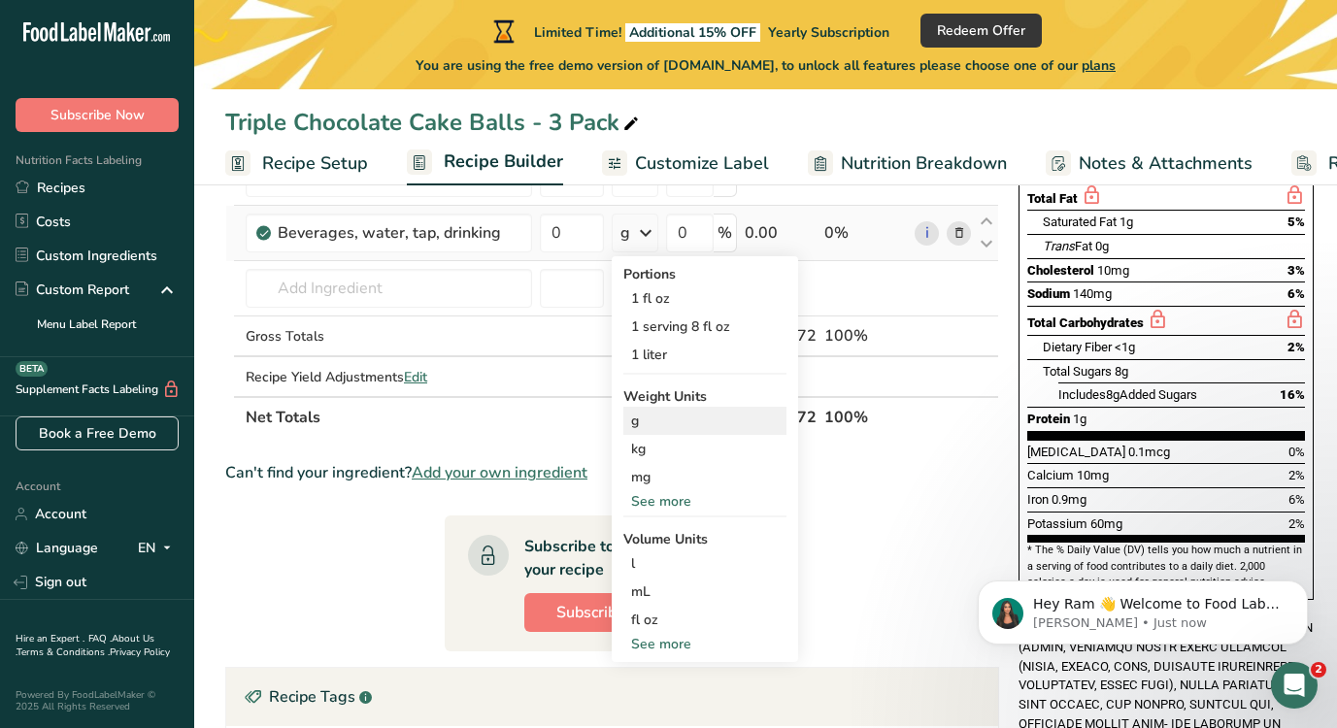
scroll to position [311, 0]
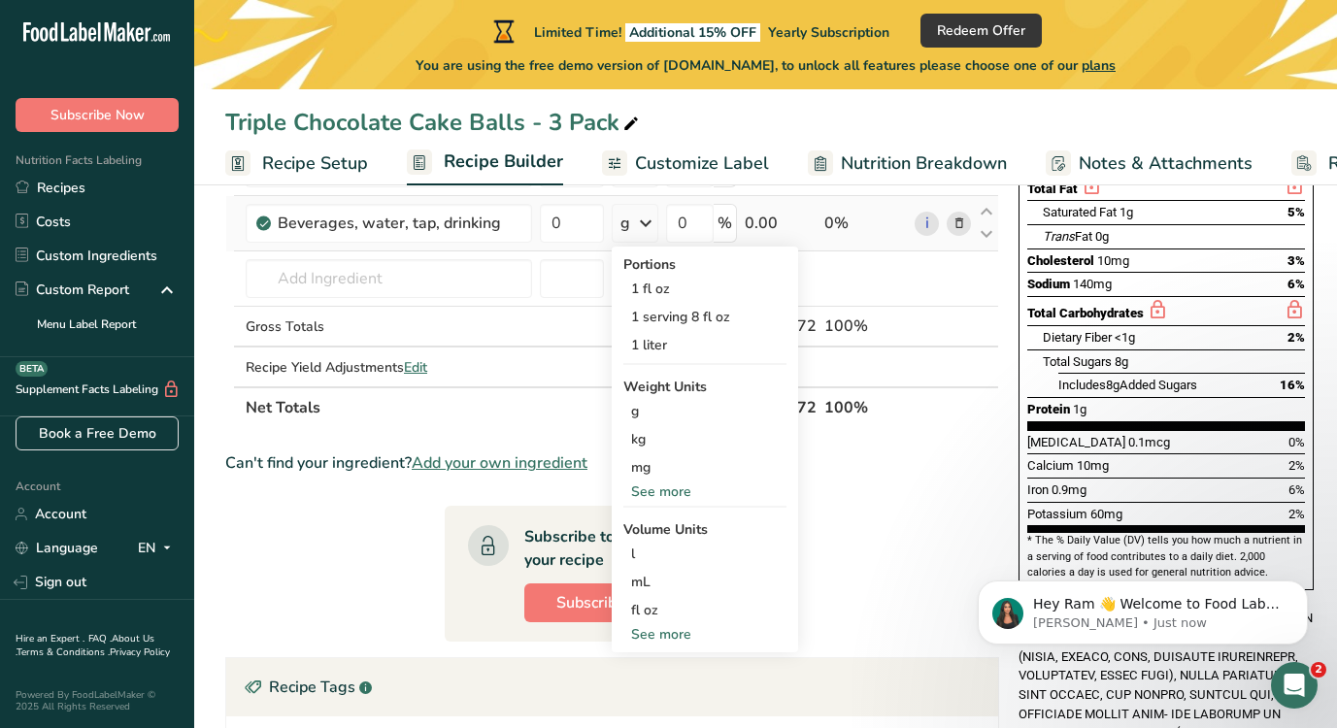
click at [638, 494] on div "See more" at bounding box center [704, 491] width 163 height 20
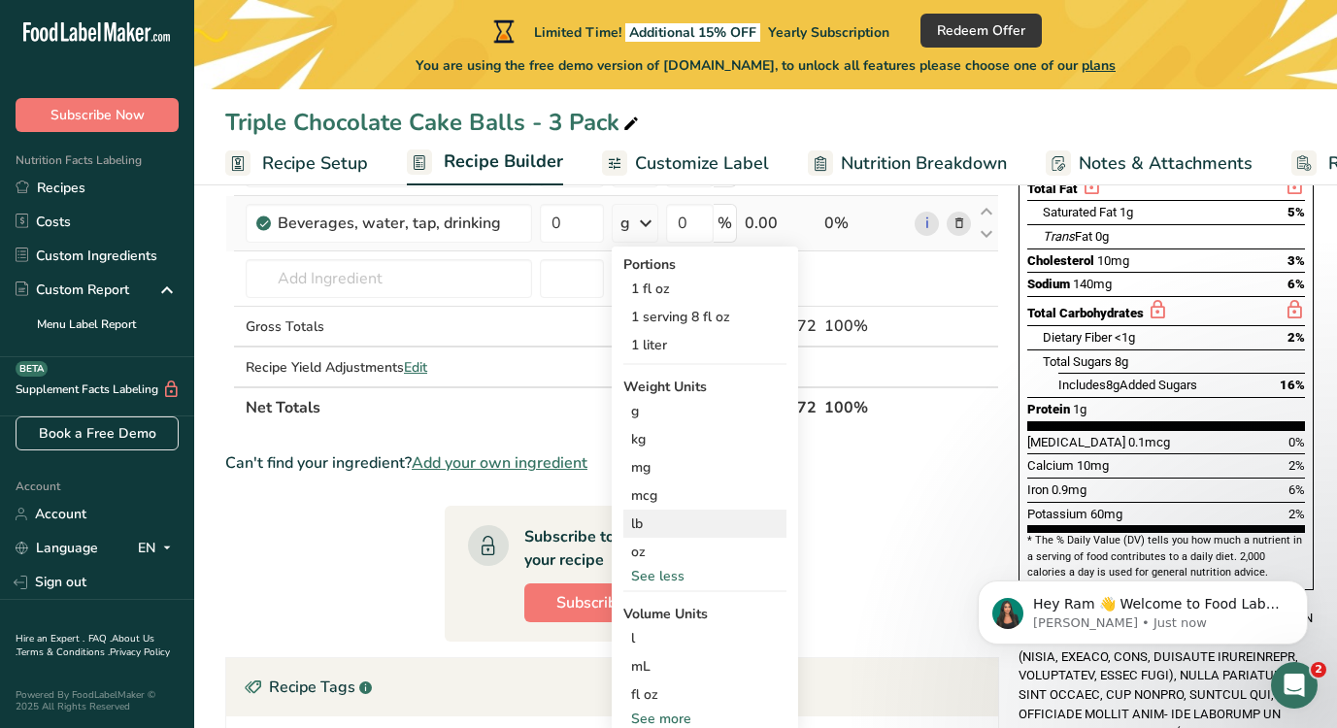
click at [639, 518] on div "lb" at bounding box center [704, 524] width 163 height 28
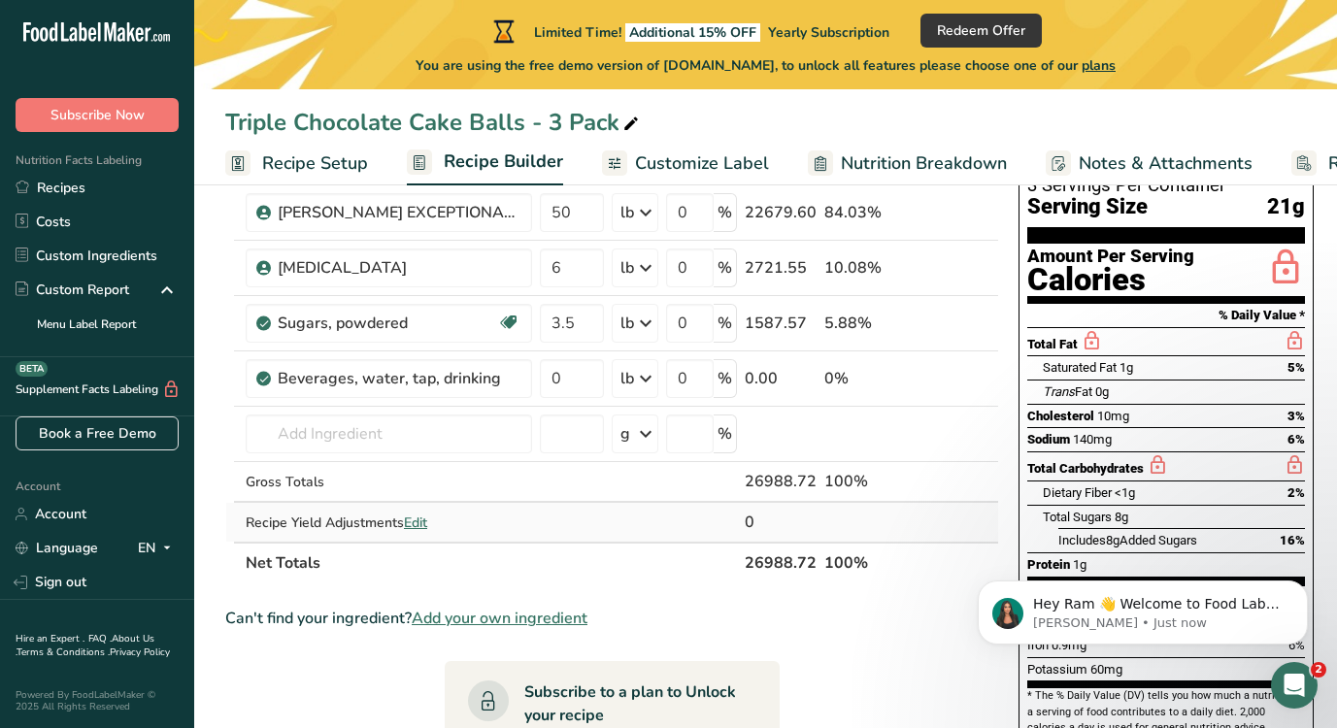
scroll to position [194, 0]
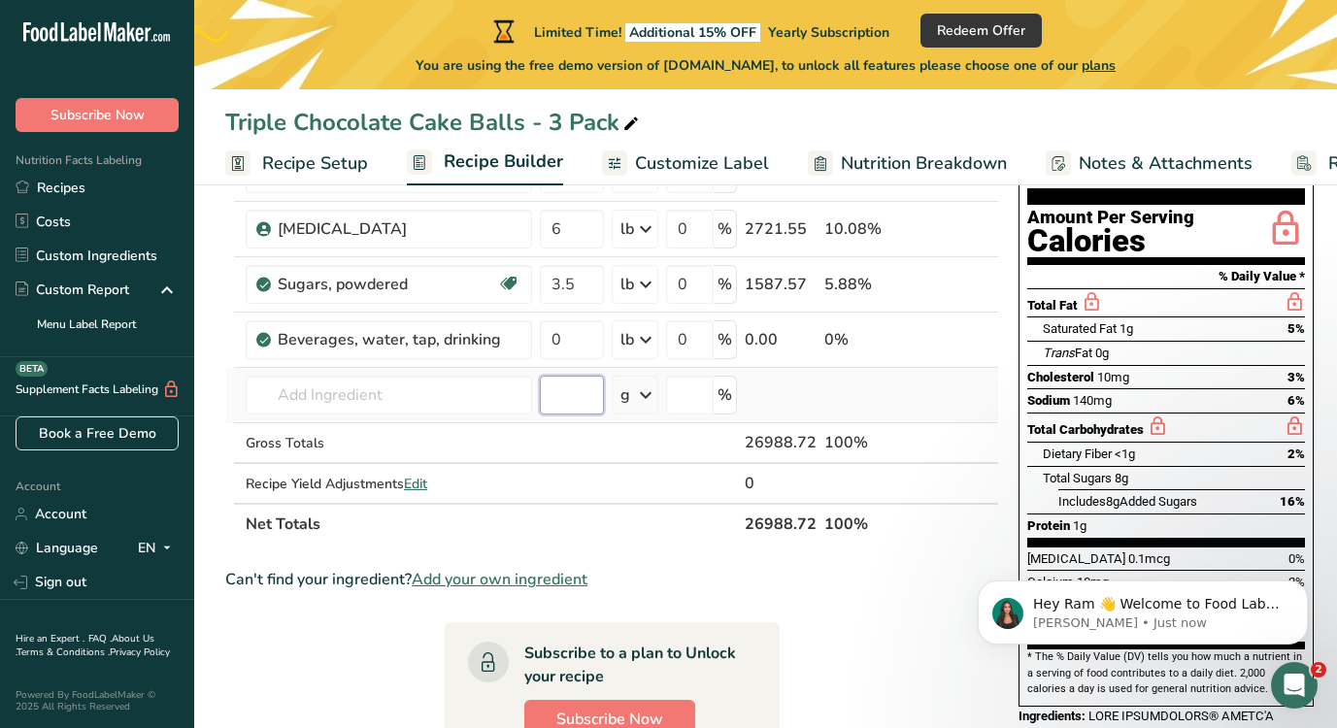
click at [573, 393] on input "number" at bounding box center [572, 395] width 64 height 39
type input "5"
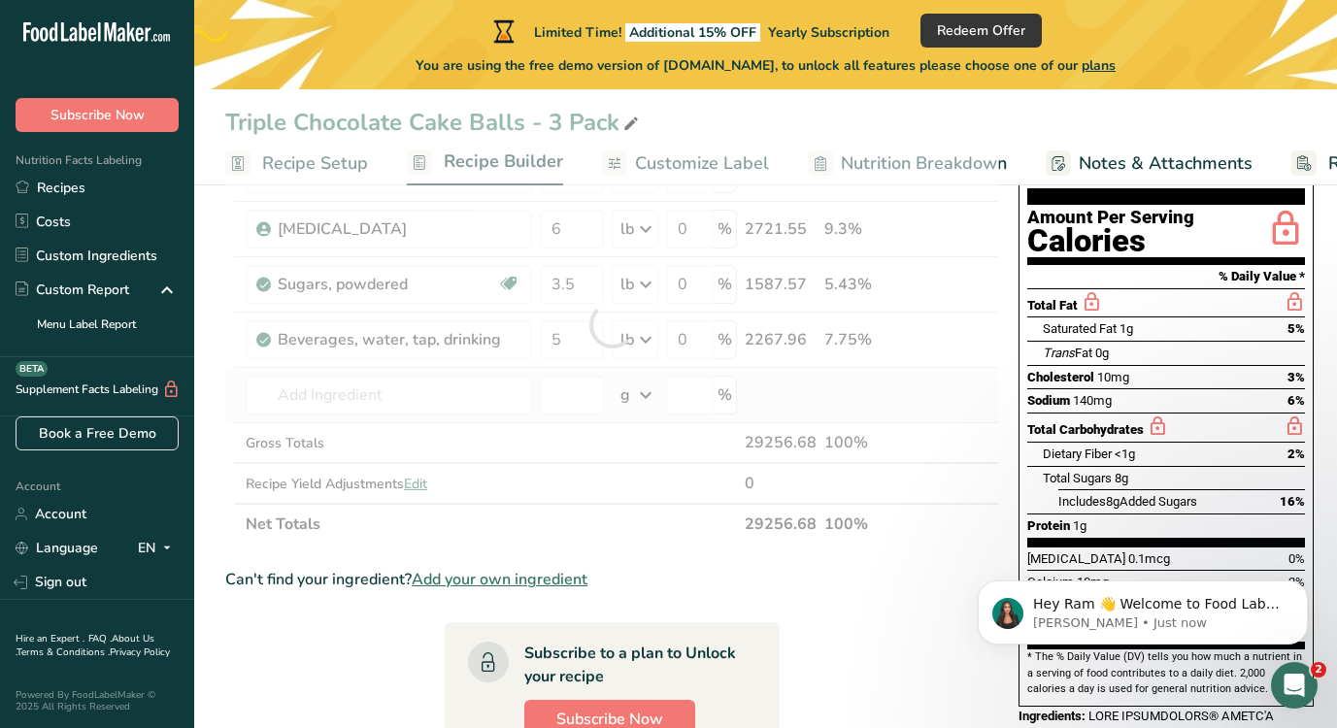
click at [758, 399] on div "Ingredient * Amount * Unit * Waste * .a-a{fill:#347362;}.b-a{fill:#fff;} Grams …" at bounding box center [612, 325] width 774 height 440
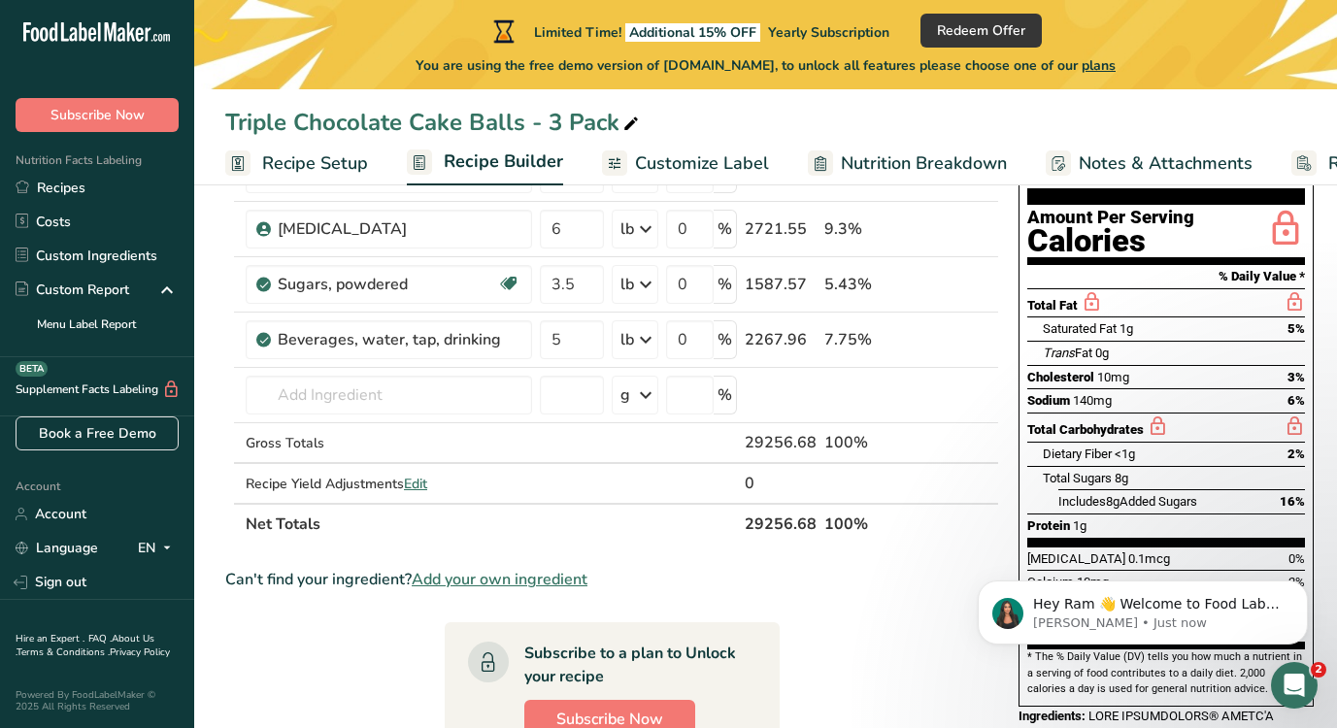
click at [855, 566] on section "Ingredient * Amount * Unit * Waste * .a-a{fill:#347362;}.b-a{fill:#fff;} Grams …" at bounding box center [612, 644] width 774 height 1078
click at [920, 582] on div "Can't find your ingredient? Add your own ingredient" at bounding box center [612, 579] width 774 height 23
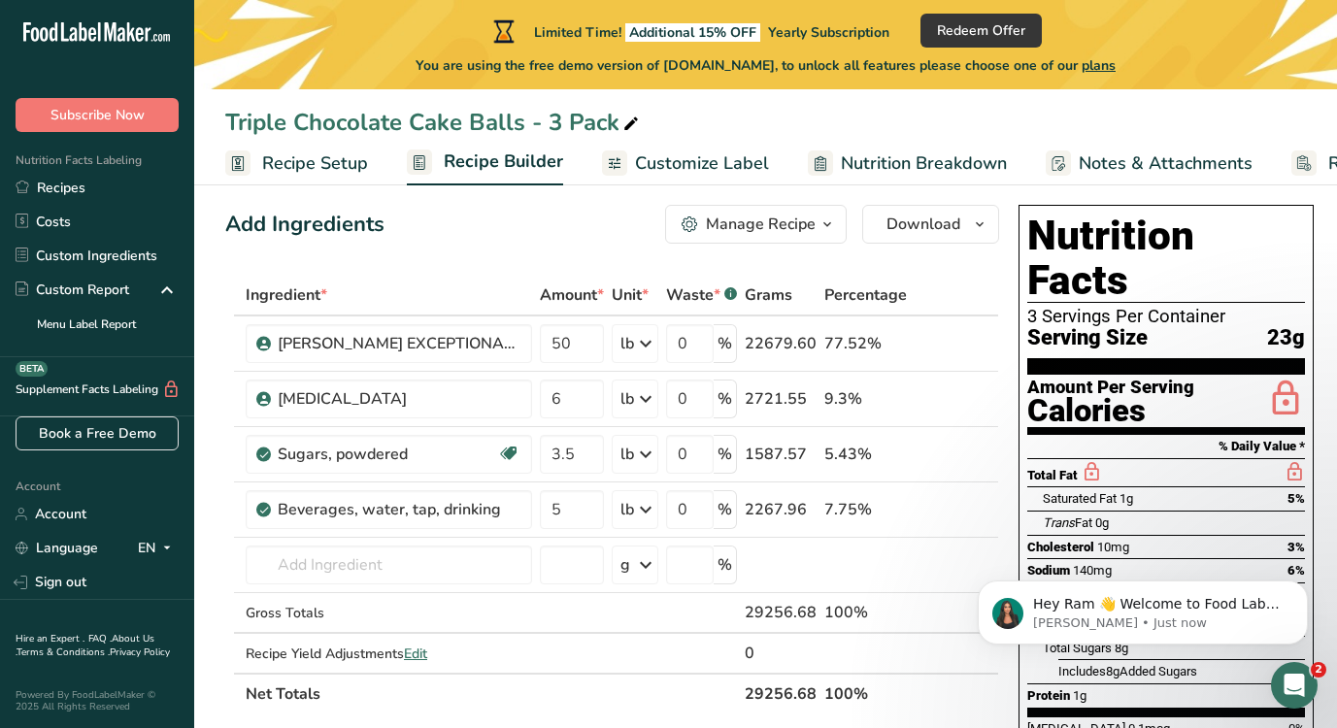
scroll to position [0, 0]
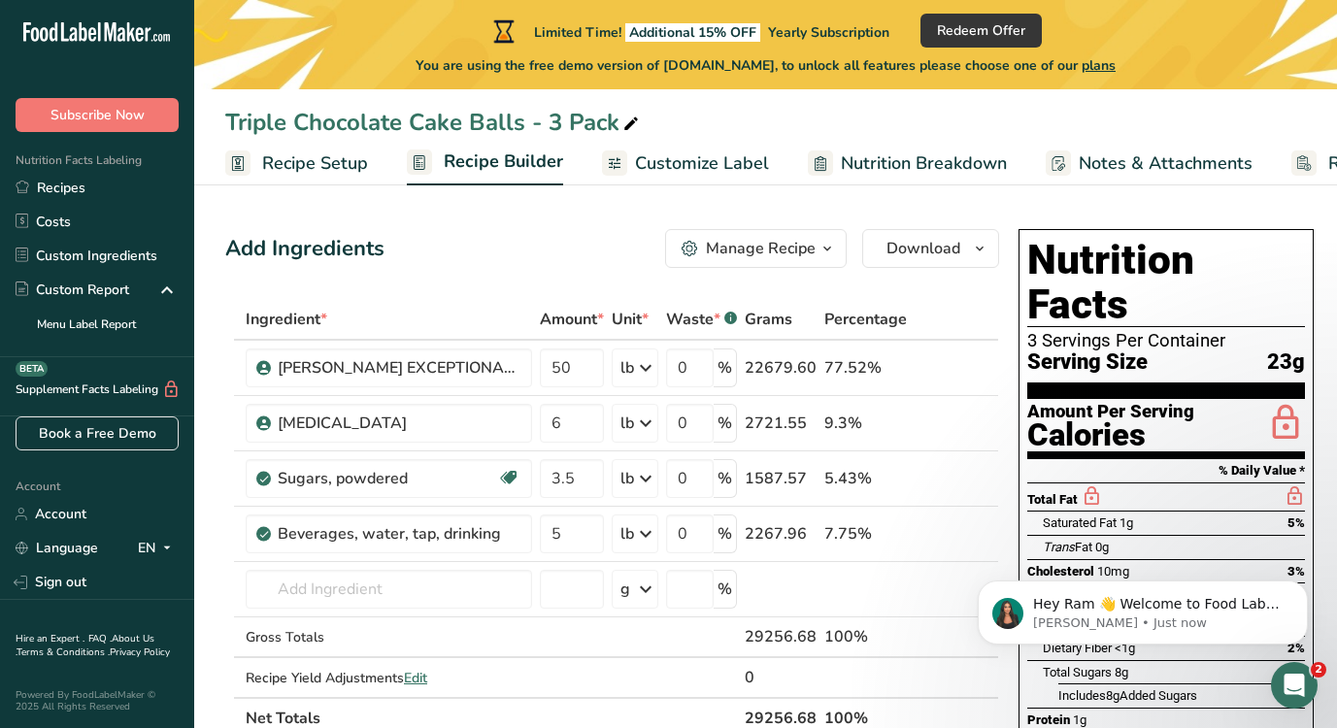
click at [943, 167] on span "Nutrition Breakdown" at bounding box center [924, 163] width 166 height 26
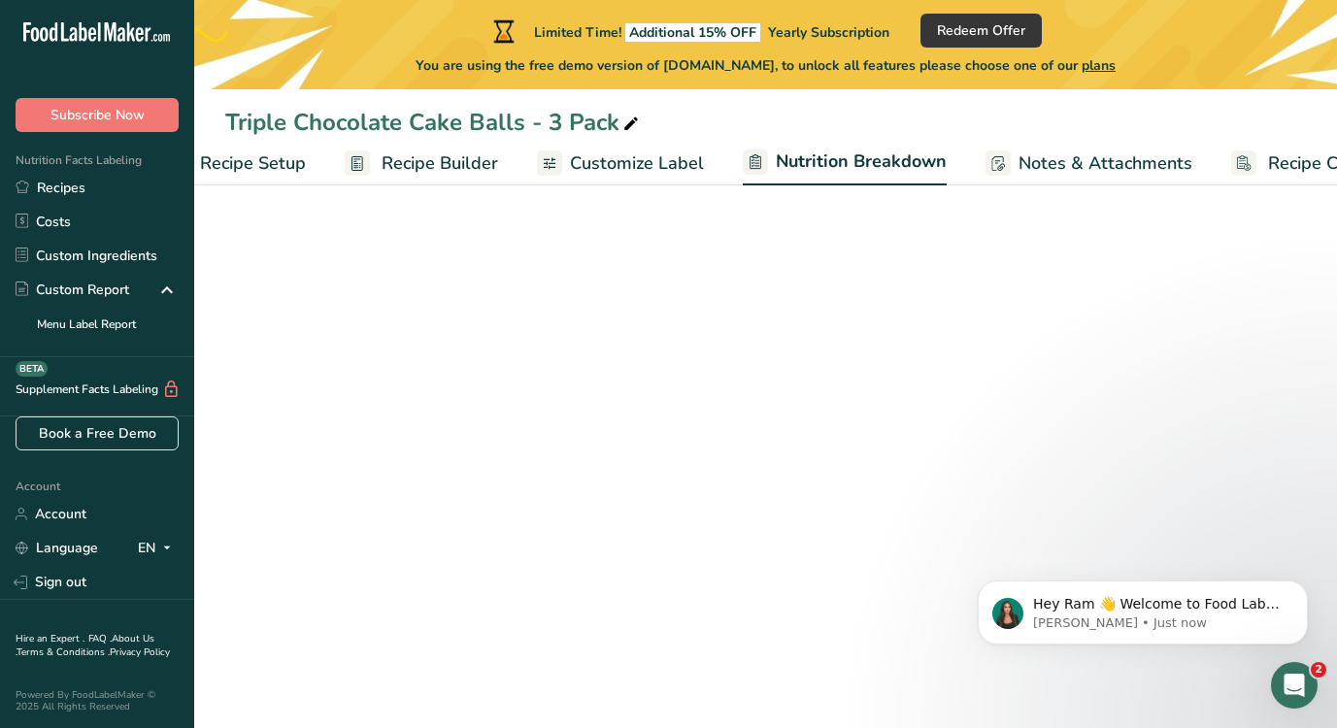
select select "Calories"
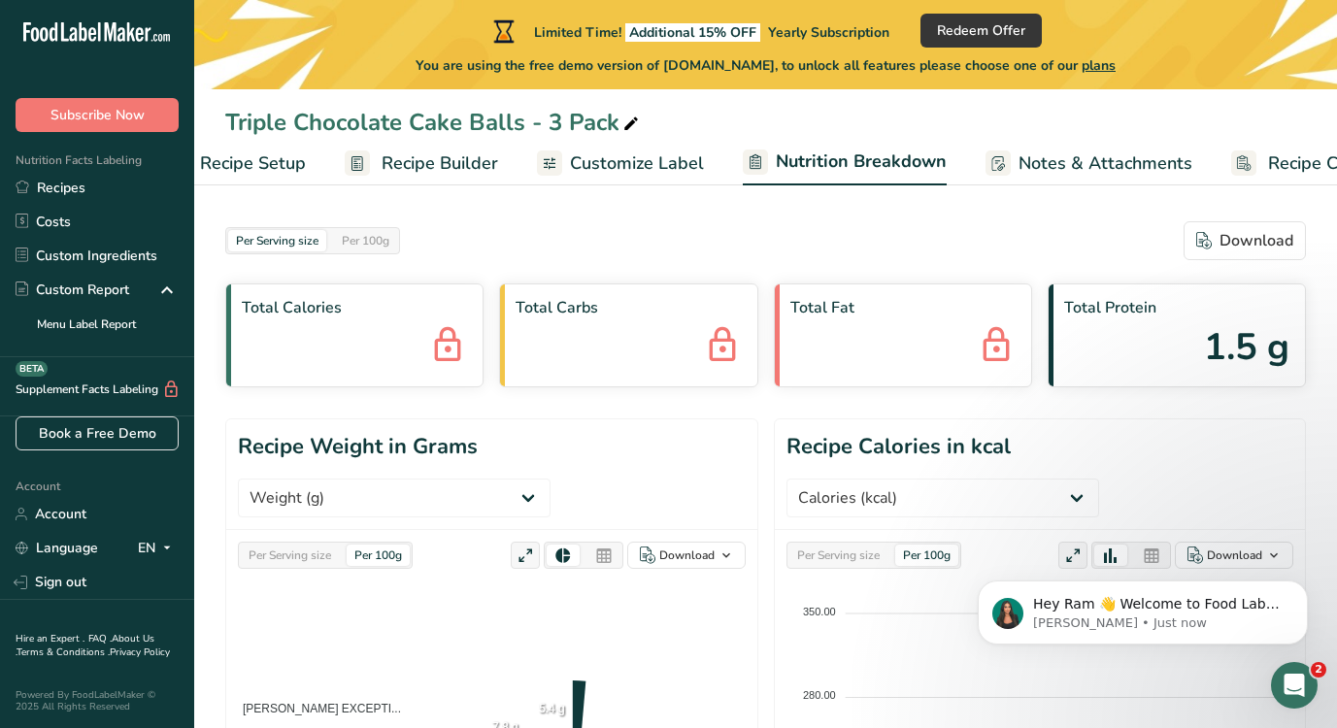
scroll to position [0, 142]
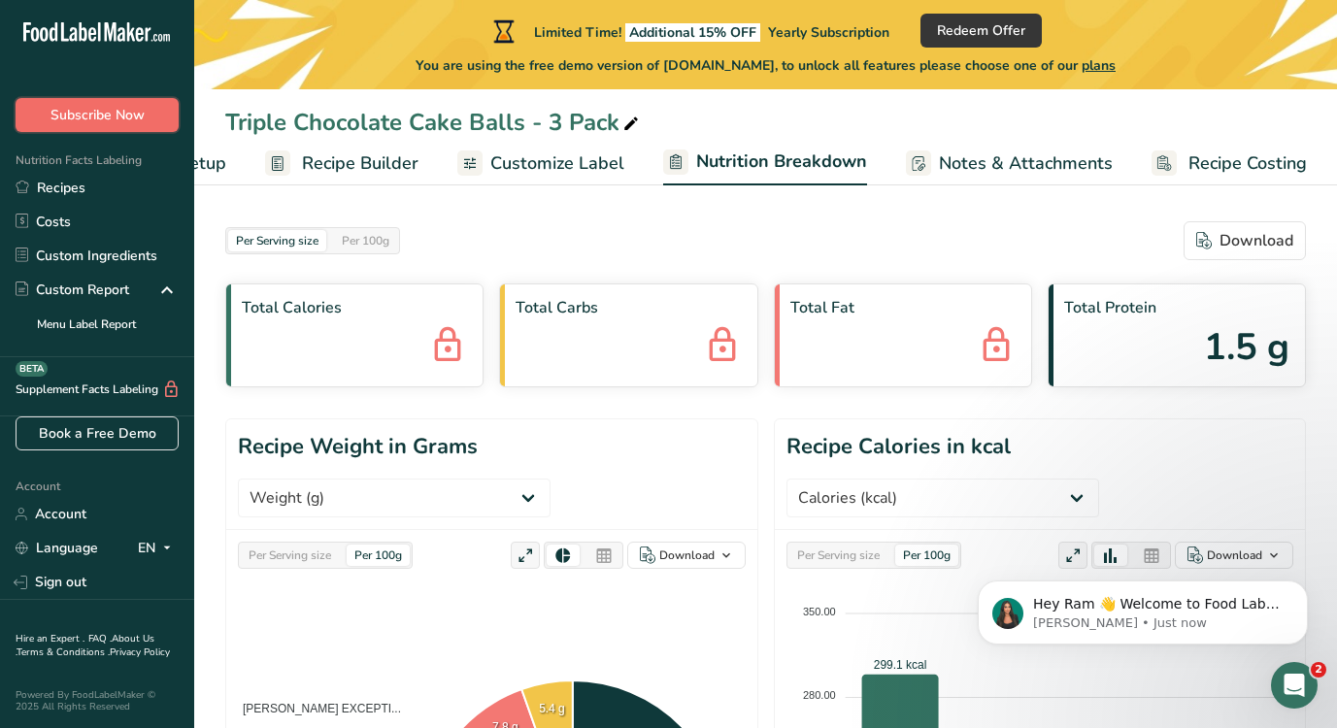
click at [89, 113] on span "Subscribe Now" at bounding box center [97, 115] width 94 height 20
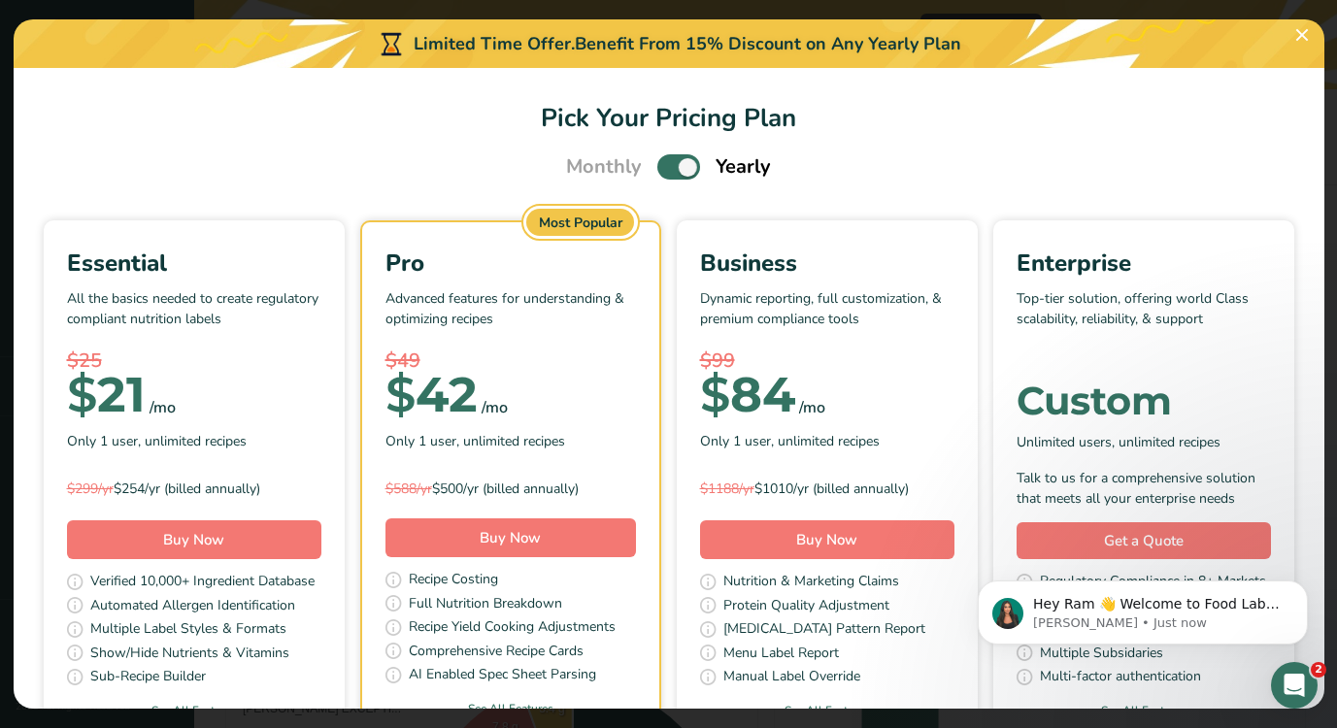
scroll to position [102, 0]
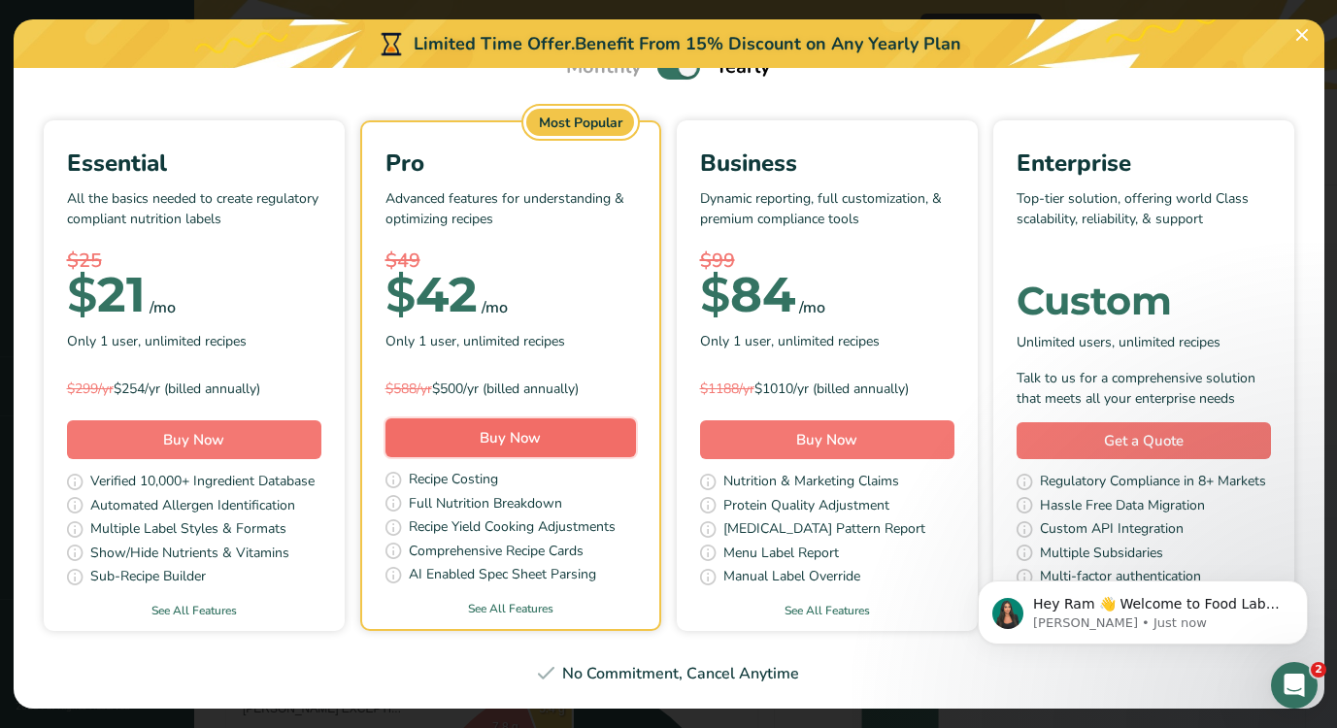
click at [526, 436] on span "Buy Now" at bounding box center [510, 437] width 61 height 19
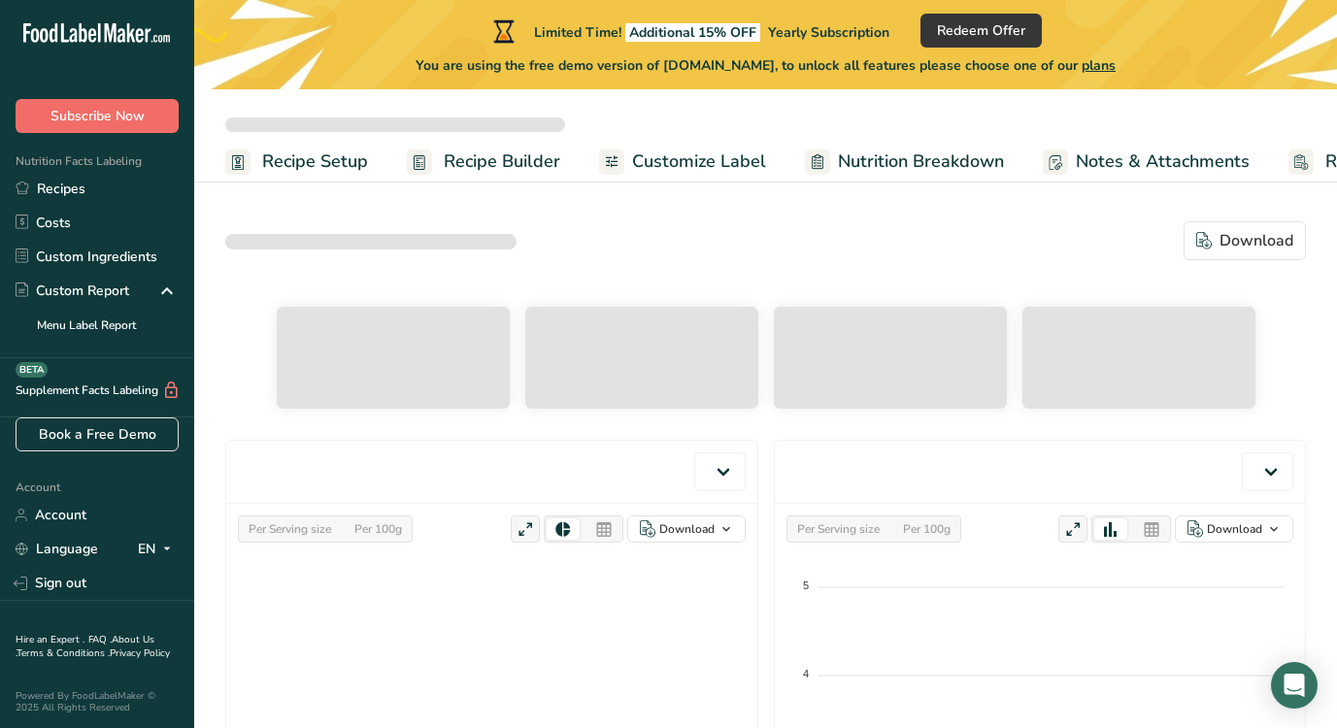
select select "Calories"
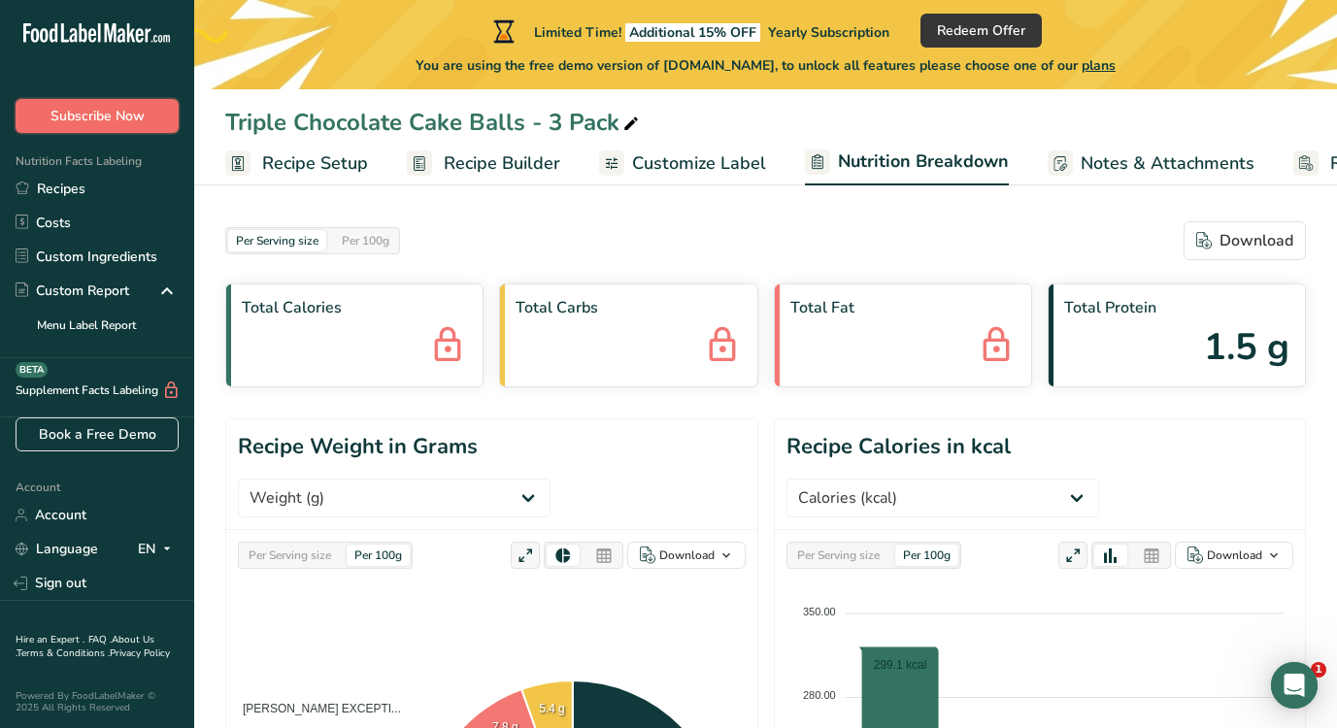
click at [120, 111] on span "Subscribe Now" at bounding box center [97, 116] width 94 height 20
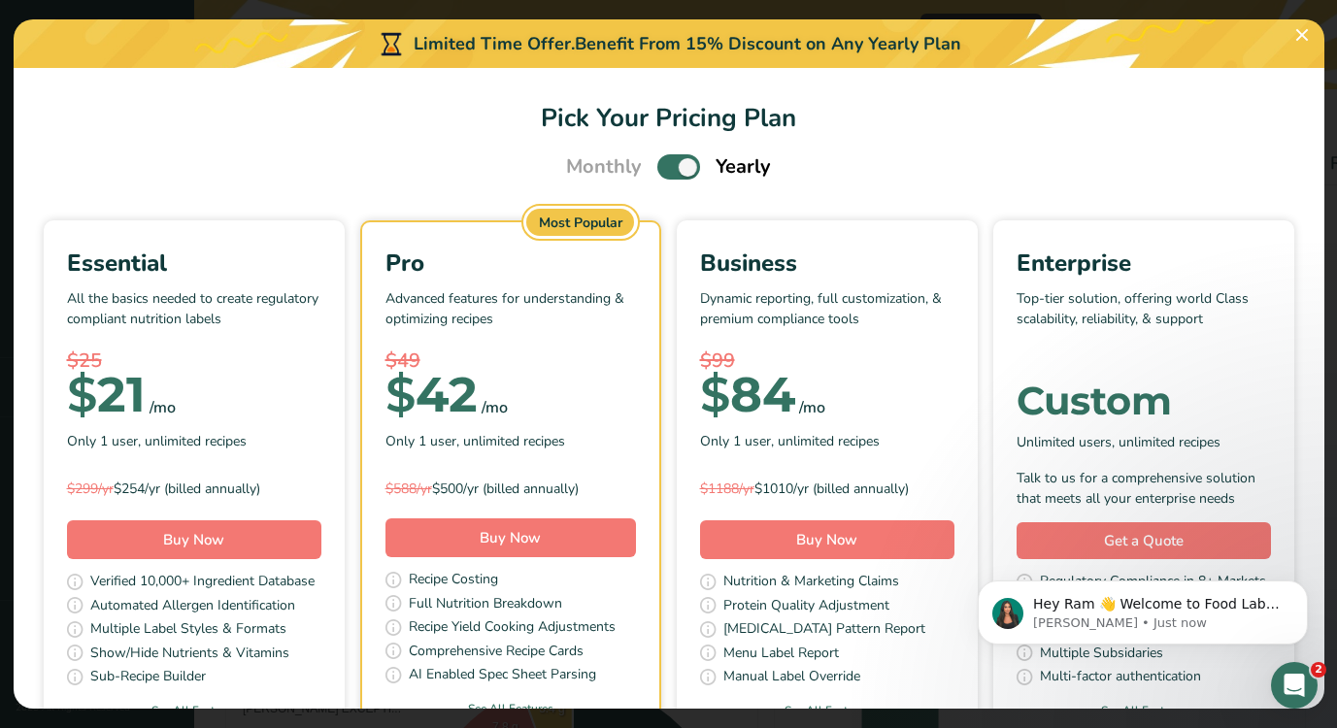
click at [678, 175] on span "Pick Your Pricing Plan Modal" at bounding box center [678, 166] width 43 height 24
click at [670, 174] on input "Pick Your Pricing Plan Modal" at bounding box center [663, 167] width 13 height 13
checkbox input "false"
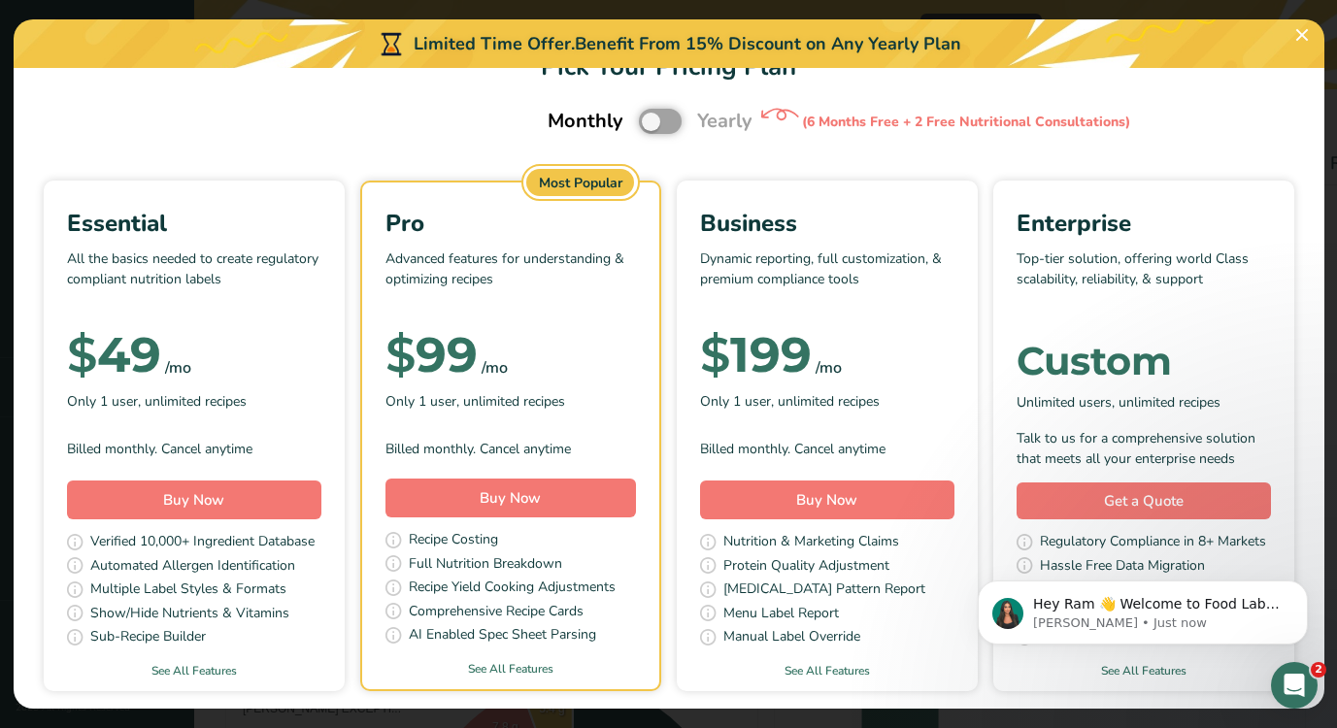
scroll to position [109, 0]
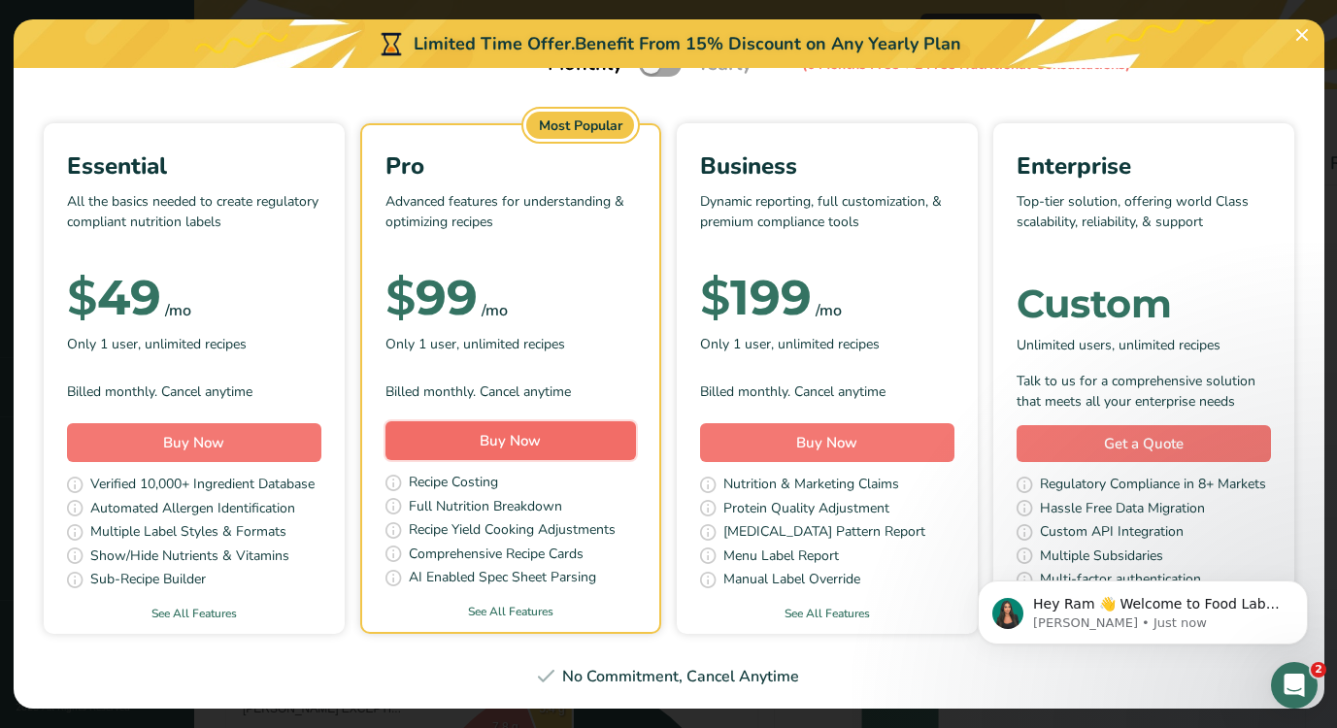
click at [544, 440] on button "Buy Now" at bounding box center [510, 440] width 250 height 39
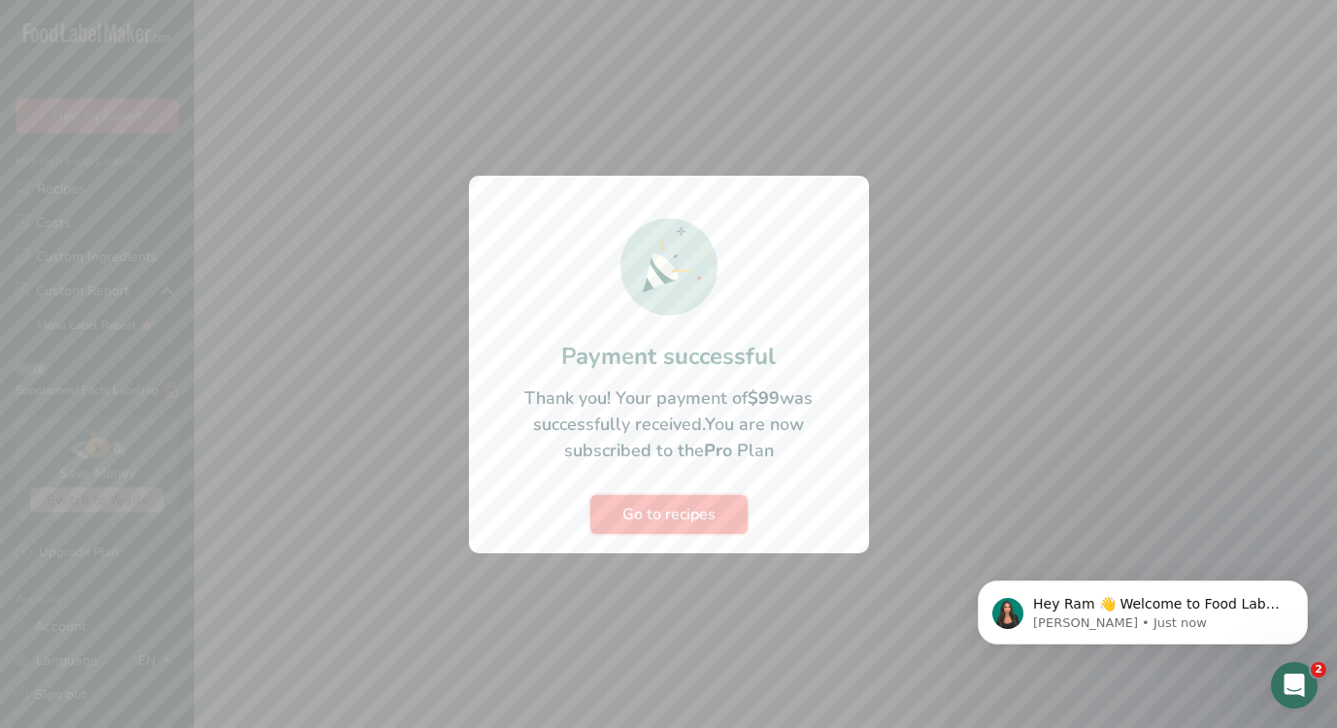
click at [689, 510] on span "Go to recipes" at bounding box center [668, 514] width 93 height 23
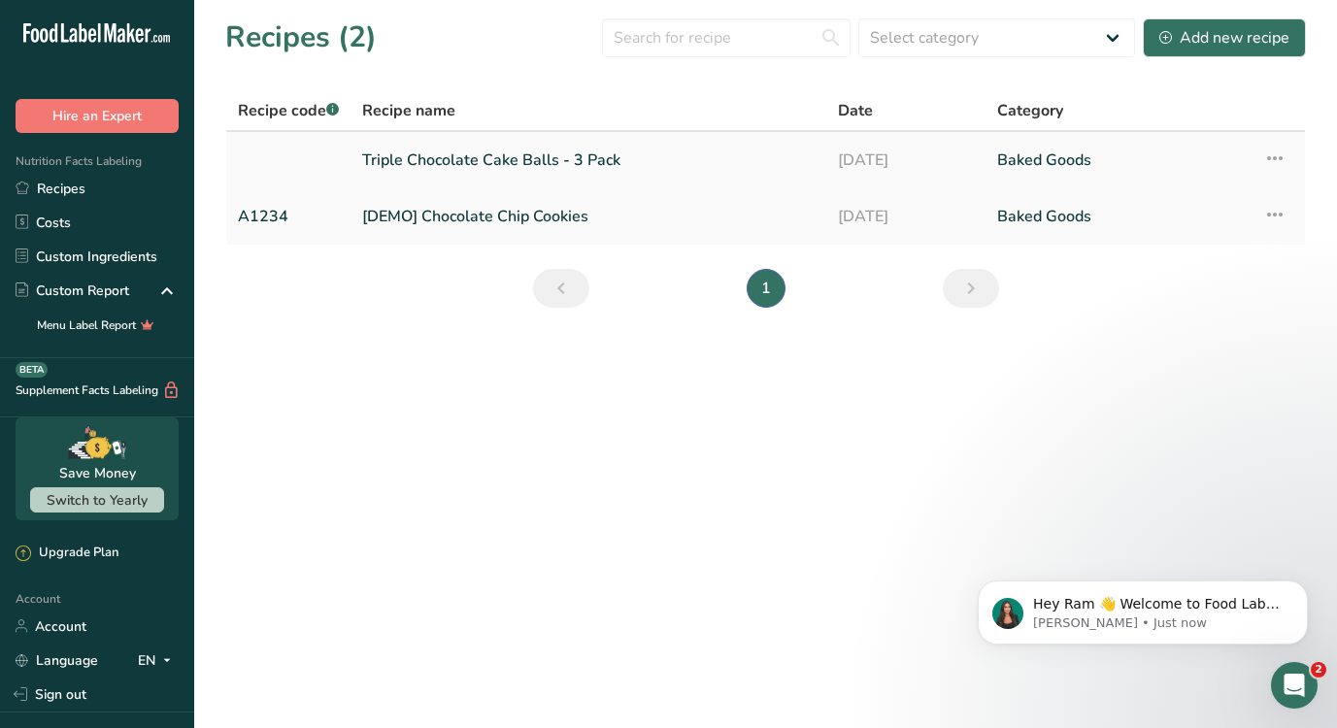
click at [495, 136] on td "Triple Chocolate Cake Balls - 3 Pack" at bounding box center [588, 160] width 476 height 56
click at [489, 150] on link "Triple Chocolate Cake Balls - 3 Pack" at bounding box center [588, 160] width 452 height 41
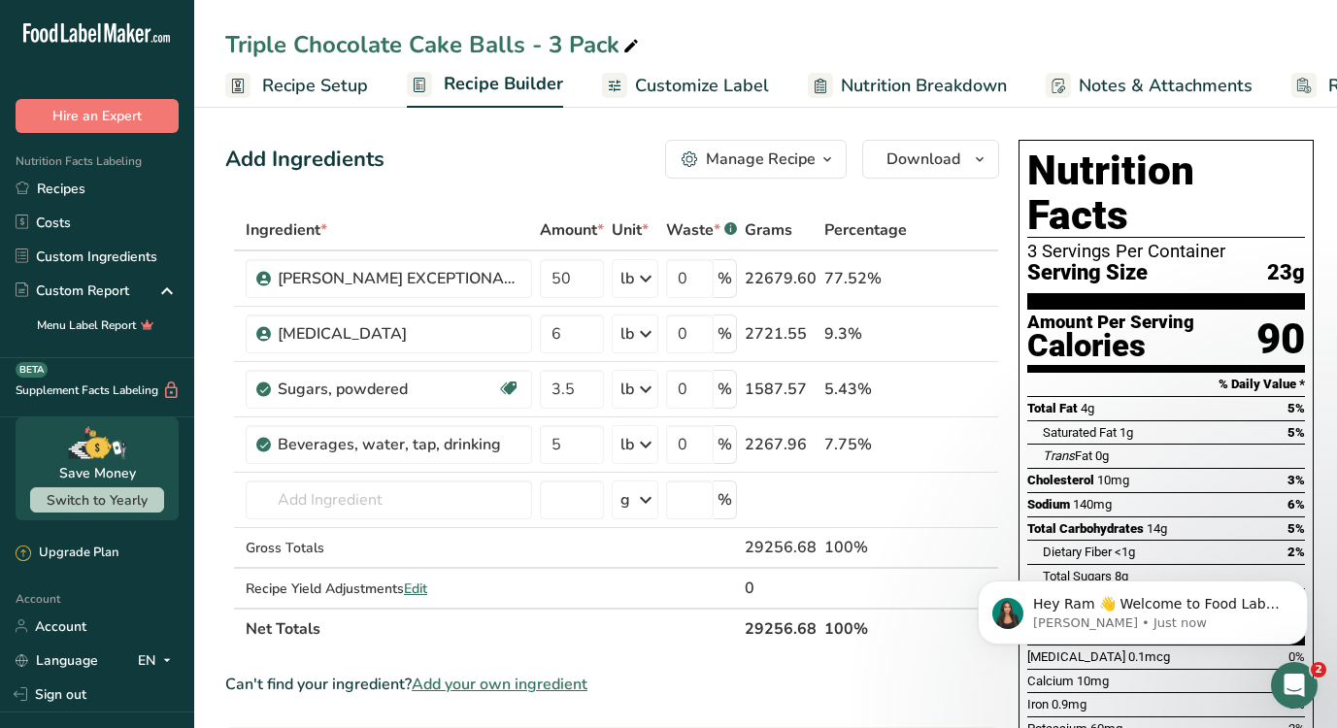
click at [869, 83] on span "Nutrition Breakdown" at bounding box center [924, 86] width 166 height 26
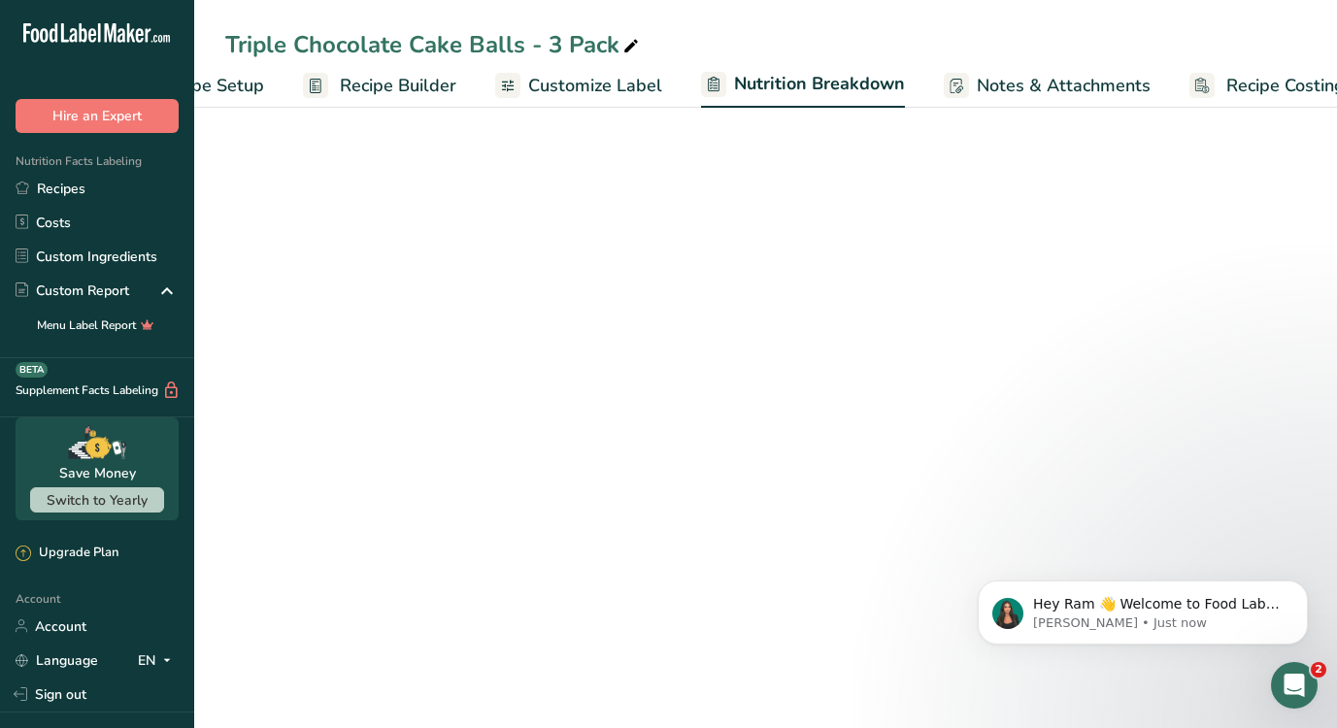
select select "Calories"
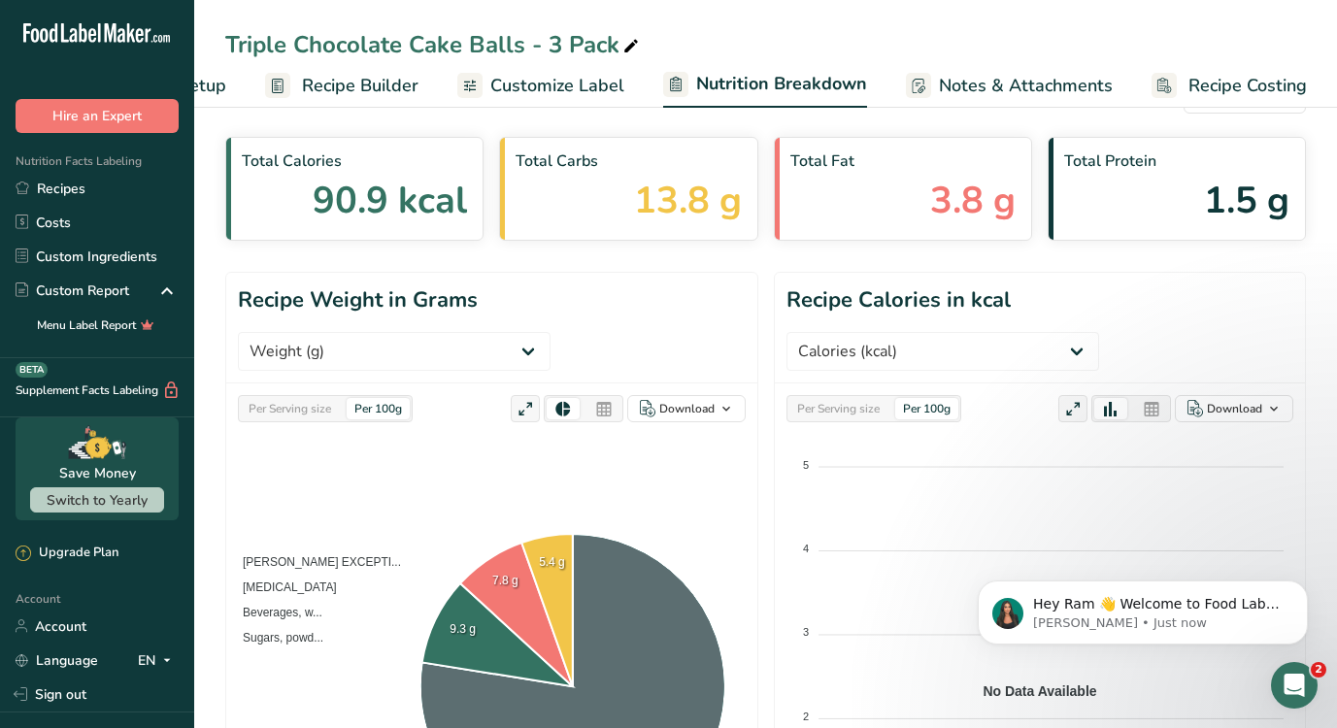
scroll to position [18, 0]
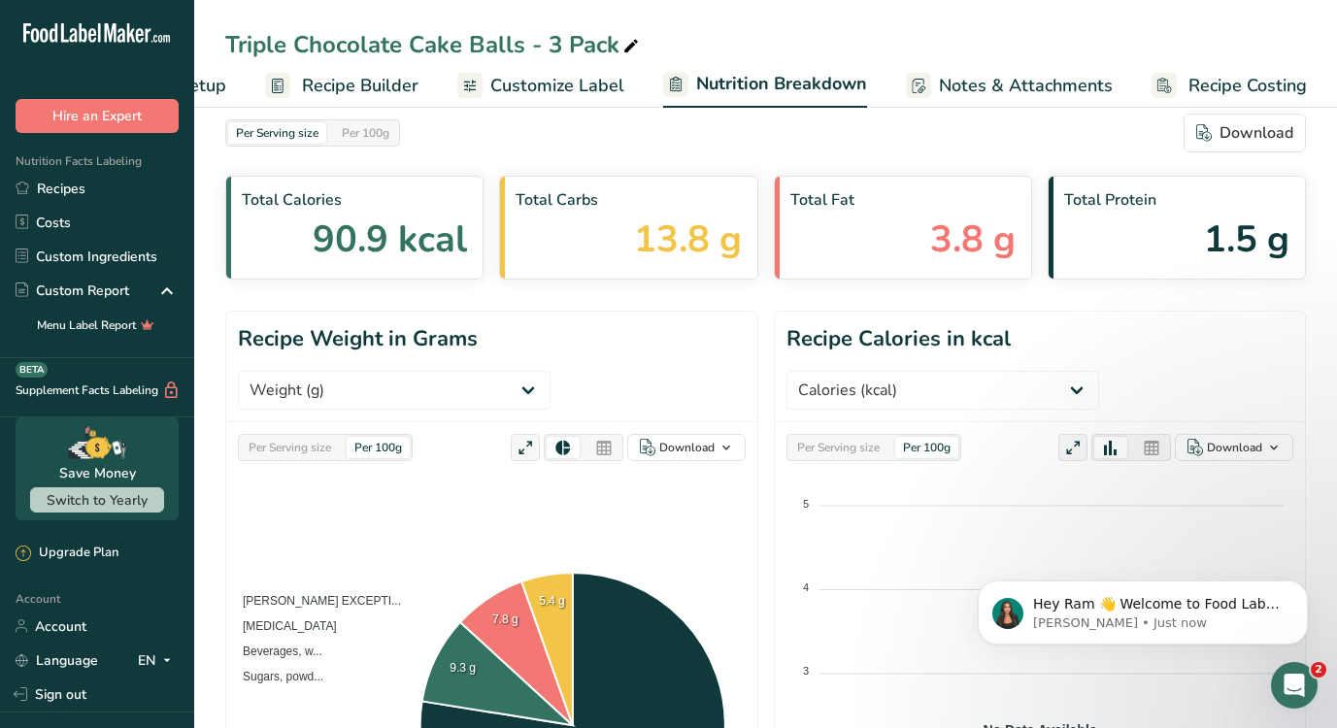
click at [612, 435] on icon at bounding box center [603, 448] width 17 height 27
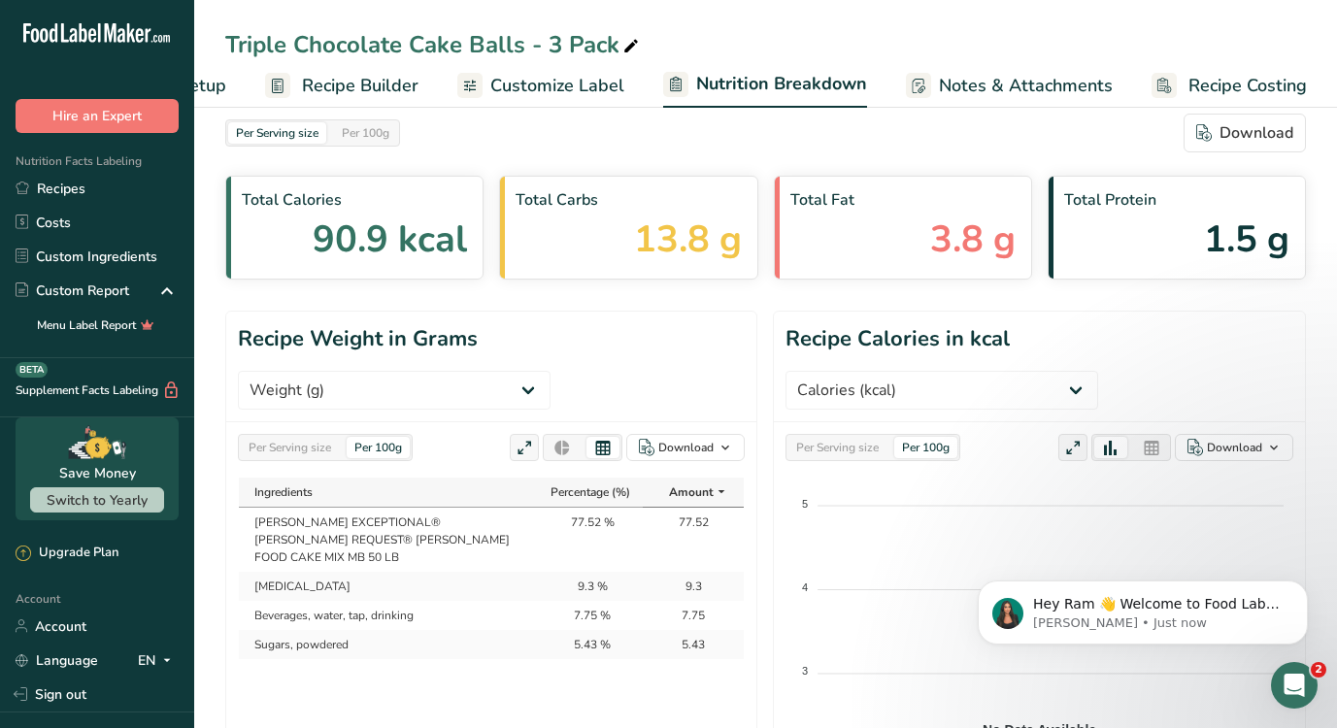
click at [939, 86] on span "Notes & Attachments" at bounding box center [1026, 86] width 174 height 26
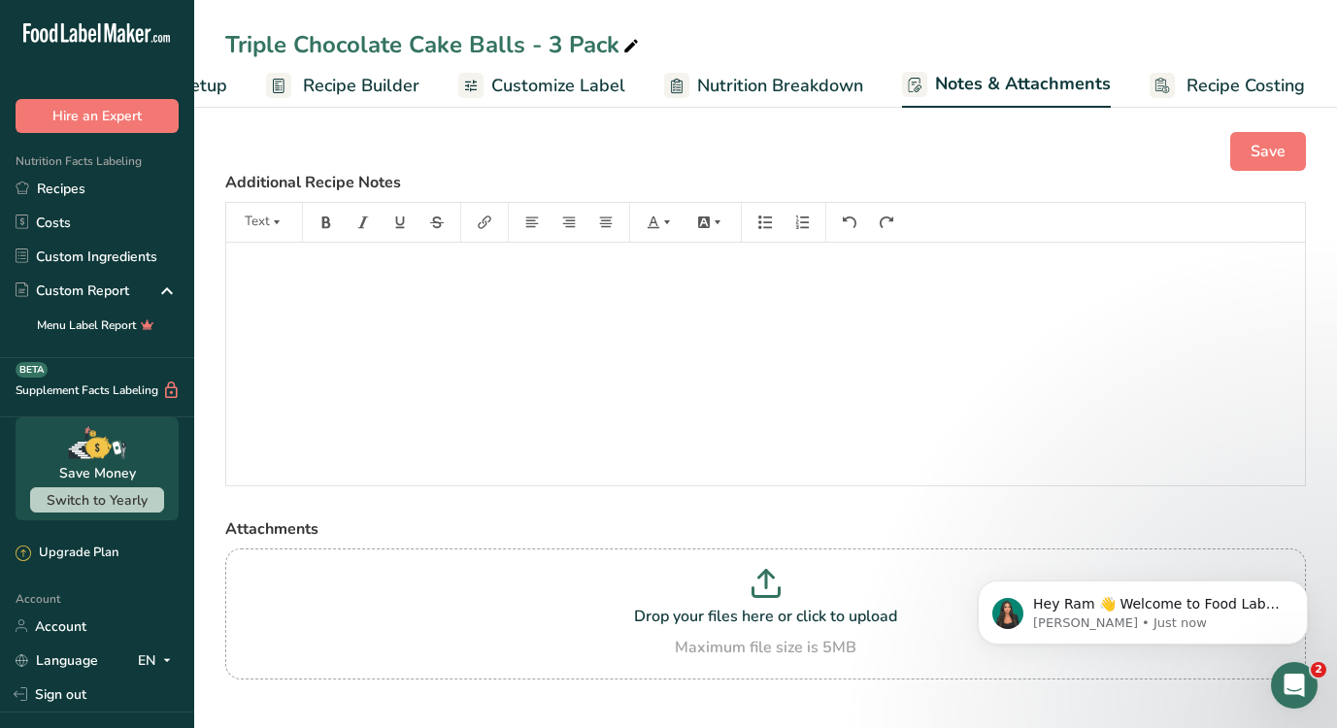
click at [1201, 91] on span "Recipe Costing" at bounding box center [1245, 86] width 118 height 26
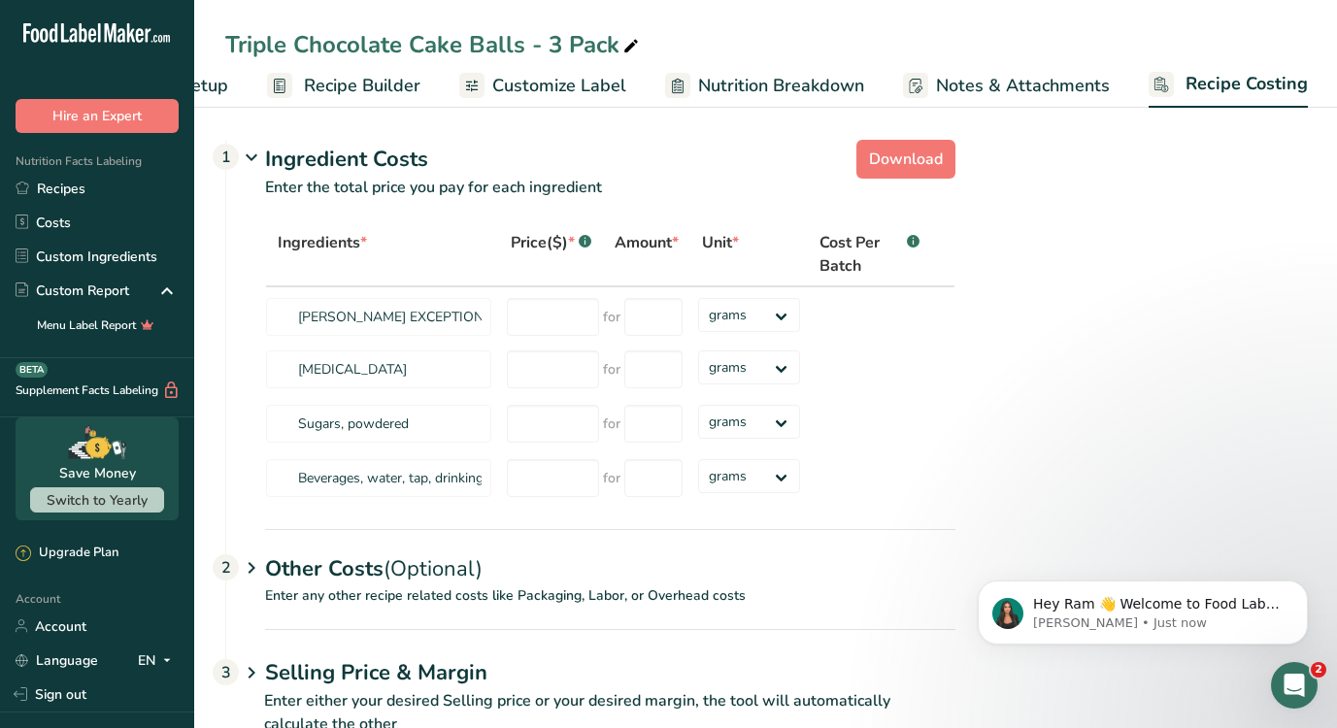
click at [958, 93] on span "Notes & Attachments" at bounding box center [1023, 86] width 174 height 26
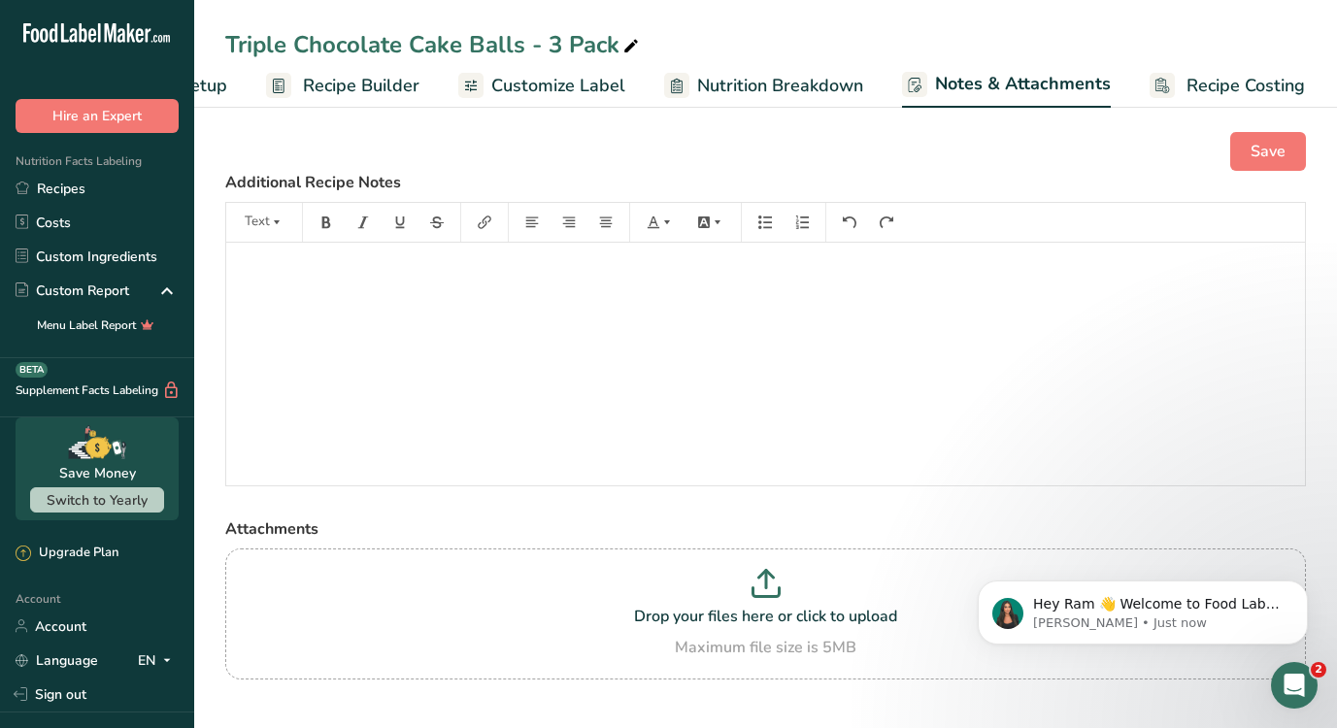
click at [753, 80] on span "Nutrition Breakdown" at bounding box center [780, 86] width 166 height 26
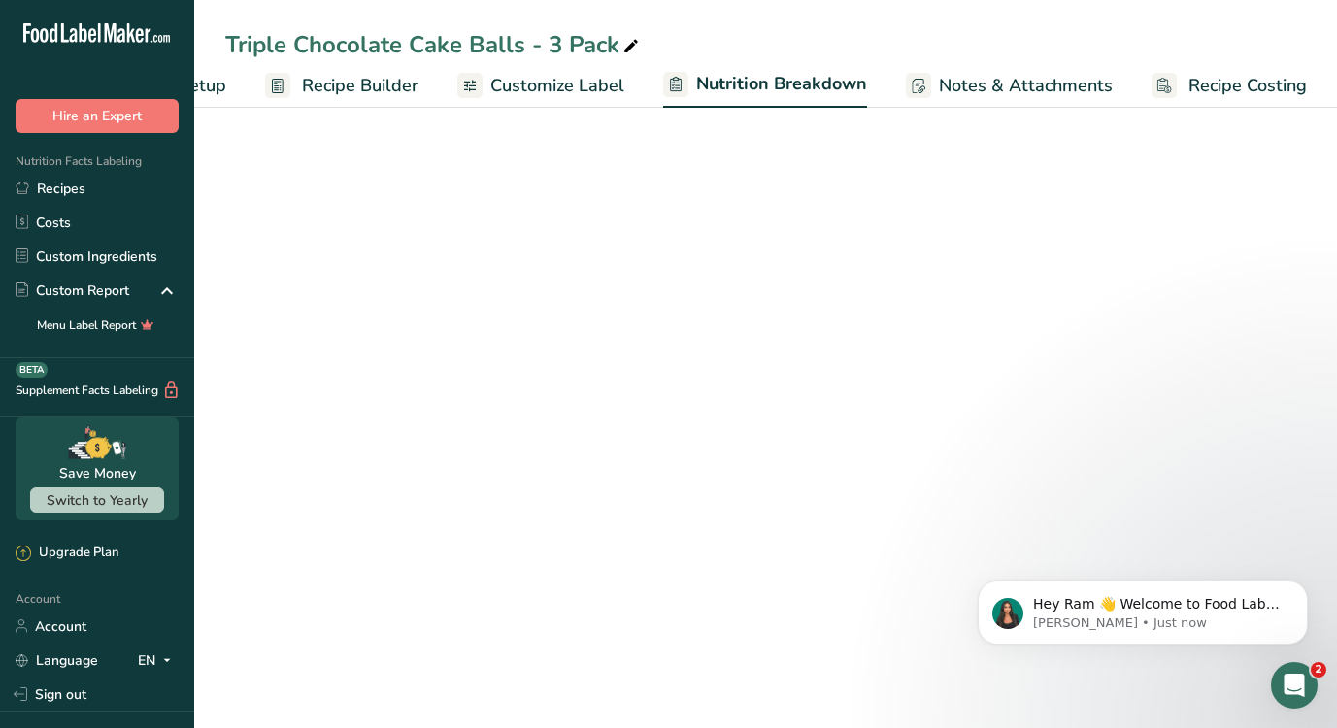
select select "Calories"
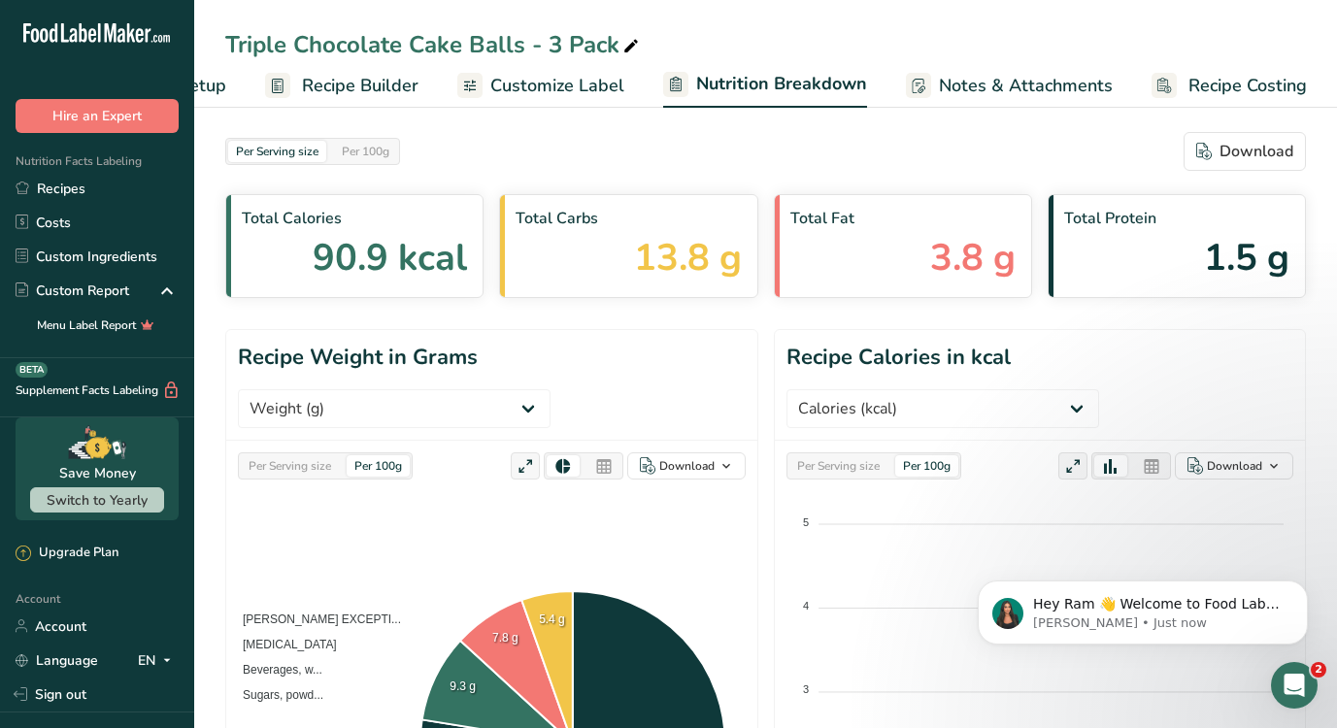
click at [548, 83] on span "Customize Label" at bounding box center [557, 86] width 134 height 26
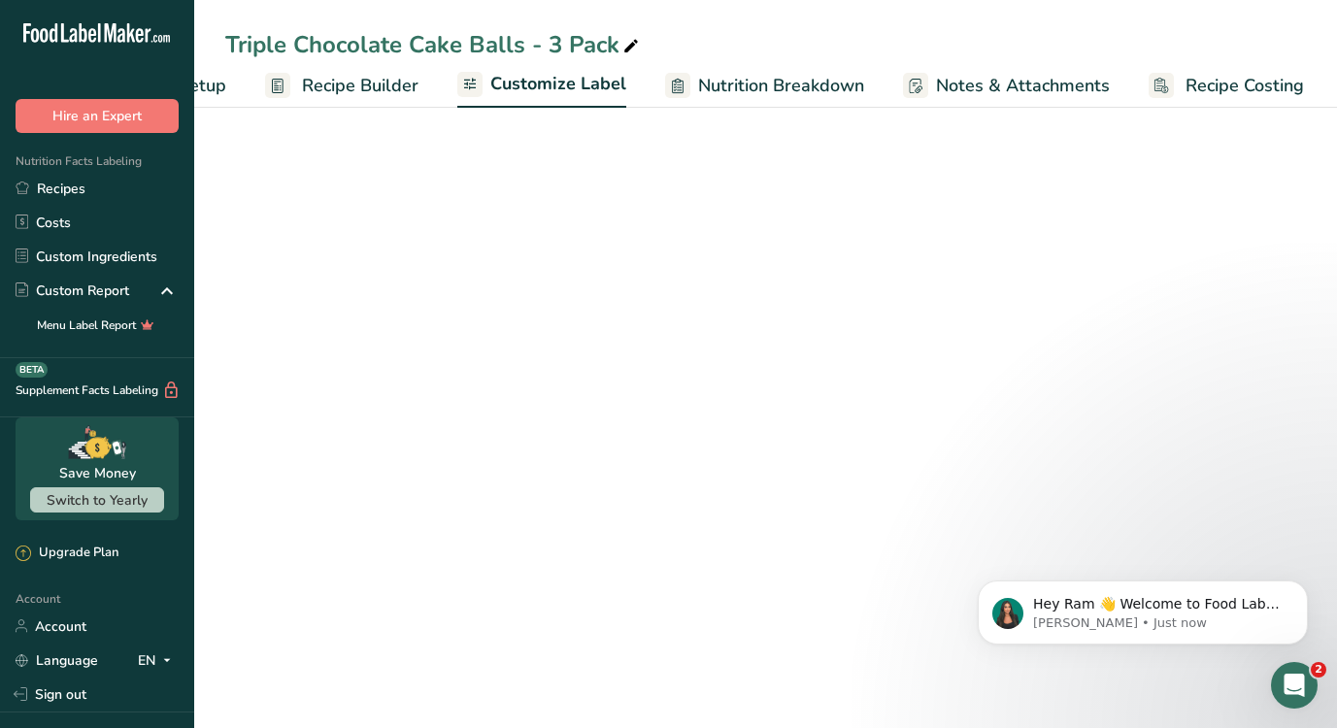
scroll to position [0, 140]
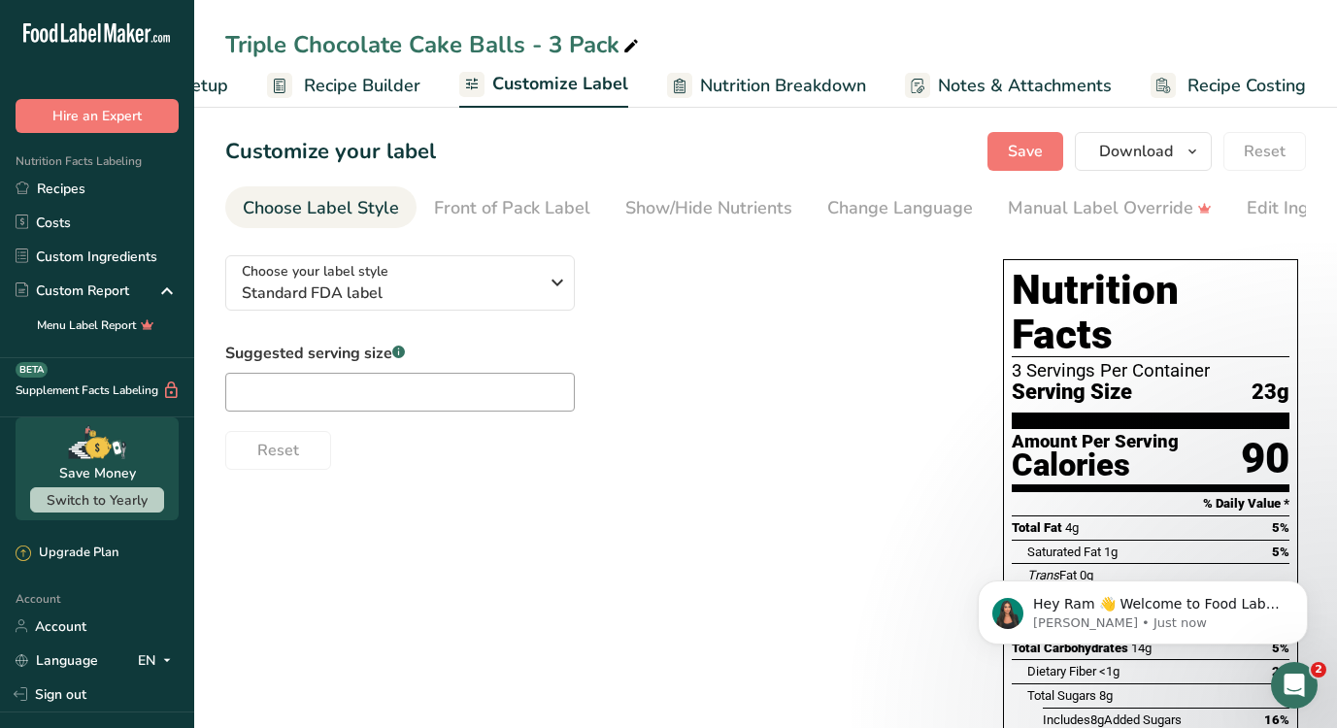
click at [407, 82] on span "Recipe Builder" at bounding box center [362, 86] width 116 height 26
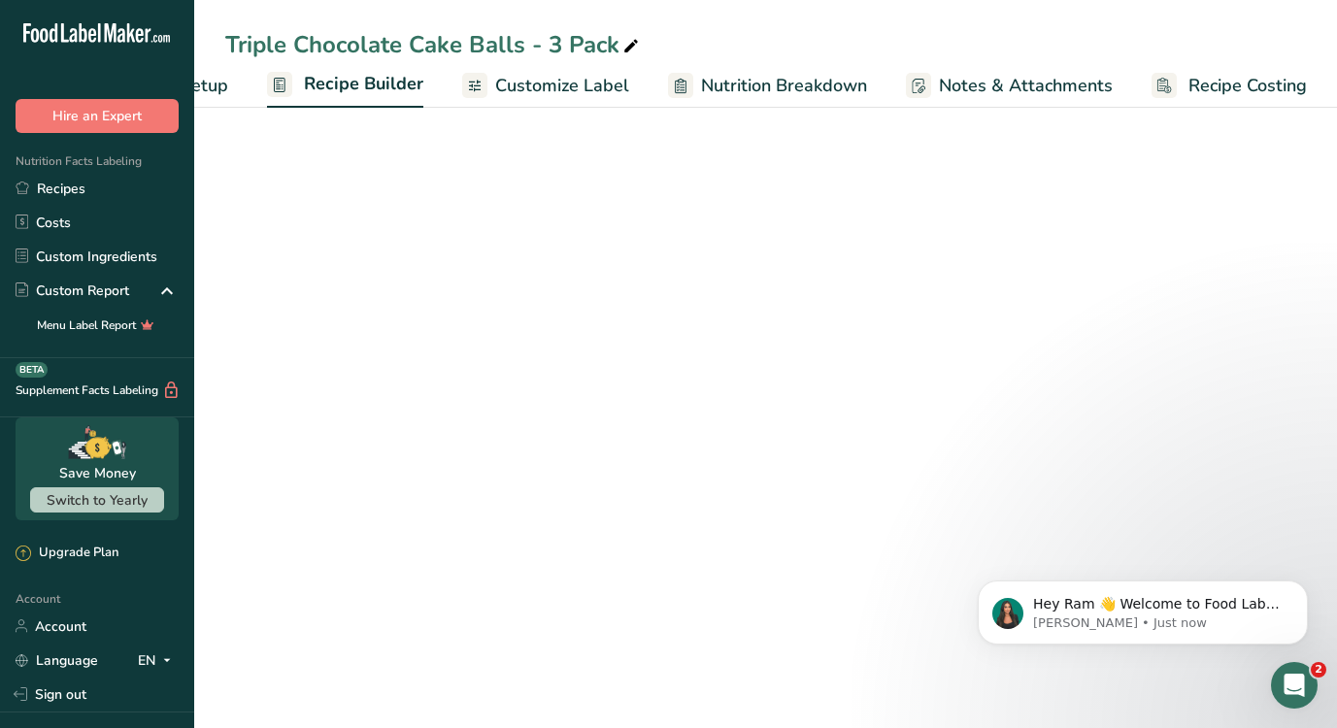
scroll to position [0, 140]
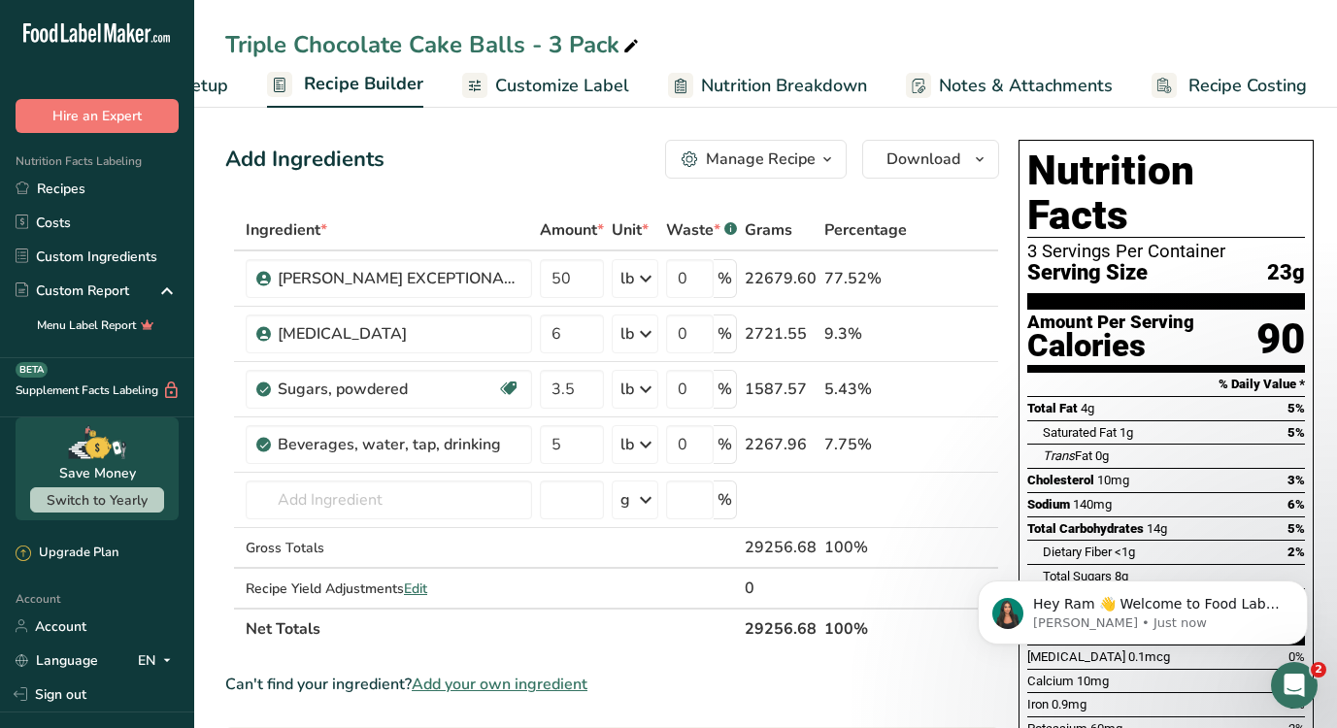
click at [207, 88] on span "Recipe Setup" at bounding box center [175, 86] width 106 height 26
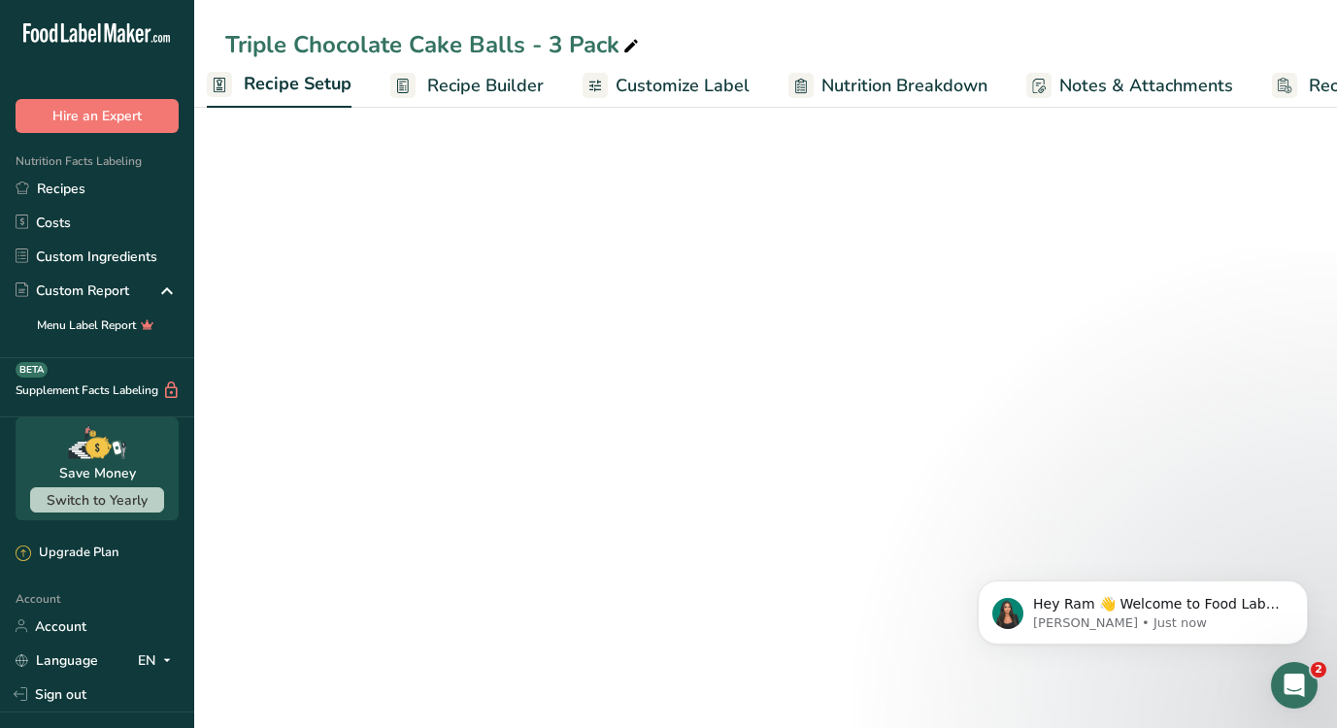
scroll to position [0, 7]
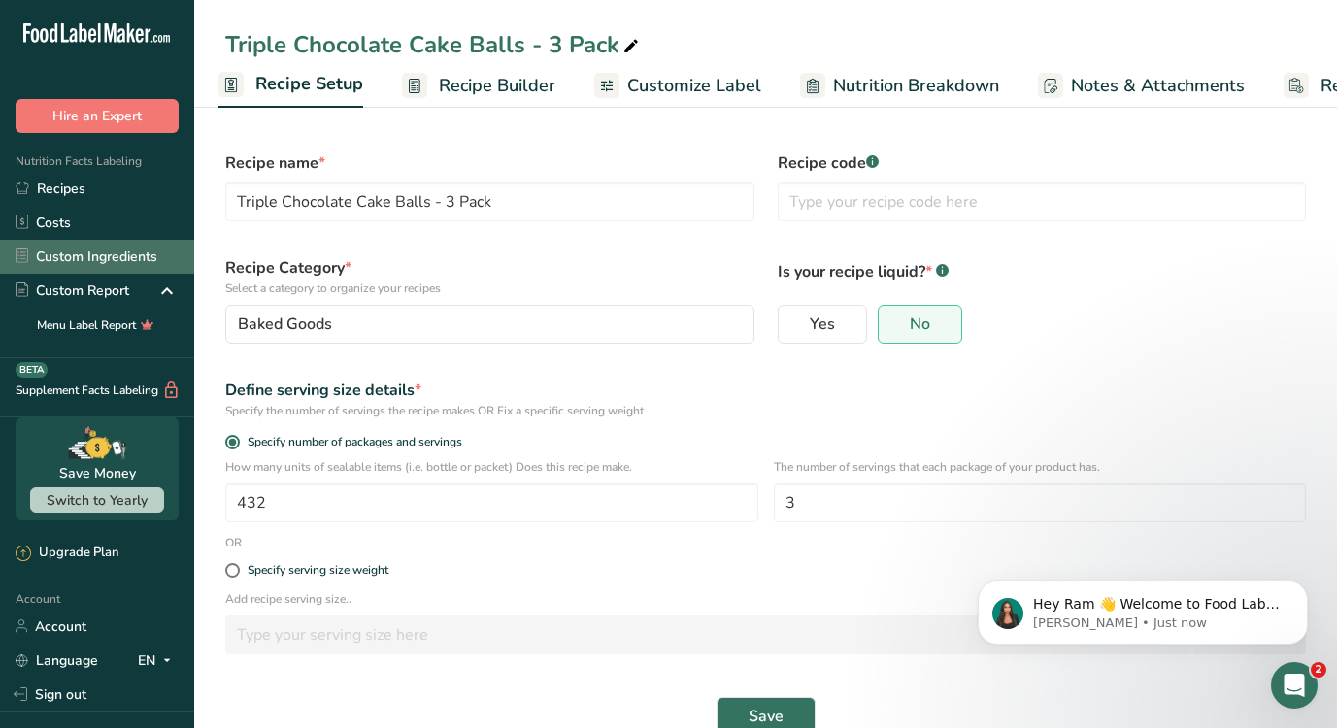
click at [130, 255] on link "Custom Ingredients" at bounding box center [97, 257] width 194 height 34
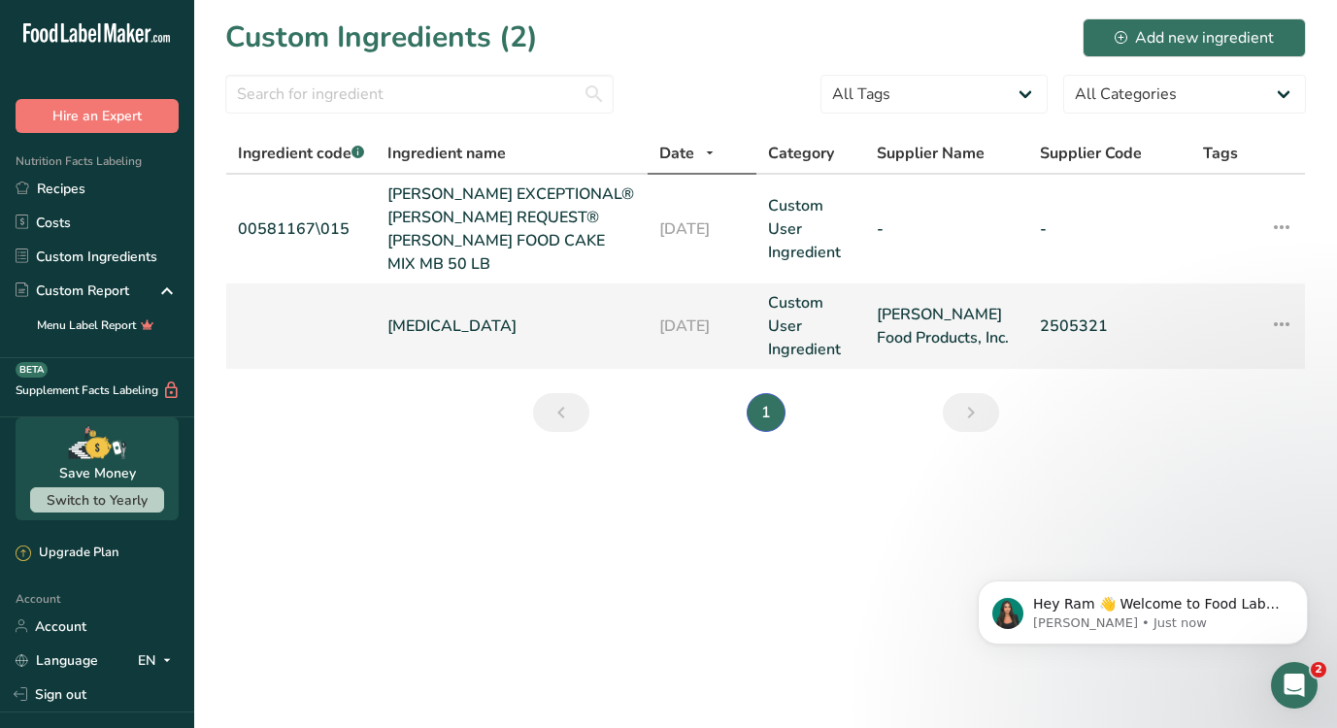
click at [301, 328] on td at bounding box center [300, 325] width 149 height 85
click at [709, 158] on icon at bounding box center [710, 154] width 16 height 24
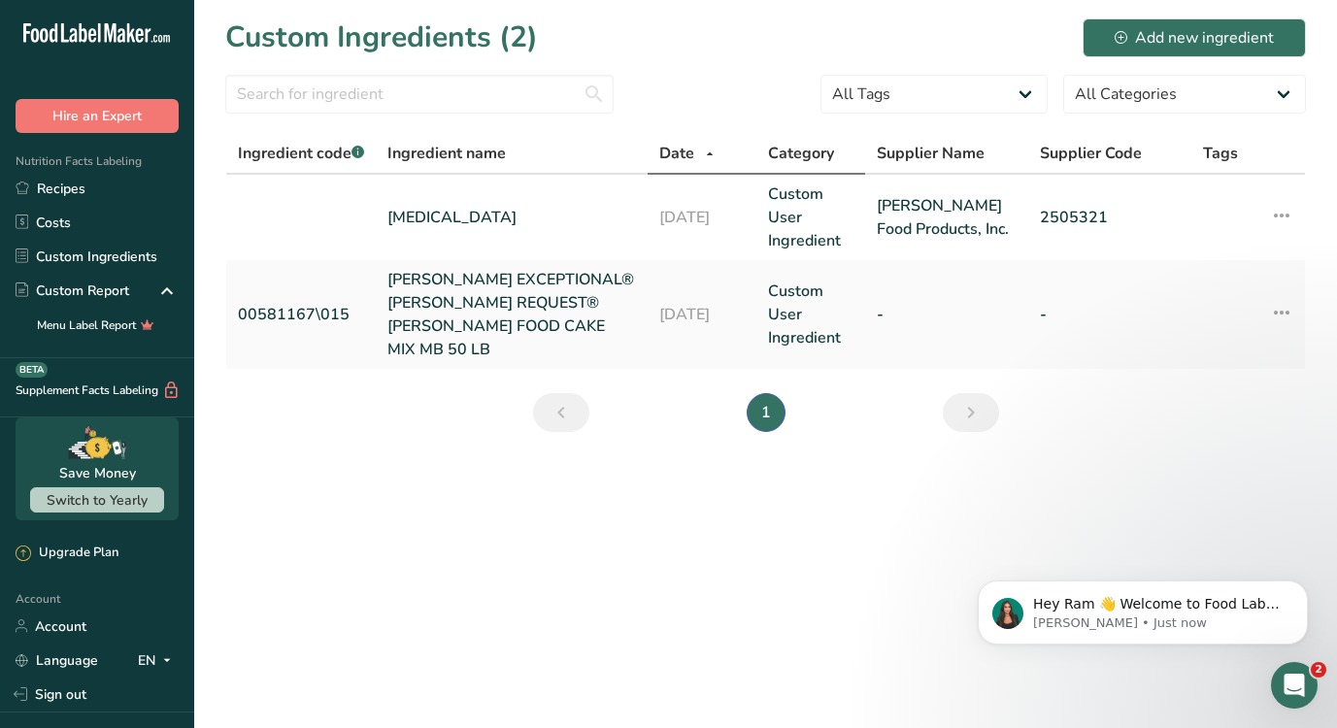
click at [823, 152] on span "Category" at bounding box center [801, 153] width 66 height 23
click at [98, 193] on link "Recipes" at bounding box center [97, 189] width 194 height 34
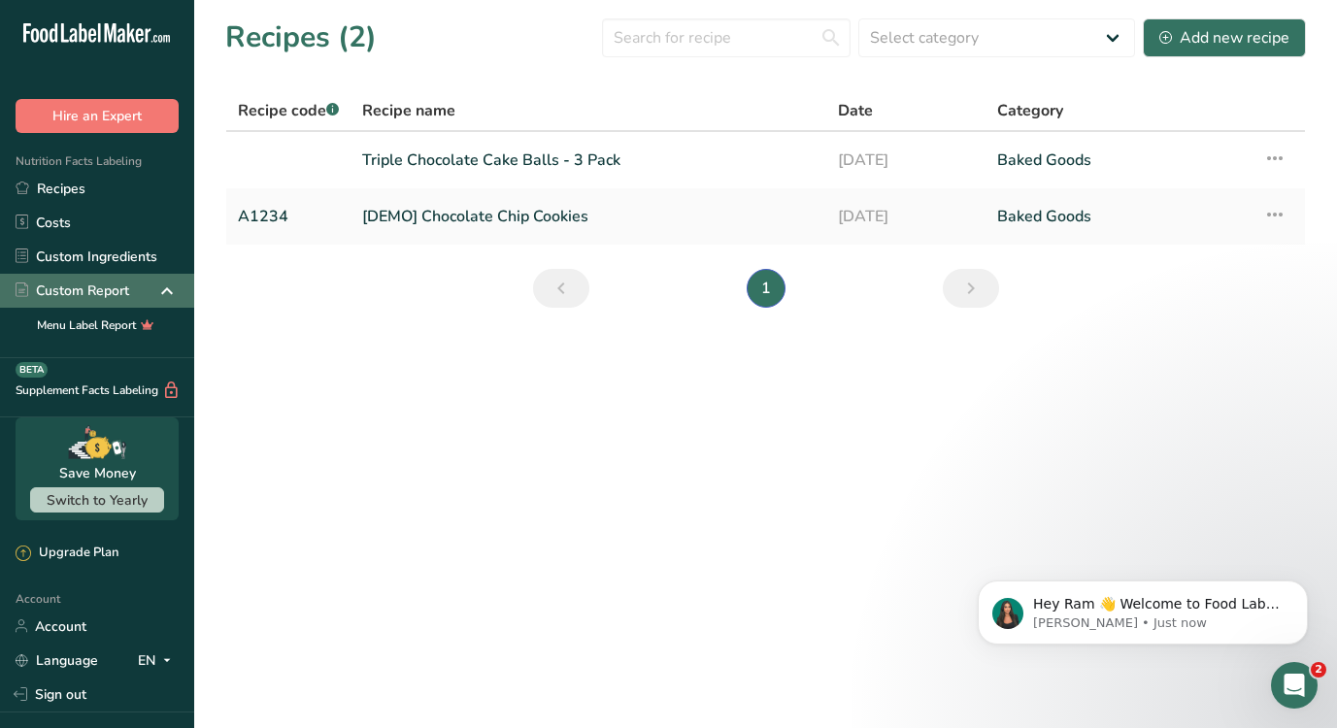
click at [99, 303] on div "Custom Report" at bounding box center [97, 291] width 194 height 34
click at [109, 299] on div "Custom Report" at bounding box center [73, 291] width 114 height 20
click at [110, 291] on div "Custom Report" at bounding box center [73, 291] width 114 height 20
click at [137, 270] on link "Custom Ingredients" at bounding box center [97, 257] width 194 height 34
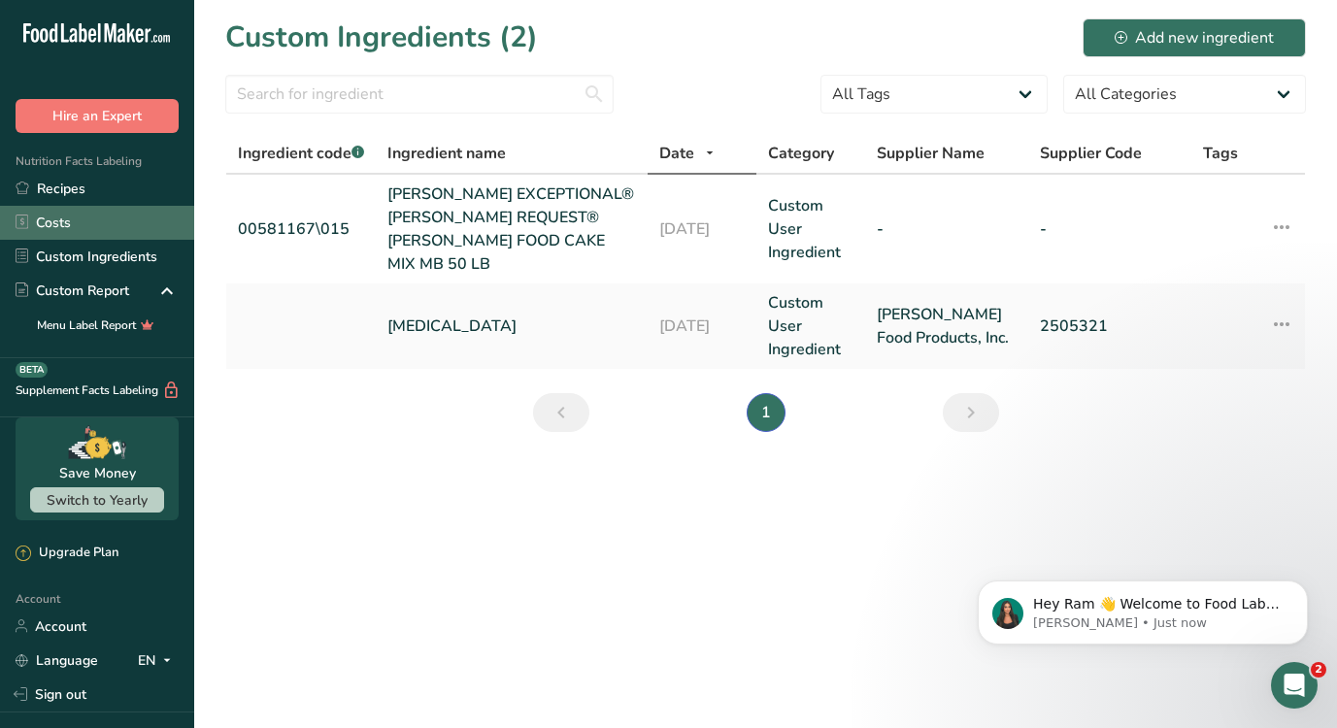
click at [116, 230] on link "Costs" at bounding box center [97, 223] width 194 height 34
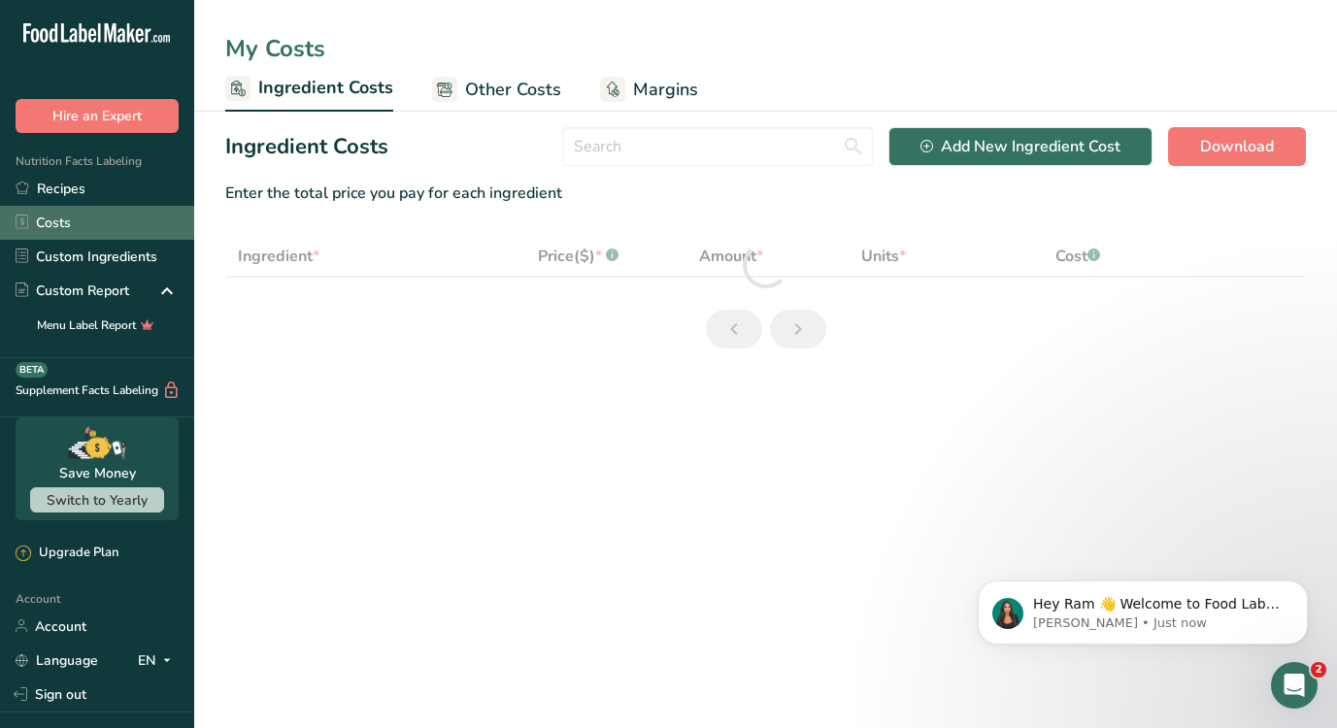
select select "12"
select select "1"
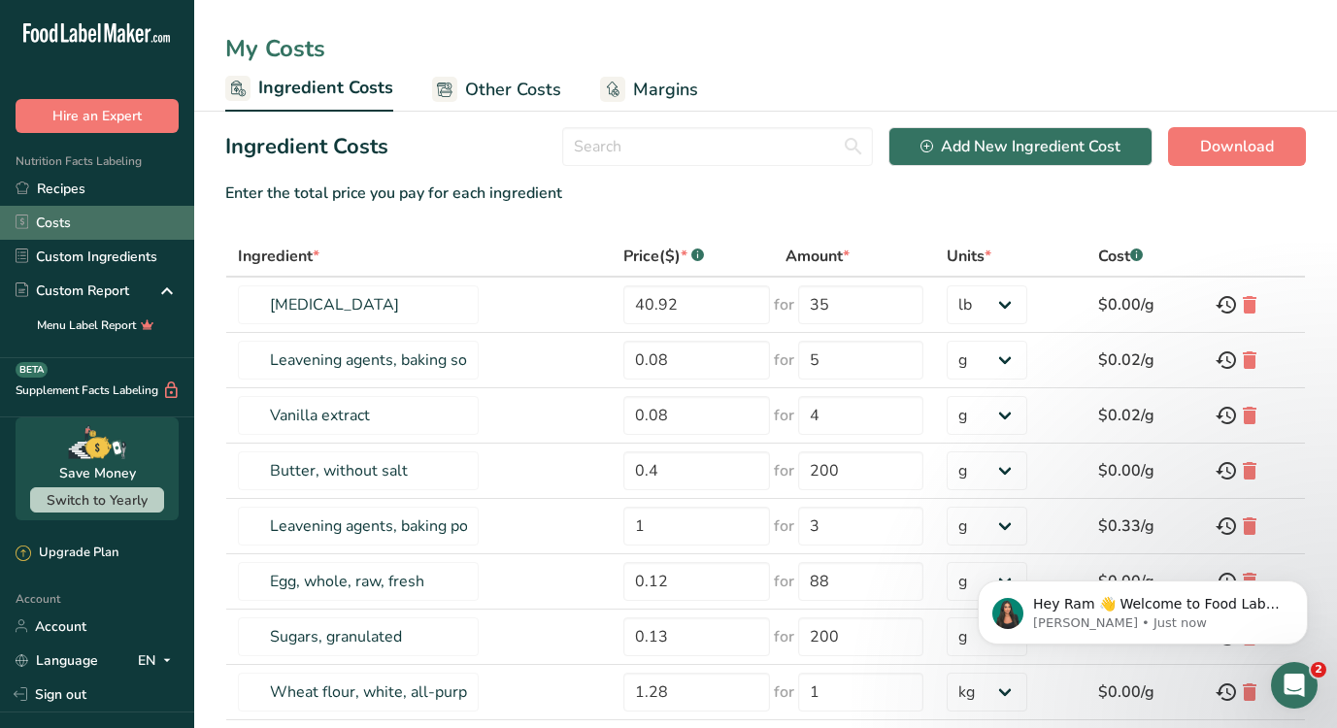
click at [109, 208] on link "Costs" at bounding box center [97, 223] width 194 height 34
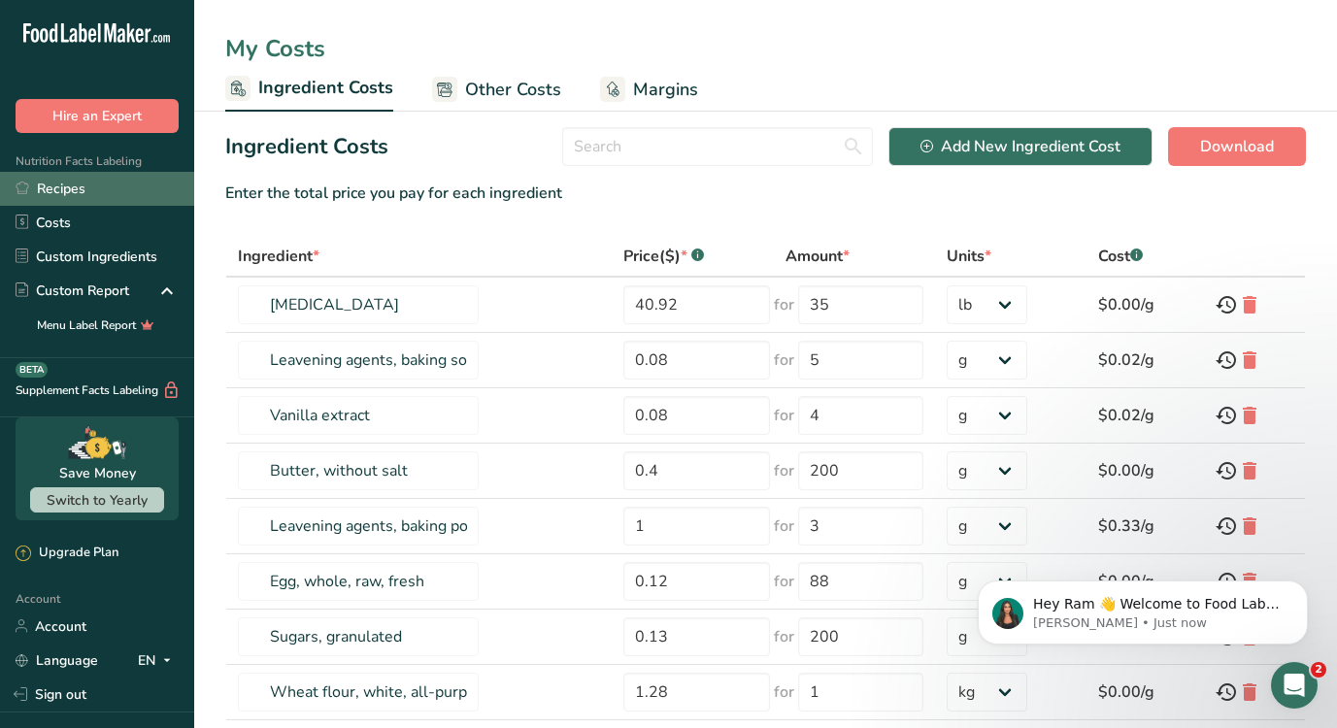
click at [105, 201] on link "Recipes" at bounding box center [97, 189] width 194 height 34
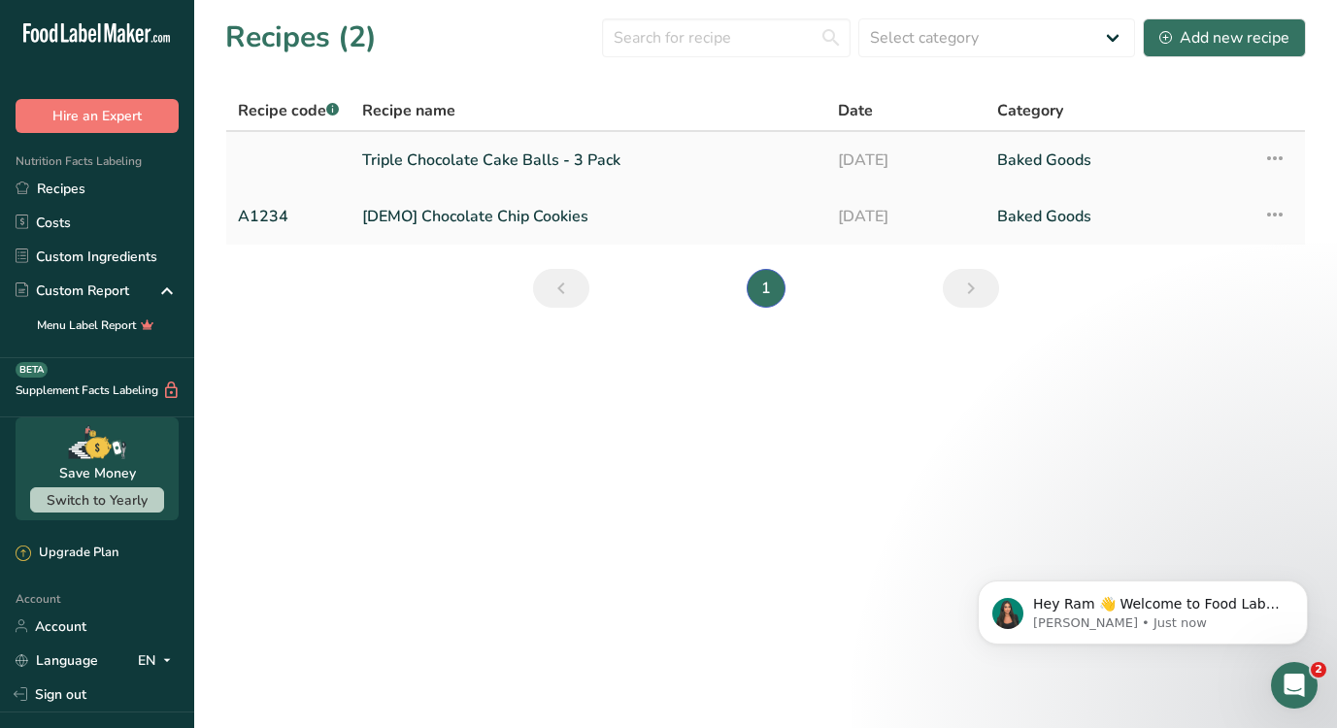
click at [422, 175] on link "Triple Chocolate Cake Balls - 3 Pack" at bounding box center [588, 160] width 452 height 41
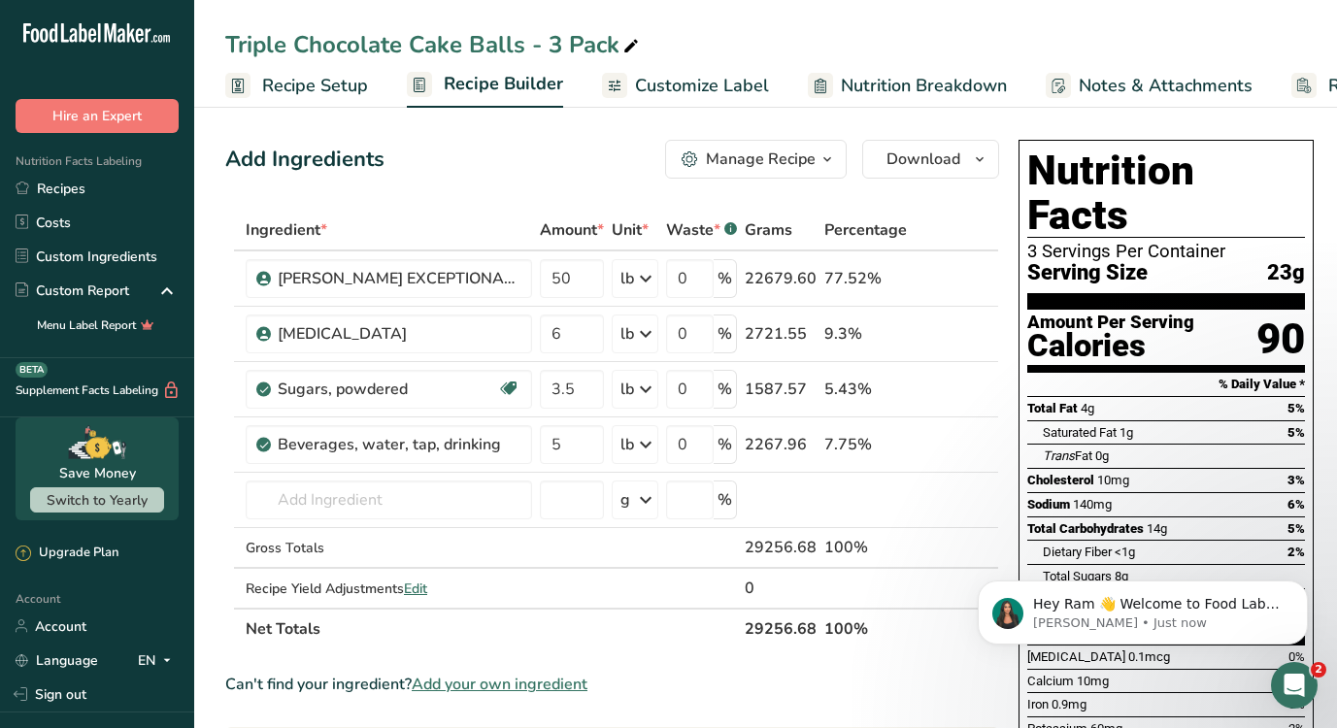
click at [332, 84] on span "Recipe Setup" at bounding box center [315, 86] width 106 height 26
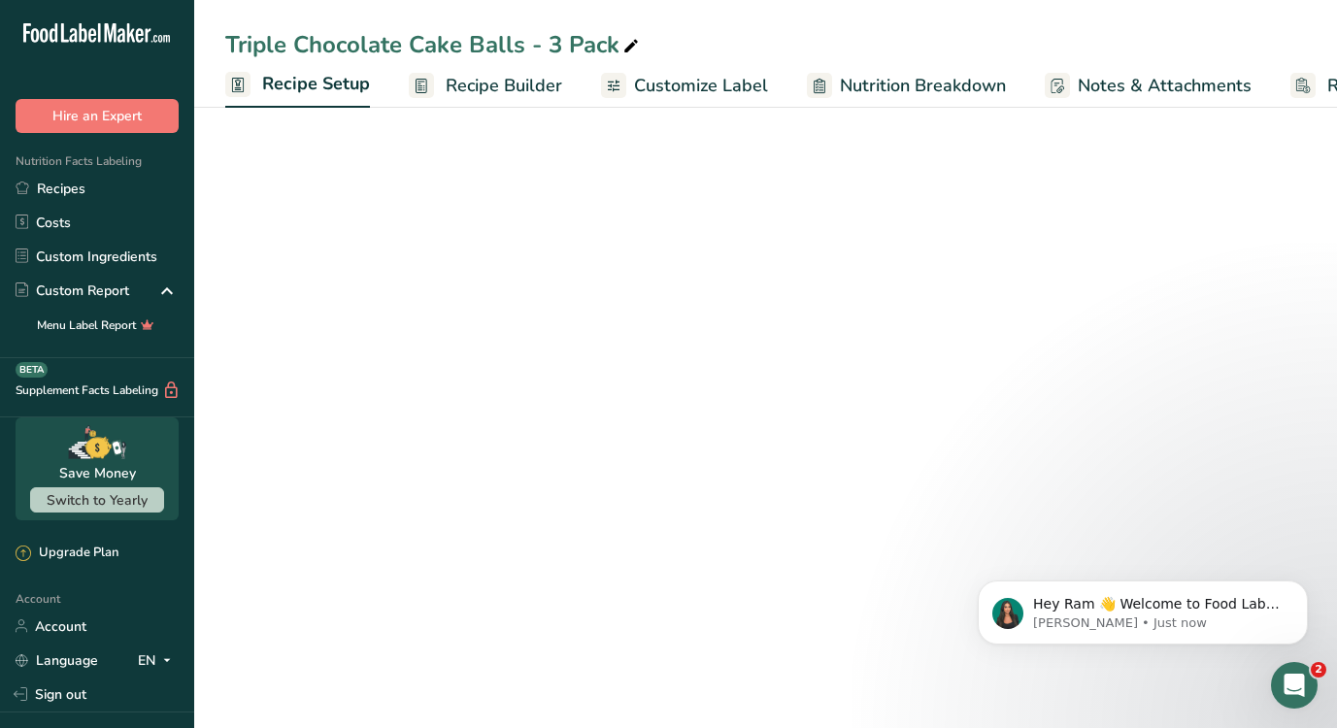
scroll to position [0, 7]
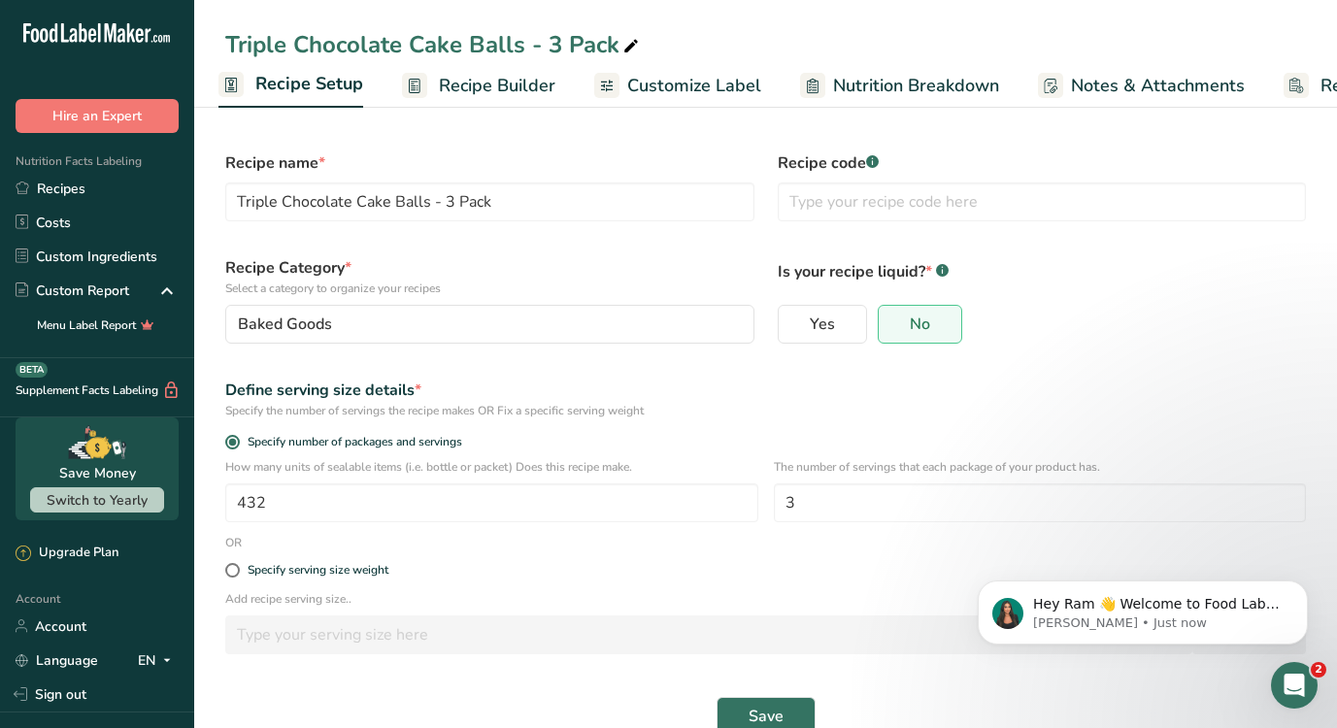
click at [473, 80] on span "Recipe Builder" at bounding box center [497, 86] width 116 height 26
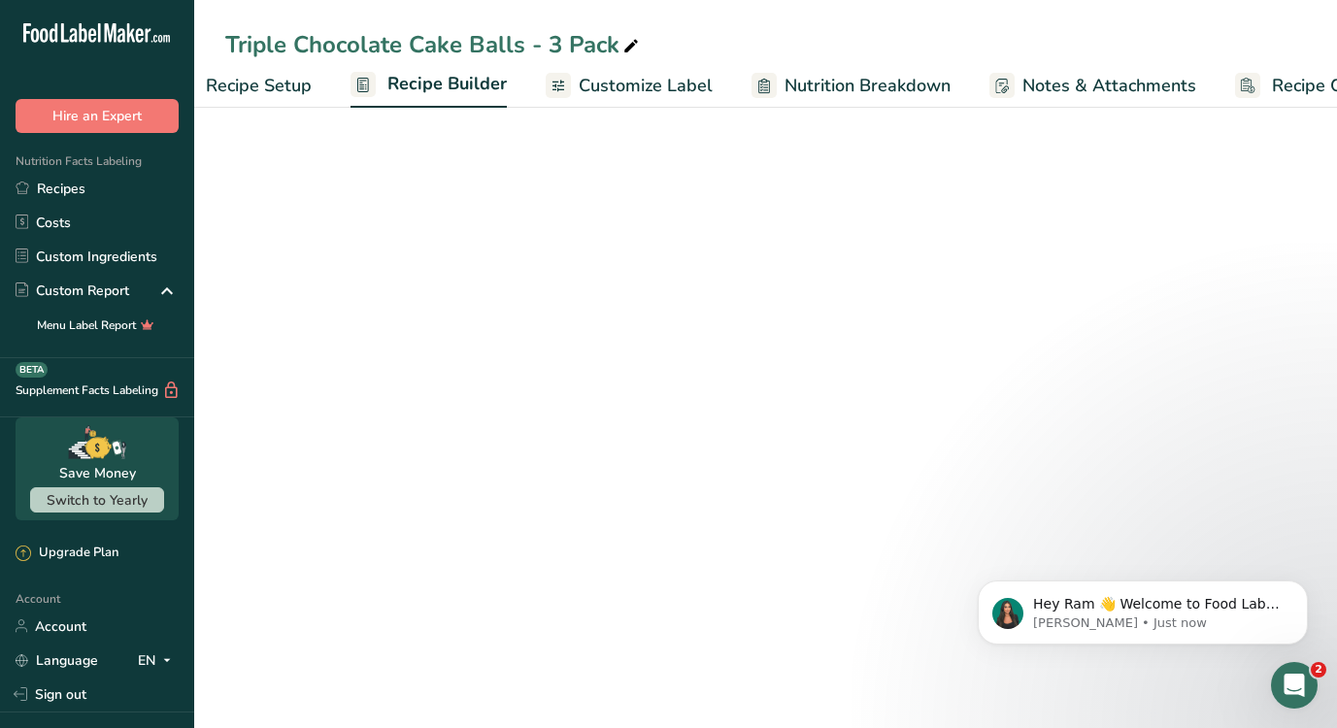
scroll to position [0, 140]
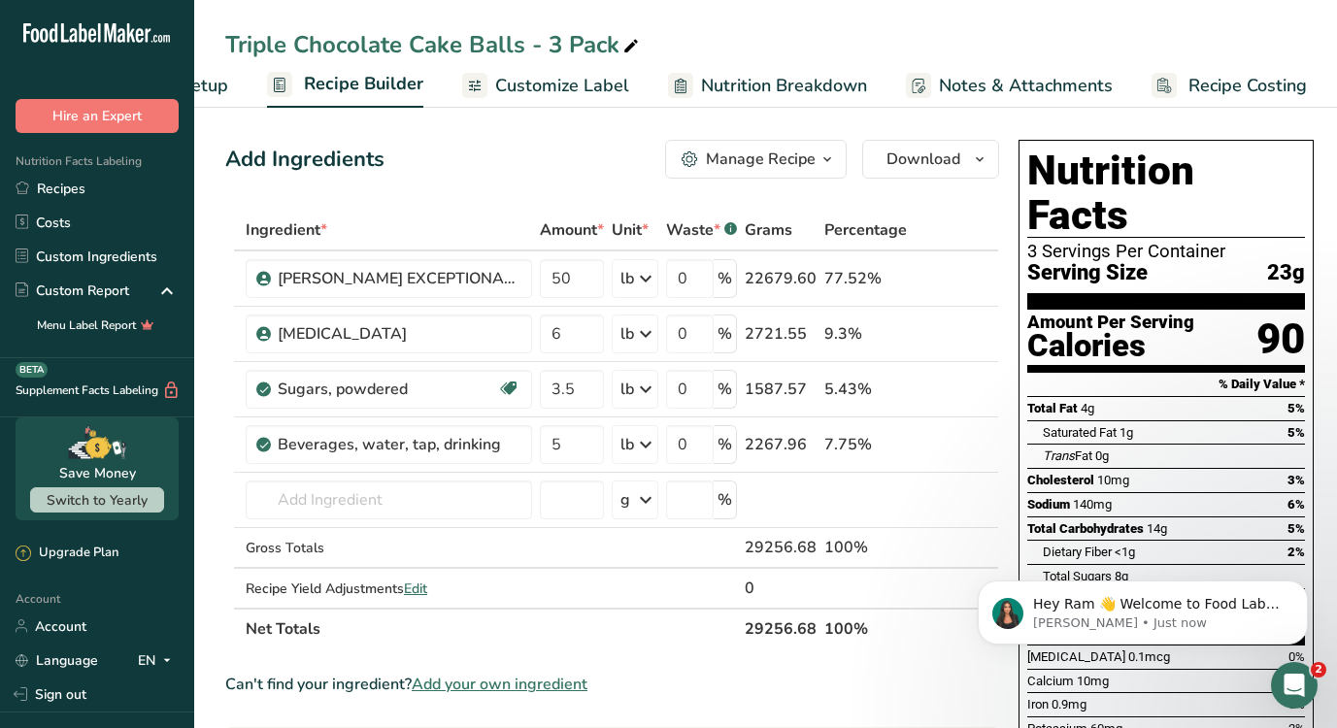
click at [571, 84] on span "Customize Label" at bounding box center [562, 86] width 134 height 26
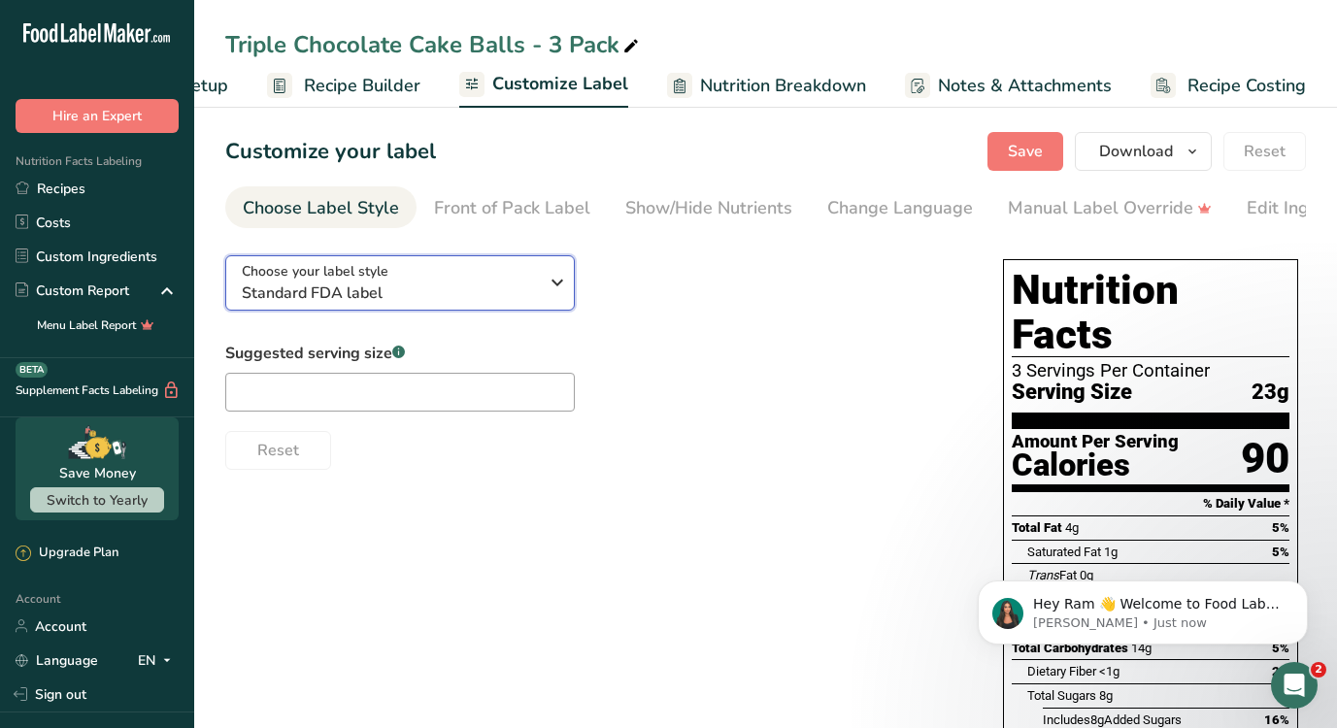
click at [563, 284] on icon "button" at bounding box center [557, 282] width 23 height 35
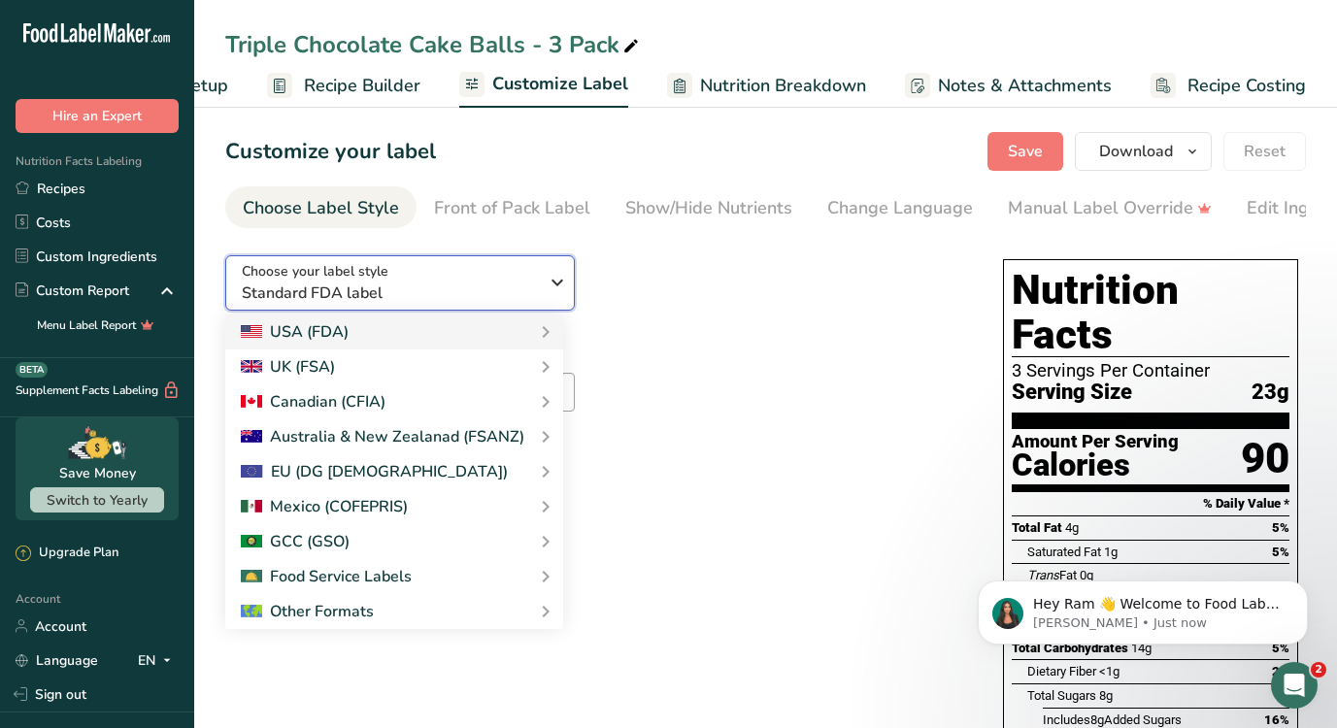
click at [563, 284] on icon "button" at bounding box center [557, 282] width 23 height 35
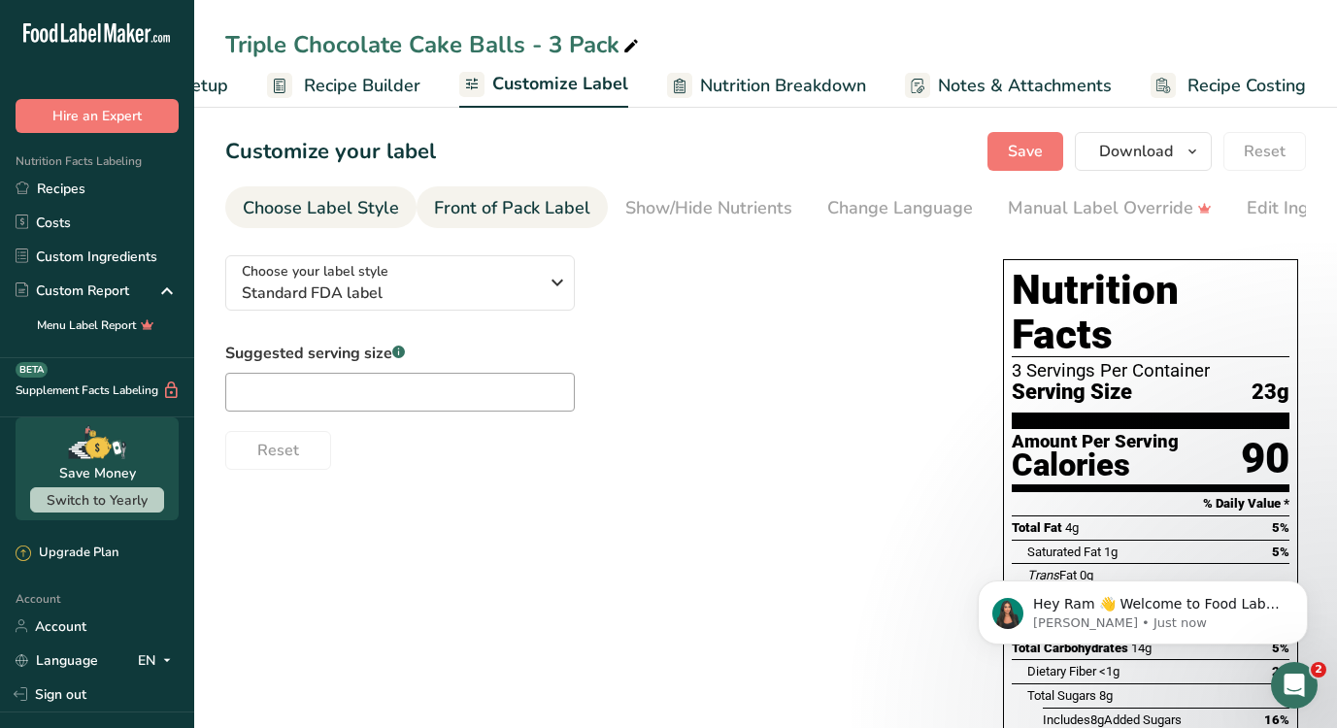
click at [556, 223] on link "Front of Pack Label" at bounding box center [512, 208] width 156 height 44
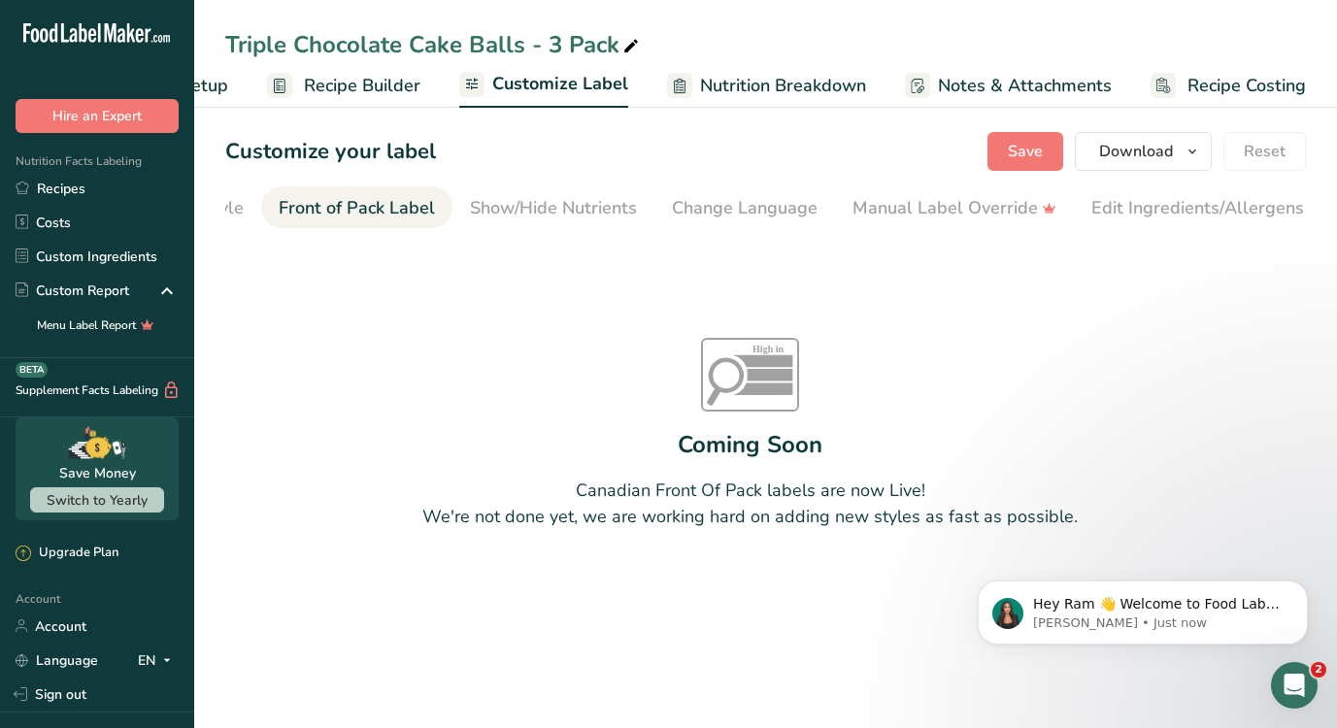
scroll to position [0, 188]
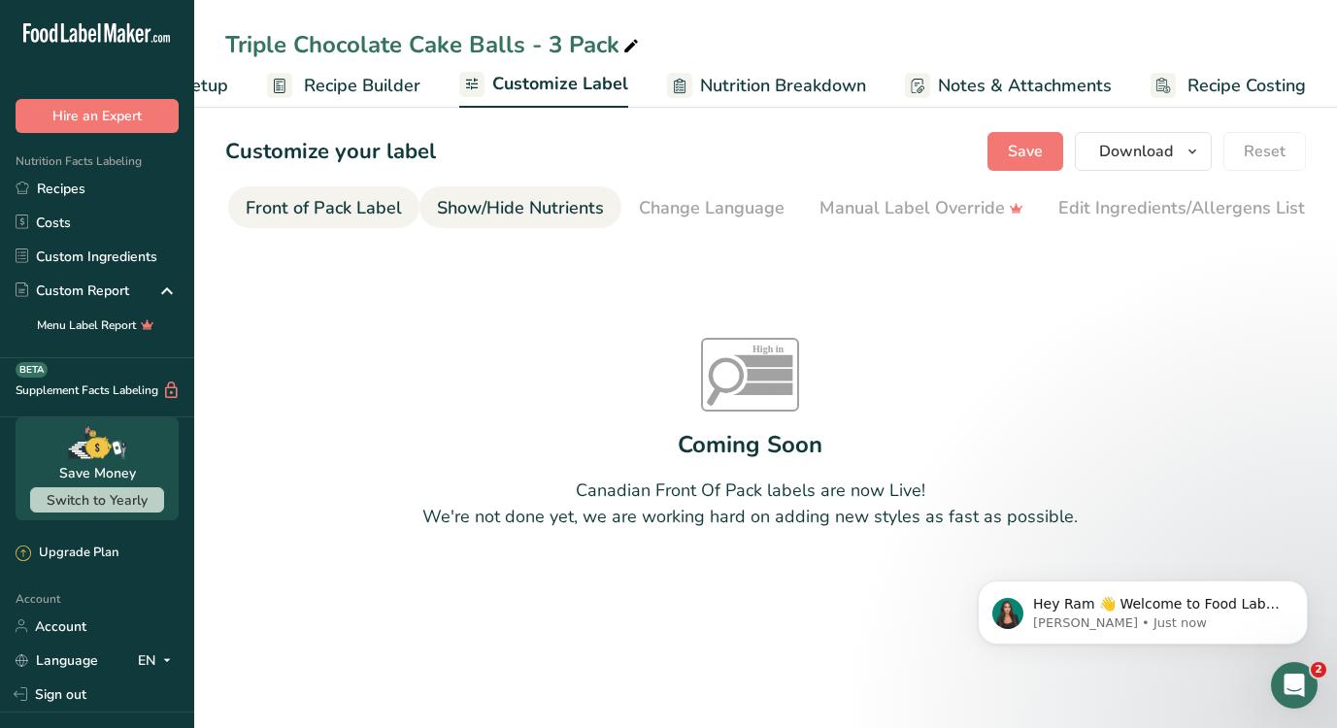
click at [517, 220] on div "Show/Hide Nutrients" at bounding box center [520, 208] width 167 height 26
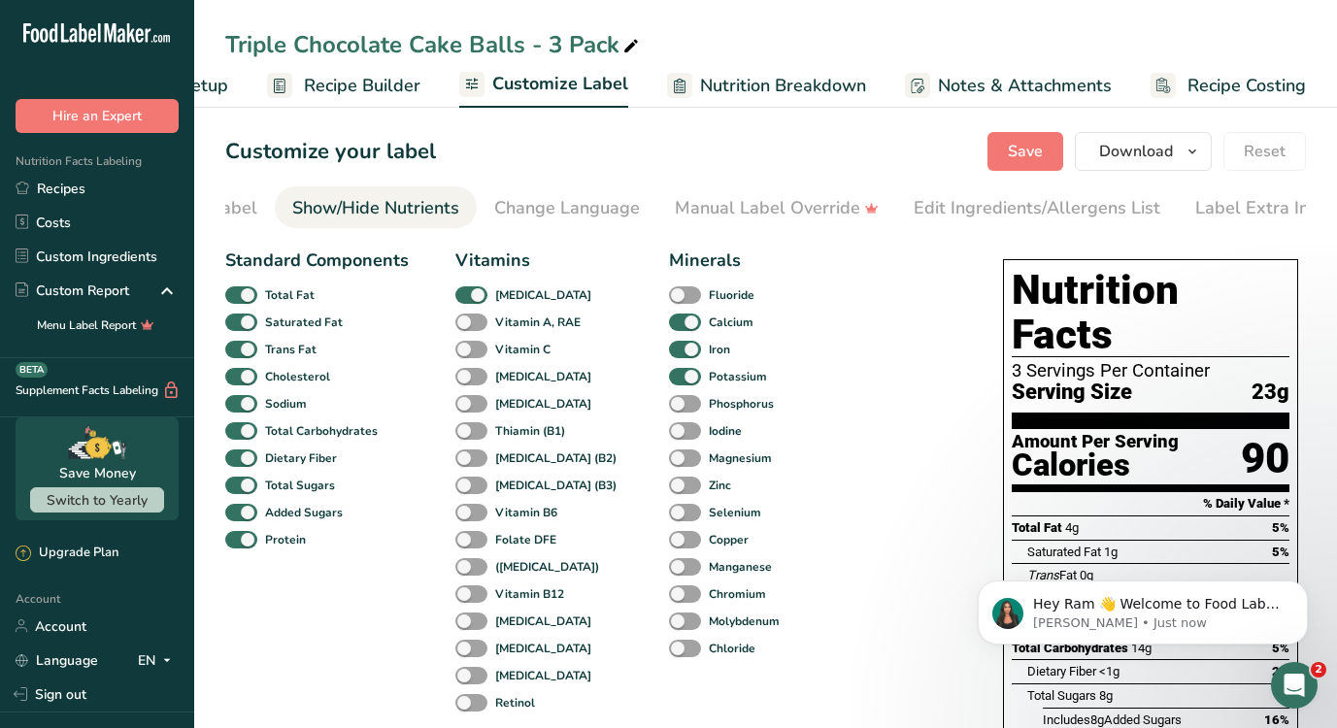
scroll to position [0, 353]
click at [517, 220] on div "Change Language" at bounding box center [547, 208] width 146 height 26
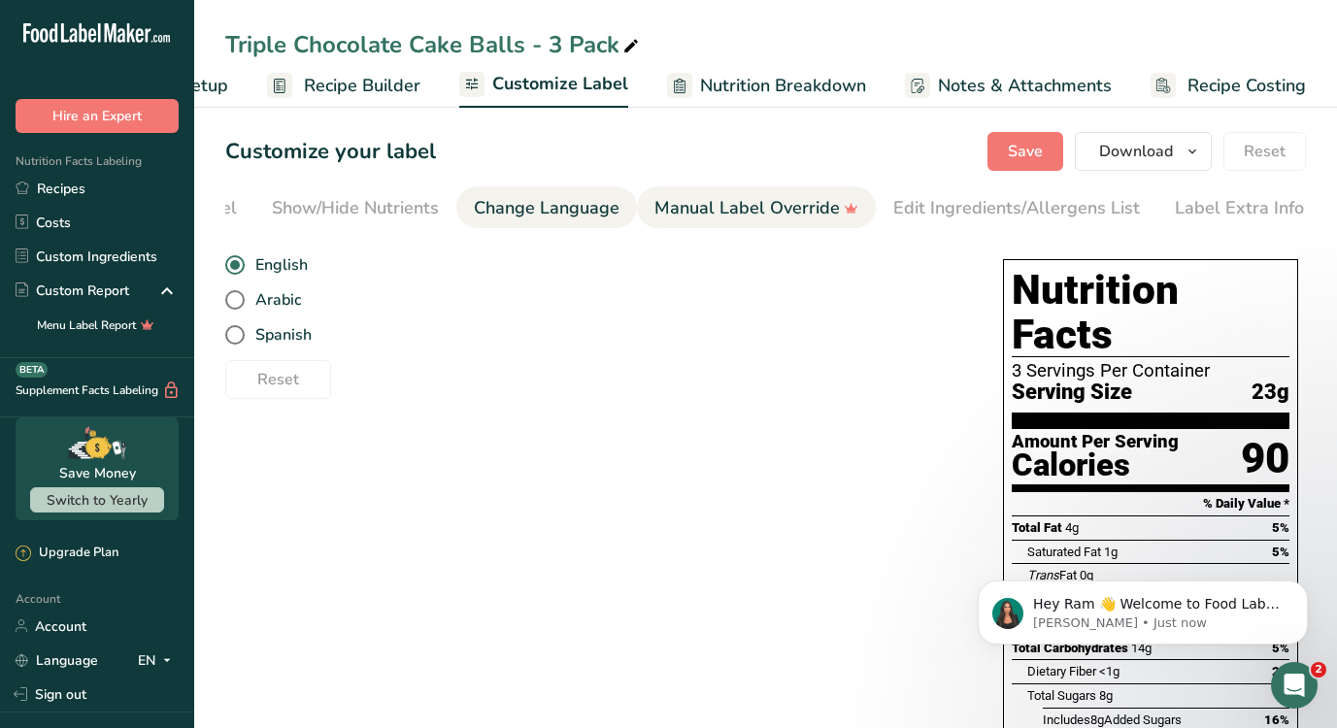
click at [667, 208] on div "Manual Label Override" at bounding box center [756, 208] width 204 height 26
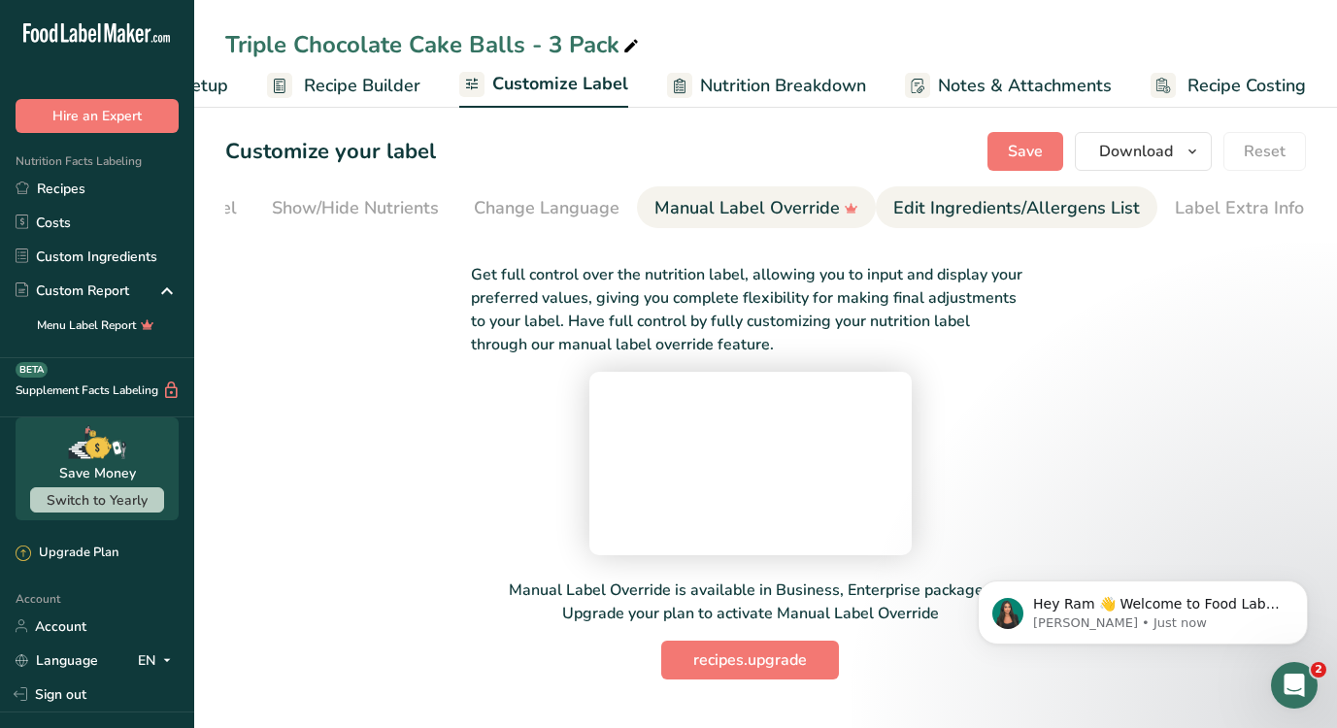
click at [930, 207] on div "Edit Ingredients/Allergens List" at bounding box center [1016, 208] width 247 height 26
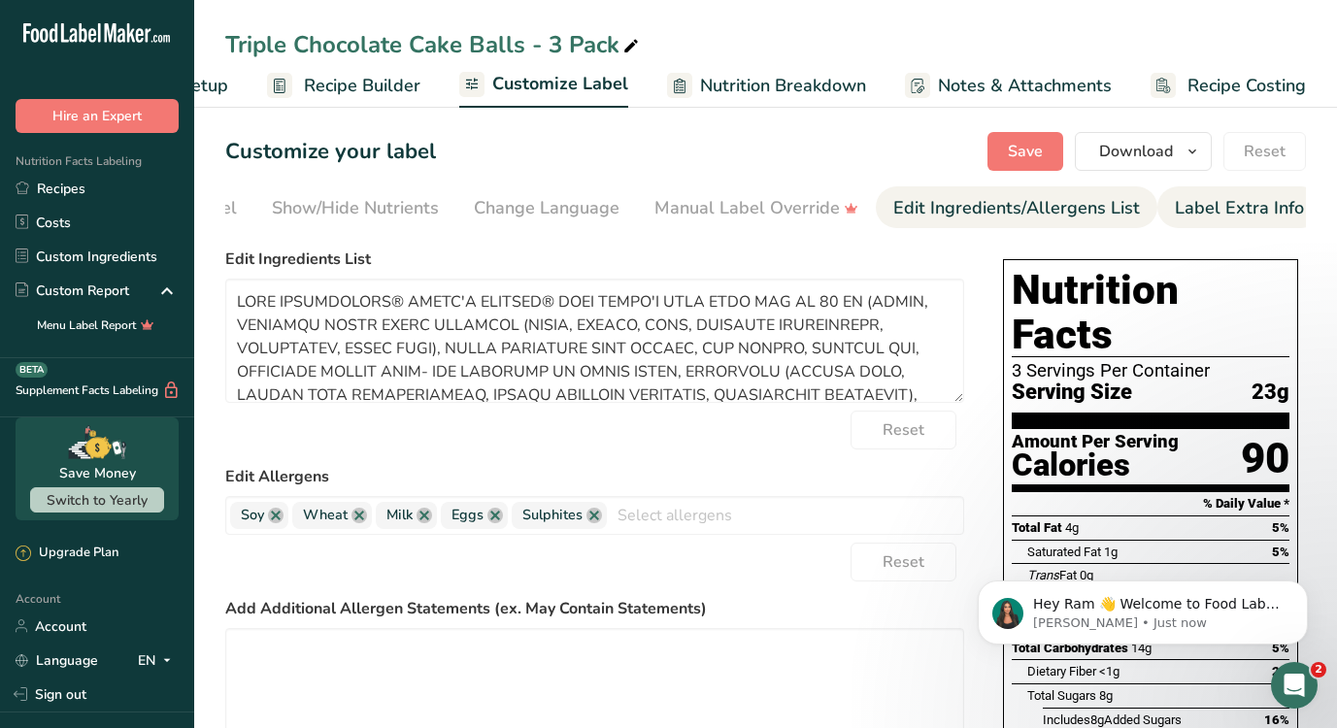
click at [1157, 212] on li "Label Extra Info" at bounding box center [1239, 207] width 164 height 42
click at [1196, 204] on div "Label Extra Info" at bounding box center [1239, 208] width 129 height 26
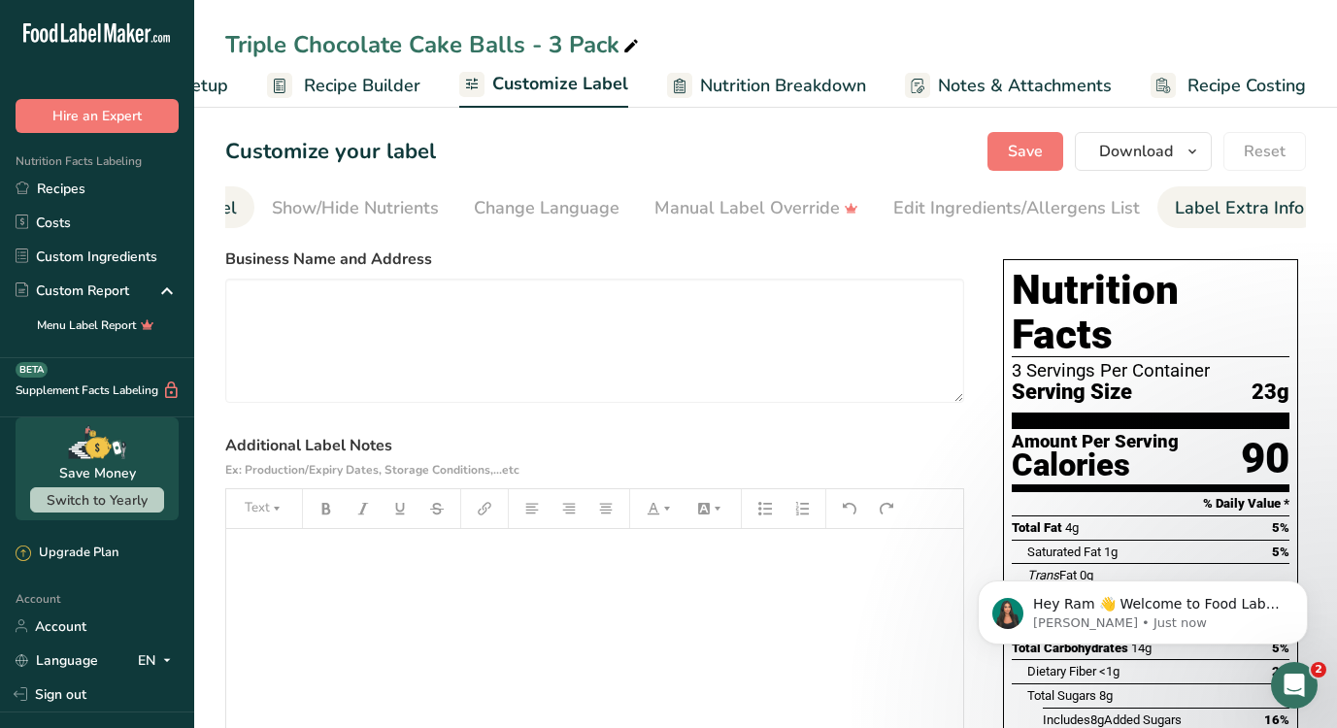
click at [242, 214] on li "Front of Pack Label" at bounding box center [158, 207] width 191 height 42
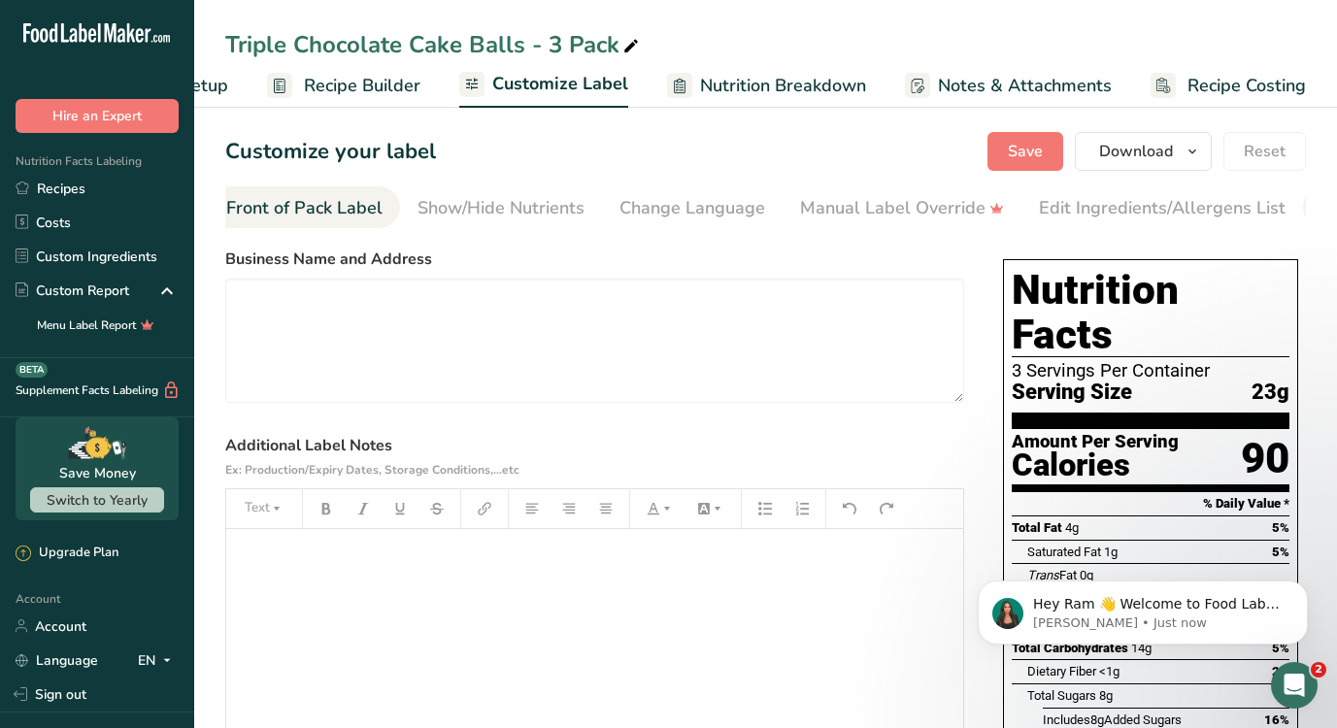
scroll to position [0, 188]
click at [242, 214] on li "Front of Pack Label" at bounding box center [323, 207] width 191 height 42
click at [371, 214] on div "Front of Pack Label" at bounding box center [324, 208] width 156 height 26
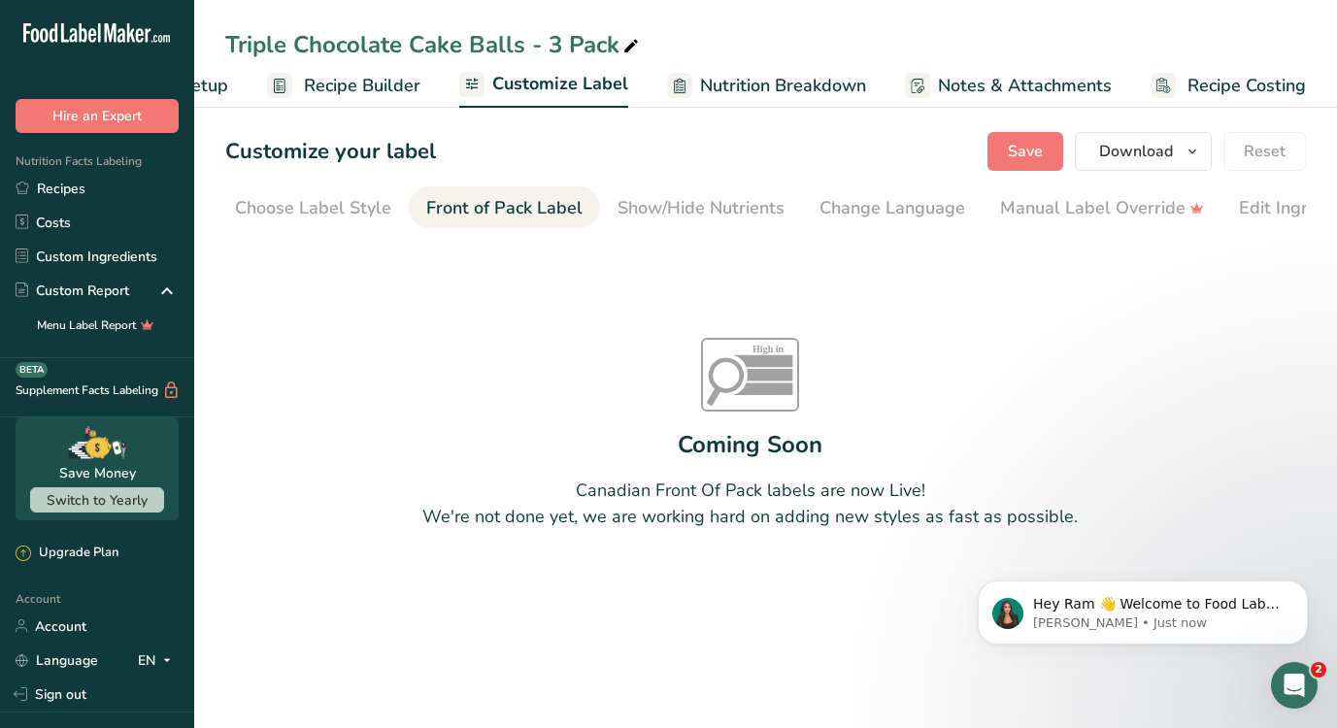
scroll to position [0, 0]
click at [266, 210] on div "Choose Label Style" at bounding box center [321, 208] width 156 height 26
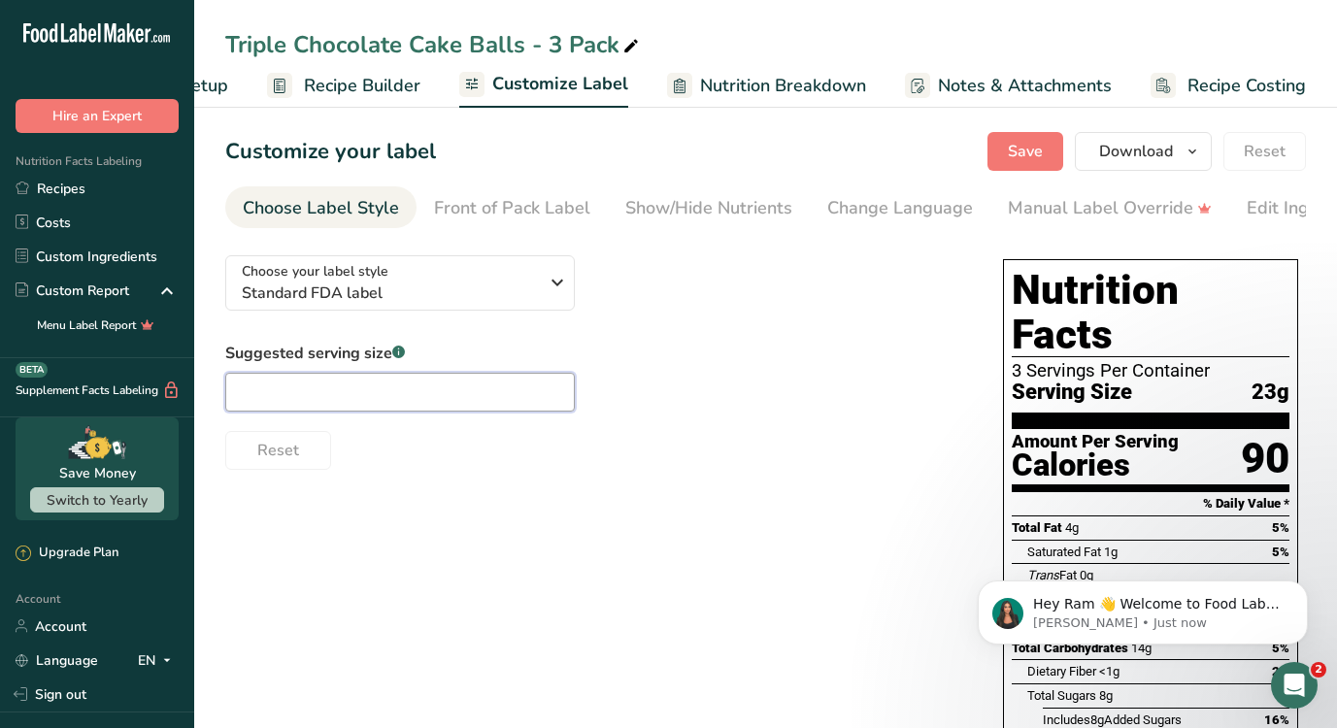
click at [348, 396] on input "text" at bounding box center [399, 392] width 349 height 39
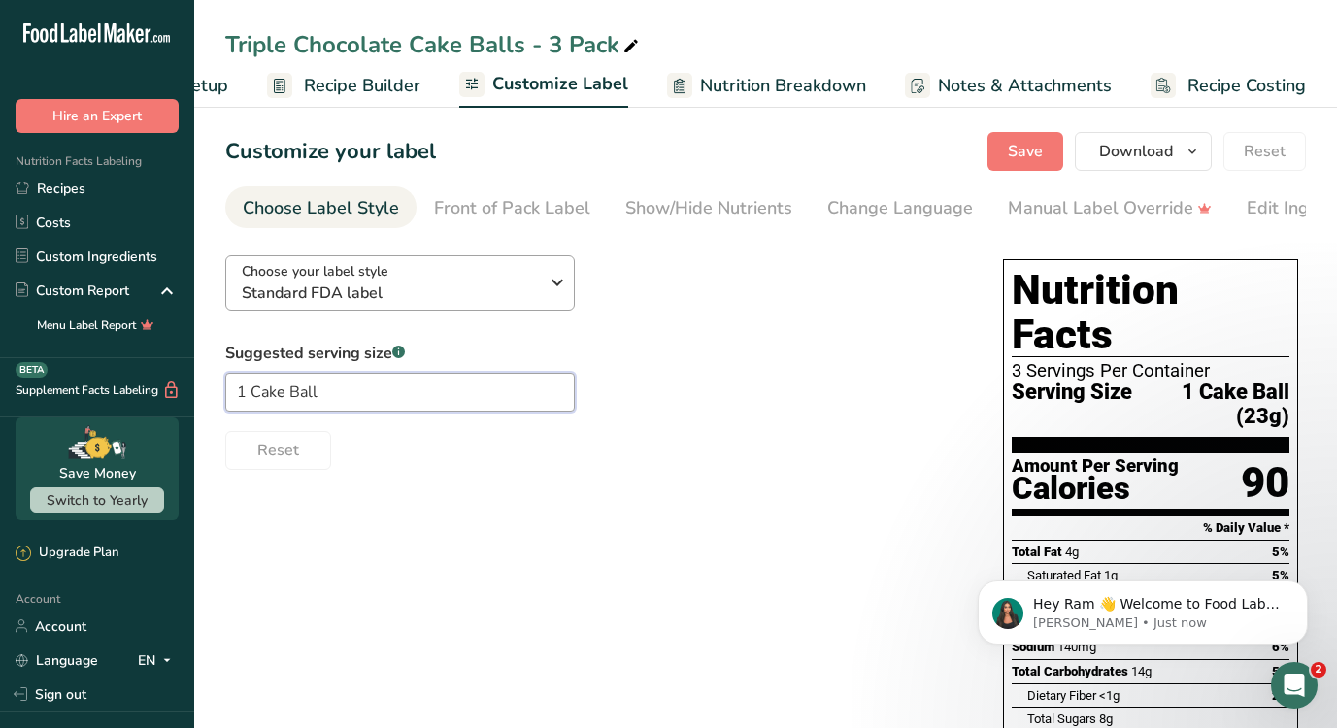
type input "1 Cake Ball"
click at [432, 311] on button "Choose your label style Standard FDA label" at bounding box center [399, 282] width 349 height 55
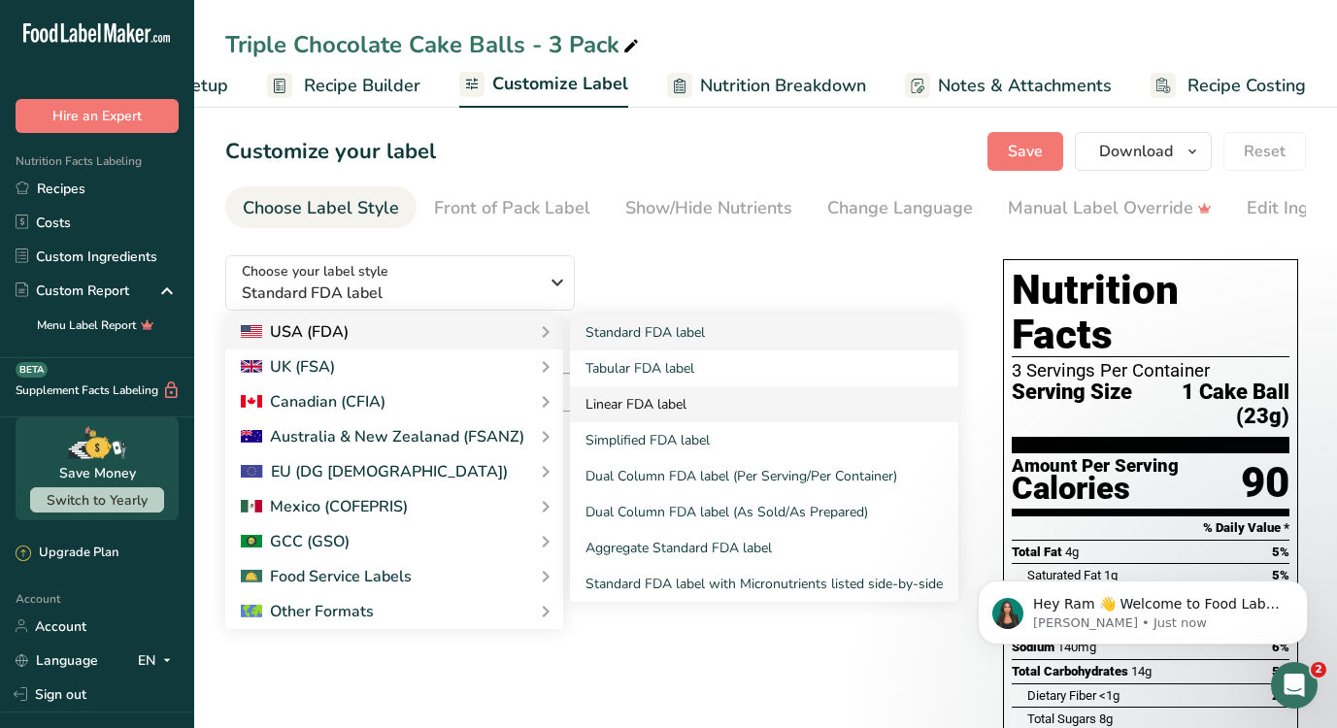
click at [609, 403] on link "Linear FDA label" at bounding box center [764, 404] width 388 height 36
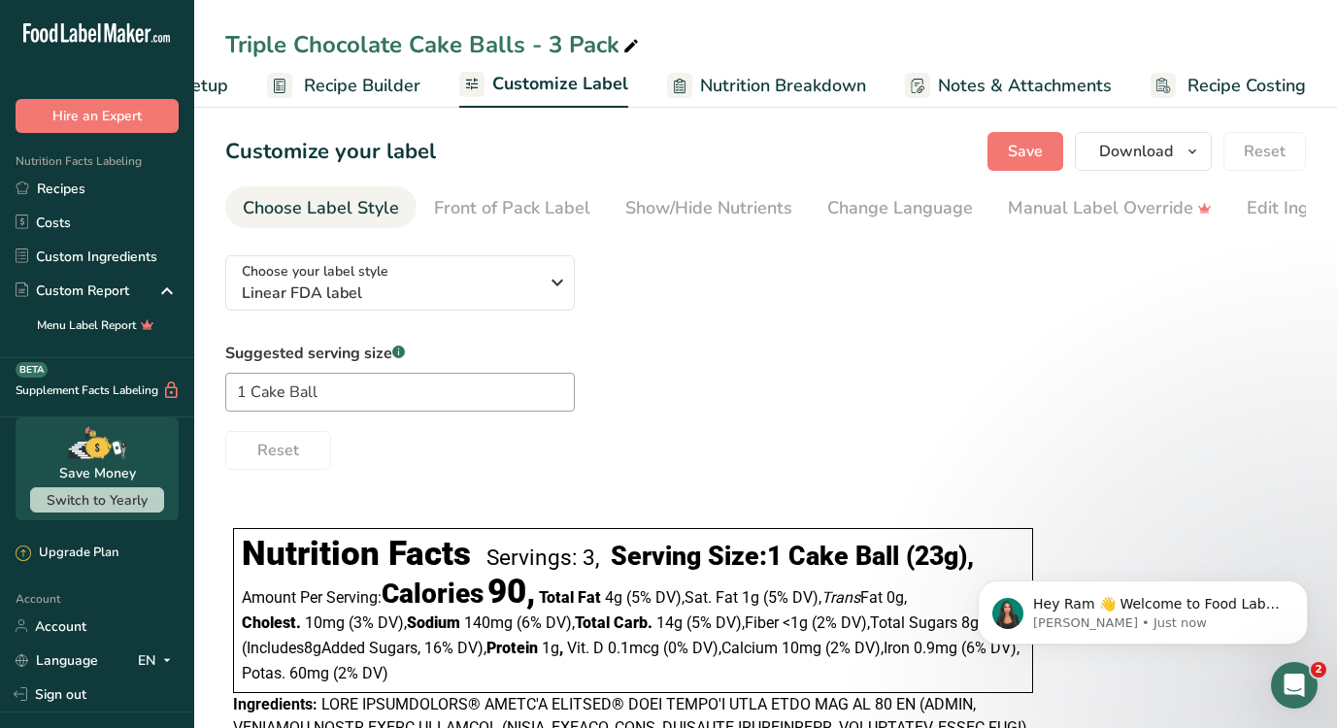
click at [1071, 356] on div "Suggested serving size .a-a{fill:#347362;}.b-a{fill:#fff;} 1 Cake Ball Reset" at bounding box center [765, 406] width 1080 height 128
click at [950, 410] on div "Suggested serving size .a-a{fill:#347362;}.b-a{fill:#fff;} 1 Cake Ball Reset" at bounding box center [765, 406] width 1080 height 128
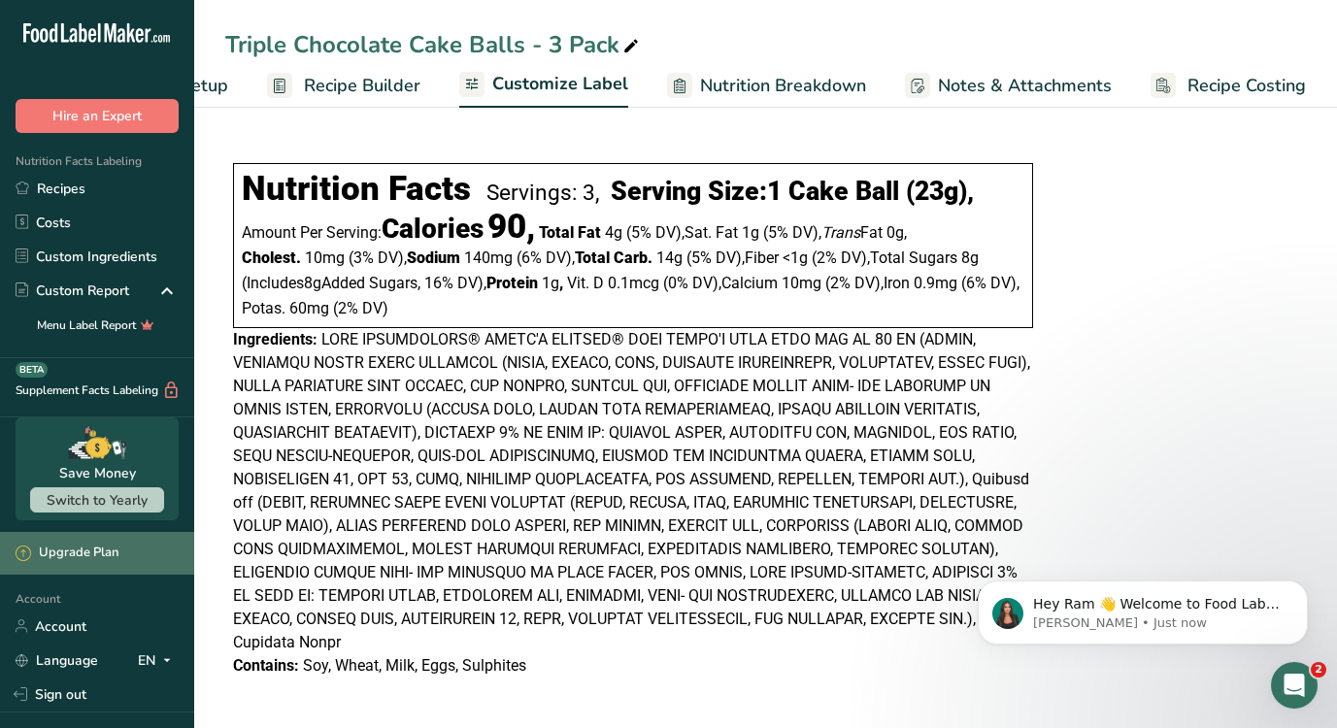
scroll to position [112, 0]
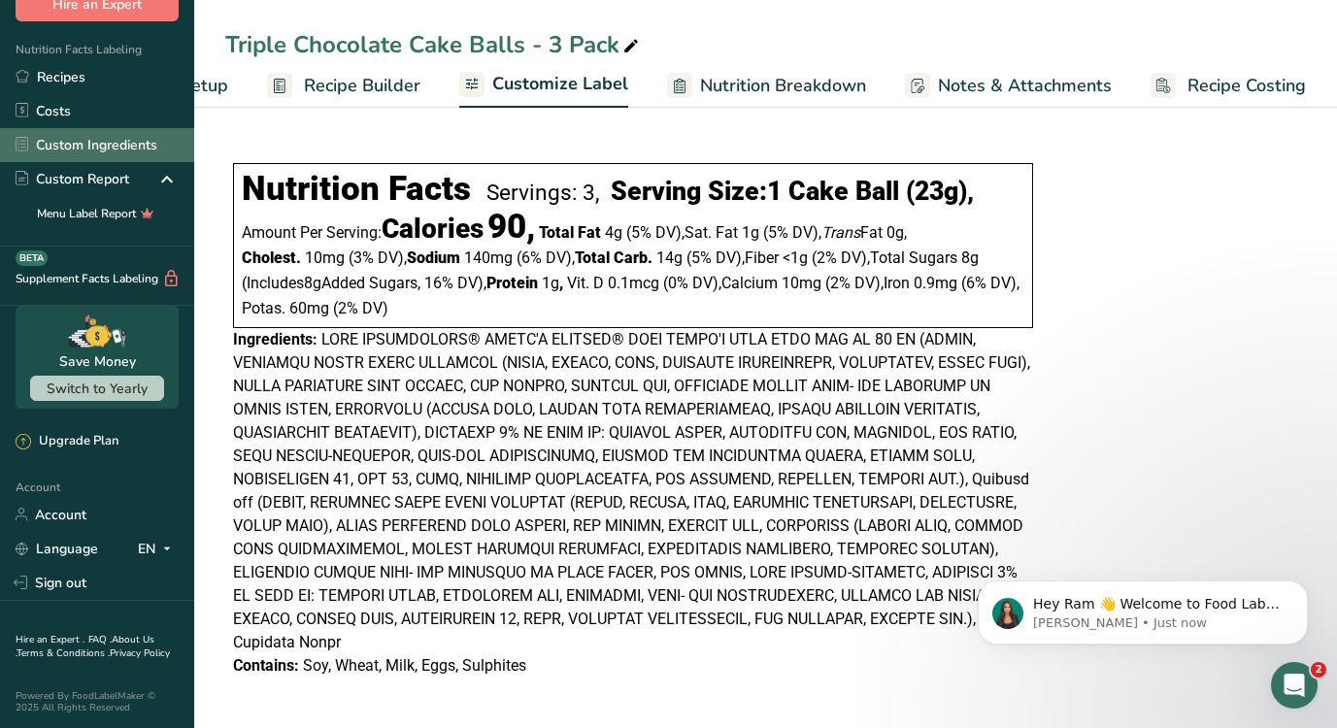
click at [76, 142] on link "Custom Ingredients" at bounding box center [97, 145] width 194 height 34
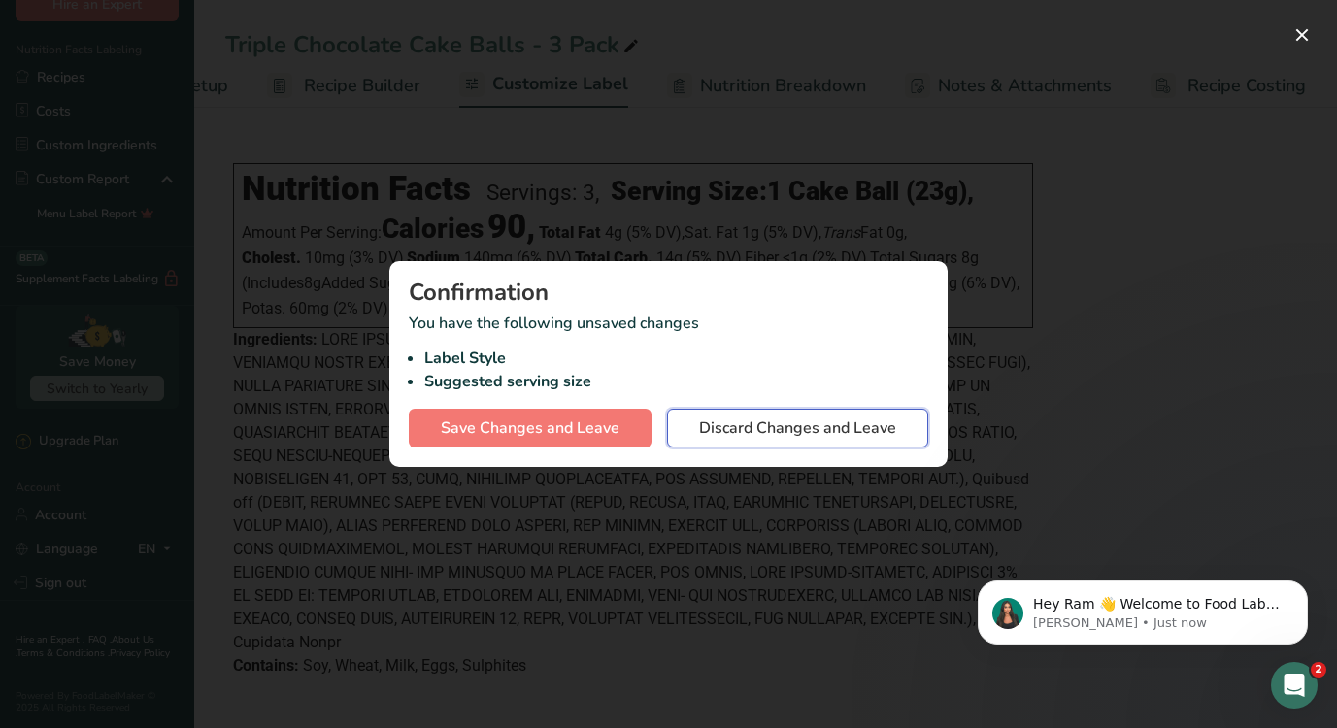
click at [870, 418] on span "Discard Changes and Leave" at bounding box center [797, 427] width 197 height 23
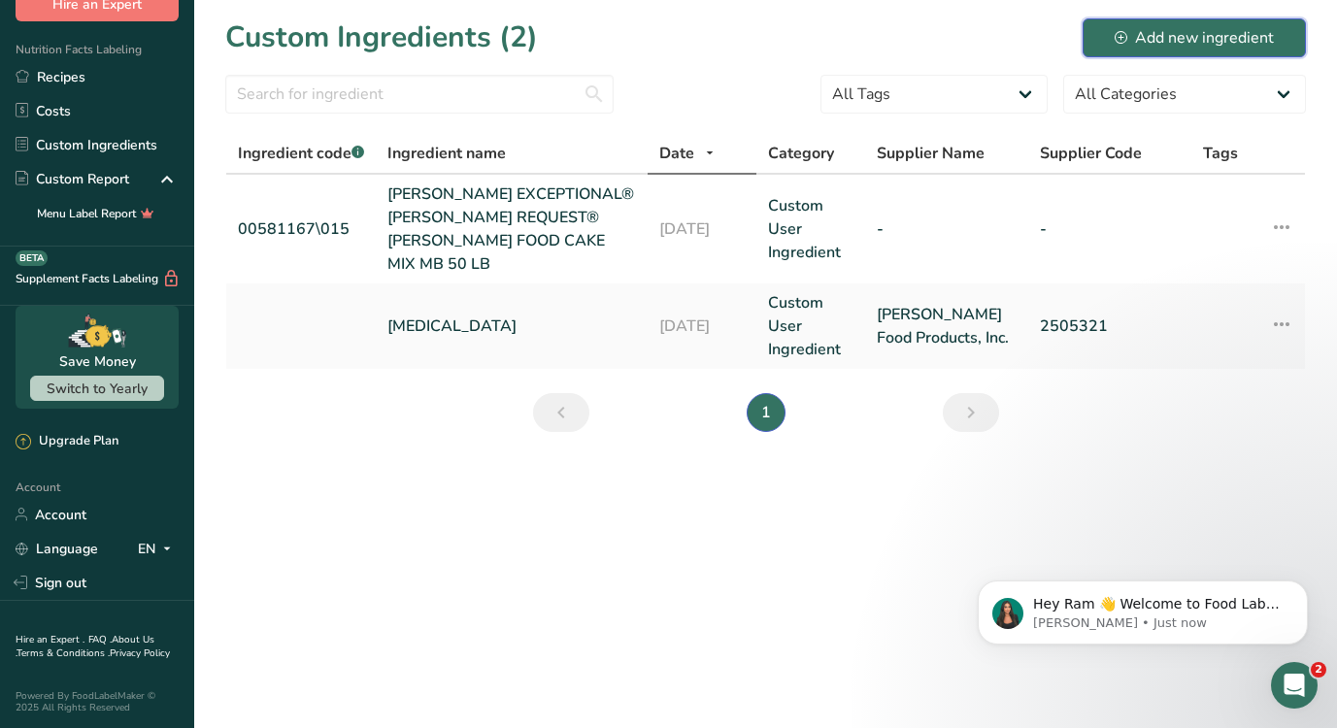
click at [1180, 40] on div "Add new ingredient" at bounding box center [1193, 37] width 159 height 23
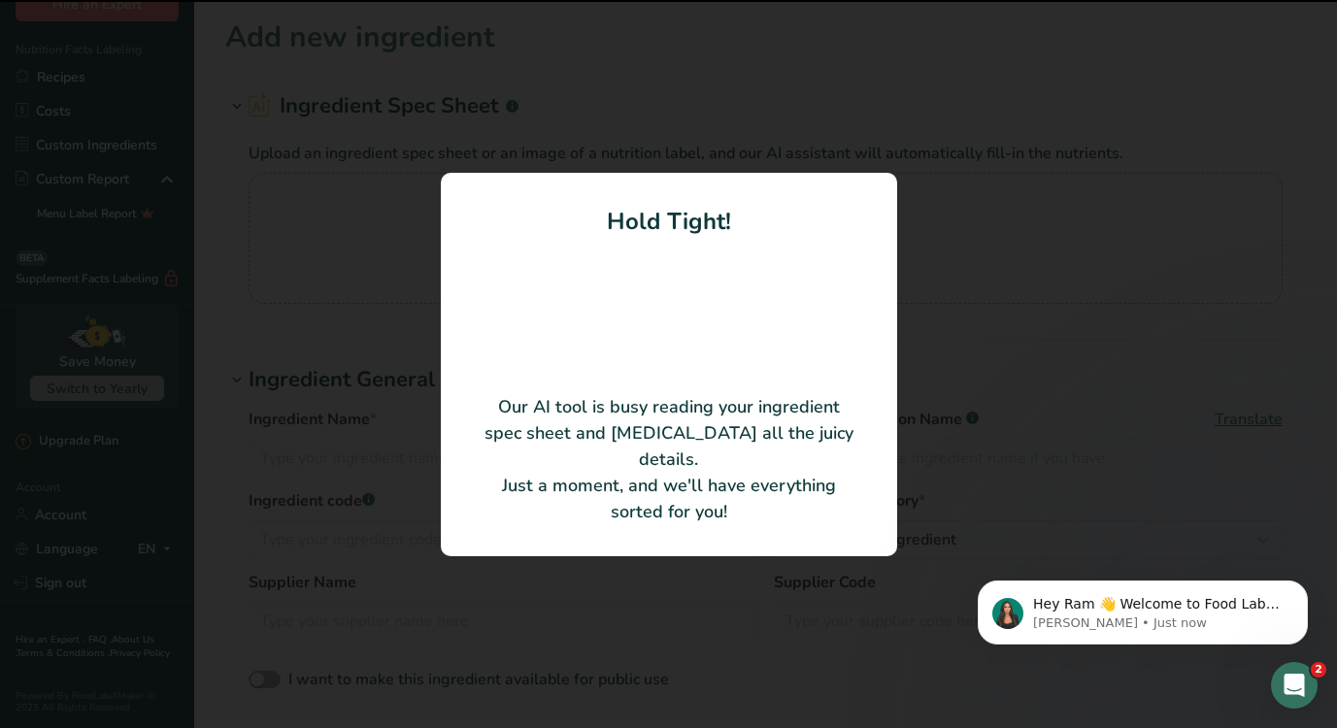
type input "EXCEPTIONAL [PERSON_NAME] REQUEST YELLOW CAKE MIX"
type input "[PERSON_NAME]"
type input "00502551"
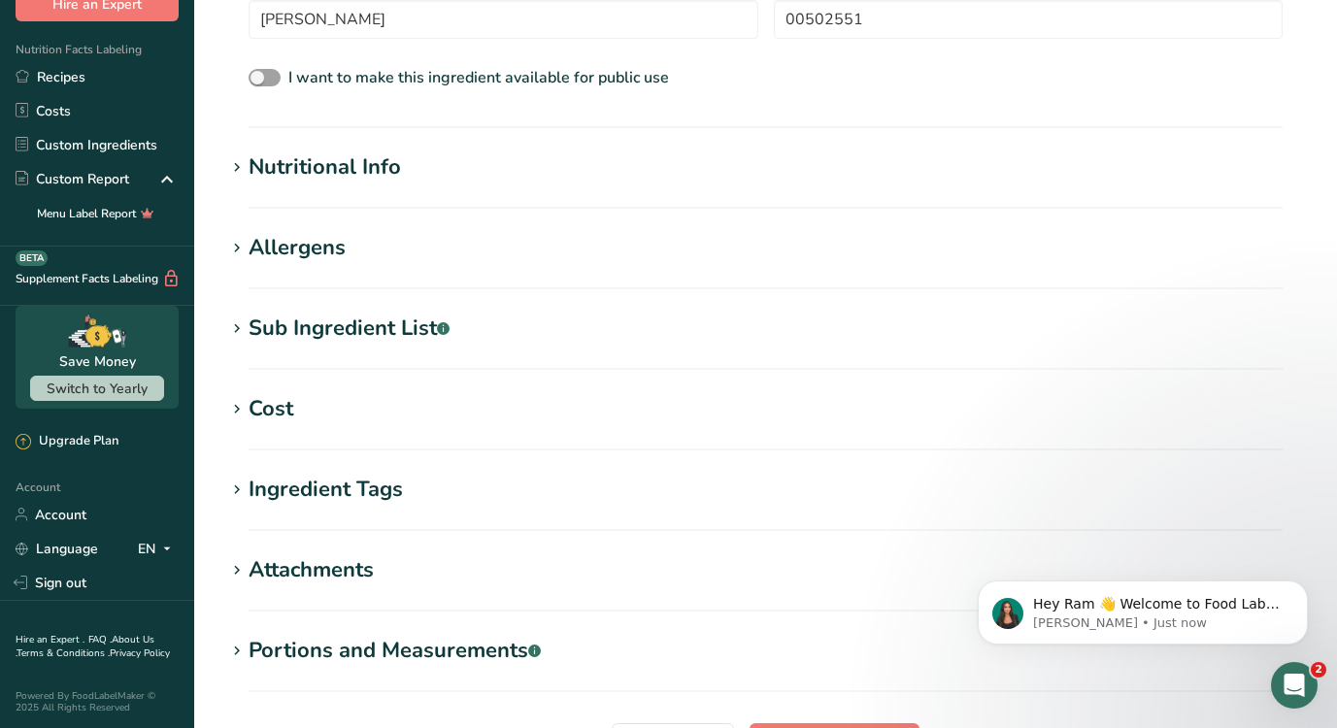
scroll to position [553, 0]
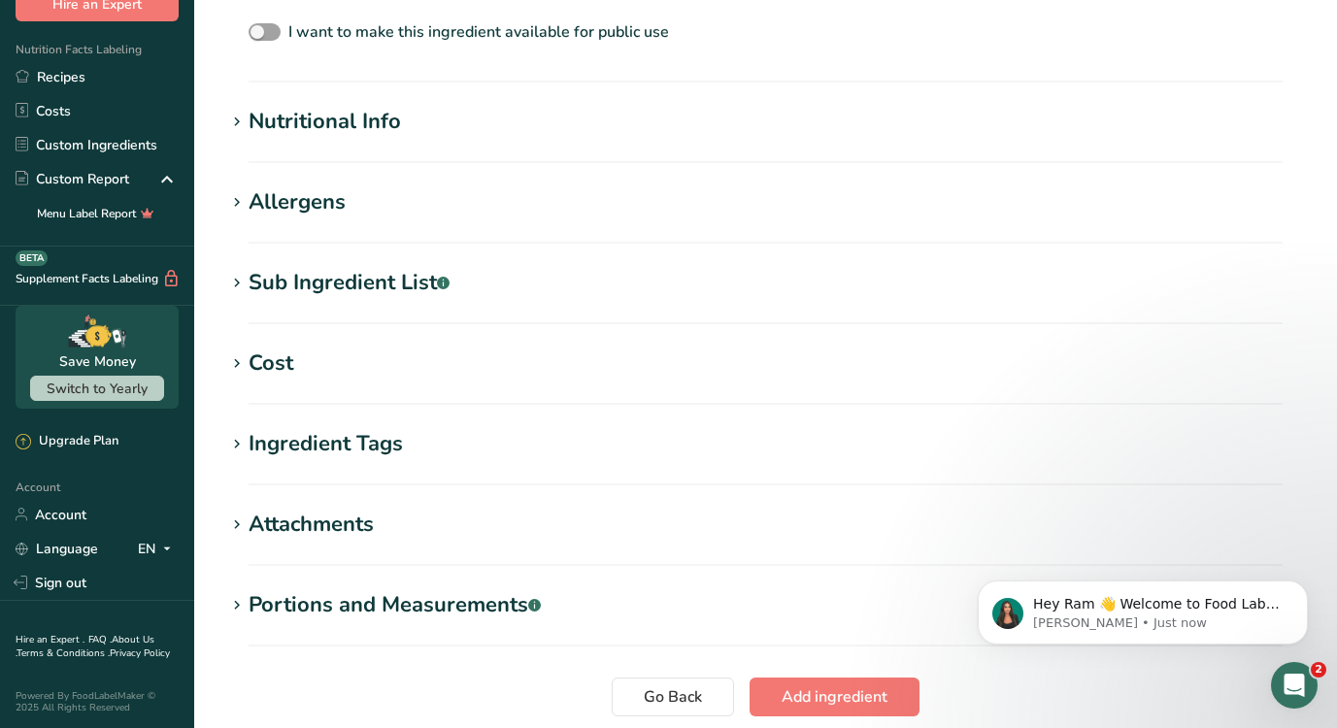
click at [237, 120] on icon at bounding box center [236, 122] width 17 height 27
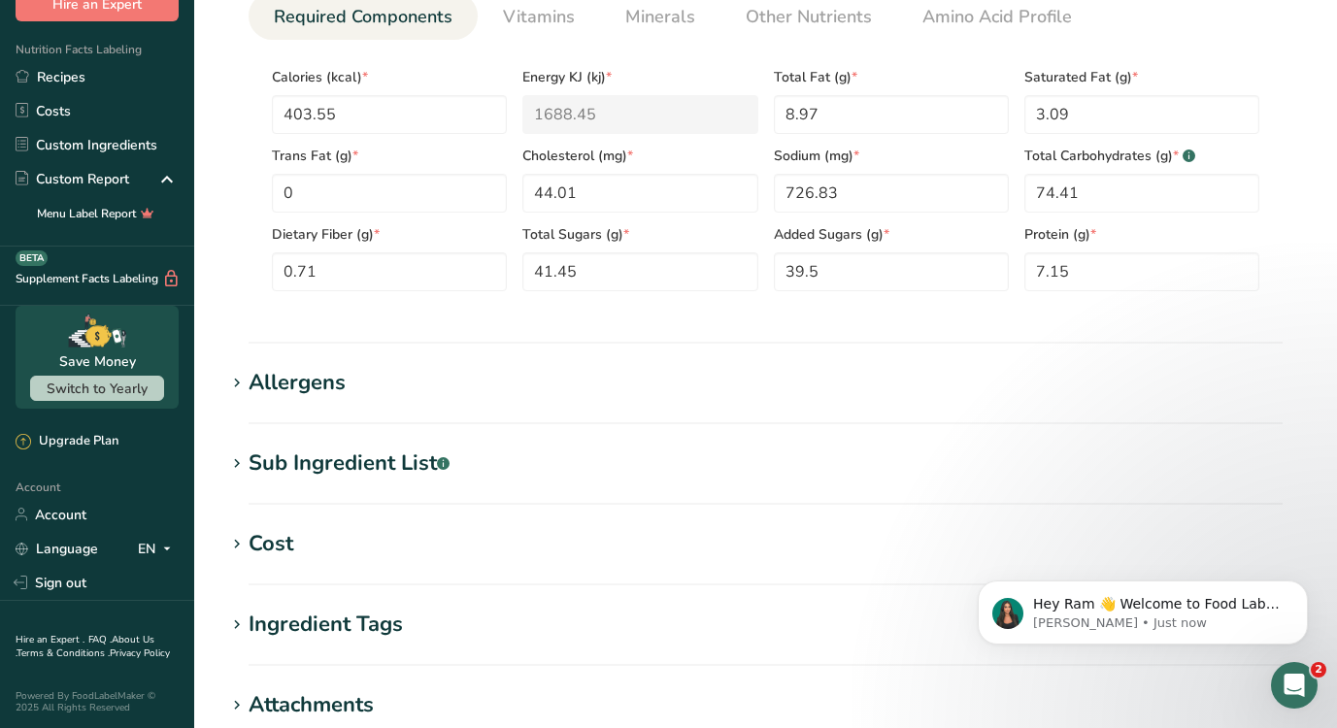
scroll to position [845, 0]
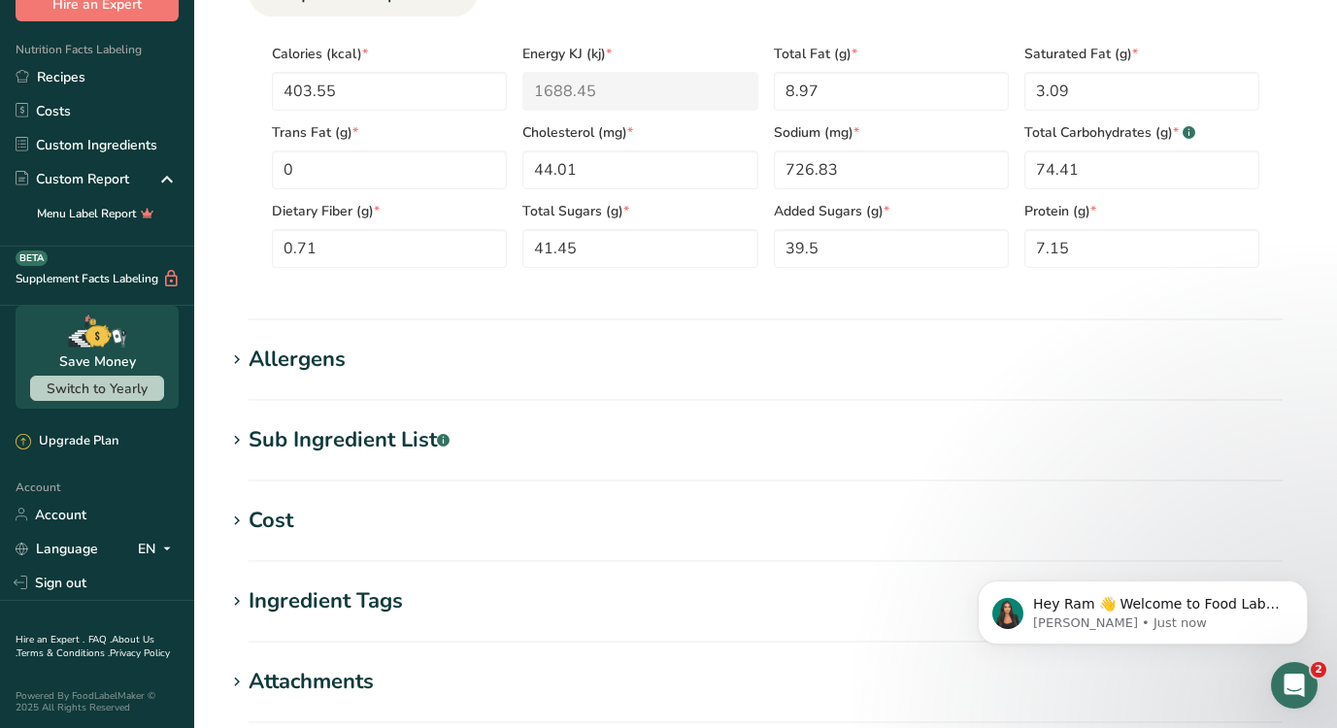
click at [234, 354] on icon at bounding box center [236, 360] width 17 height 27
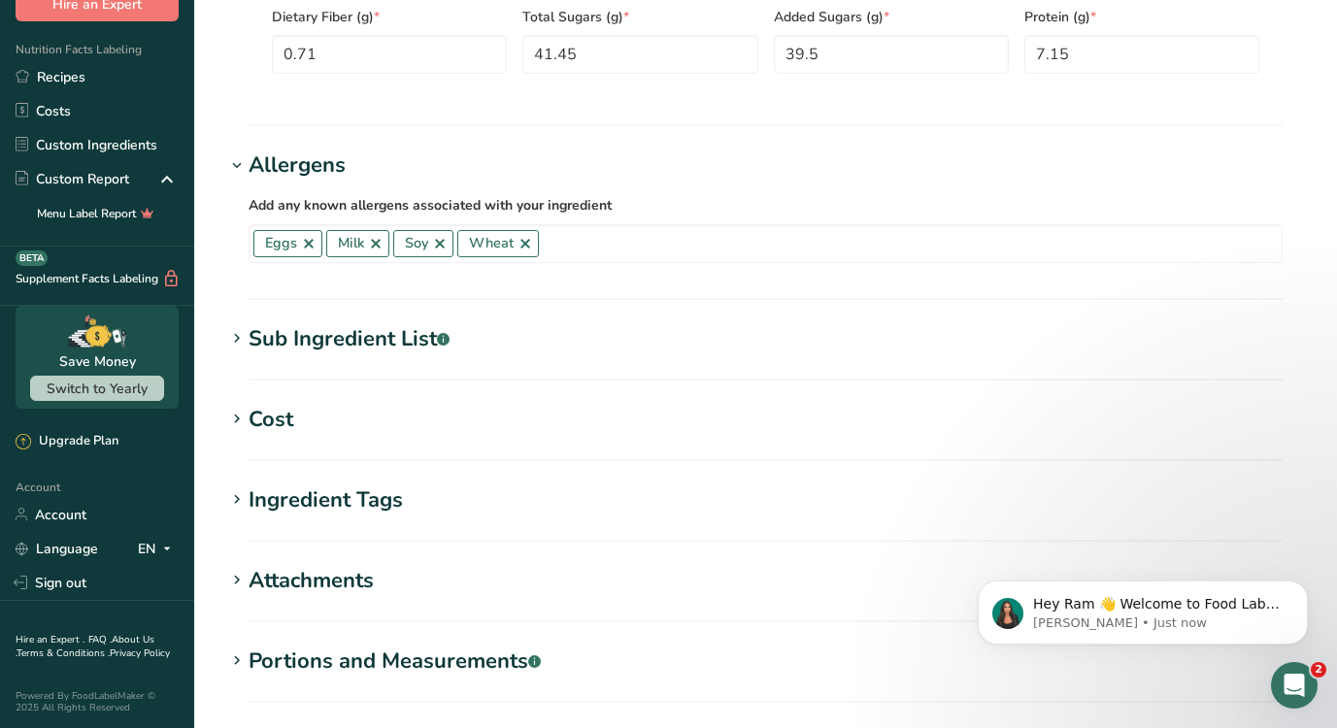
click at [242, 350] on icon at bounding box center [236, 338] width 17 height 27
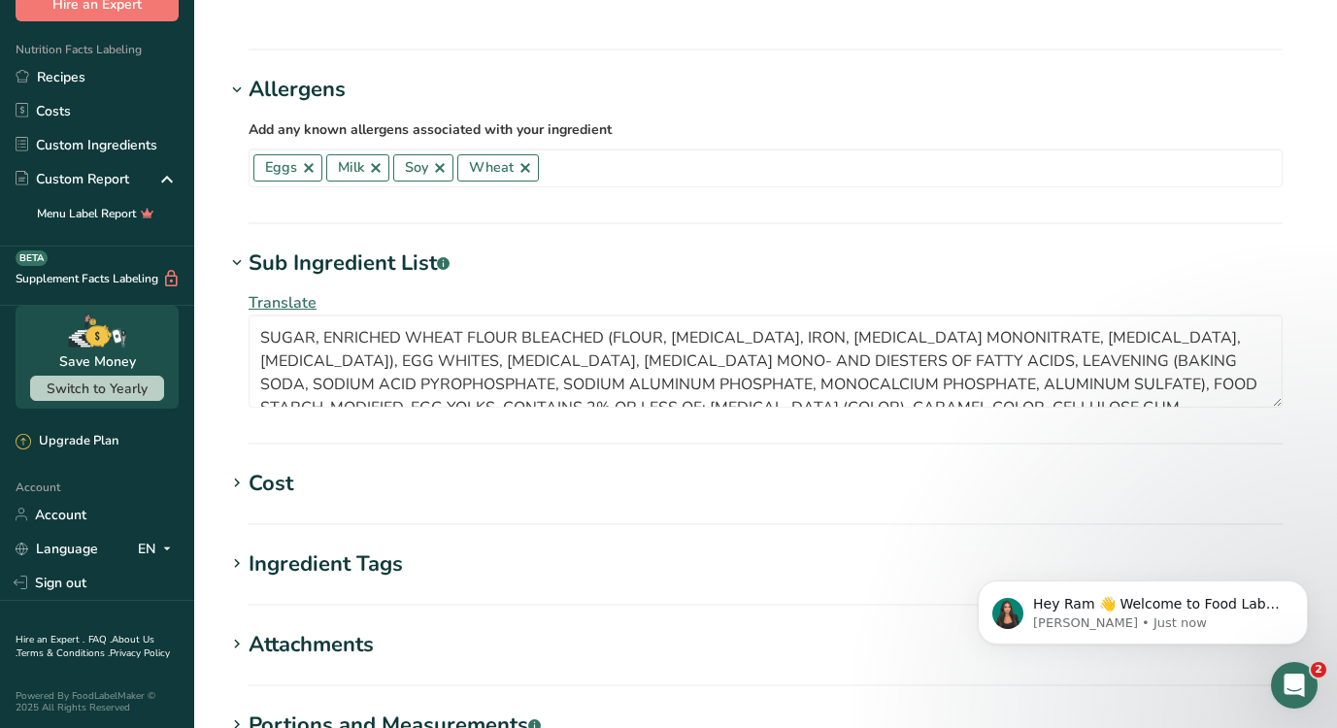
click at [245, 482] on icon at bounding box center [236, 483] width 17 height 27
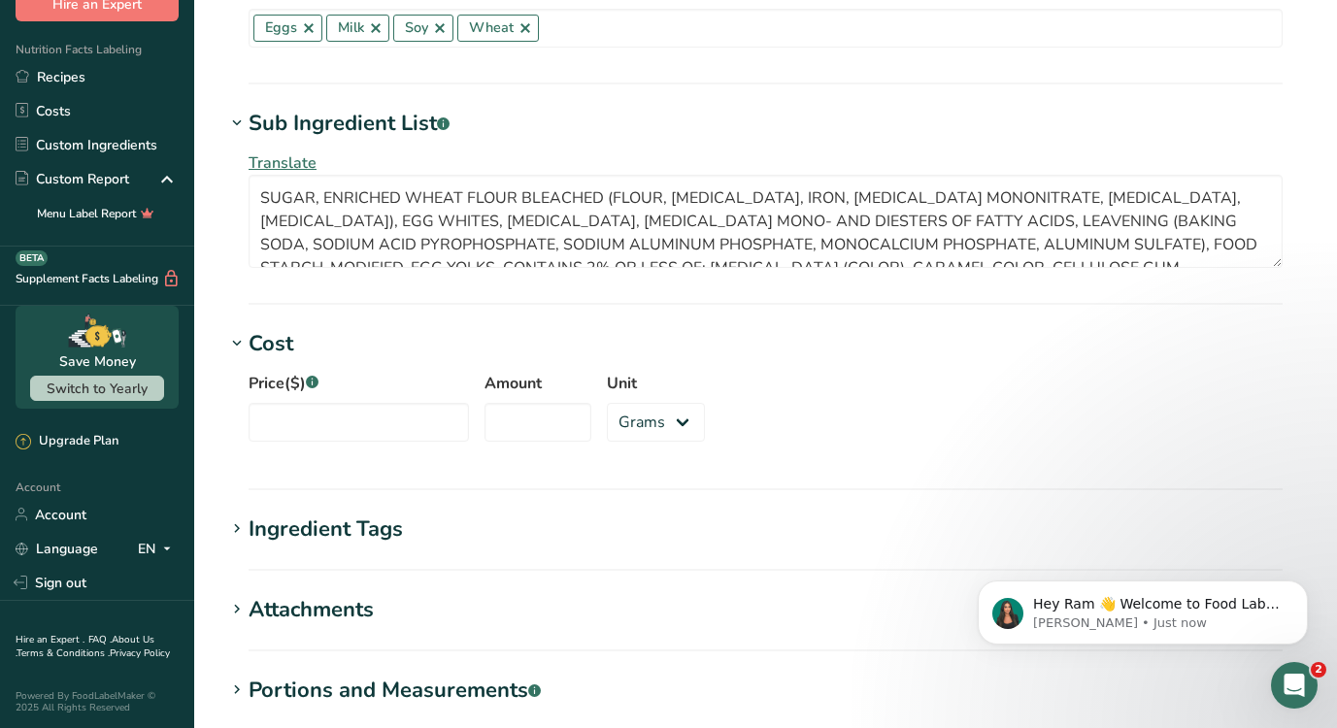
scroll to position [1280, 0]
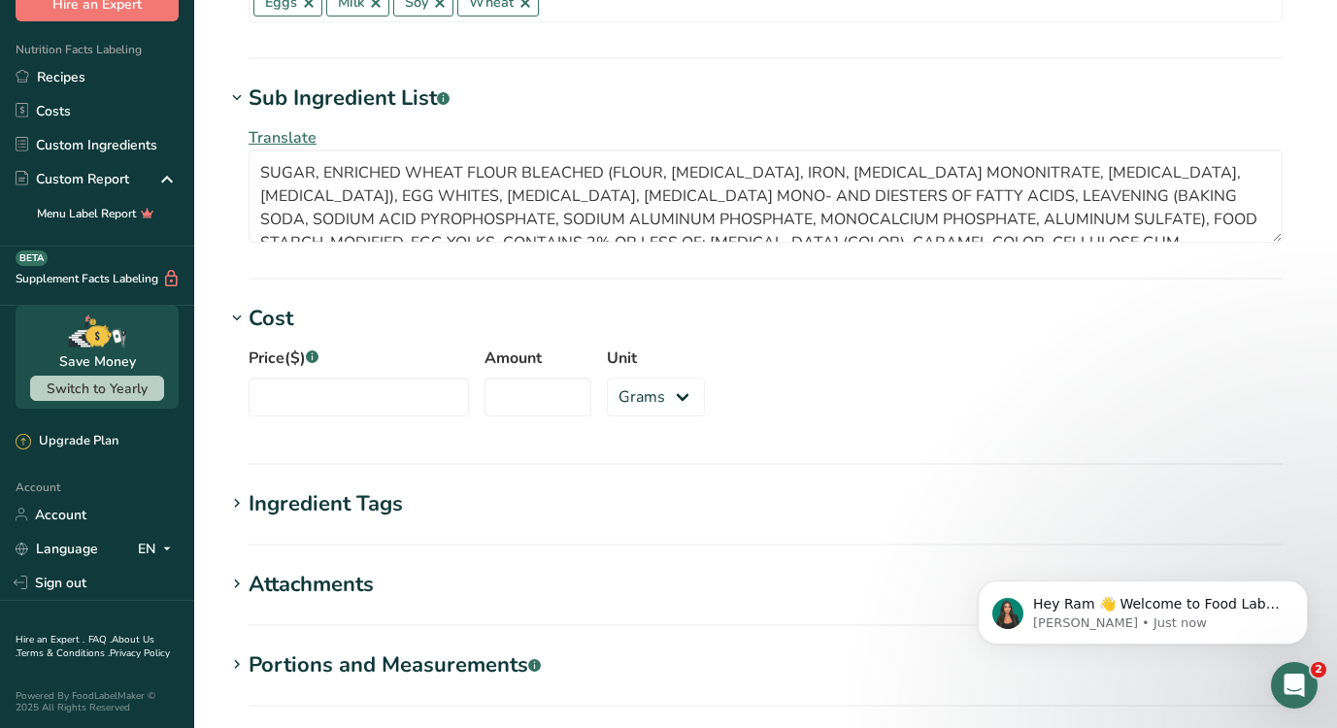
click at [241, 499] on icon at bounding box center [236, 503] width 17 height 27
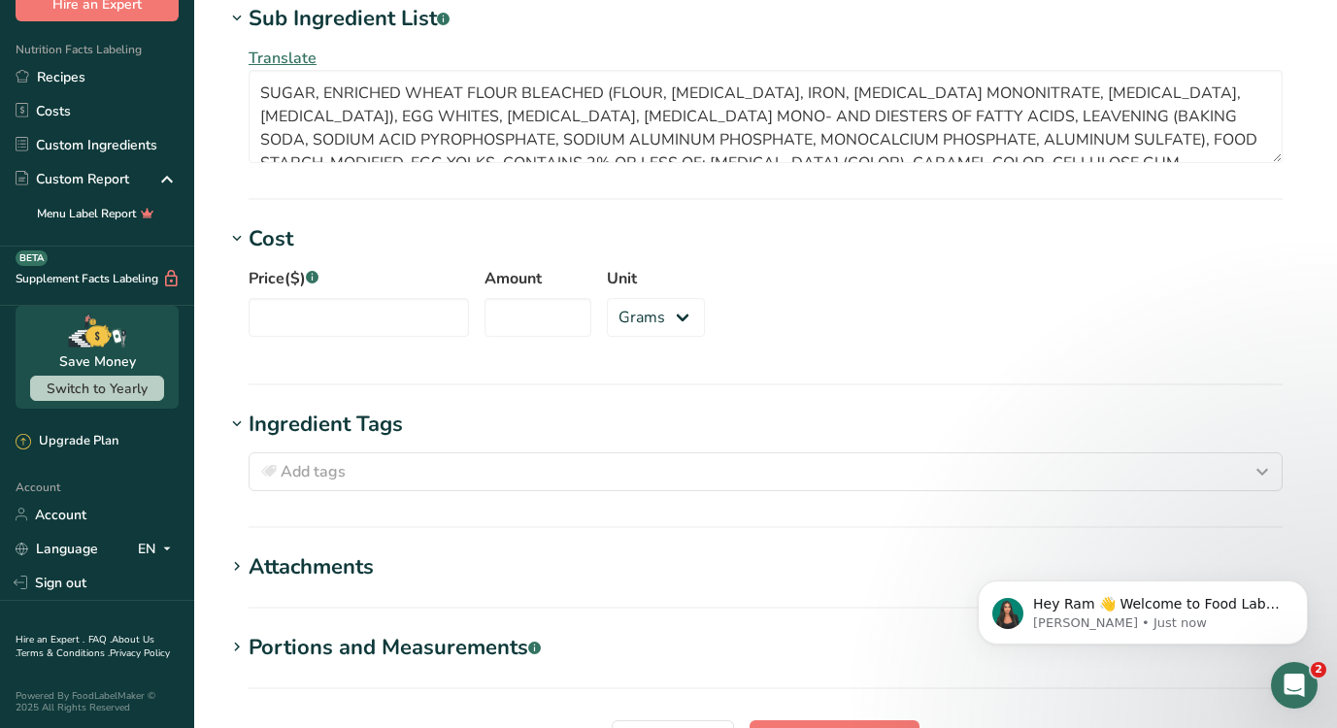
scroll to position [1556, 0]
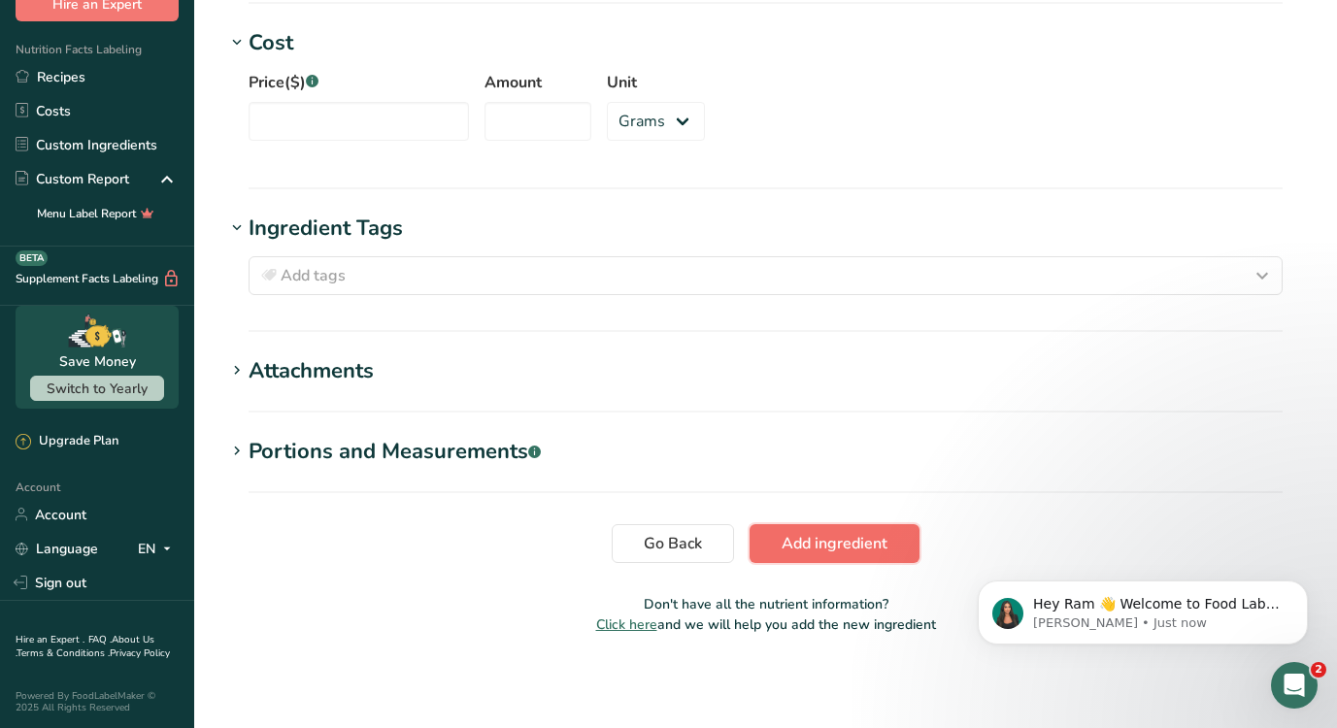
click at [829, 538] on span "Add ingredient" at bounding box center [834, 543] width 106 height 23
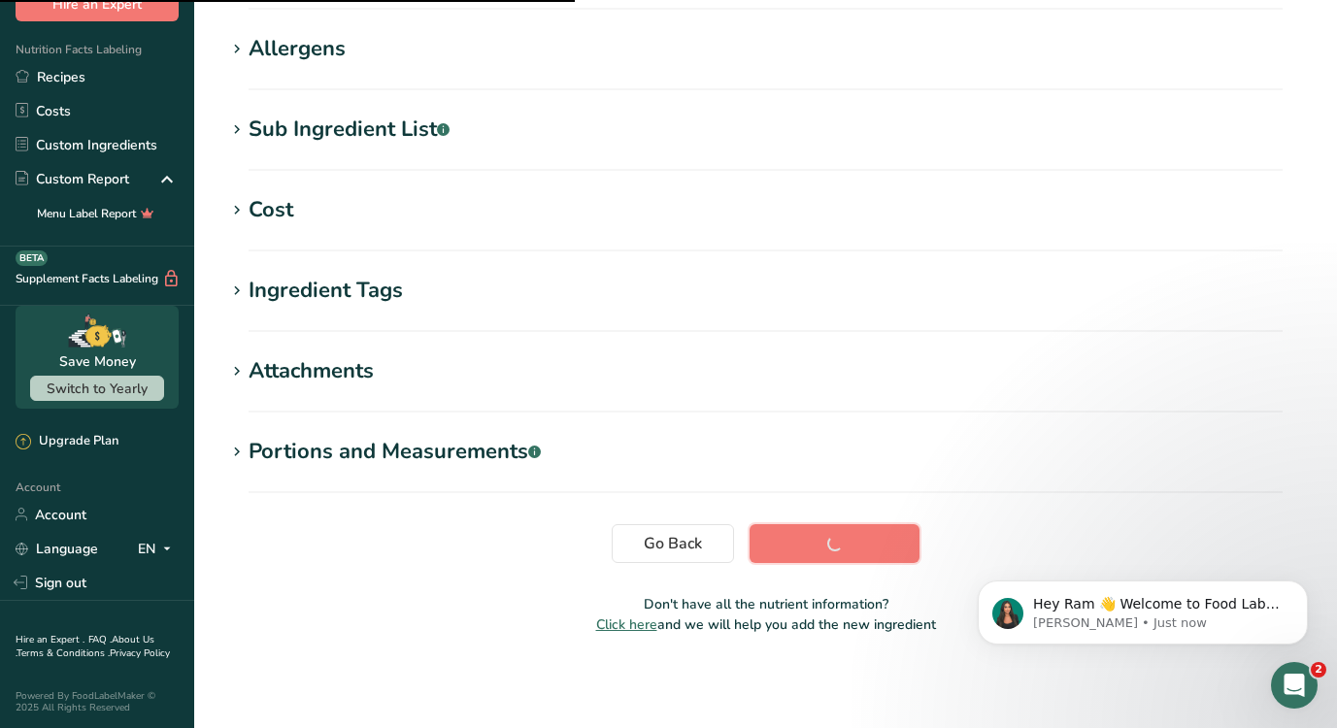
scroll to position [0, 0]
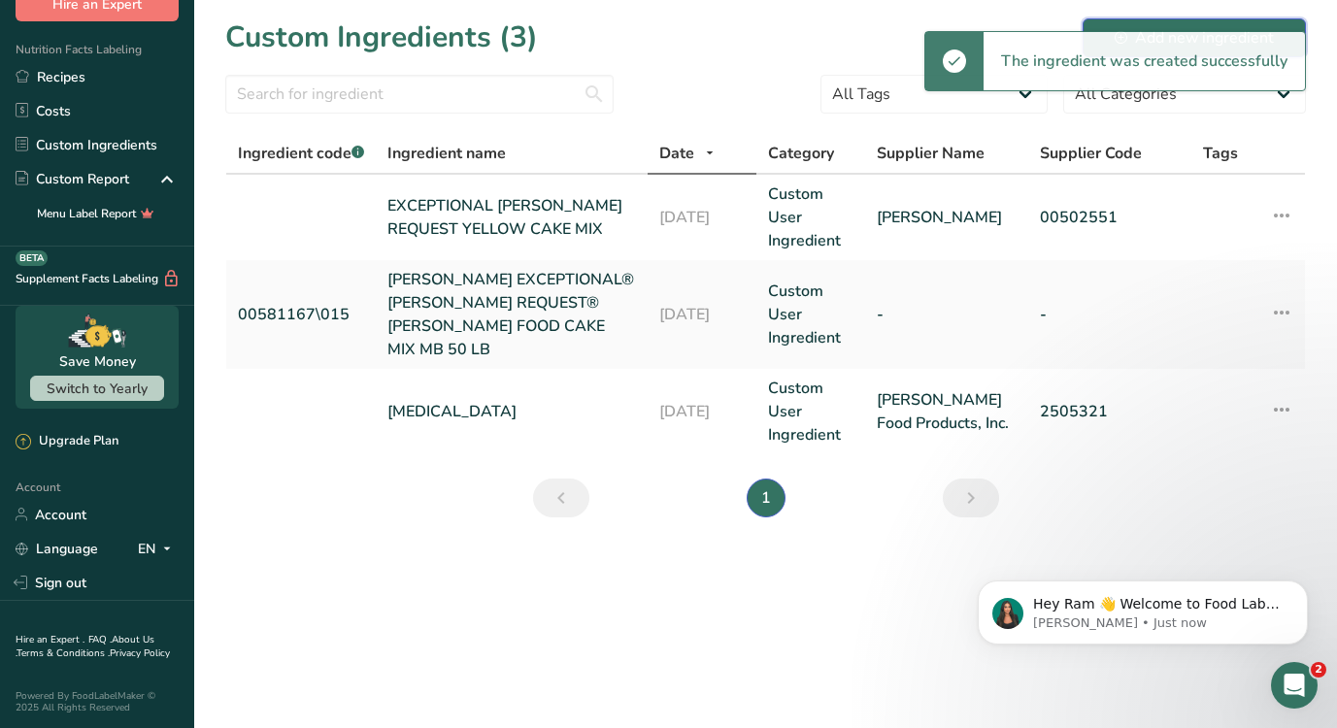
click at [1154, 19] on button "Add new ingredient" at bounding box center [1193, 37] width 223 height 39
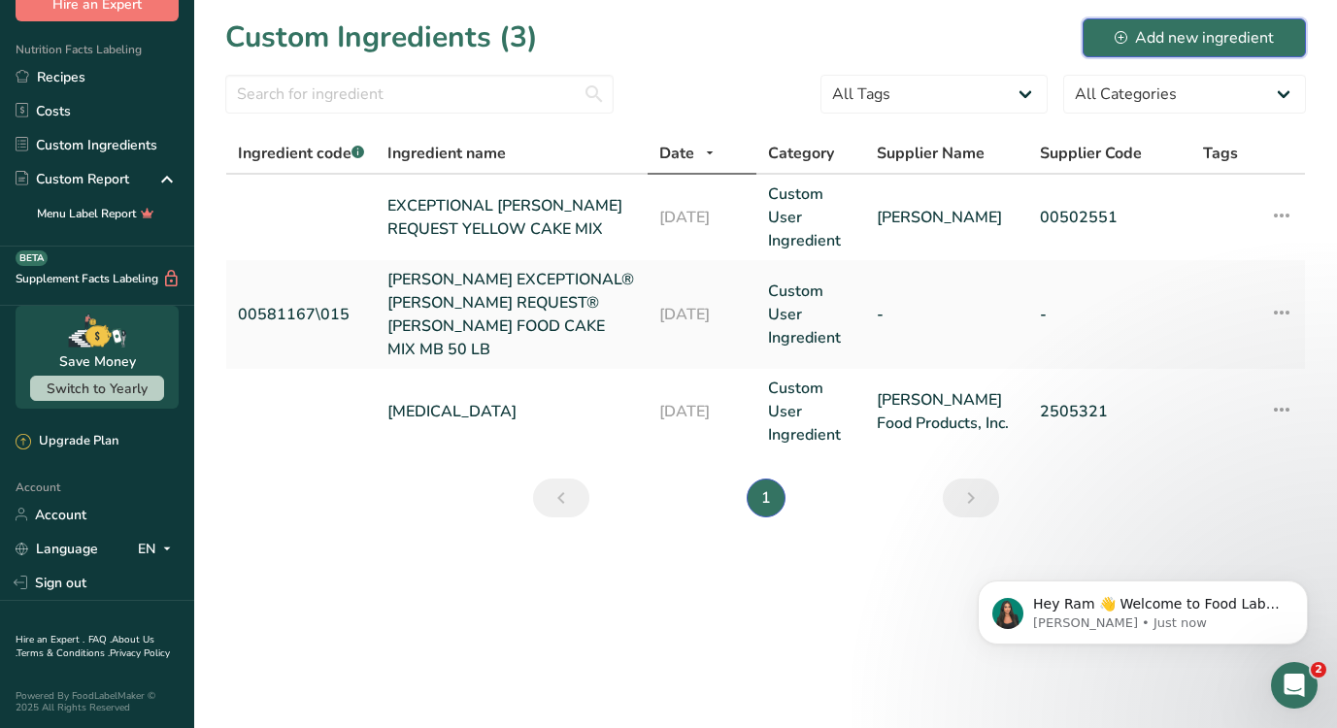
click at [1140, 42] on div "Add new ingredient" at bounding box center [1193, 37] width 159 height 23
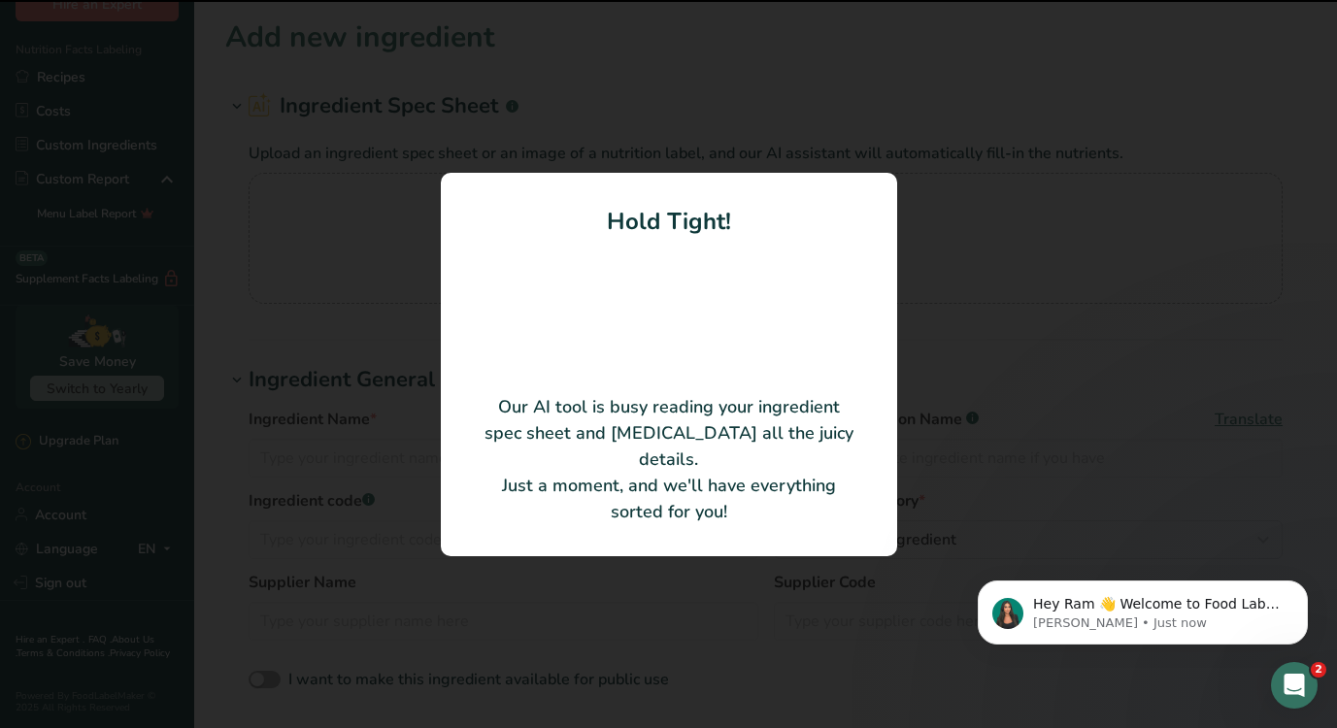
type input "Hershey's Miniature Semisweet Chocolate Chip Stir-Ins"
type input "3400061225"
type input "Hershey Chocolate Co. ([GEOGRAPHIC_DATA], [GEOGRAPHIC_DATA]) HERSHEY CHOCOLATE …"
type input "115070"
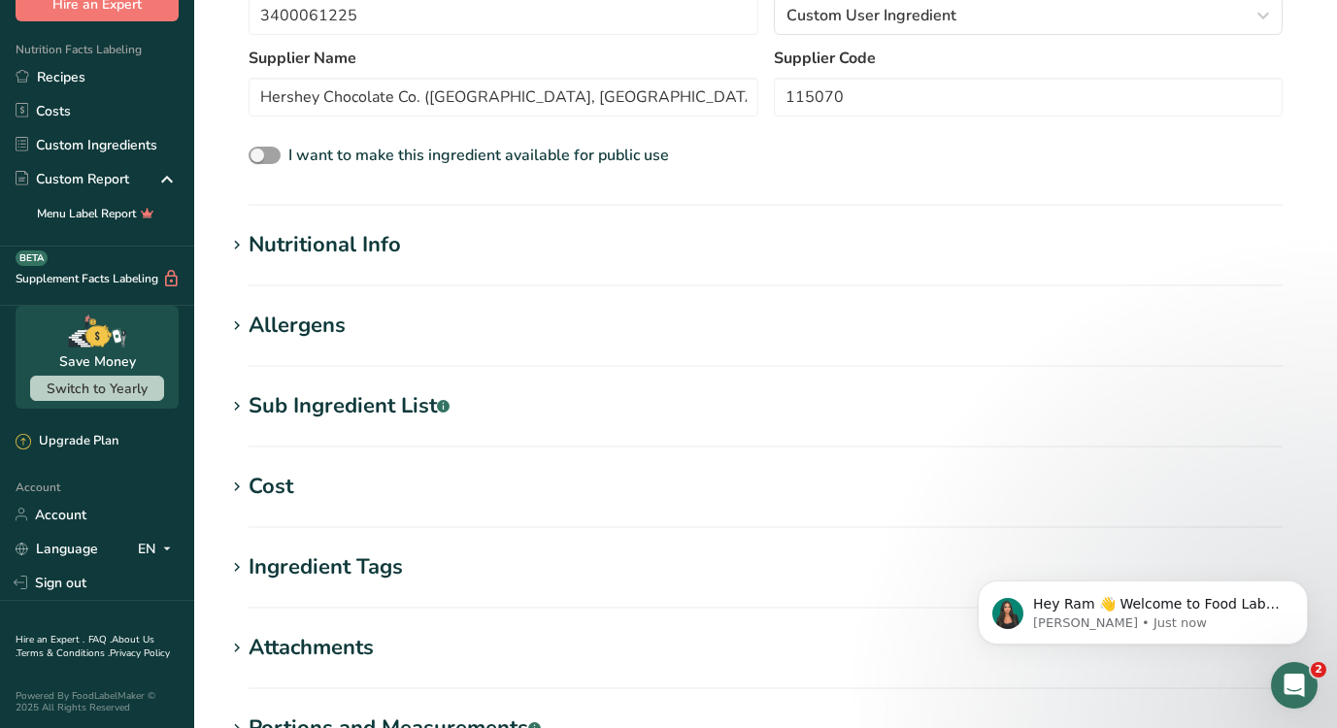
scroll to position [707, 0]
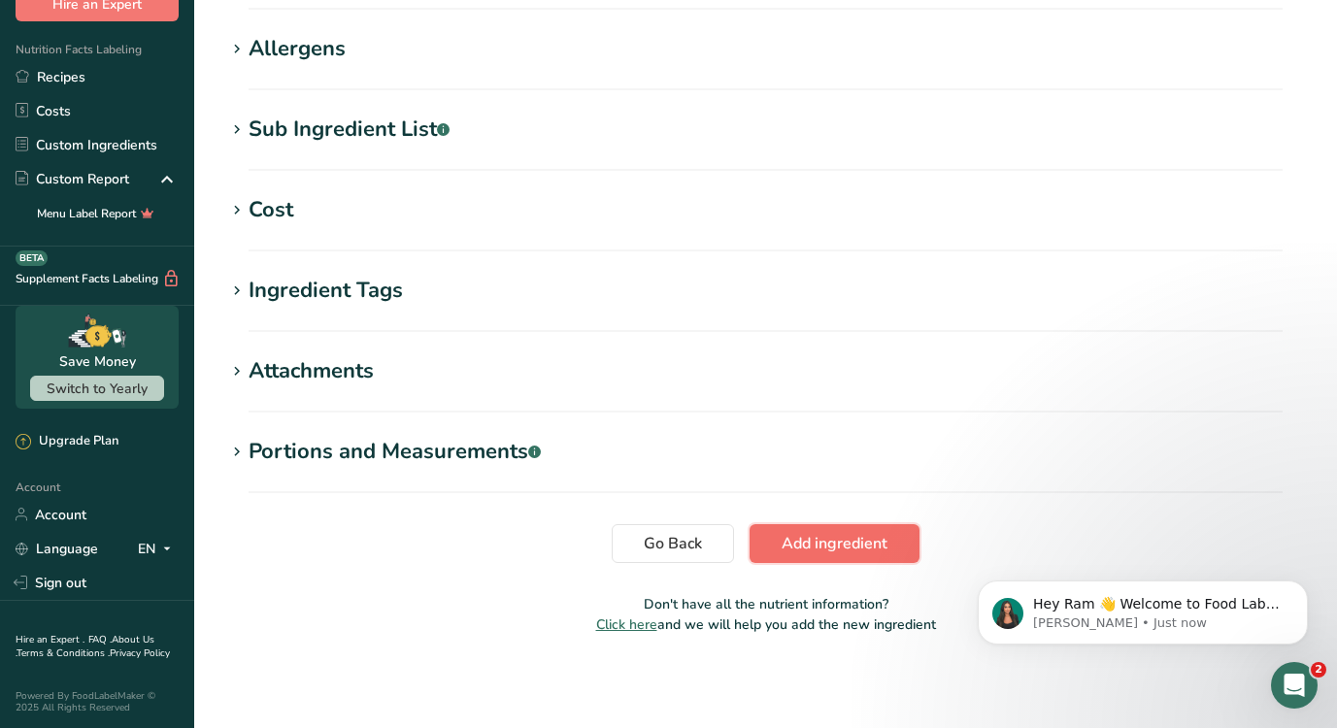
click at [826, 546] on span "Add ingredient" at bounding box center [834, 543] width 106 height 23
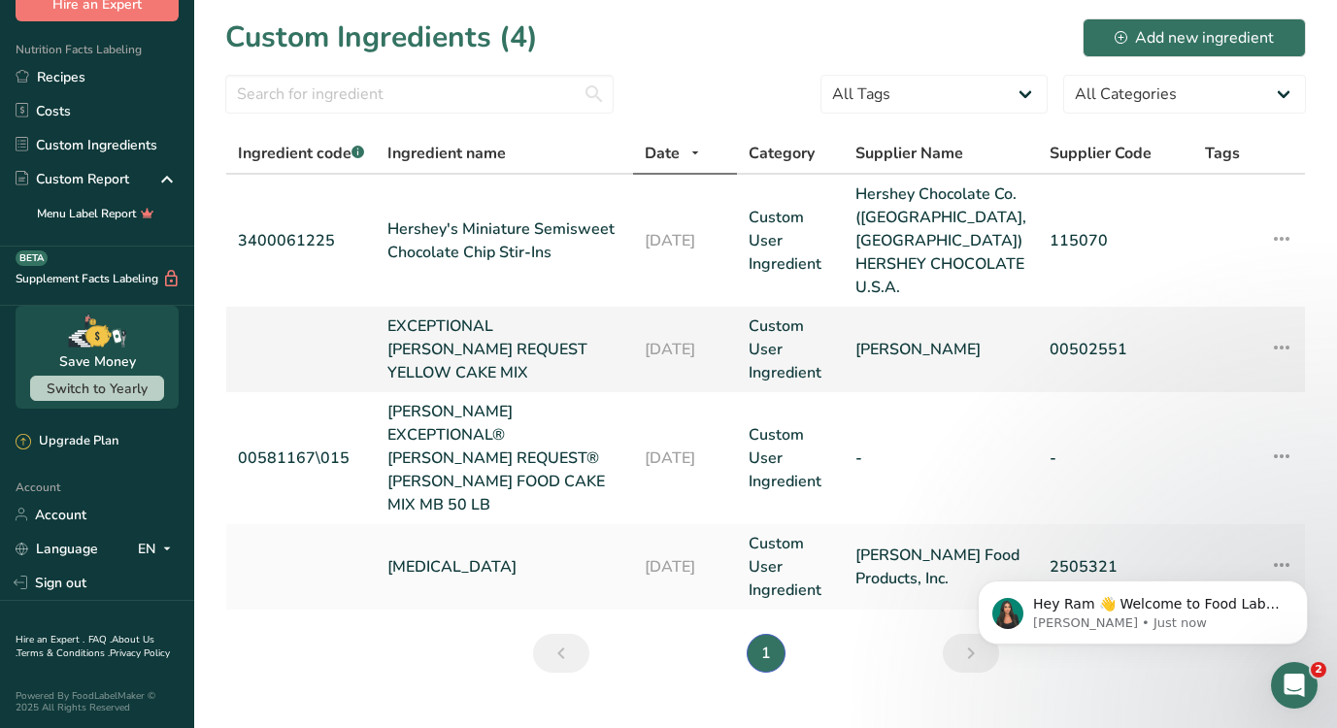
click at [545, 347] on link "EXCEPTIONAL [PERSON_NAME] REQUEST YELLOW CAKE MIX" at bounding box center [504, 350] width 234 height 70
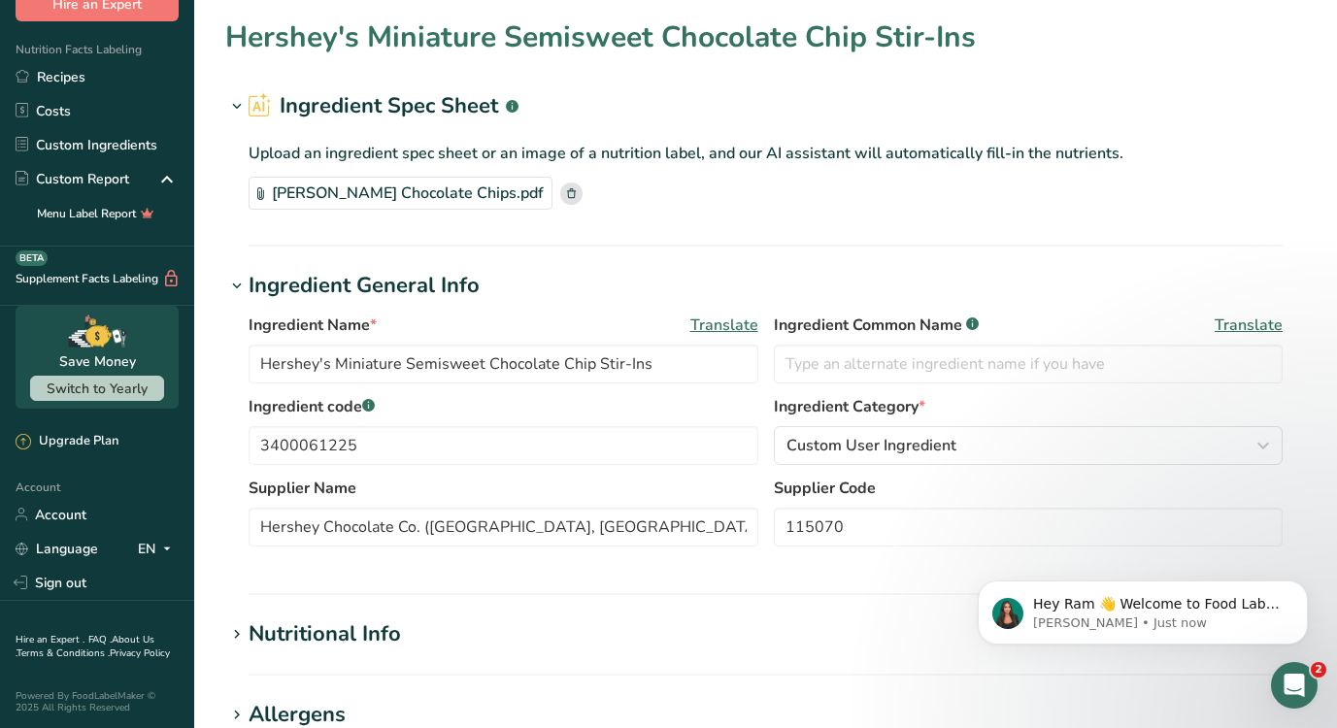
type input "EXCEPTIONAL [PERSON_NAME] REQUEST YELLOW CAKE MIX"
type input "[PERSON_NAME]"
type input "00502551"
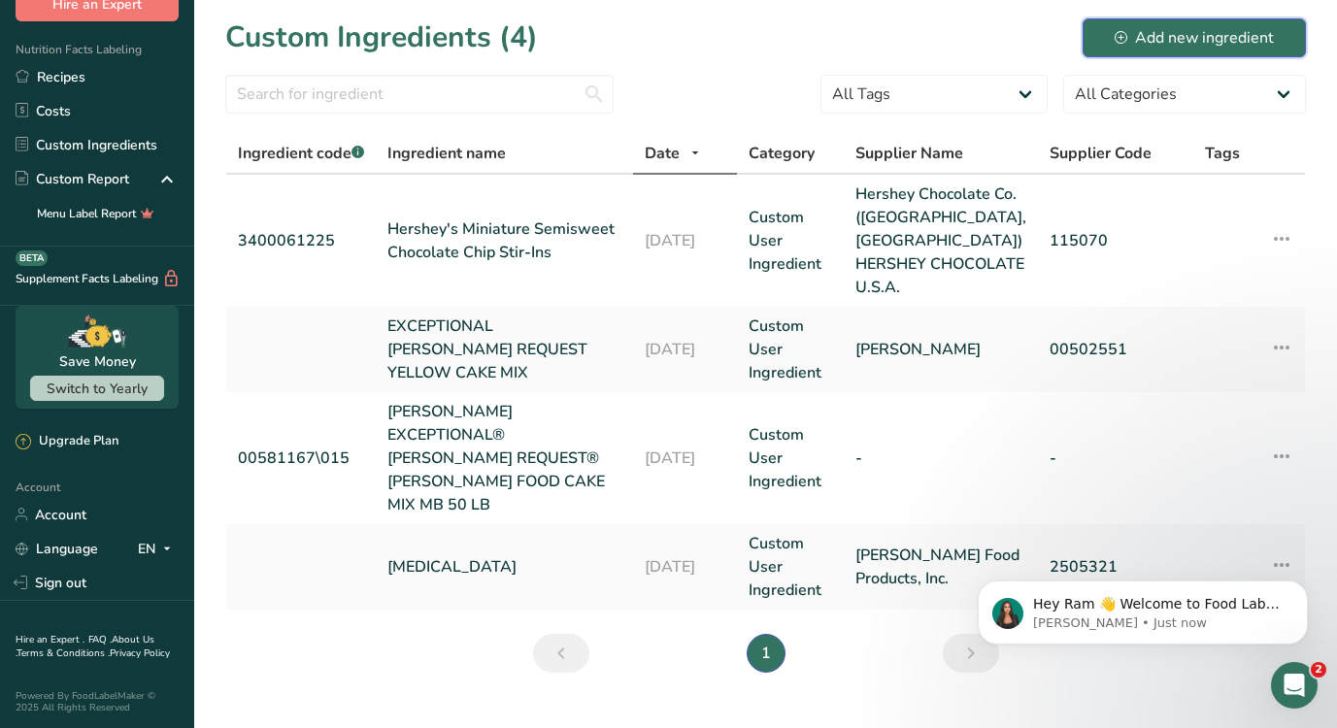
click at [1211, 52] on button "Add new ingredient" at bounding box center [1193, 37] width 223 height 39
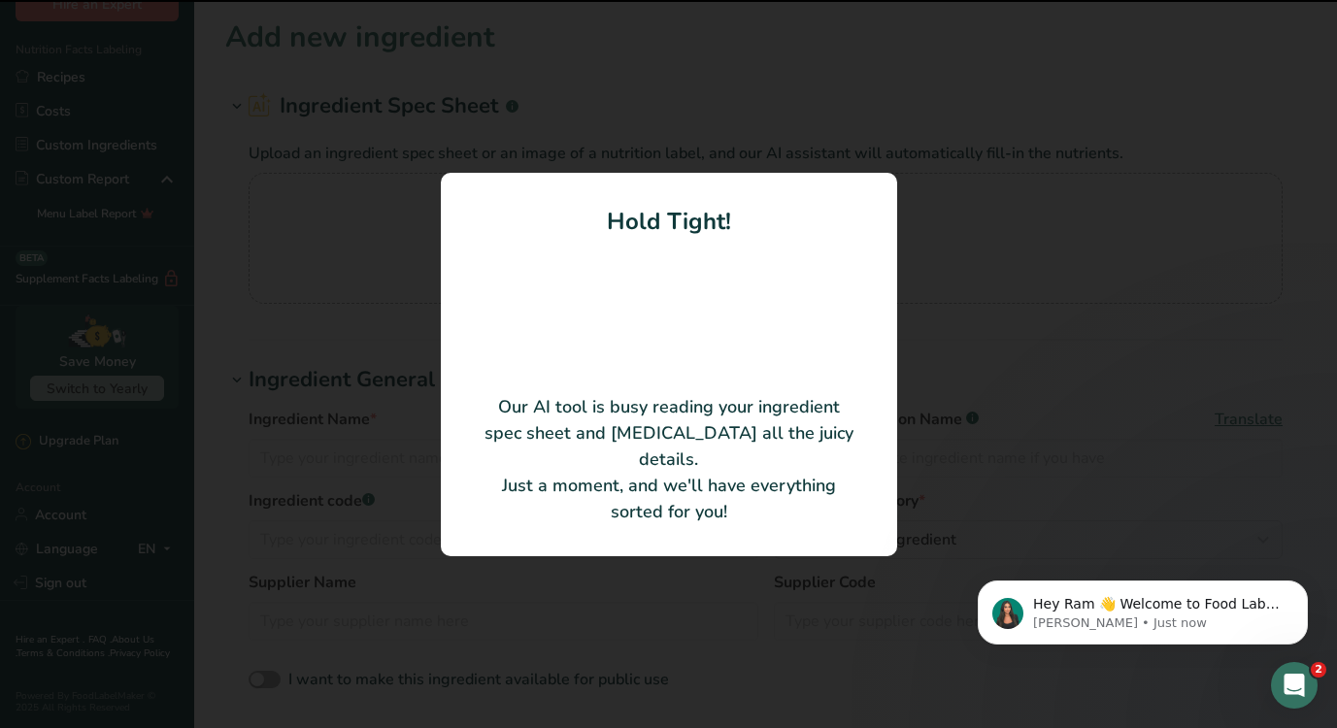
type input "Exceptional™ Majestic® Red Velvet Cake Donut Mix"
type input "01100370"
type input "[PERSON_NAME] Food Products, Inc."
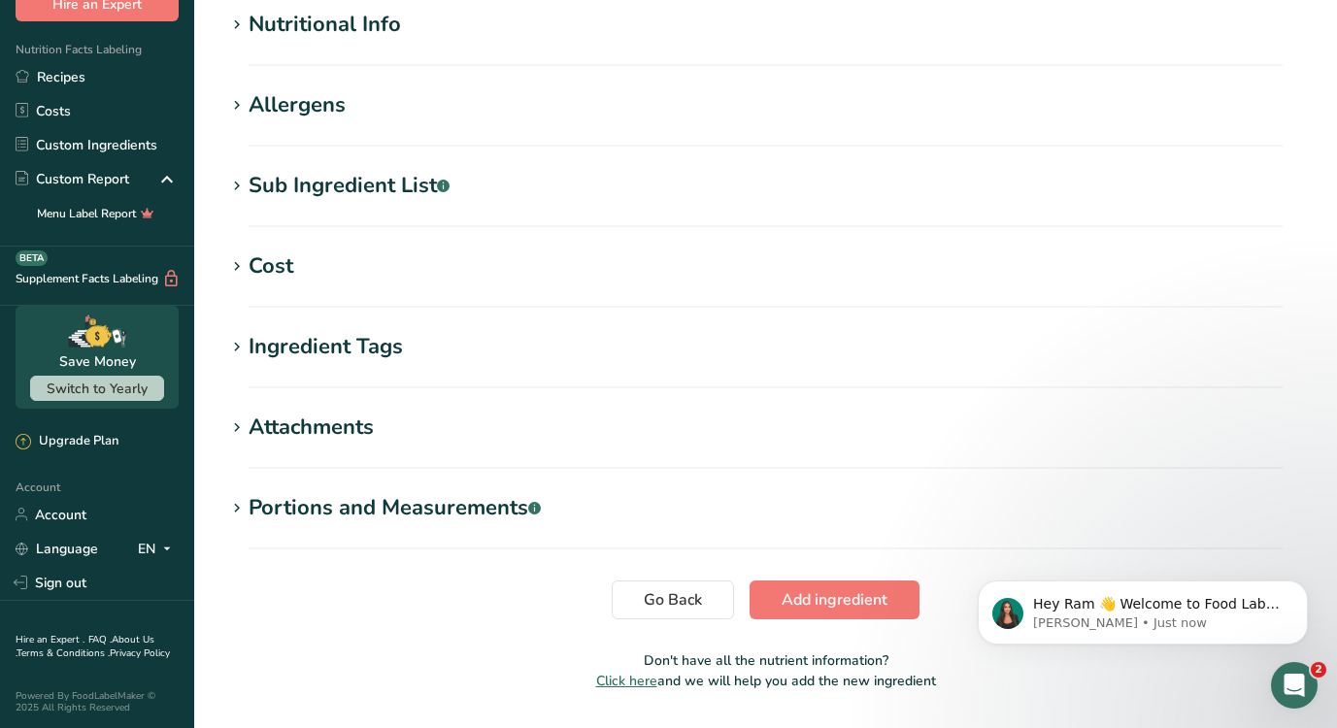
scroll to position [707, 0]
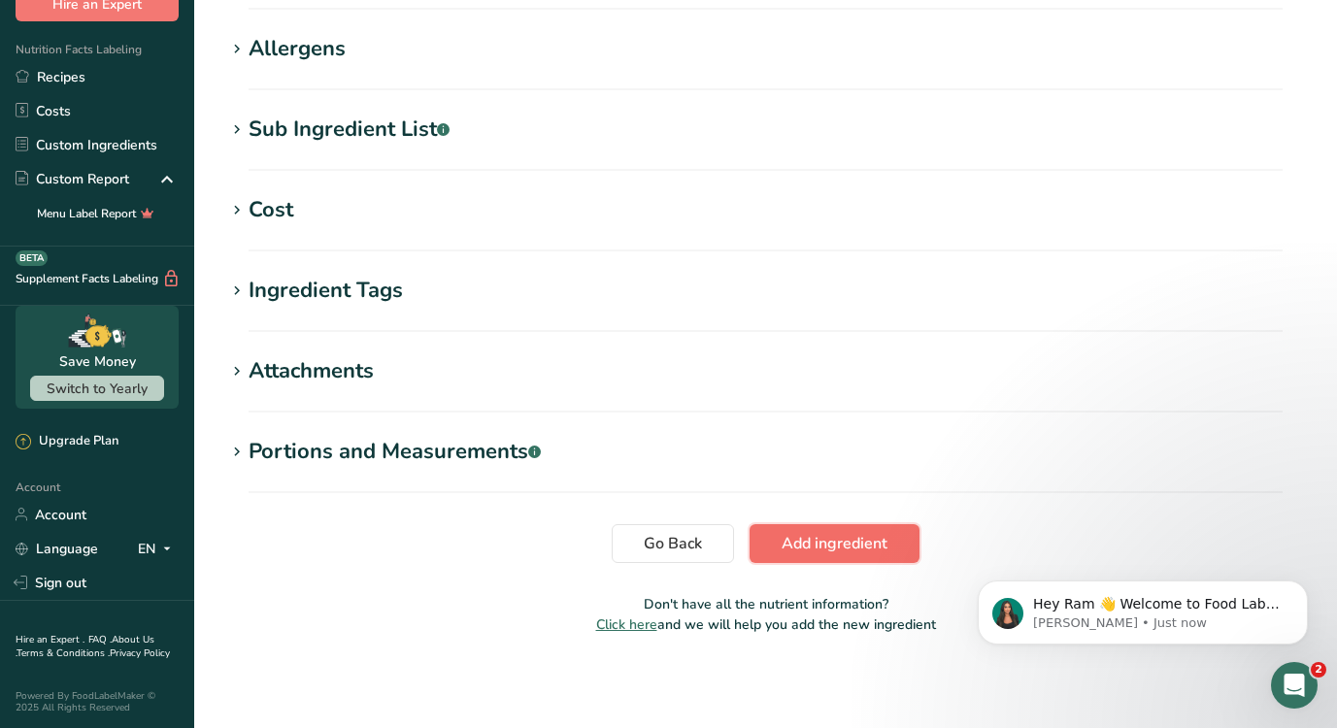
click at [817, 541] on span "Add ingredient" at bounding box center [834, 543] width 106 height 23
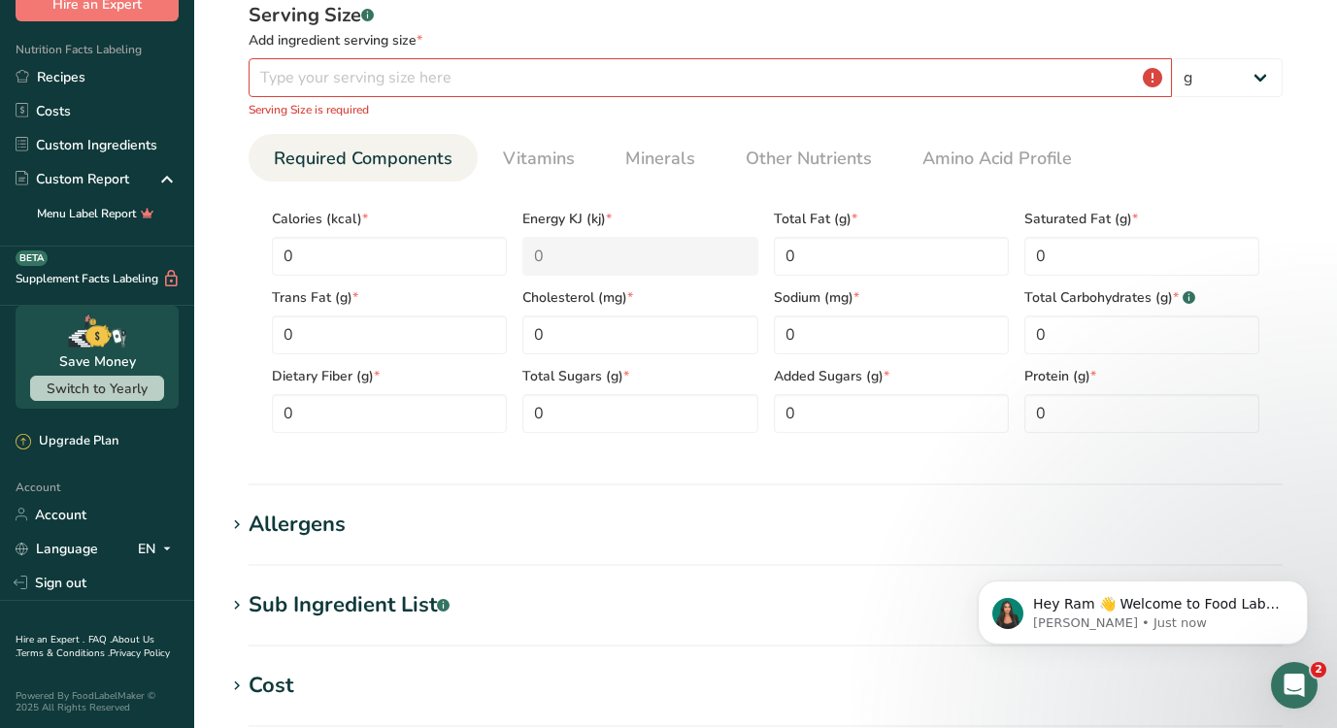
scroll to position [0, 0]
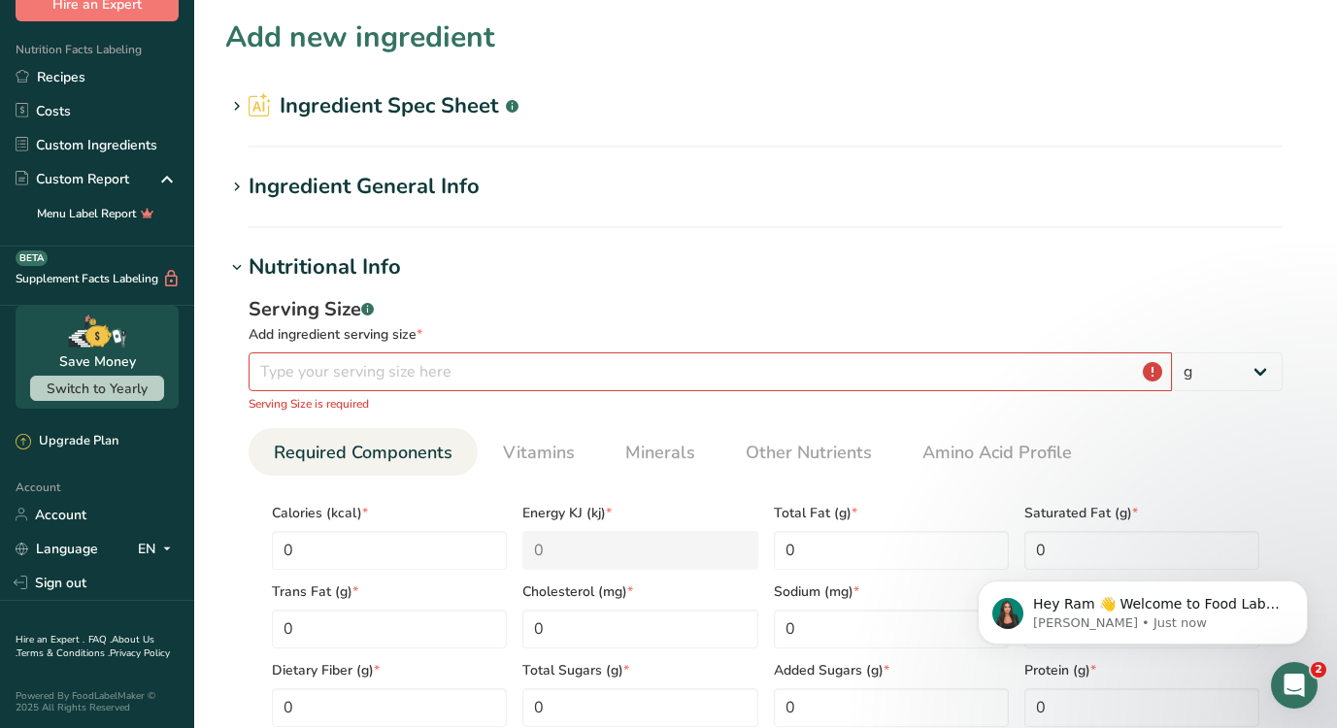
click at [234, 184] on icon at bounding box center [236, 187] width 17 height 27
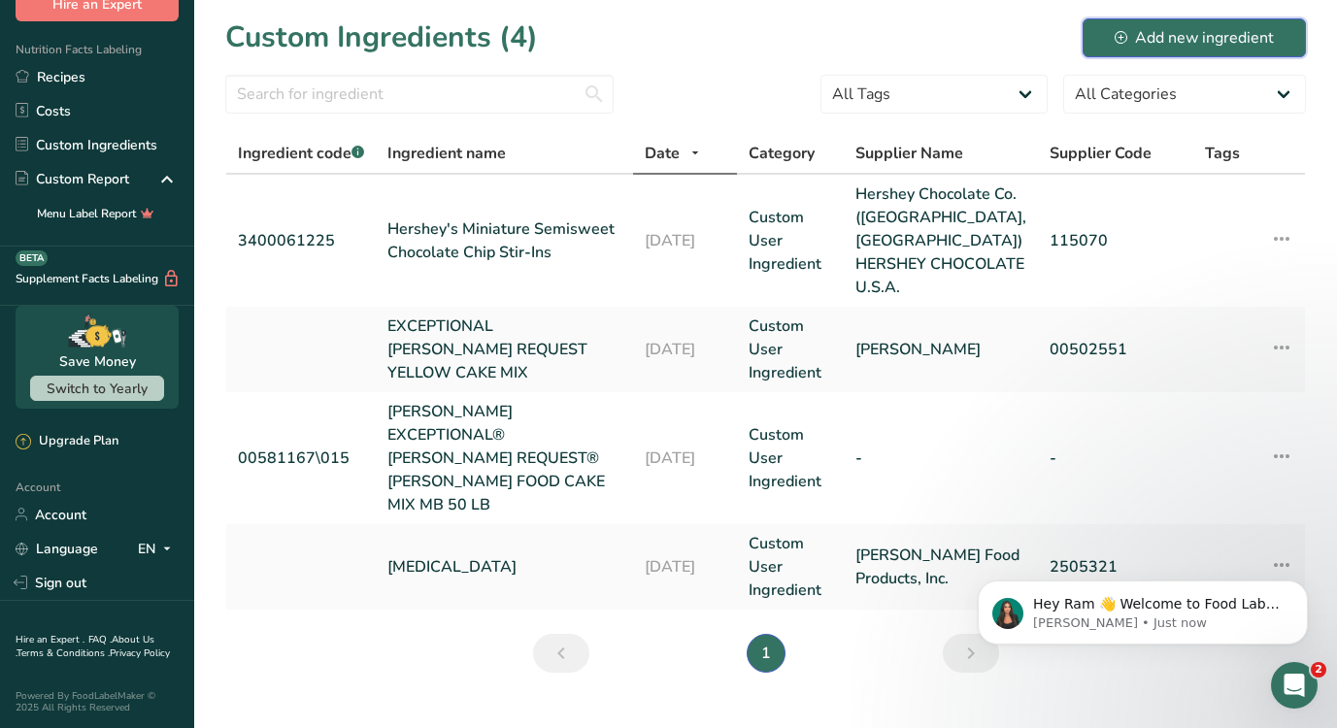
click at [1184, 39] on div "Add new ingredient" at bounding box center [1193, 37] width 159 height 23
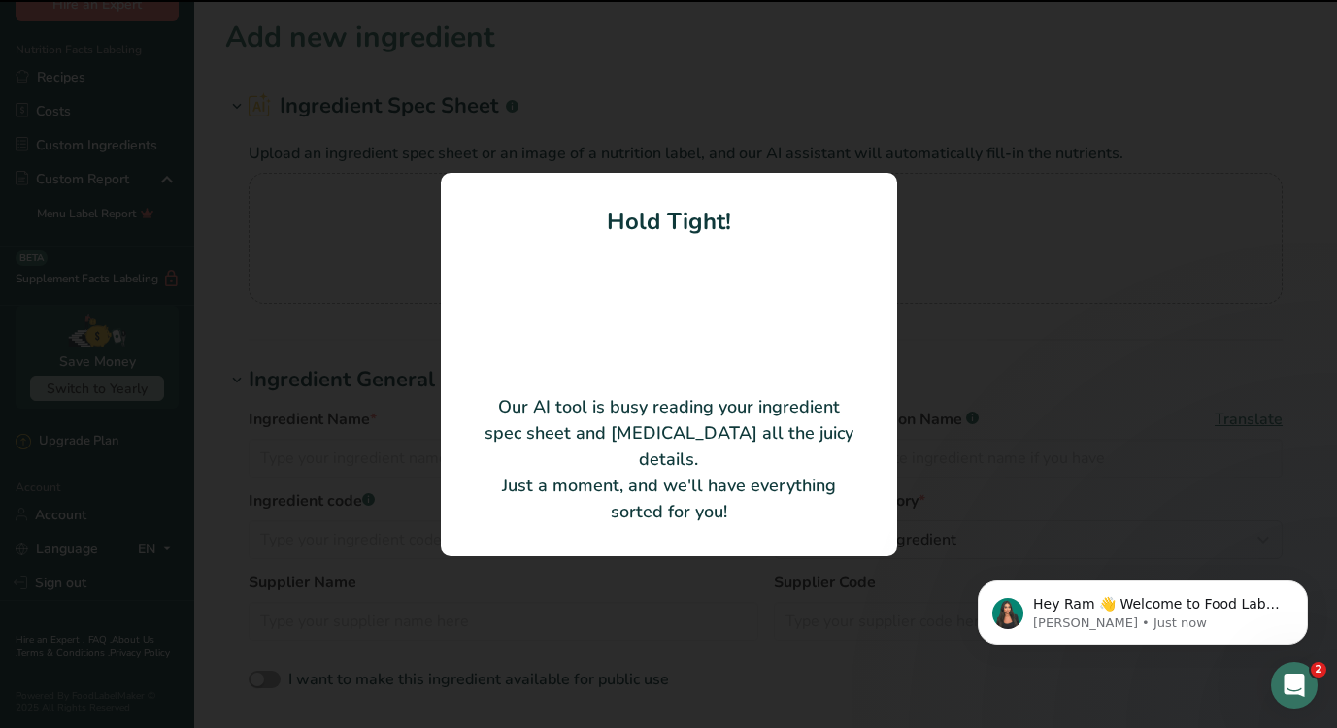
type input "EXCEPTIONAL MAJESTIC RED VELVET CAKE DONUT MIX"
type input "[PERSON_NAME] Food Products, Inc."
type input "01100370"
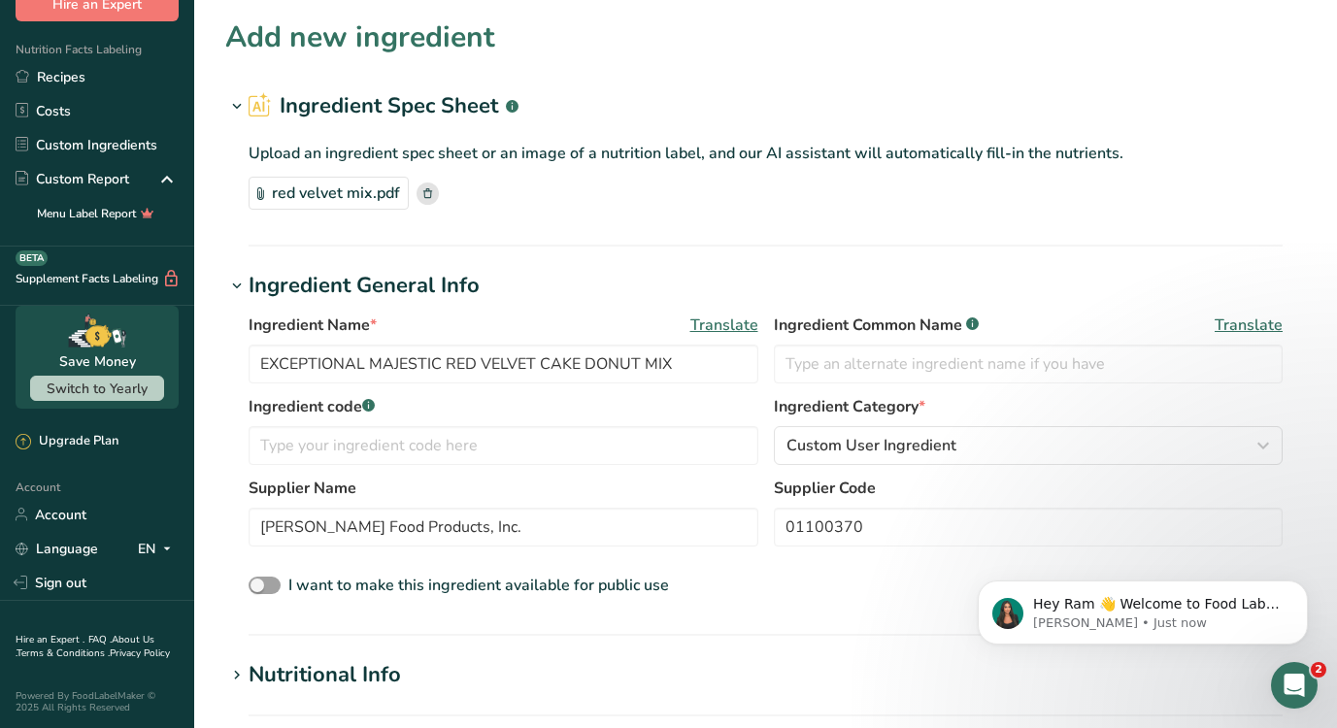
scroll to position [707, 0]
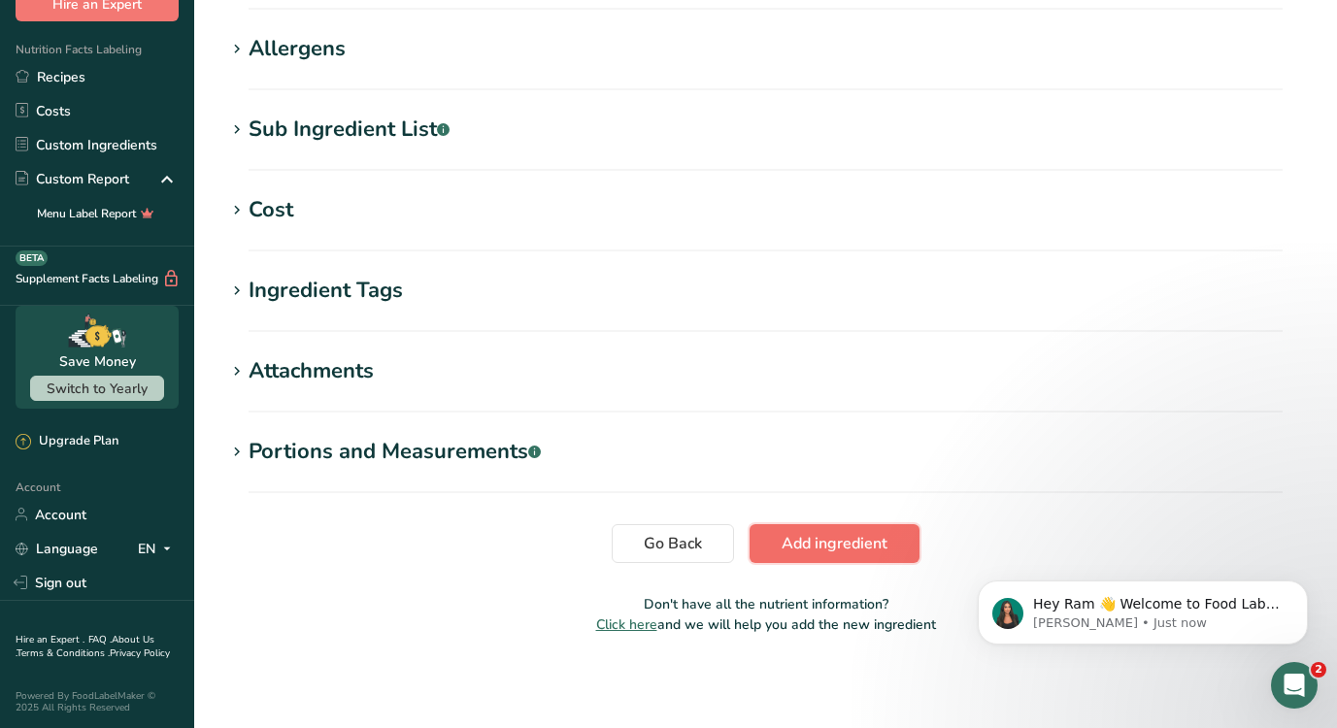
click at [862, 529] on button "Add ingredient" at bounding box center [834, 543] width 170 height 39
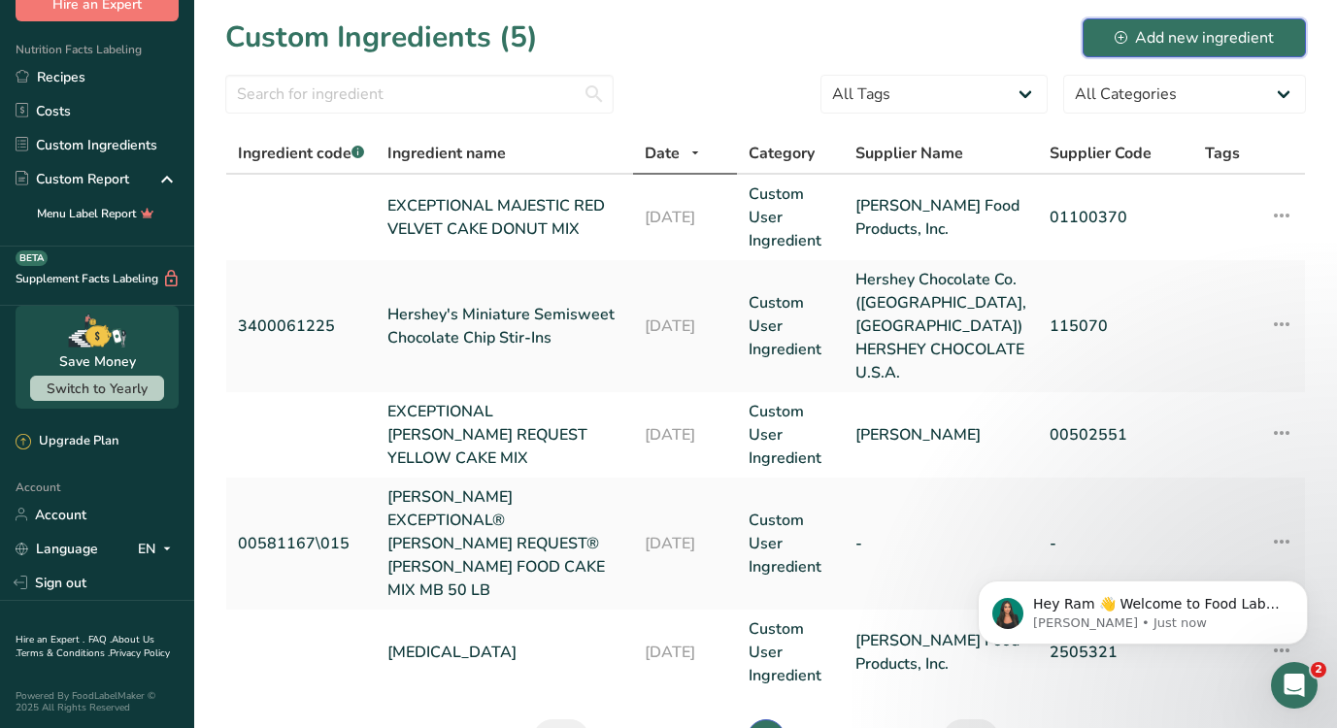
click at [1213, 41] on div "Add new ingredient" at bounding box center [1193, 37] width 159 height 23
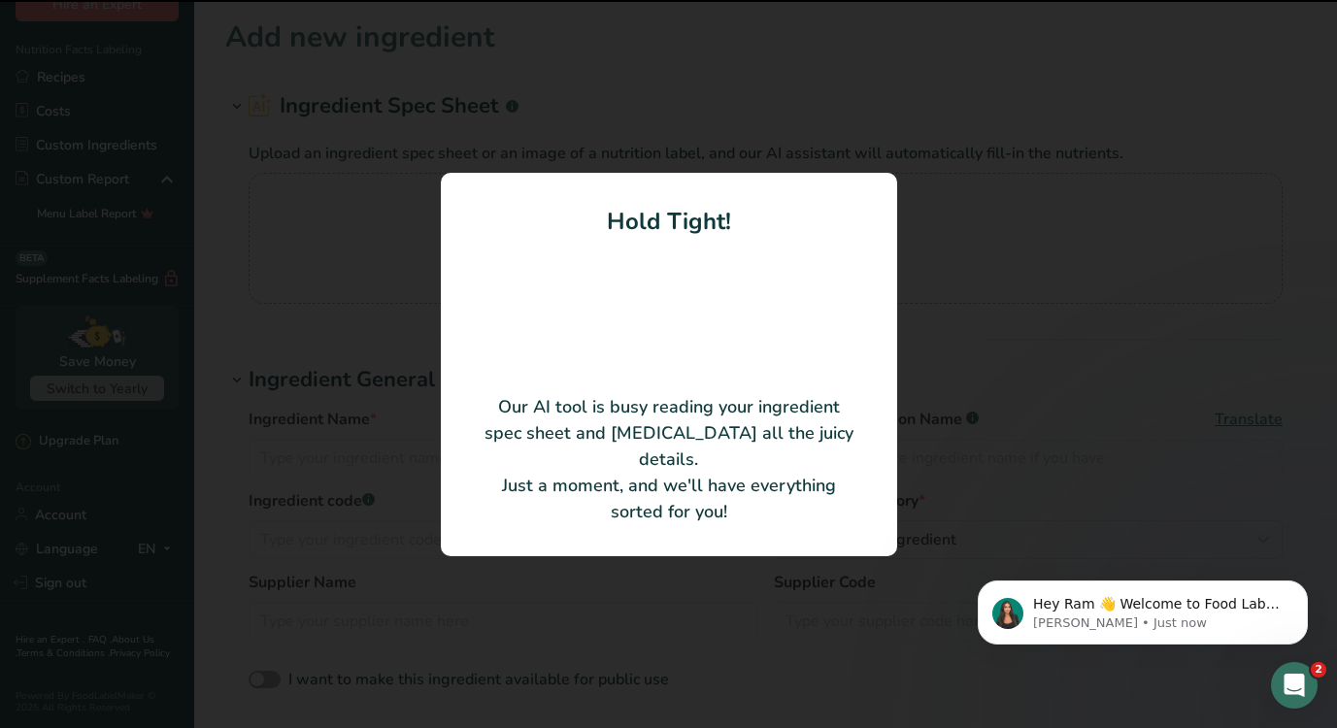
type input "[PERSON_NAME] EXCEPTIONAL [PERSON_NAME] REQUEST WHITE CAKE MIX MB 50 LB"
type input "[PERSON_NAME]"
type input "00499865\584"
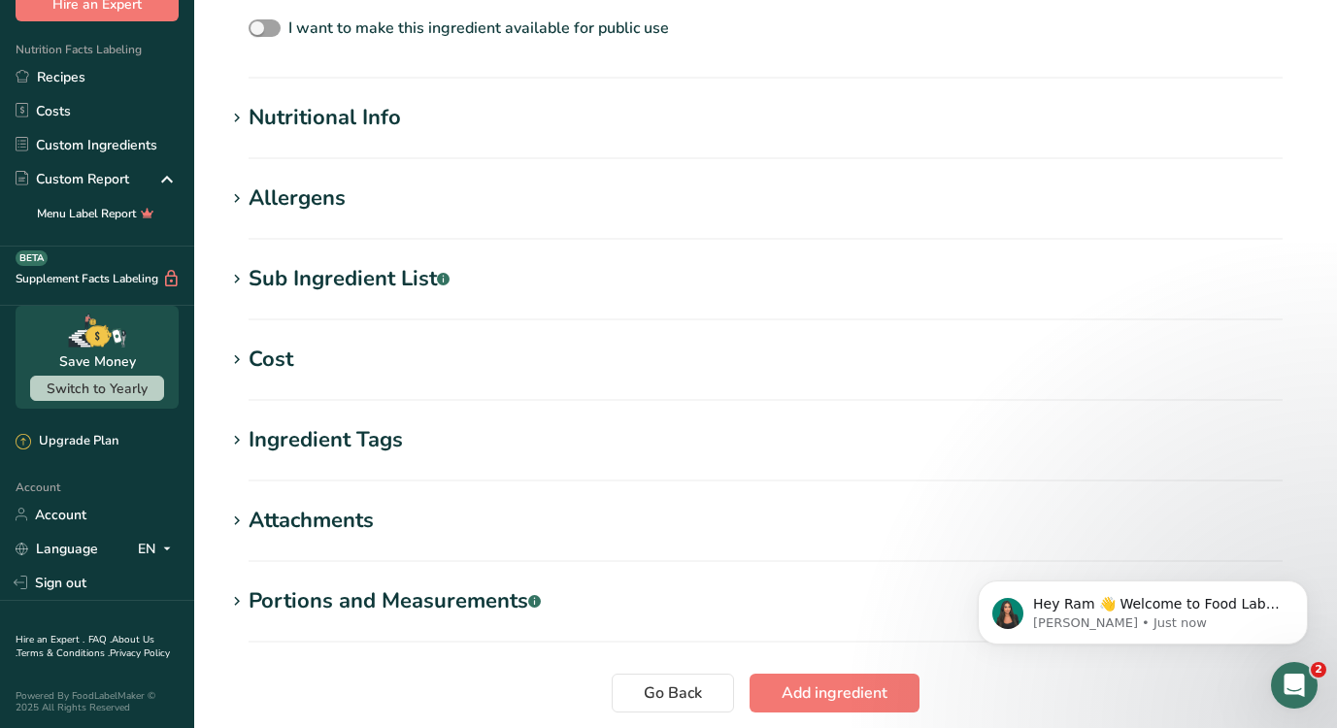
scroll to position [707, 0]
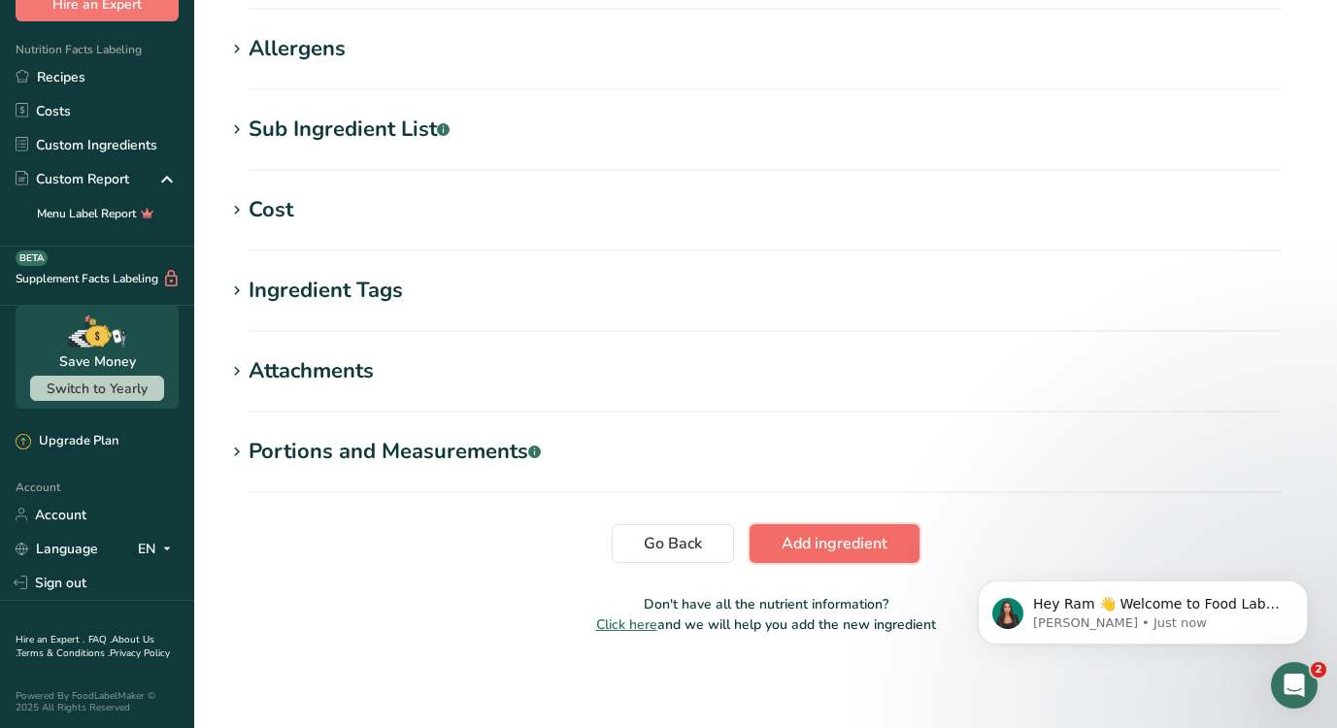
click at [860, 537] on span "Add ingredient" at bounding box center [834, 543] width 106 height 23
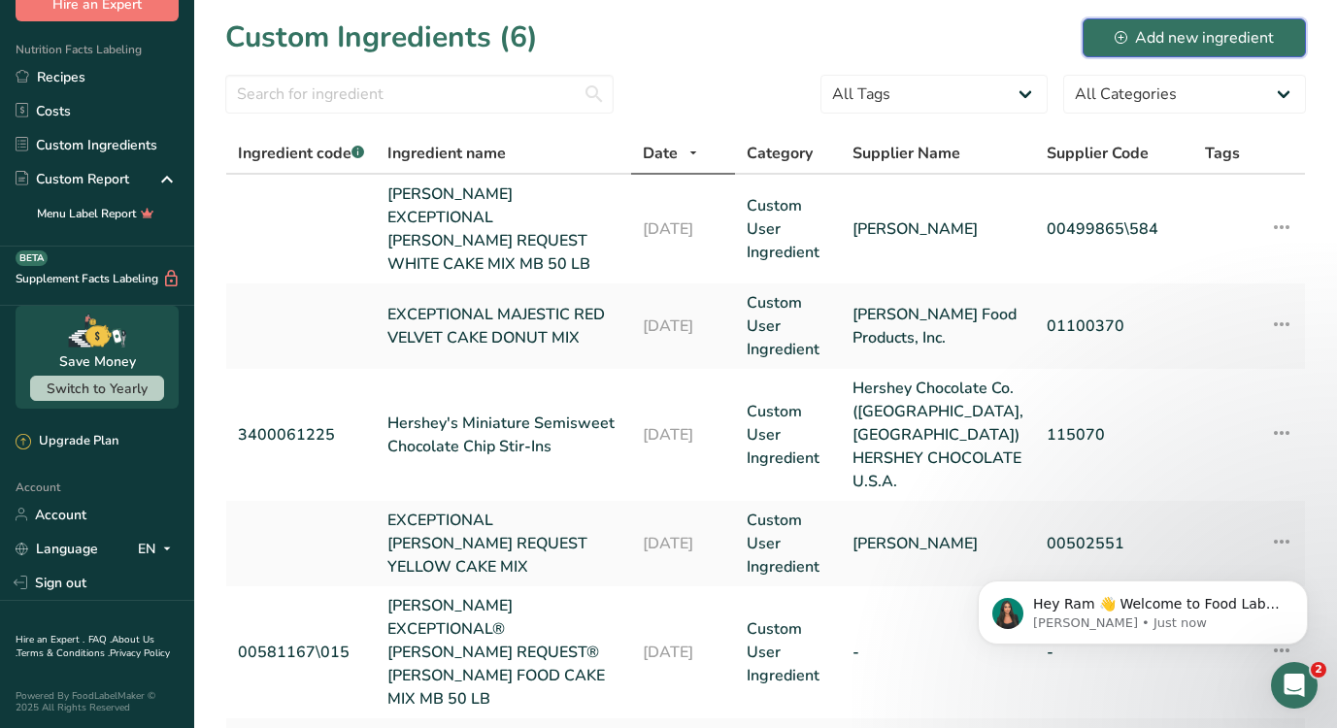
click at [1143, 38] on div "Add new ingredient" at bounding box center [1193, 37] width 159 height 23
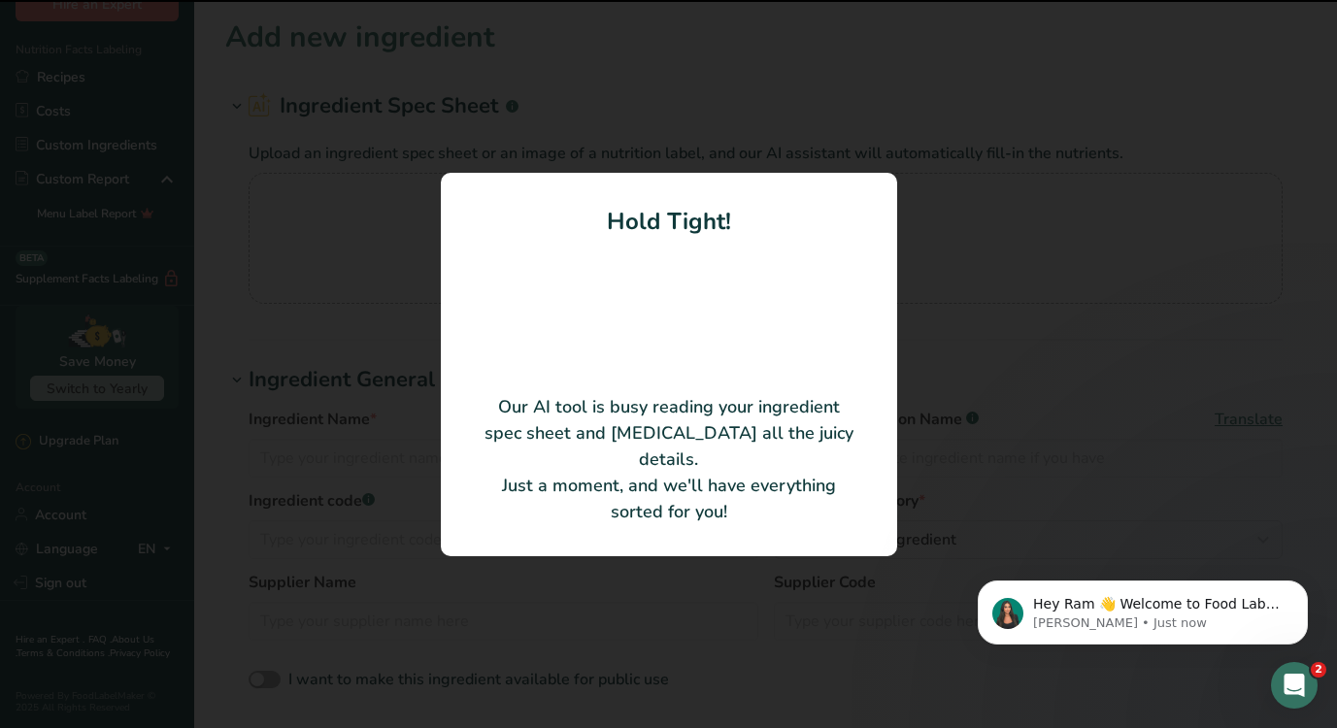
type input "Chocolate Sprinkles"
type input "2303890"
type input "TR Toppers Private Label"
type input "S715-100"
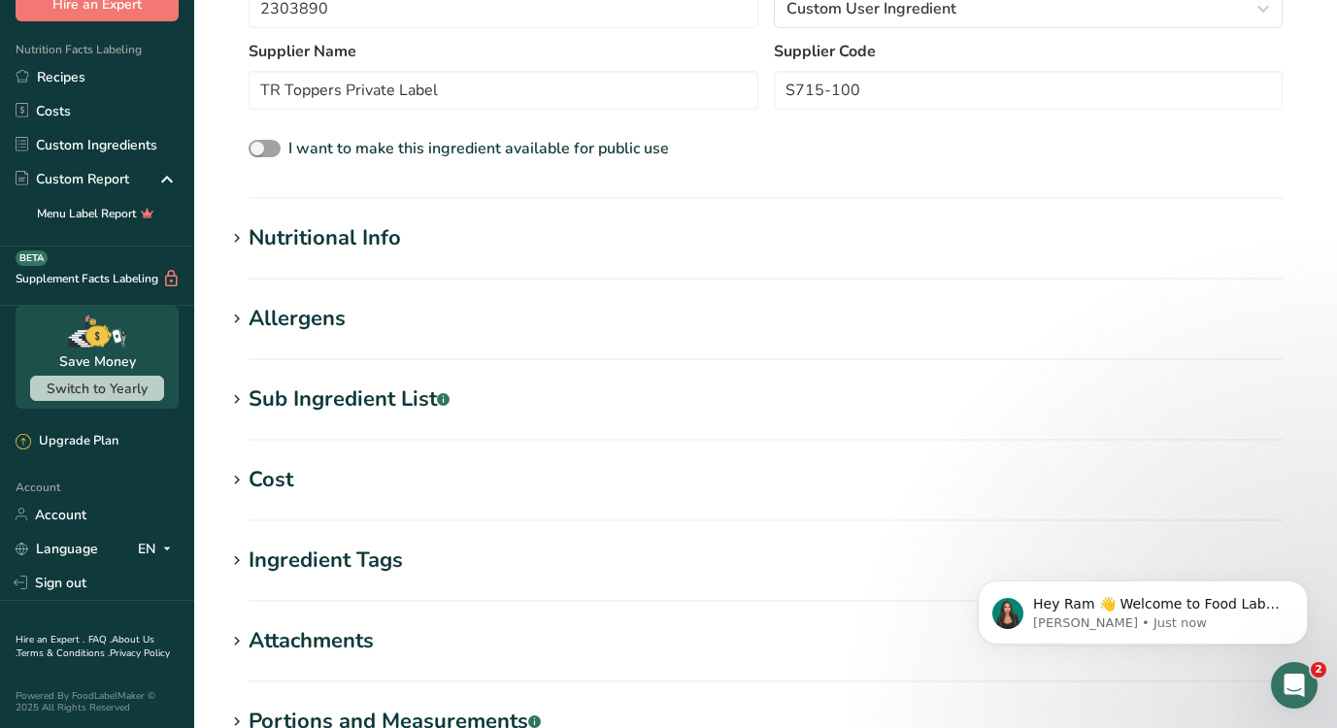
scroll to position [707, 0]
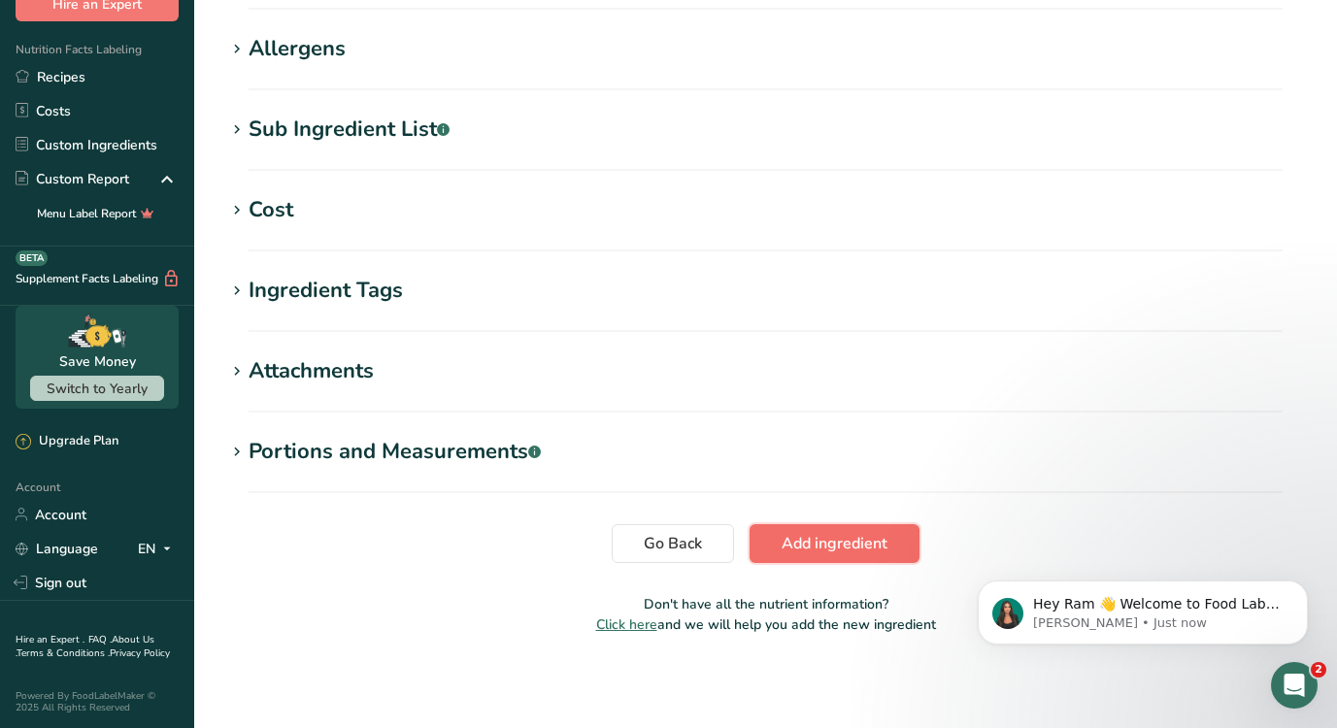
click at [824, 536] on span "Add ingredient" at bounding box center [834, 543] width 106 height 23
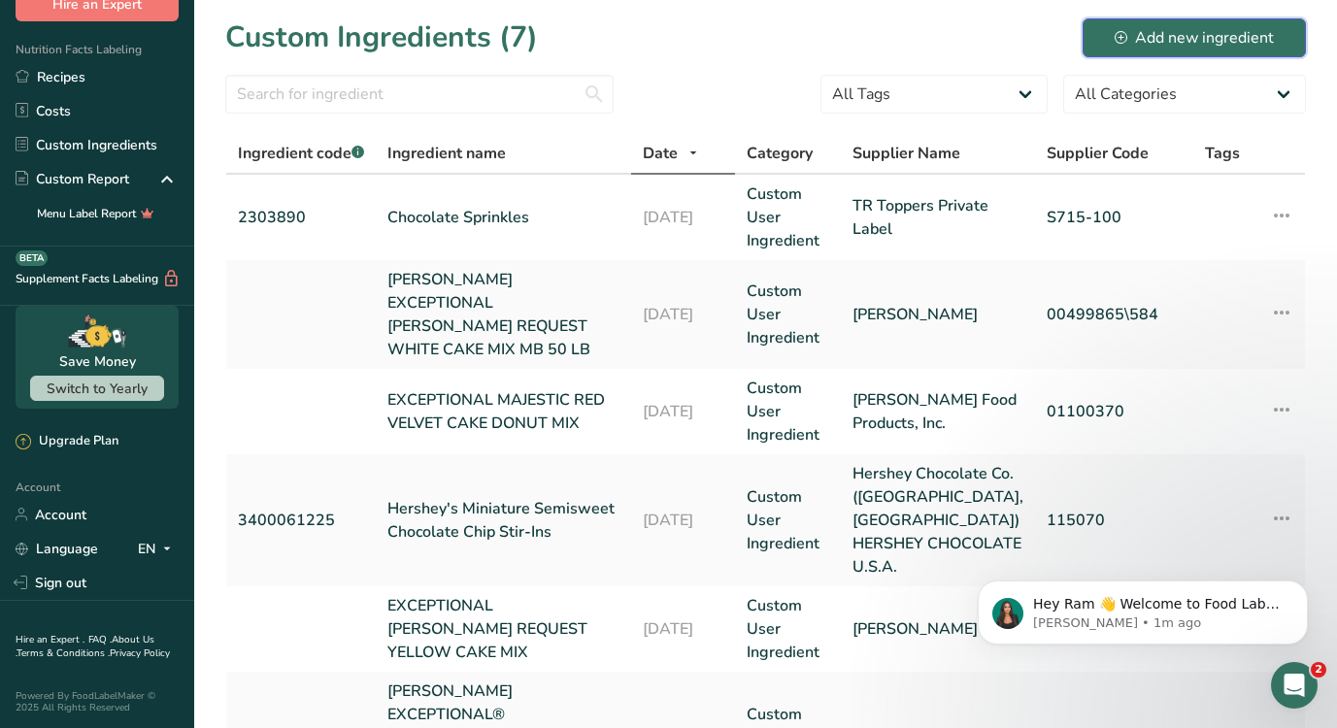
click at [1198, 20] on button "Add new ingredient" at bounding box center [1193, 37] width 223 height 39
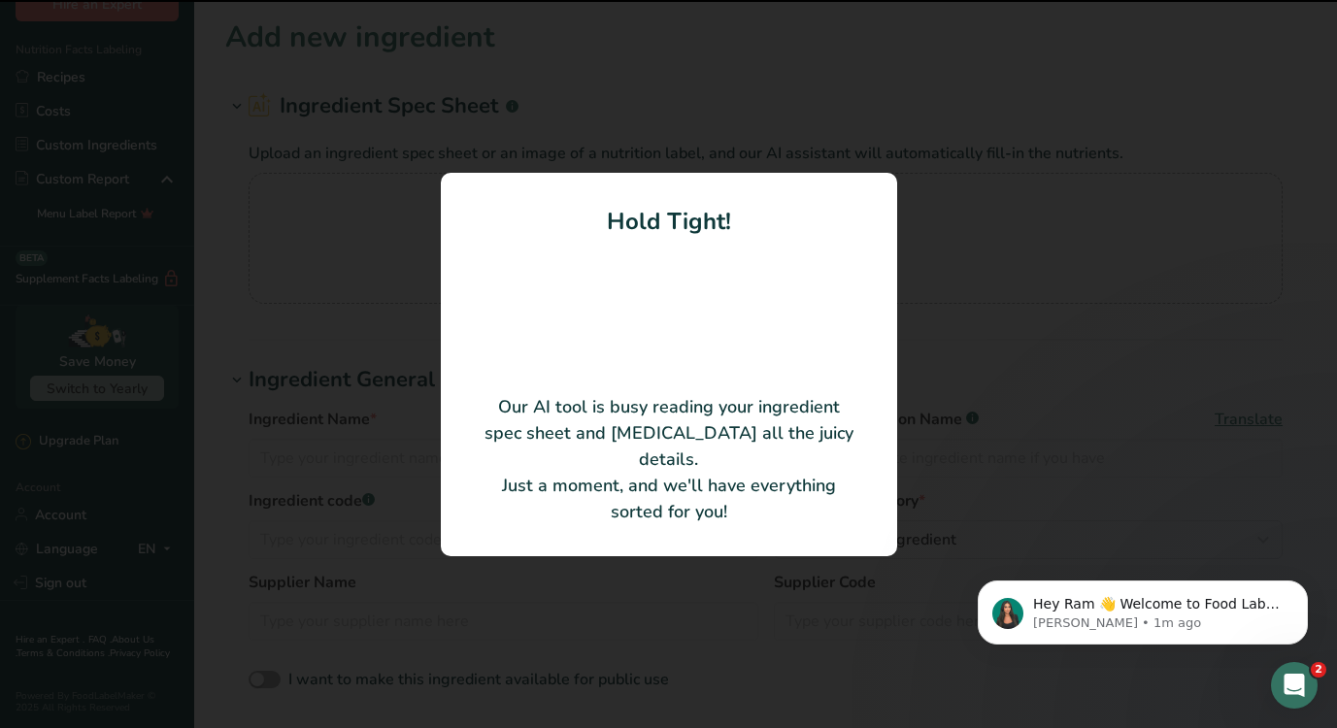
type input "Rainbow Sprinkles"
type input "2422236"
type input "TR Toppers Private Label"
type input "S710-100"
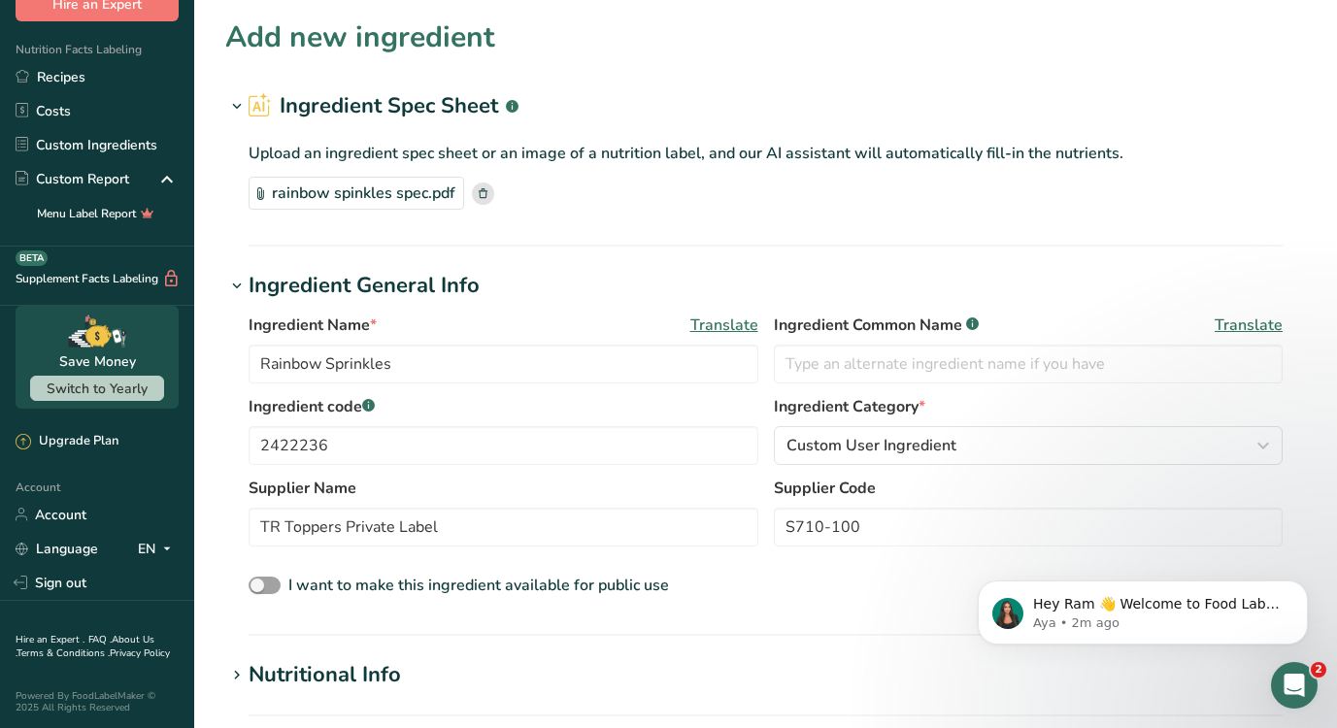
scroll to position [707, 0]
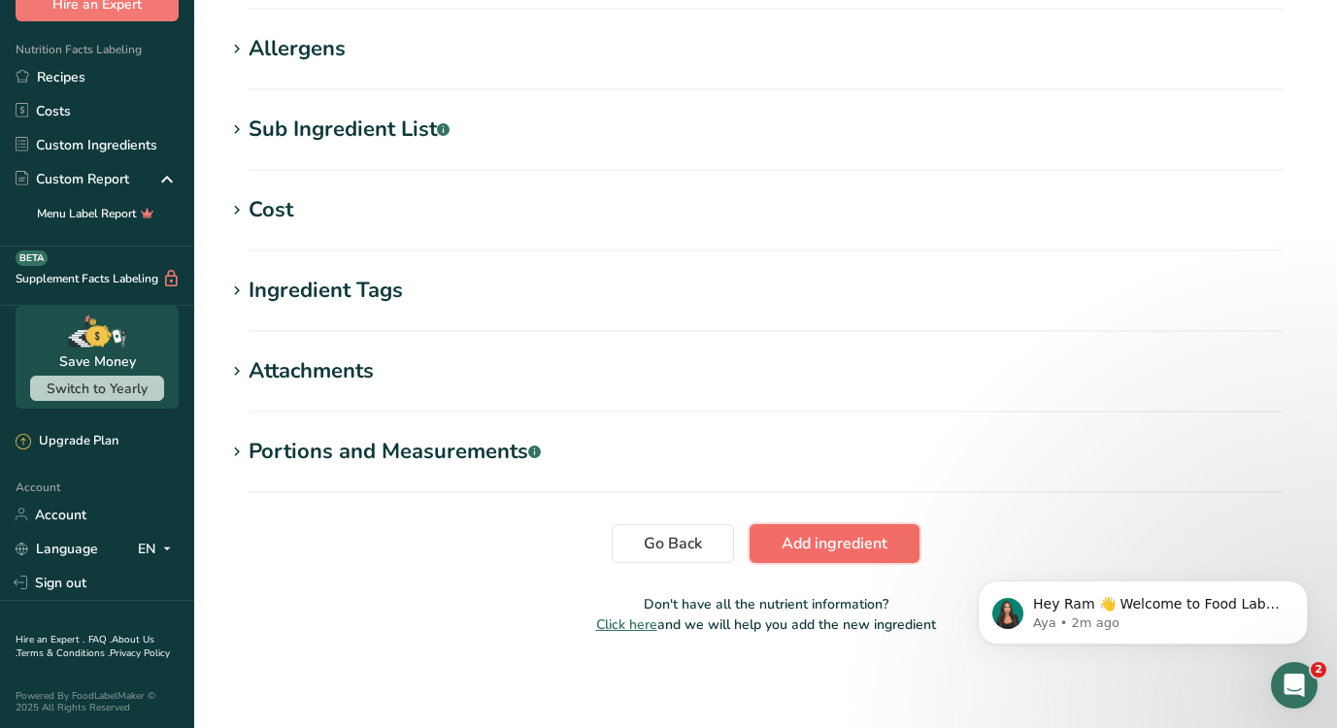
click at [838, 544] on span "Add ingredient" at bounding box center [834, 543] width 106 height 23
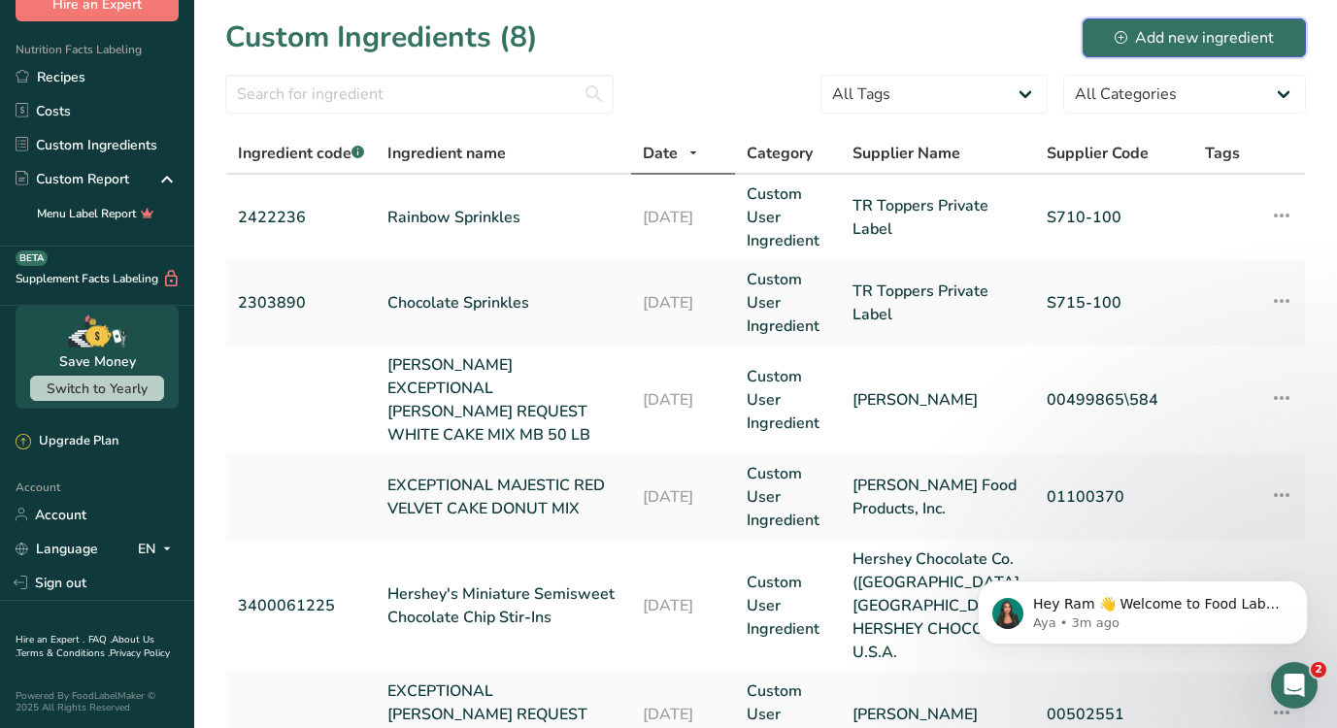
click at [1169, 42] on div "Add new ingredient" at bounding box center [1193, 37] width 159 height 23
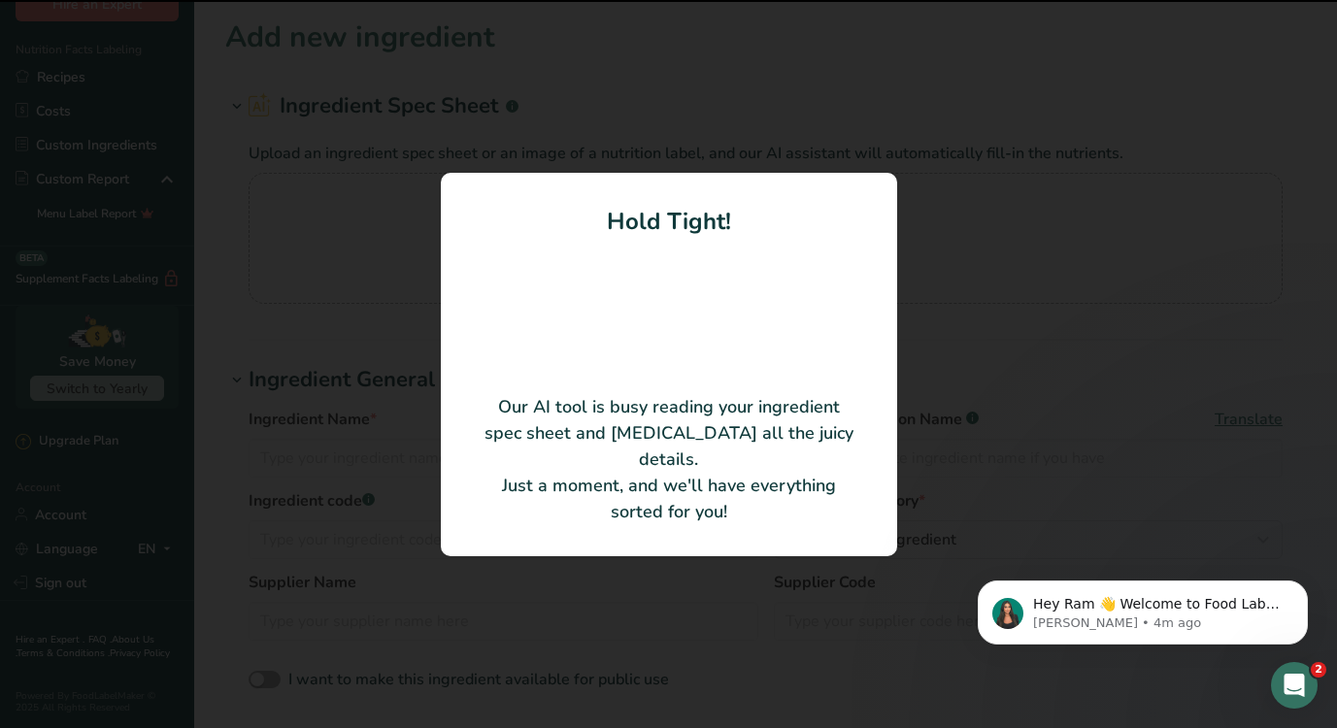
type input "White Decorettes"
type input "[PERSON_NAME] Food Products, Inc."
type input "3074435"
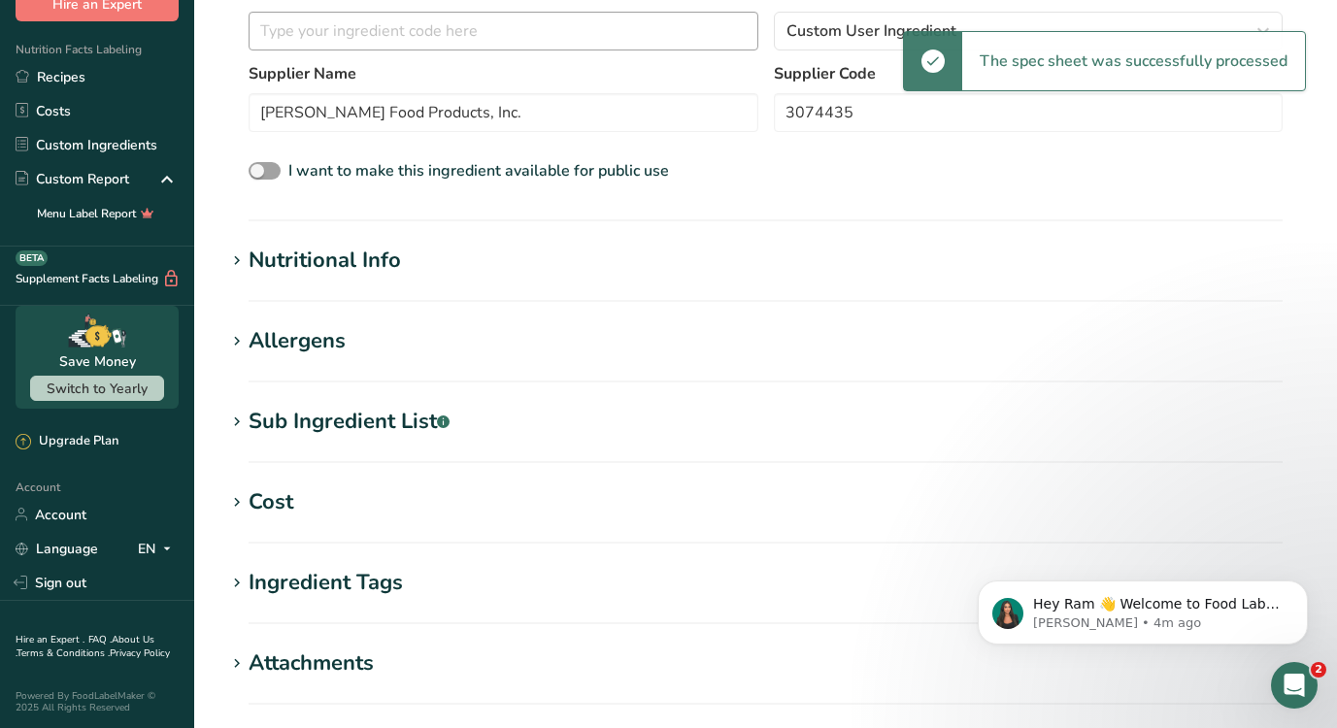
scroll to position [707, 0]
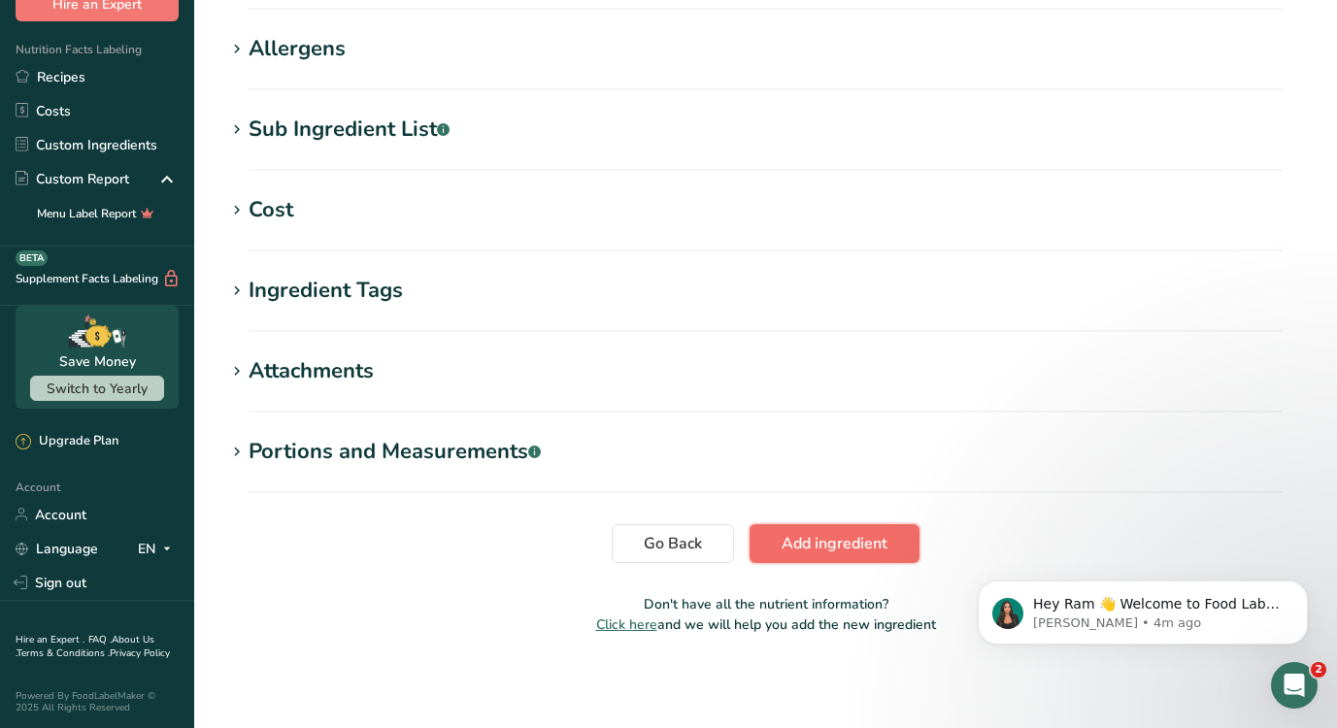
click at [827, 546] on span "Add ingredient" at bounding box center [834, 543] width 106 height 23
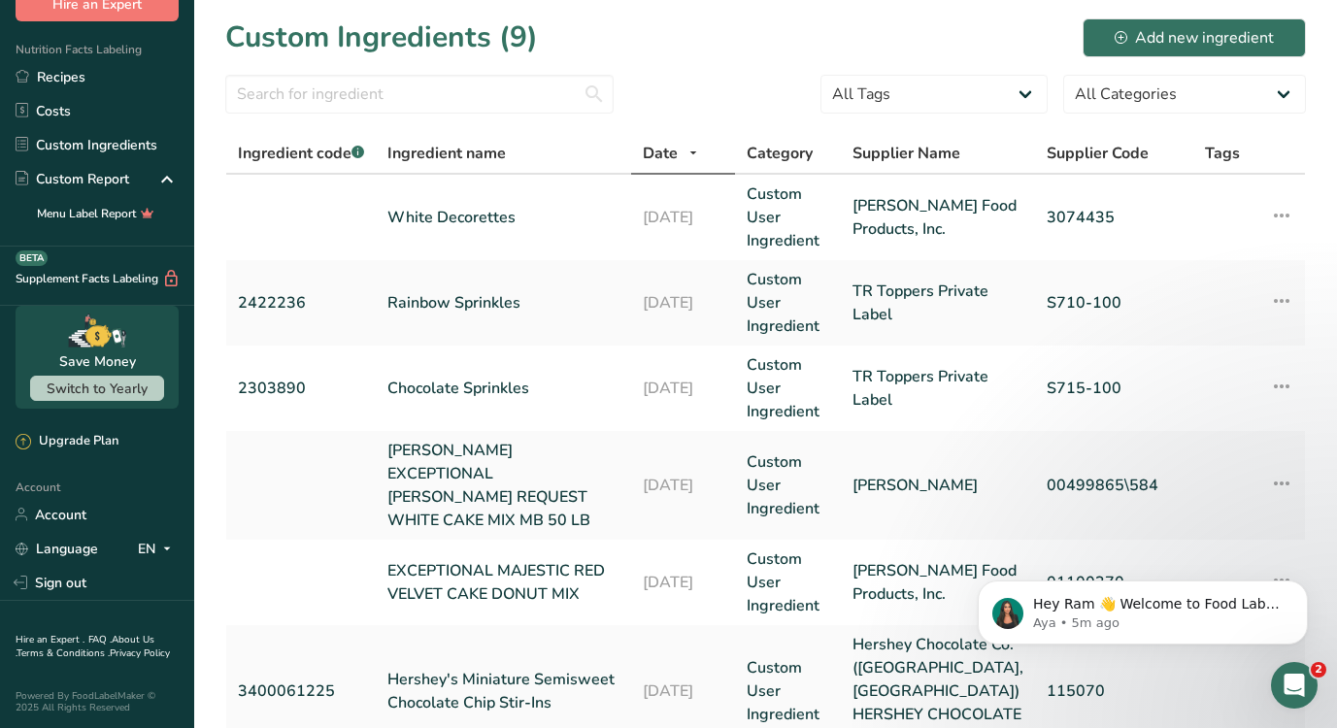
click at [1182, 17] on div "Custom Ingredients (9) Add new ingredient" at bounding box center [765, 38] width 1080 height 44
click at [1177, 31] on div "Add new ingredient" at bounding box center [1193, 37] width 159 height 23
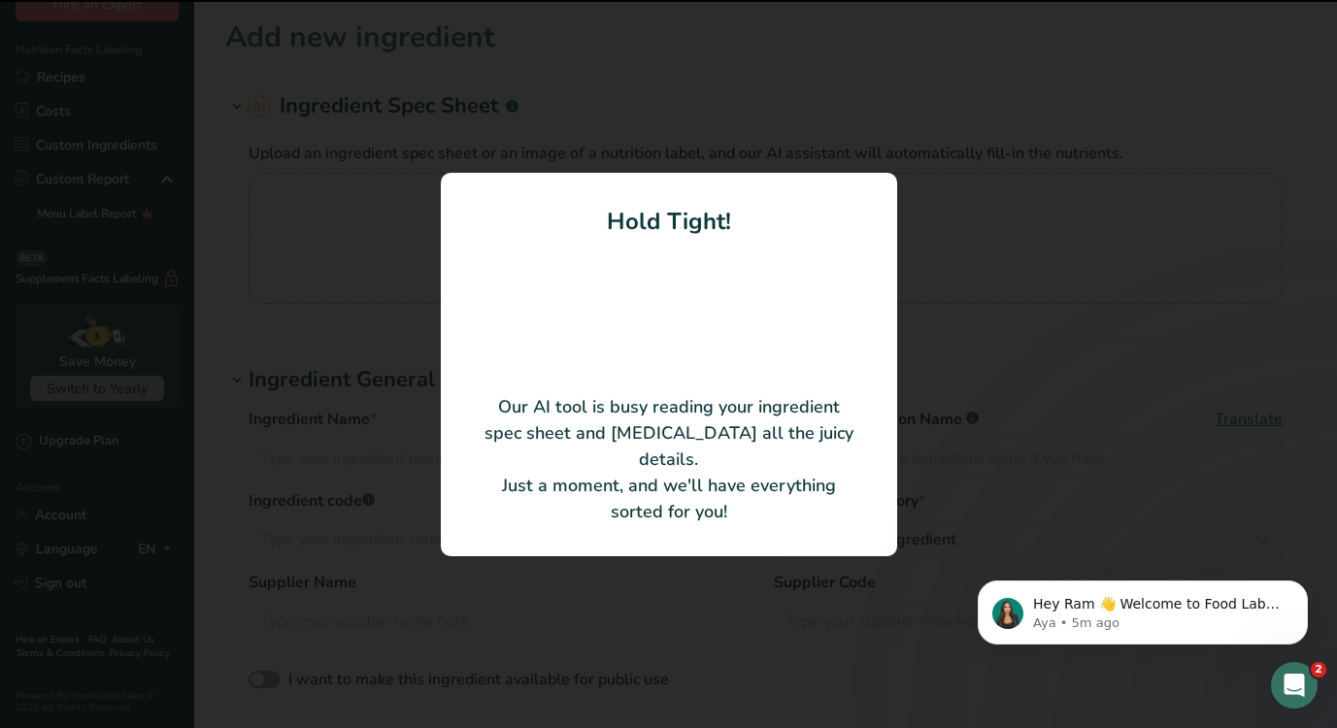
type input "Yellow Decorettes"
type input "3074442"
type input "[PERSON_NAME] Food Products, Inc."
type input "3074442"
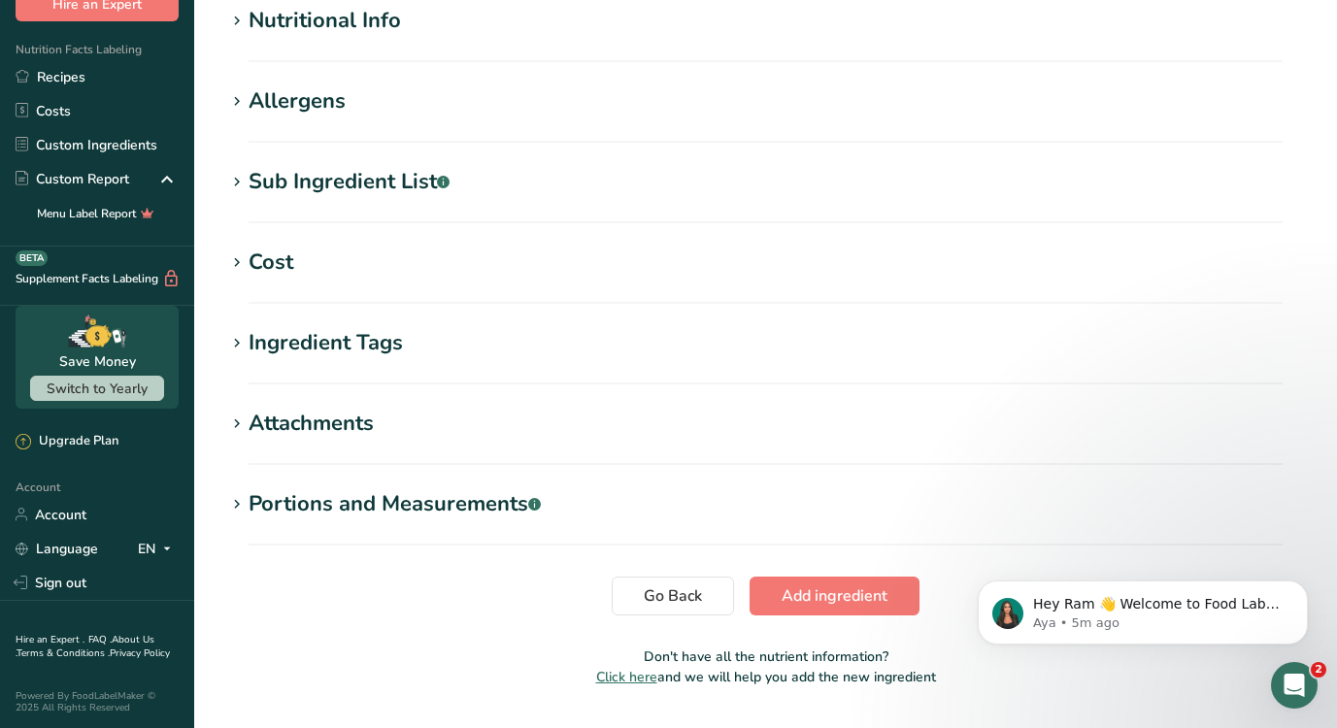
scroll to position [707, 0]
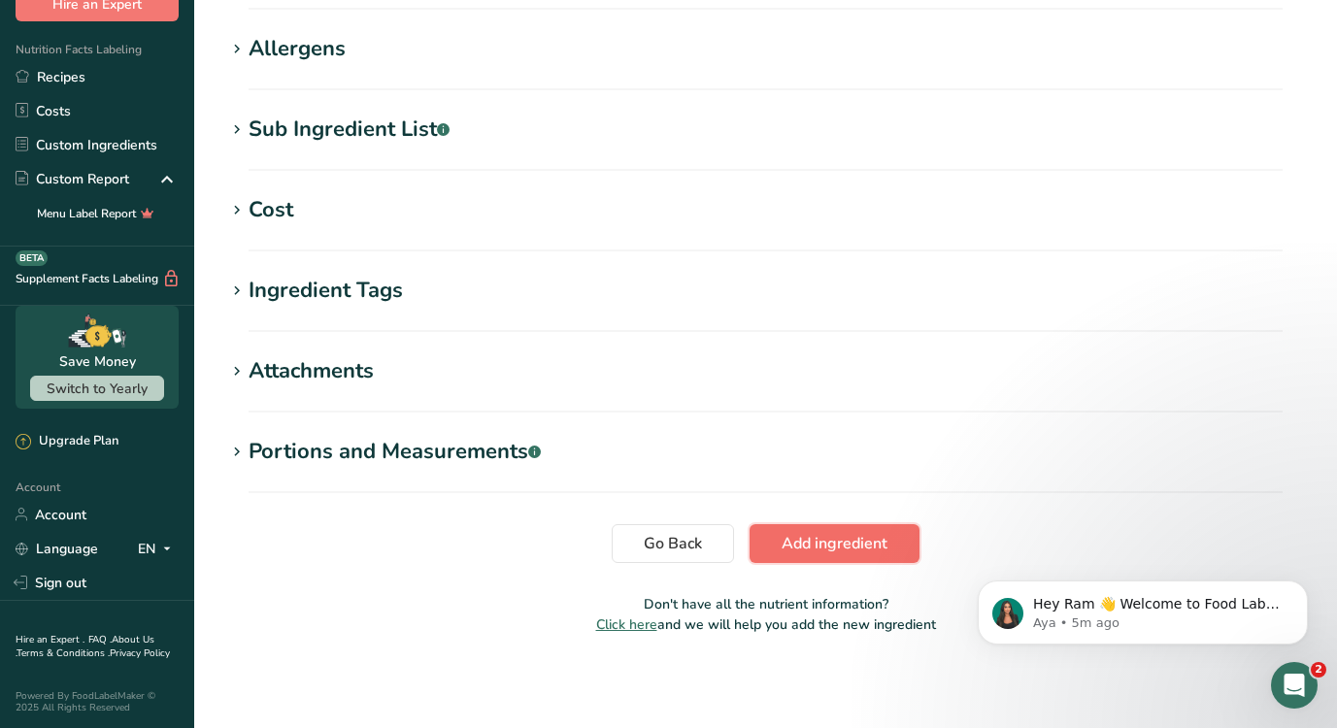
click at [817, 541] on span "Add ingredient" at bounding box center [834, 543] width 106 height 23
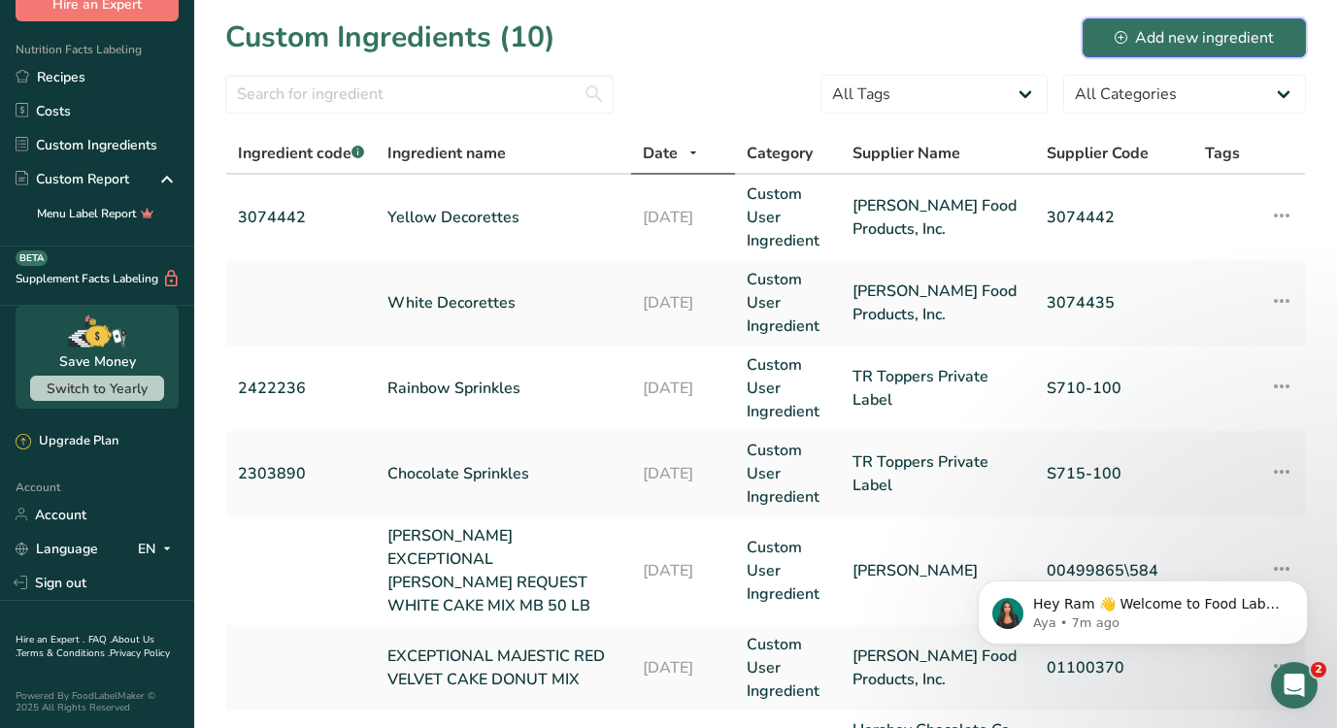
click at [1200, 36] on div "Add new ingredient" at bounding box center [1193, 37] width 159 height 23
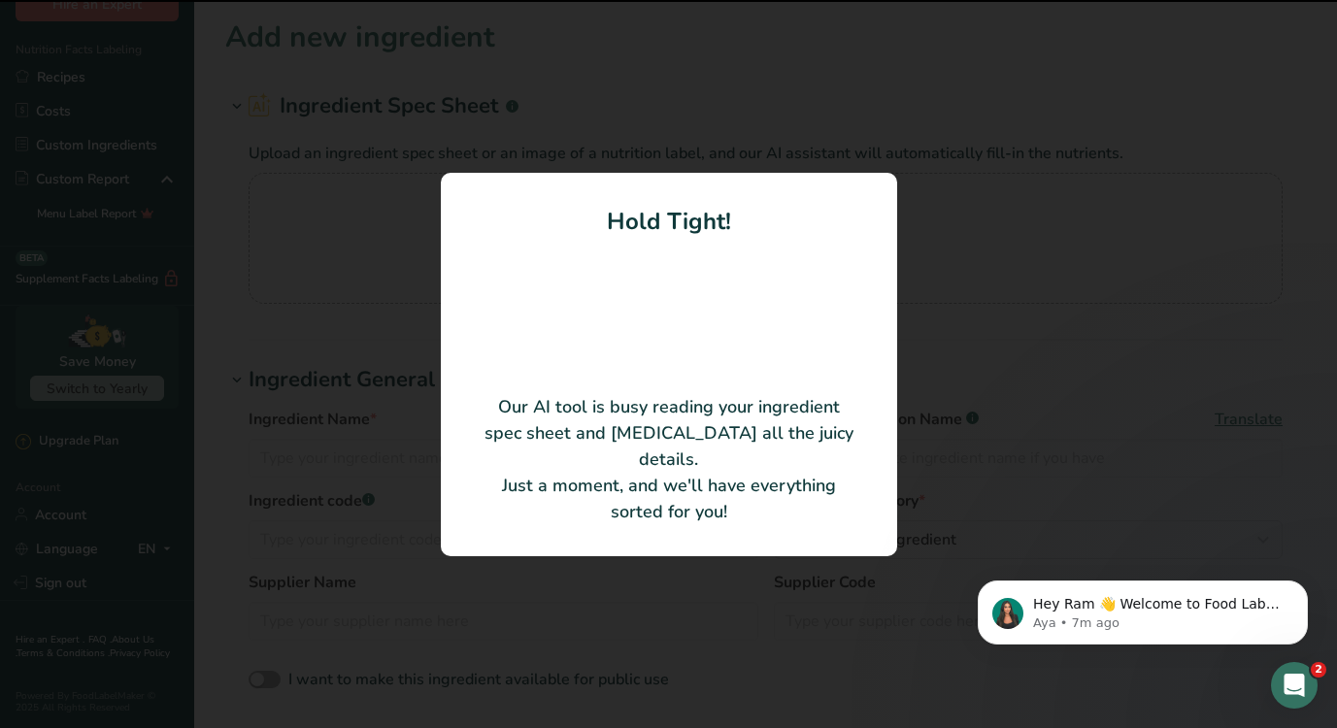
type input "Lemon Fruit Bits"
type input "[PERSON_NAME] Food Products, Inc."
type input "00015784"
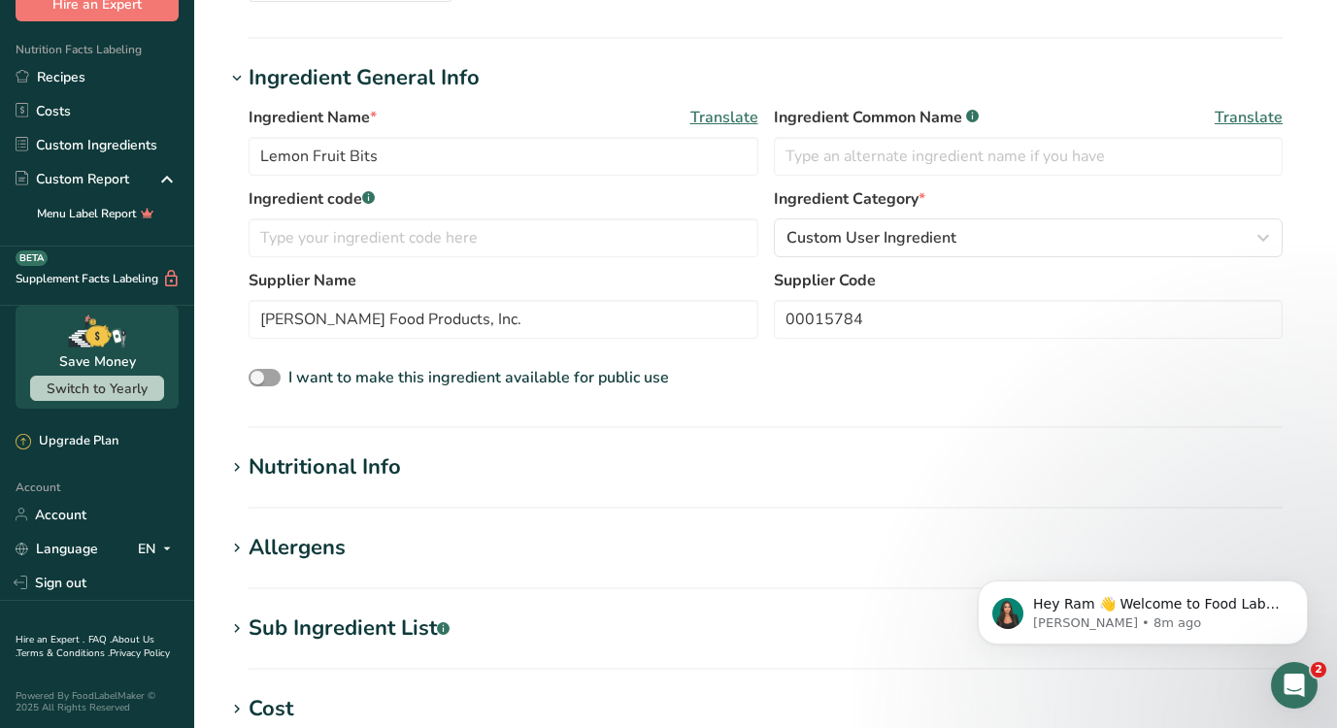
scroll to position [707, 0]
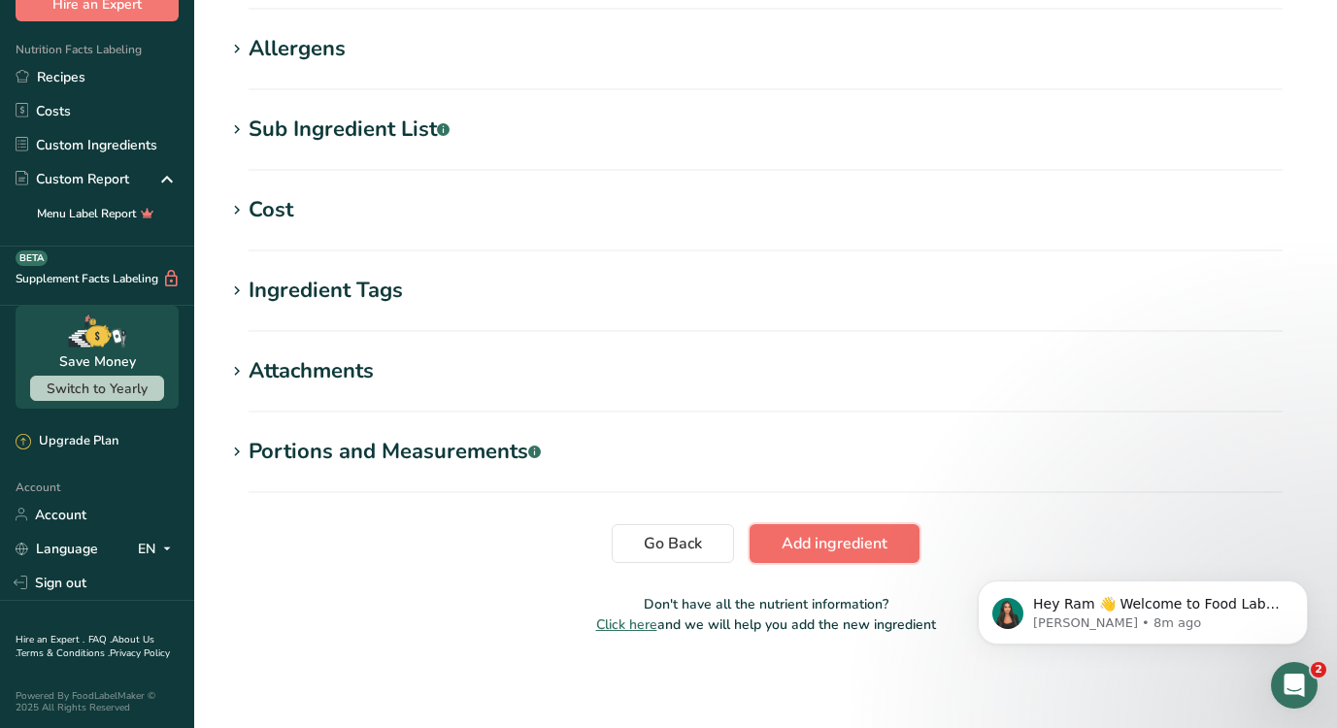
click at [863, 541] on span "Add ingredient" at bounding box center [834, 543] width 106 height 23
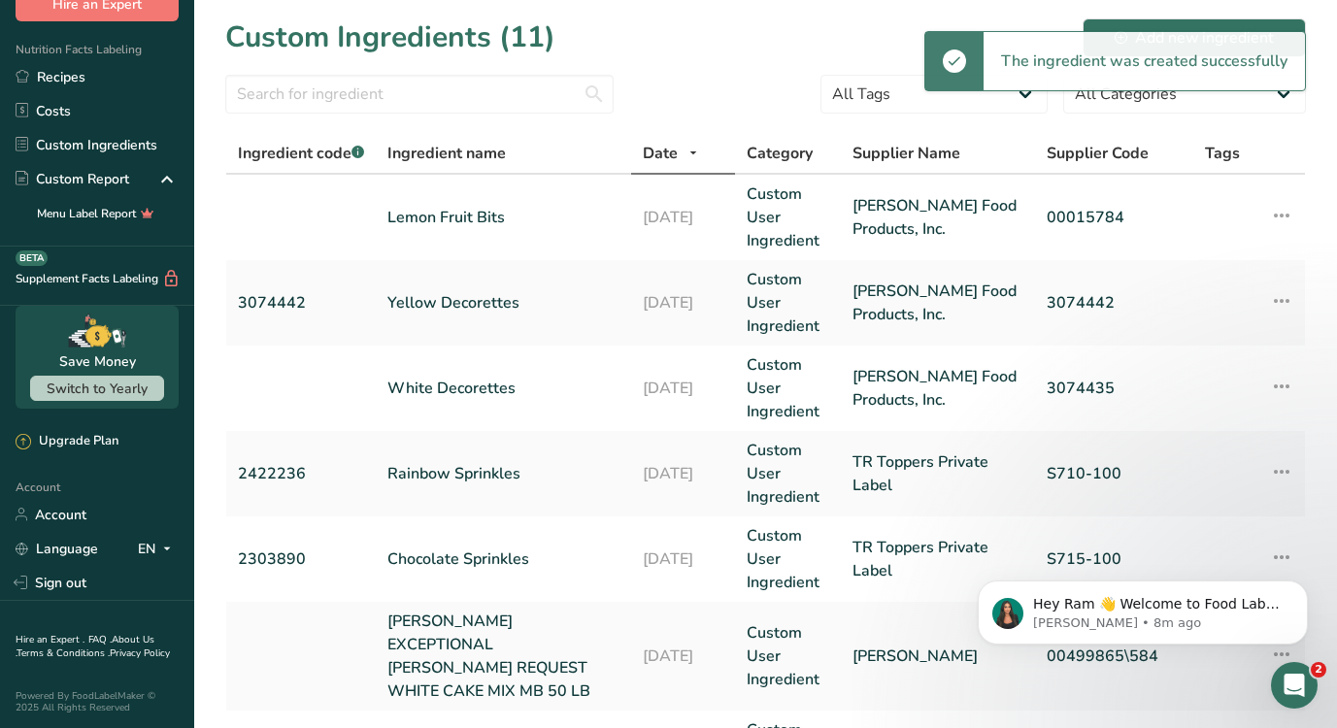
click at [955, 11] on section "Custom Ingredients (11) Add new ingredient All Tags Source of Antioxidants [MED…" at bounding box center [765, 662] width 1143 height 1325
click at [1180, 27] on div "Add new ingredient" at bounding box center [1193, 37] width 159 height 23
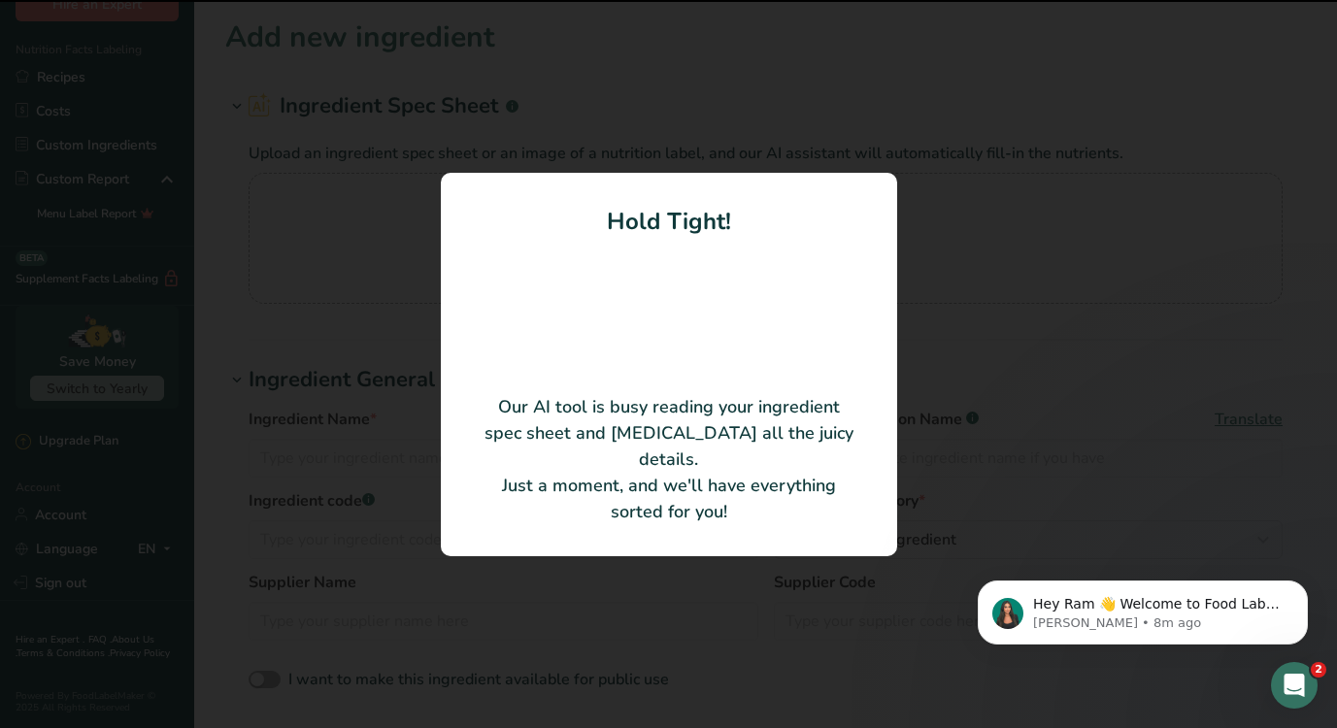
type input "Lemon Emulsion, Natural, 1 Ga"
type input "00029519277161"
type input "[PERSON_NAME] Food Products, Inc."
type input "3037010"
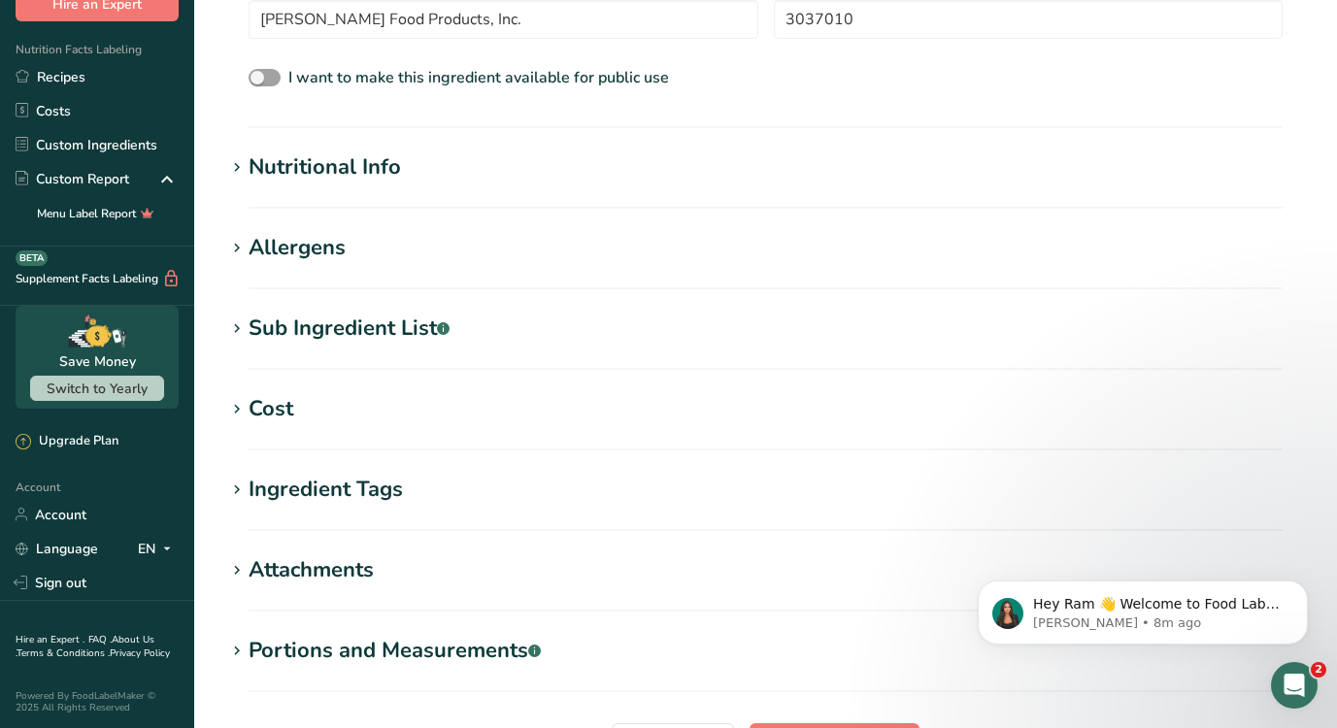
scroll to position [707, 0]
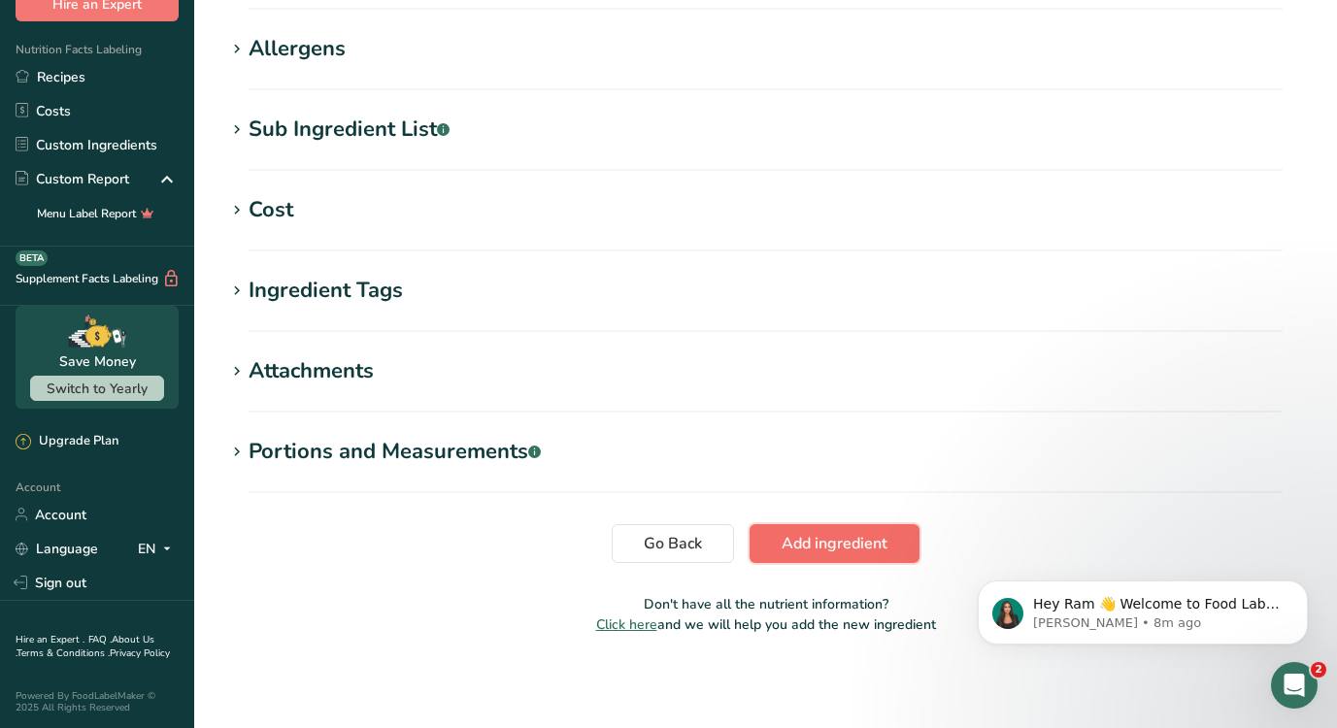
click at [826, 527] on button "Add ingredient" at bounding box center [834, 543] width 170 height 39
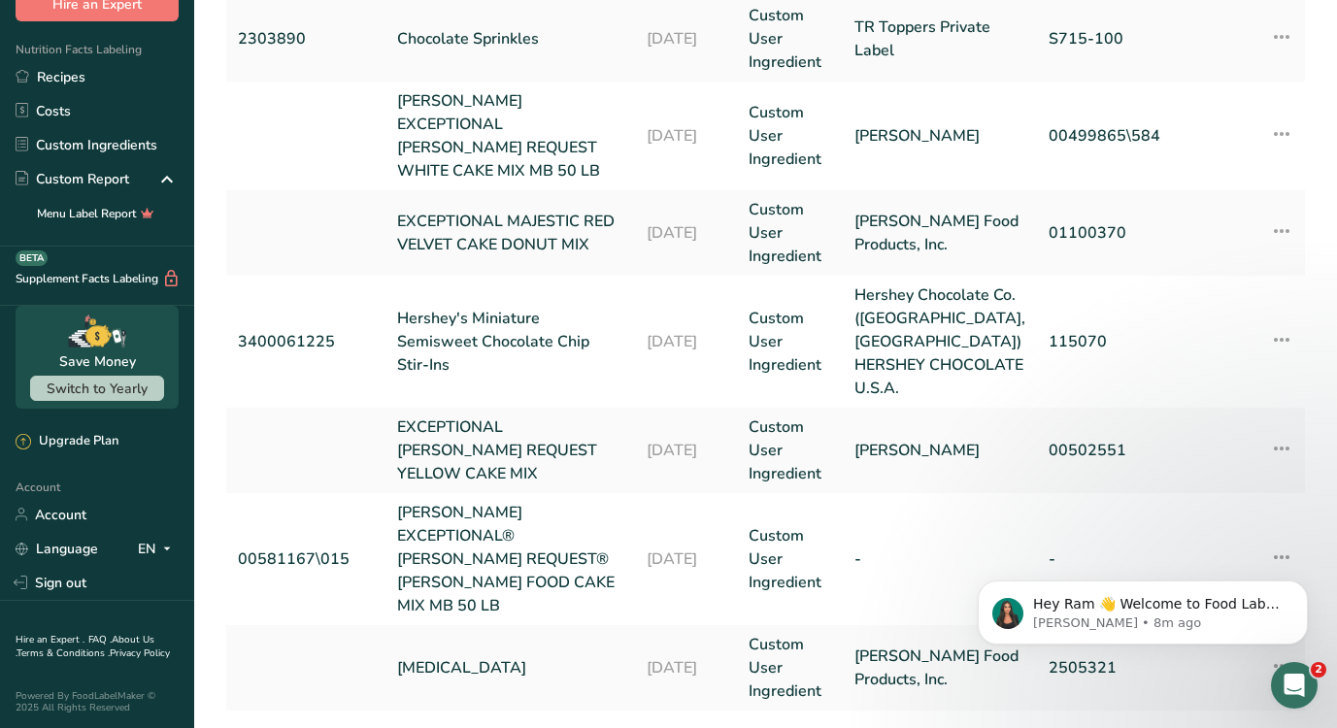
scroll to position [607, 0]
click at [1284, 430] on icon at bounding box center [1281, 447] width 23 height 35
click at [1207, 559] on body "Hey Ram 👋 Welcome to Food Label Maker🙌 Take a look around! If you have any ques…" at bounding box center [1142, 607] width 373 height 120
click at [1197, 568] on body "Hey Ram 👋 Welcome to Food Label Maker🙌 Take a look around! If you have any ques…" at bounding box center [1142, 607] width 373 height 120
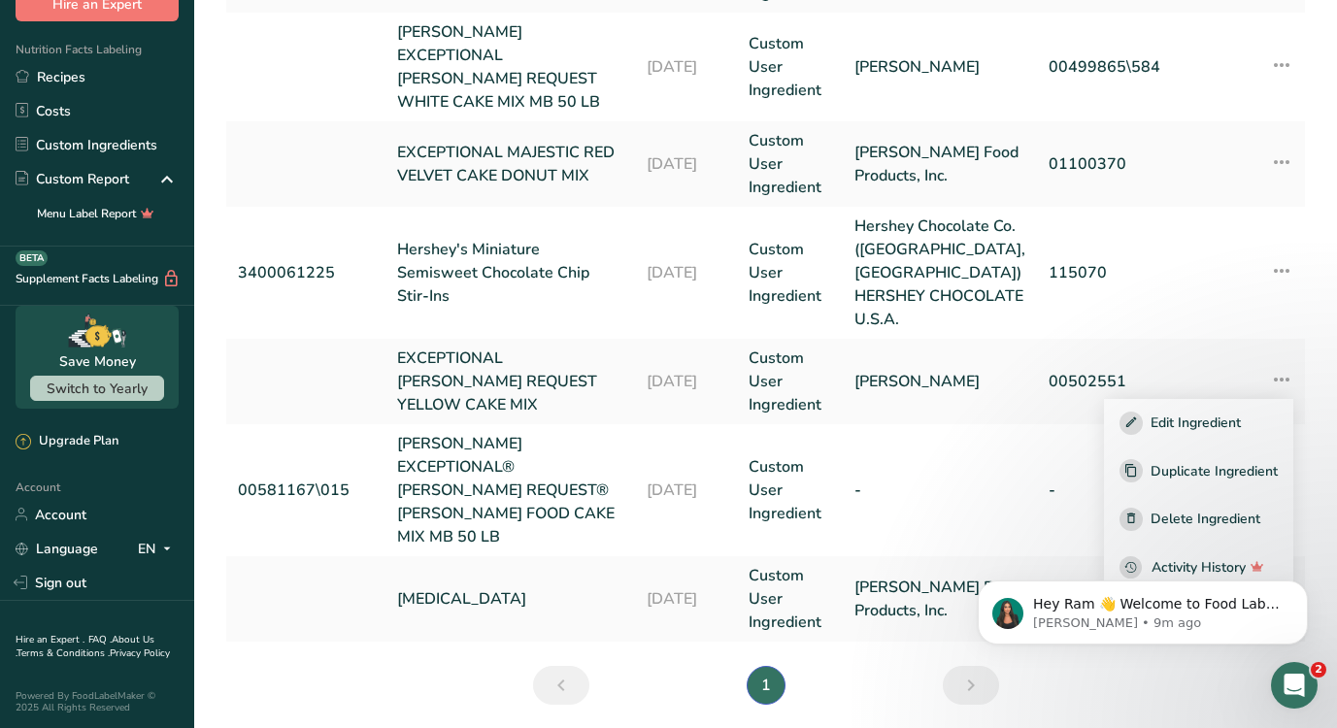
click at [1167, 494] on div "Hey Ram 👋 Welcome to Food Label Maker🙌 Take a look around! If you have any ques…" at bounding box center [1142, 523] width 357 height 243
click at [1122, 496] on div "Hey Ram 👋 Welcome to Food Label Maker🙌 Take a look around! If you have any ques…" at bounding box center [1142, 523] width 357 height 243
click at [1056, 469] on div "Hey Ram 👋 Welcome to Food Label Maker🙌 Take a look around! If you have any ques…" at bounding box center [1142, 523] width 357 height 243
click at [1230, 339] on td at bounding box center [1223, 381] width 58 height 85
click at [1284, 362] on icon at bounding box center [1281, 379] width 23 height 35
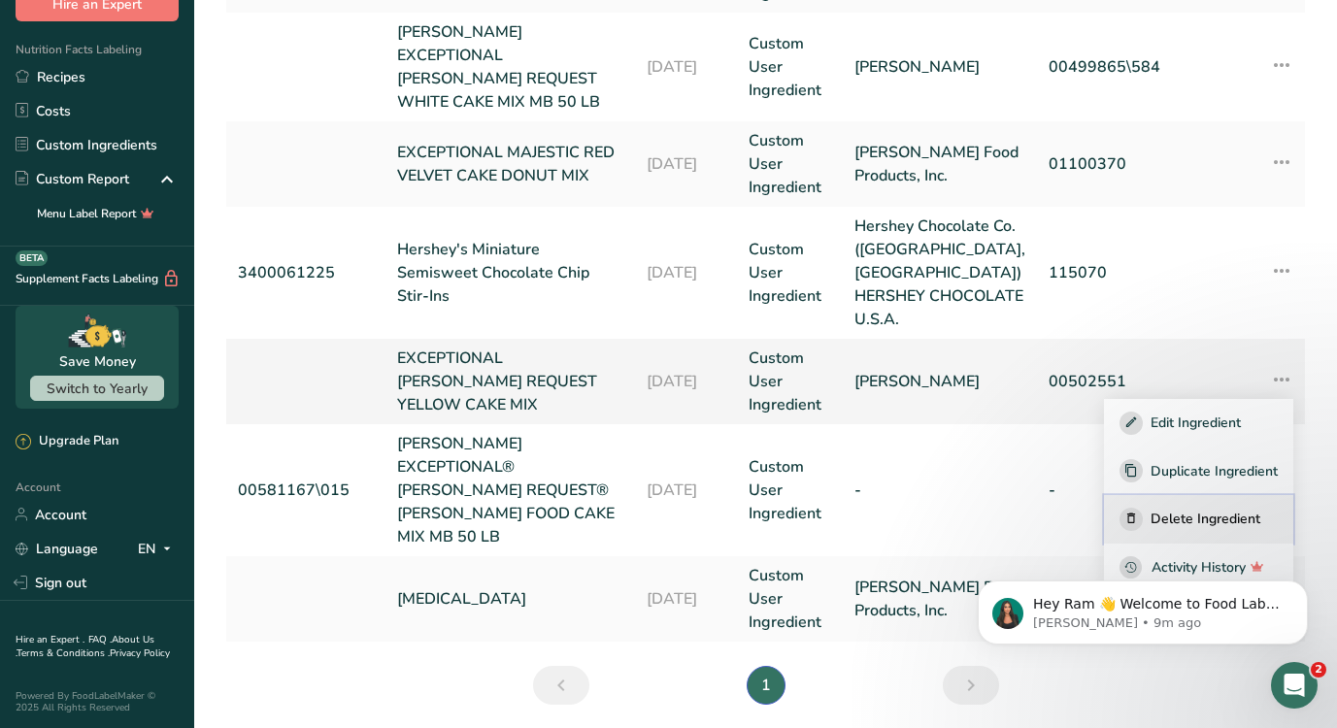
click at [1208, 509] on span "Delete Ingredient" at bounding box center [1205, 519] width 110 height 20
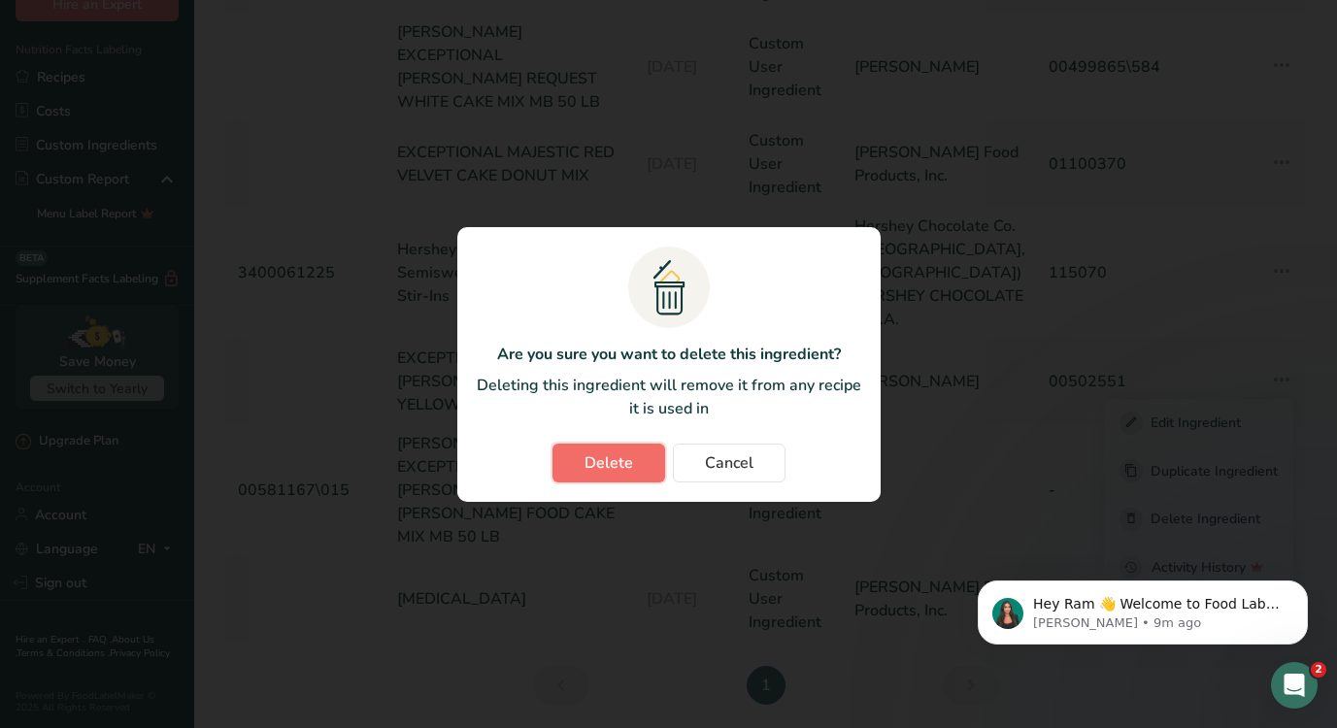
click at [616, 458] on span "Delete" at bounding box center [608, 462] width 49 height 23
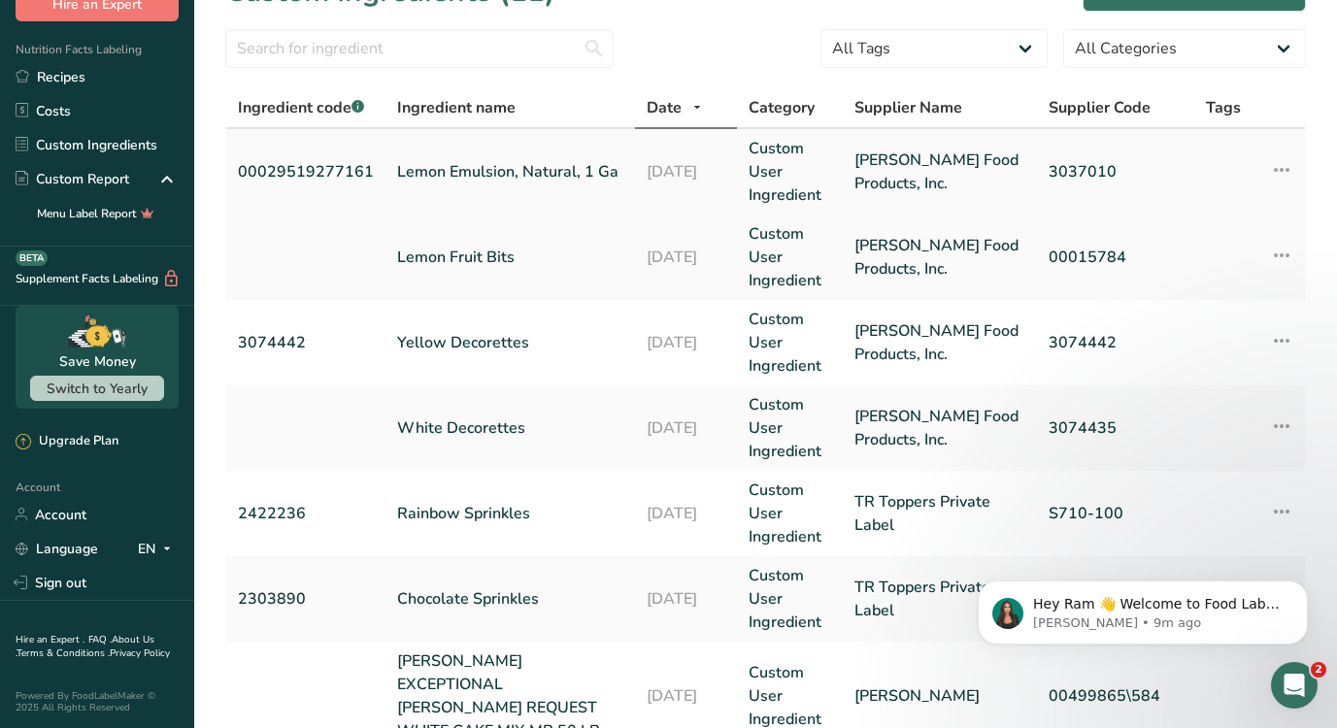
scroll to position [0, 0]
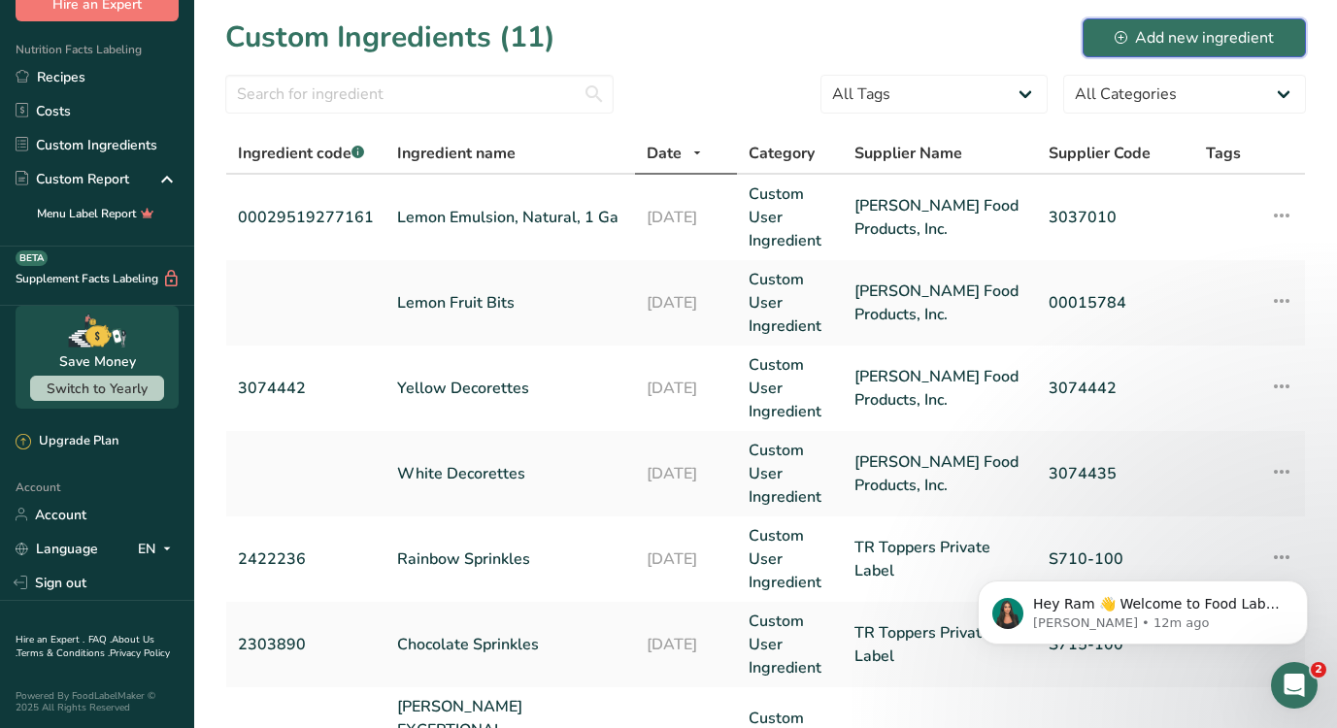
click at [1122, 31] on icon at bounding box center [1120, 37] width 13 height 13
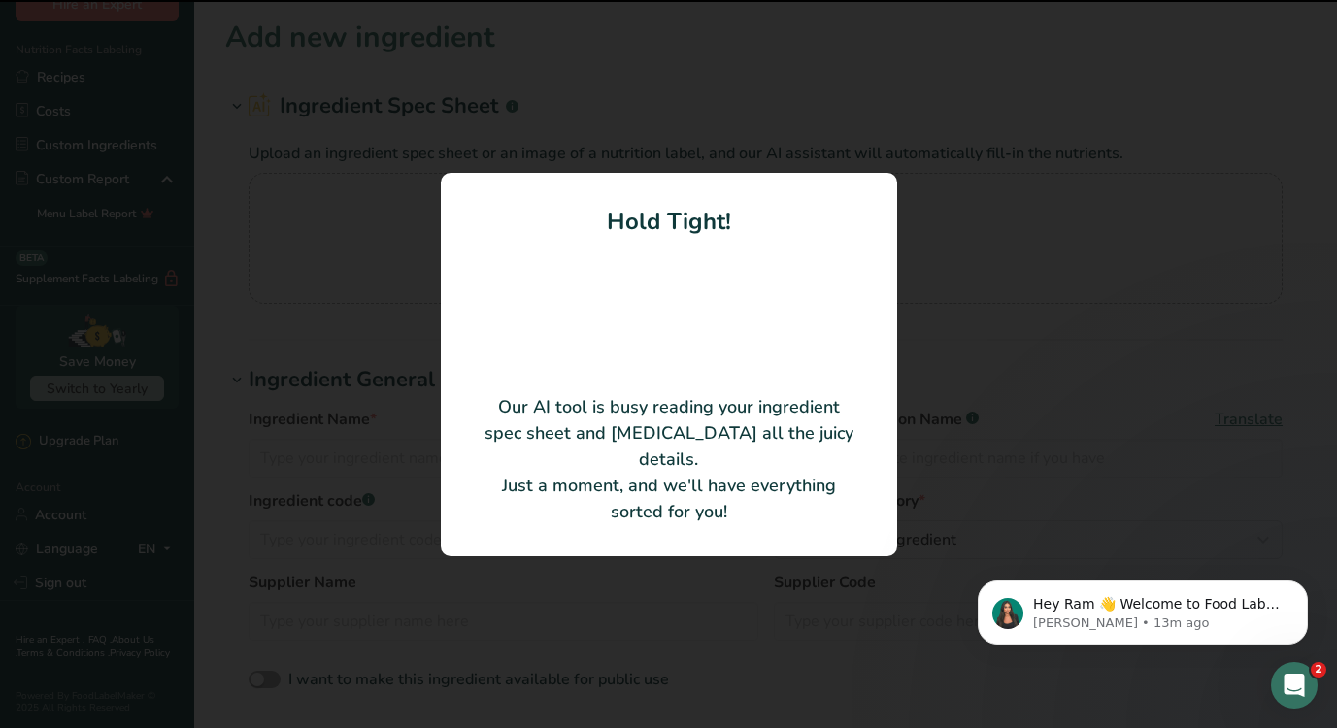
type input "20909 Liquid Preservative"
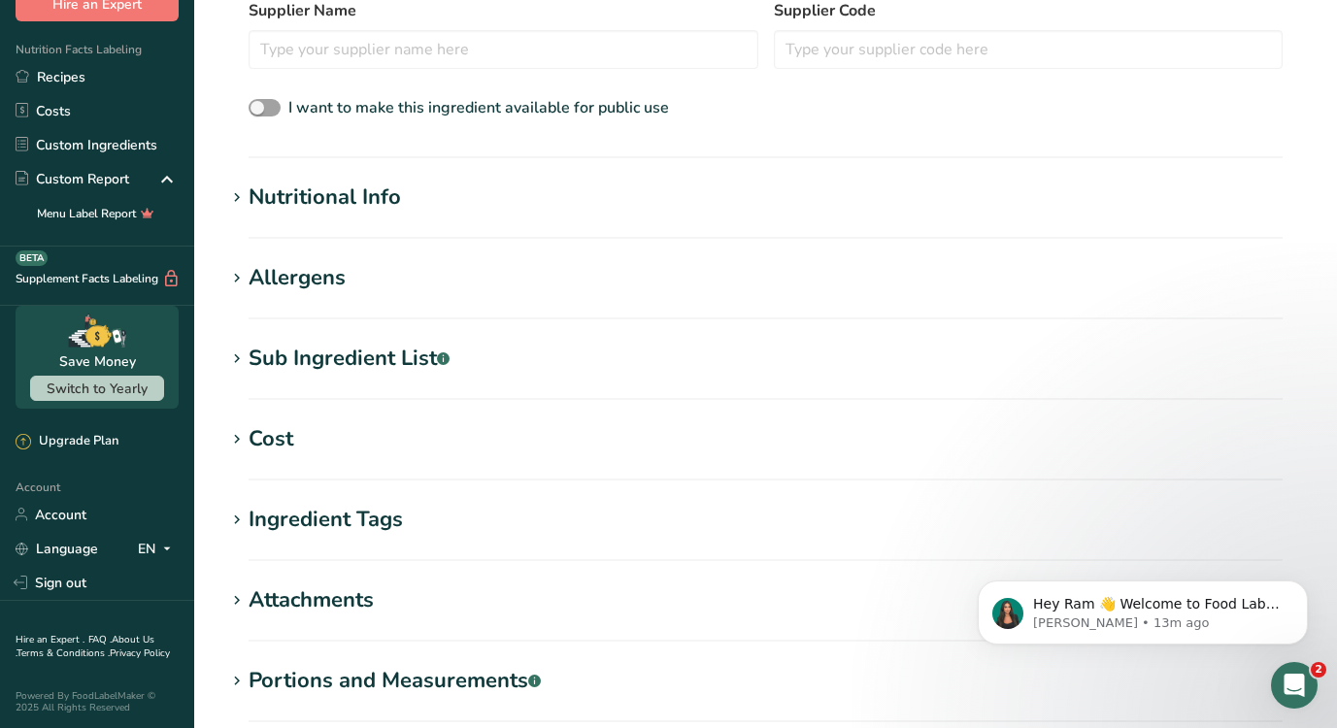
scroll to position [707, 0]
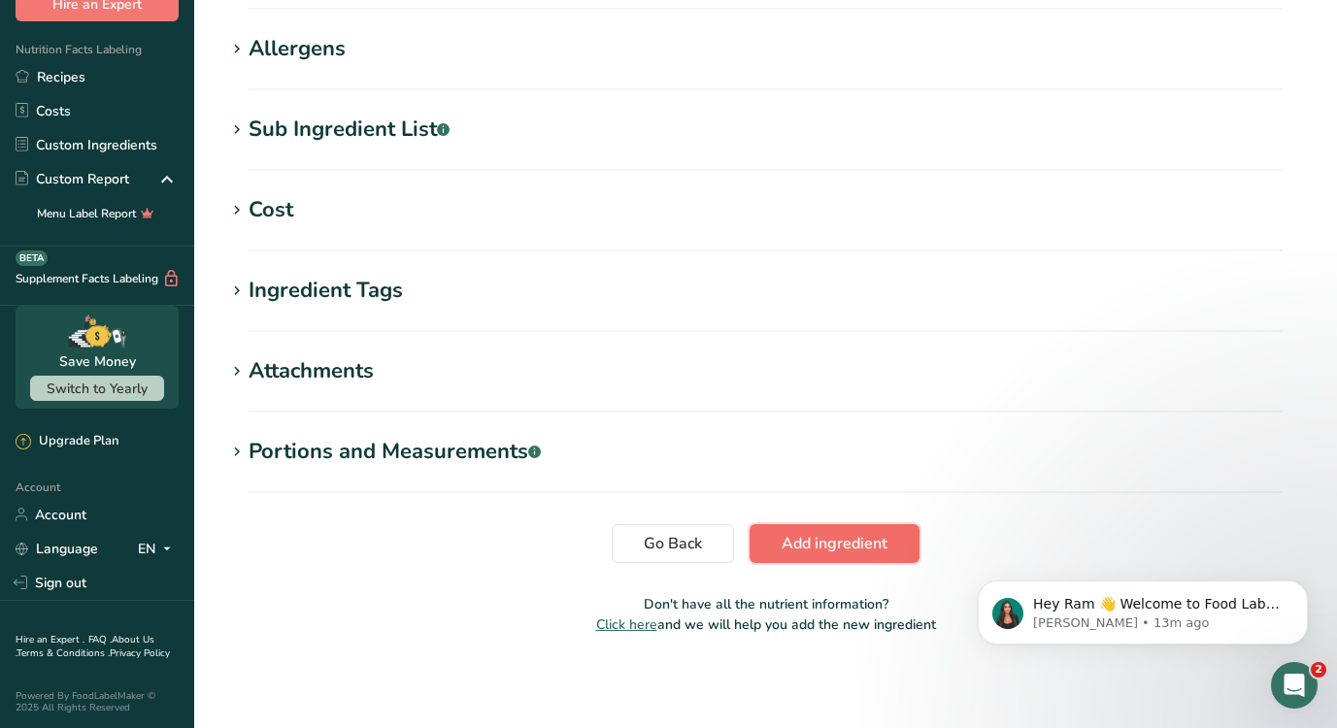
click at [868, 540] on span "Add ingredient" at bounding box center [834, 543] width 106 height 23
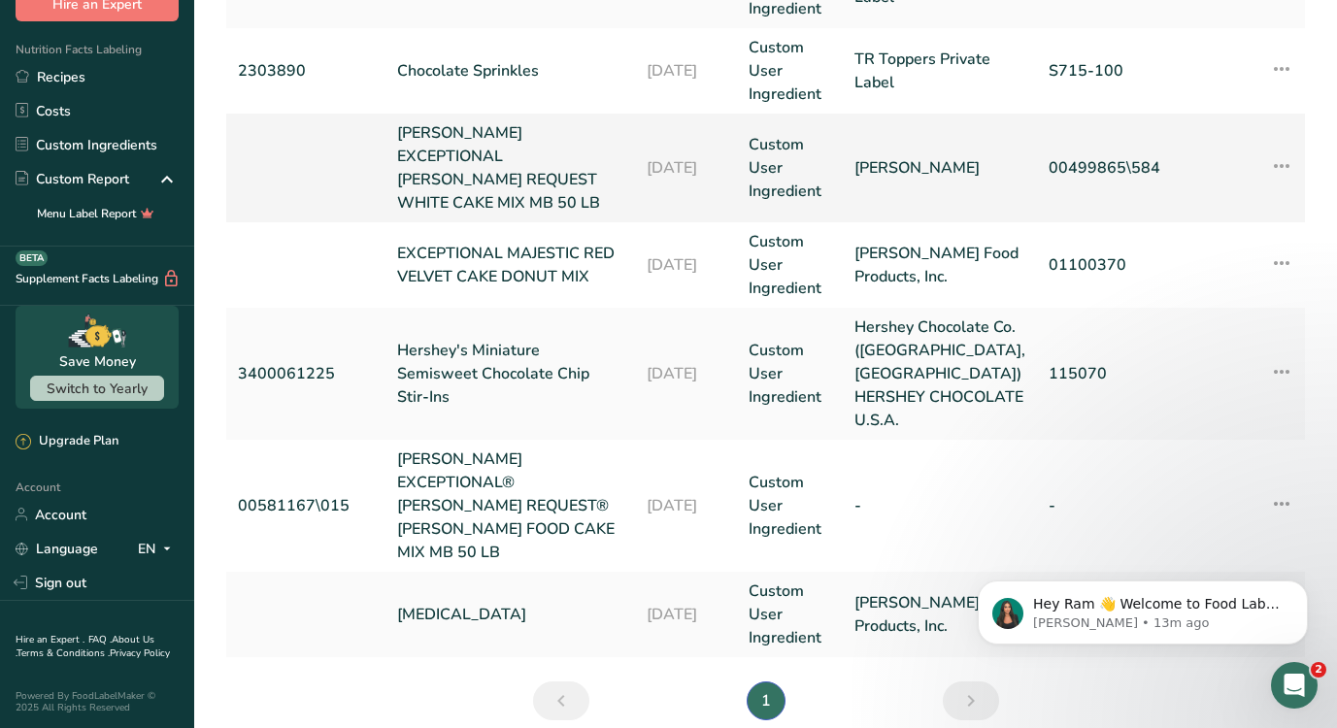
scroll to position [675, 0]
